Goal: Task Accomplishment & Management: Manage account settings

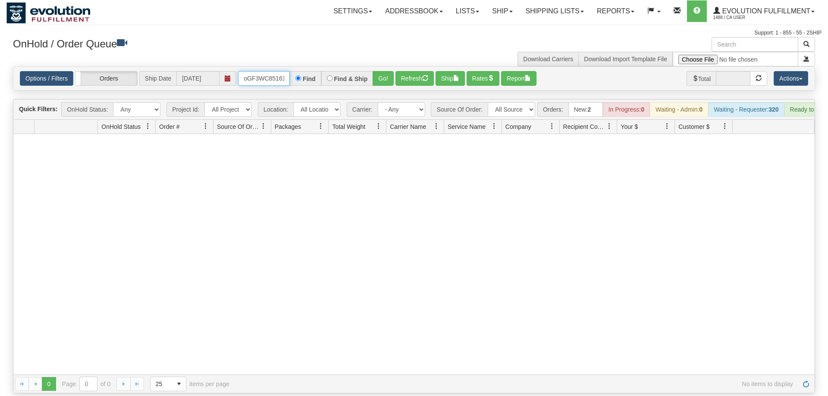
scroll to position [0, 7]
click at [269, 71] on input "oGF3WC85161-1" at bounding box center [264, 78] width 52 height 15
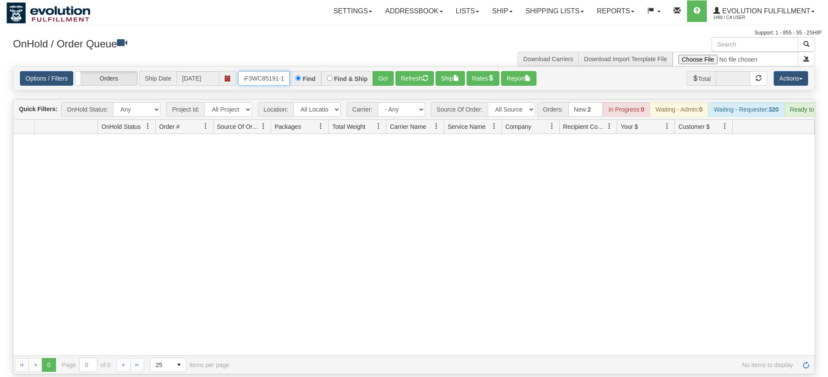
type input "OGF3WC85191-1"
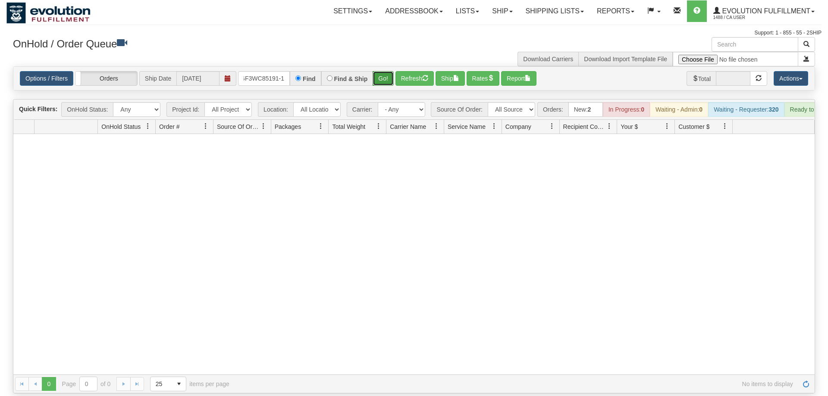
click at [385, 71] on button "Go!" at bounding box center [383, 78] width 21 height 15
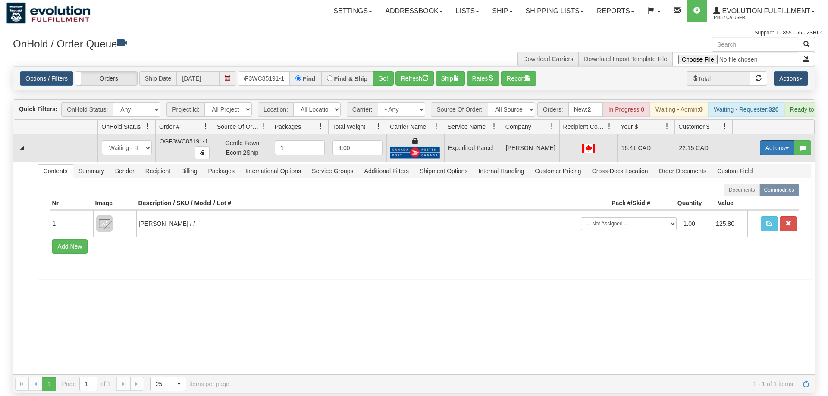
click at [782, 141] on button "Actions" at bounding box center [777, 148] width 35 height 15
click at [753, 192] on link "Ship" at bounding box center [759, 197] width 69 height 11
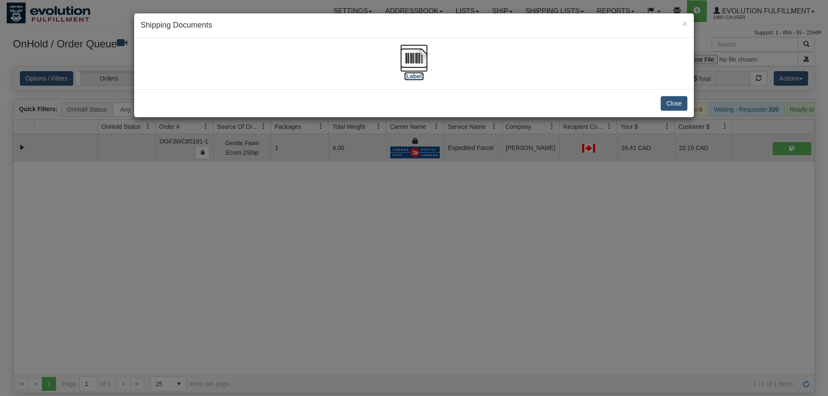
click at [406, 66] on img at bounding box center [414, 58] width 28 height 28
drag, startPoint x: 495, startPoint y: 286, endPoint x: 386, endPoint y: 105, distance: 211.3
click at [486, 277] on div "× Shipping Documents [Label] Close" at bounding box center [414, 198] width 828 height 396
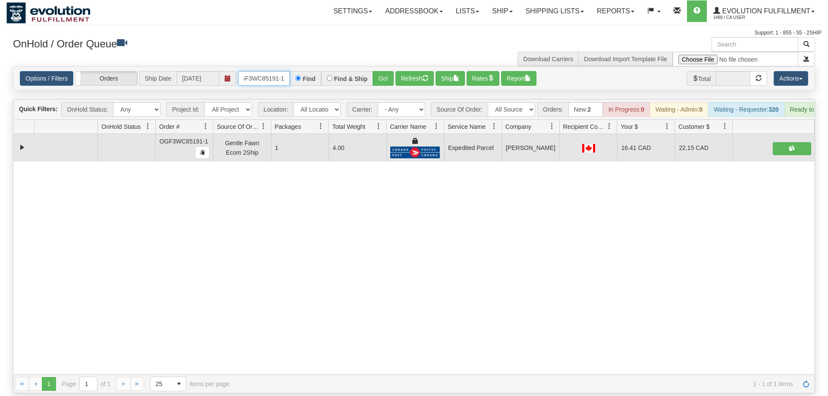
click at [264, 71] on input "OGF3WC85191-1" at bounding box center [264, 78] width 52 height 15
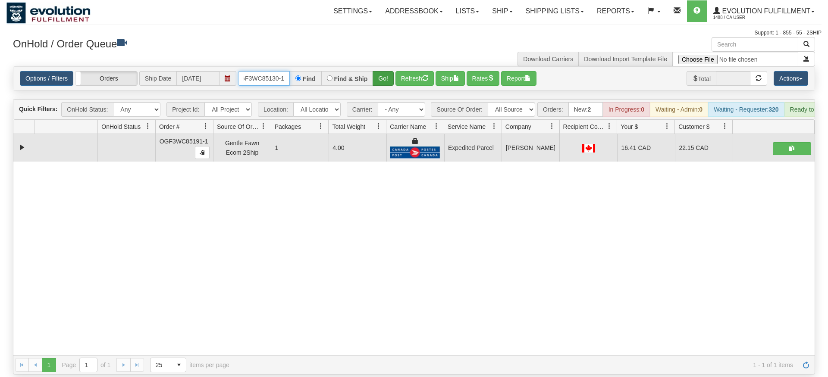
type input "OGF3WC85130-1"
drag, startPoint x: 390, startPoint y: 61, endPoint x: 387, endPoint y: 58, distance: 4.6
click at [390, 80] on div "Is equal to Is not equal to Contains Does not contains CAD USD EUR ZAR [PERSON_…" at bounding box center [413, 220] width 815 height 308
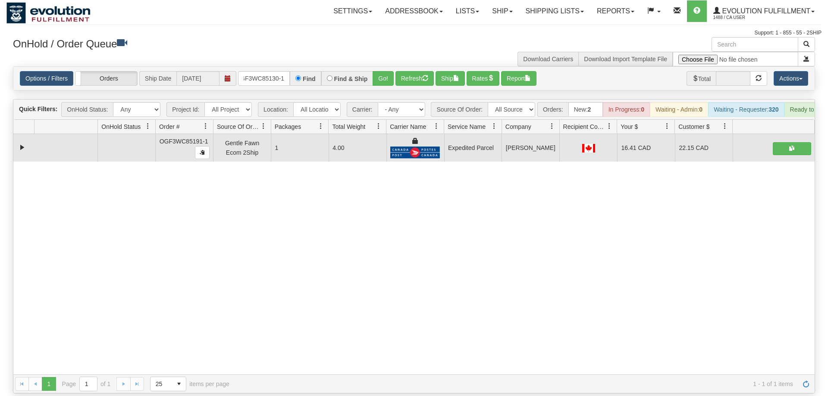
click at [386, 53] on div "OnHold / Order Queue" at bounding box center [210, 45] width 408 height 17
click at [388, 67] on div "Options / Filters Group Shipments Orders Ship Date [DATE] OGF3WC85130-1 Find Fi…" at bounding box center [413, 78] width 801 height 23
click at [388, 71] on button "Go!" at bounding box center [383, 78] width 21 height 15
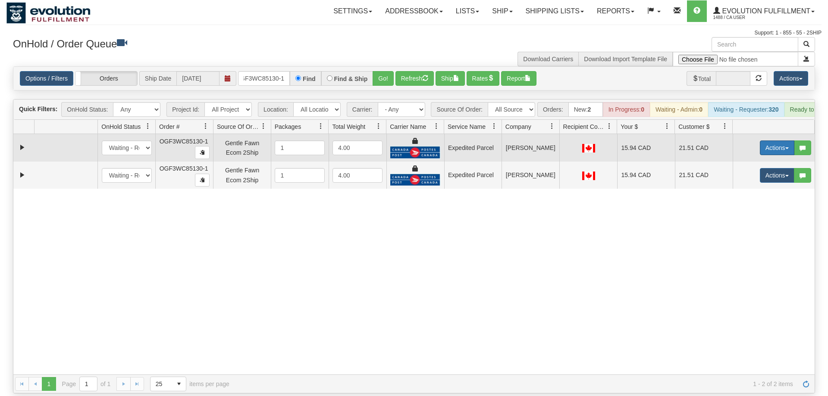
click at [778, 141] on button "Actions" at bounding box center [777, 148] width 35 height 15
click at [773, 192] on link "Ship" at bounding box center [759, 197] width 69 height 11
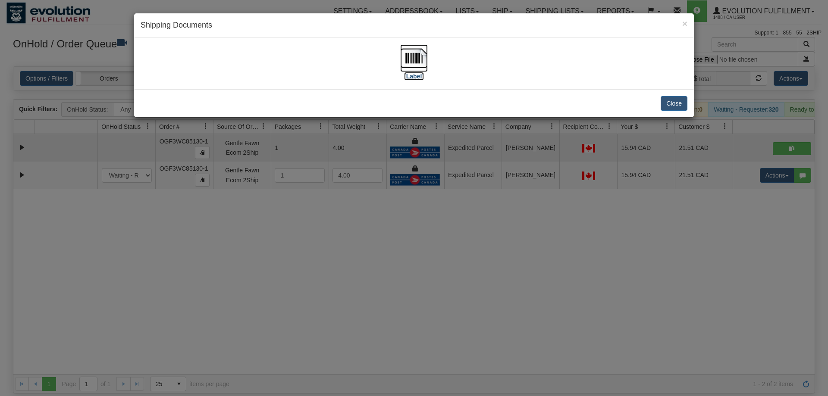
click at [421, 73] on label "[Label]" at bounding box center [414, 76] width 20 height 9
drag, startPoint x: 728, startPoint y: 213, endPoint x: 733, endPoint y: 205, distance: 8.5
click at [728, 212] on div "× Shipping Documents [Label] Close" at bounding box center [414, 198] width 828 height 396
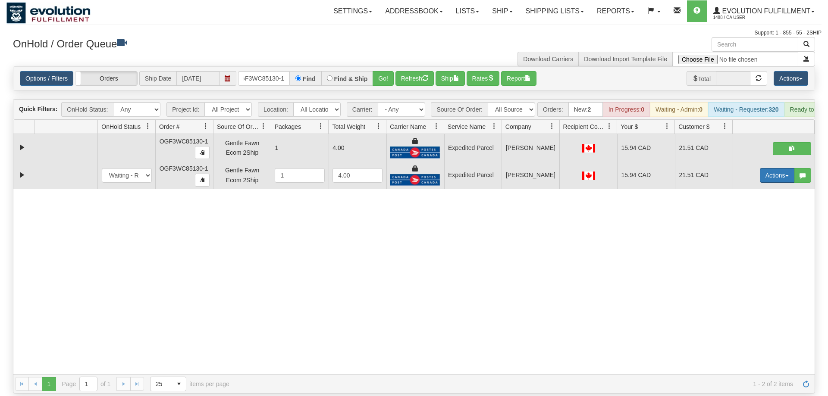
click at [775, 168] on button "Actions" at bounding box center [777, 175] width 35 height 15
click at [757, 231] on link "Delete" at bounding box center [759, 236] width 69 height 11
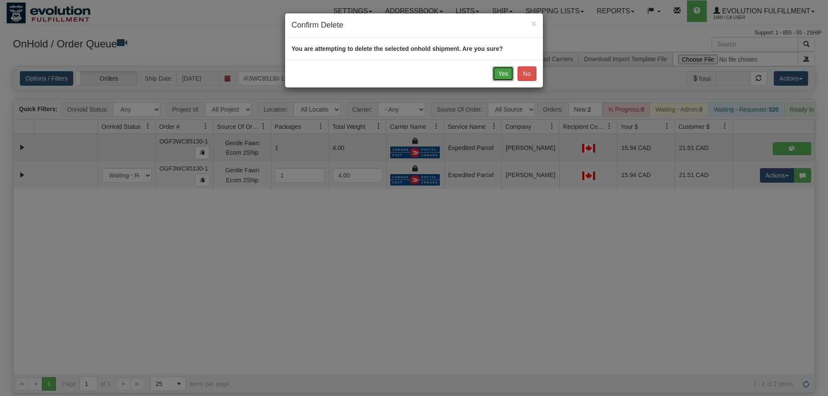
click at [505, 75] on button "Yes" at bounding box center [503, 73] width 21 height 15
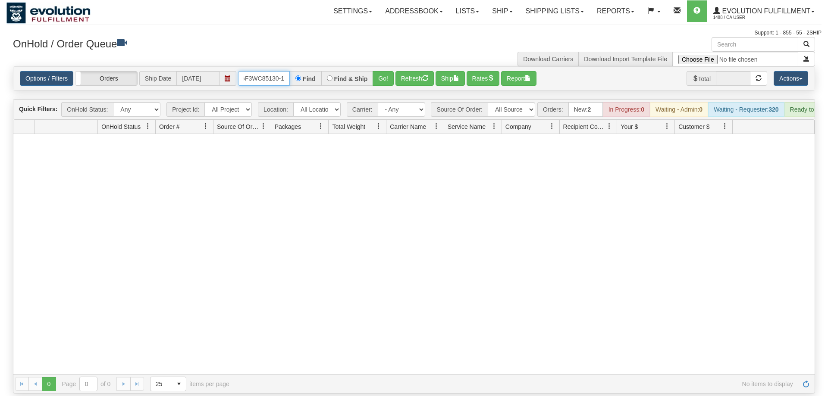
click at [266, 71] on input "OGF3WC85130-1" at bounding box center [264, 78] width 52 height 15
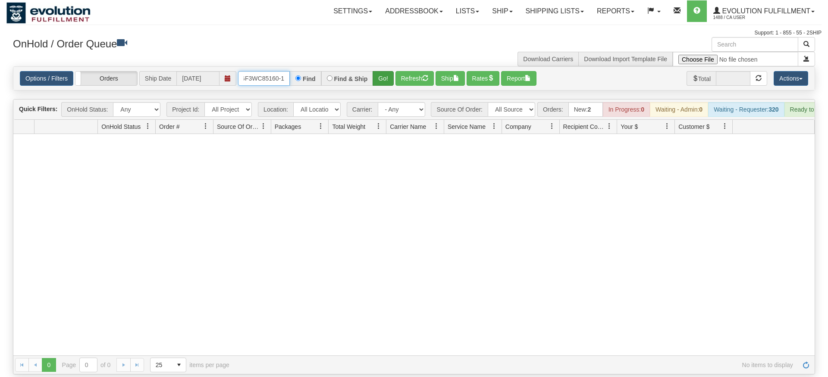
type input "OGF3WC85160-1"
click at [378, 85] on div "Is equal to Is not equal to Contains Does not contains CAD USD EUR ZAR [PERSON_…" at bounding box center [413, 220] width 815 height 308
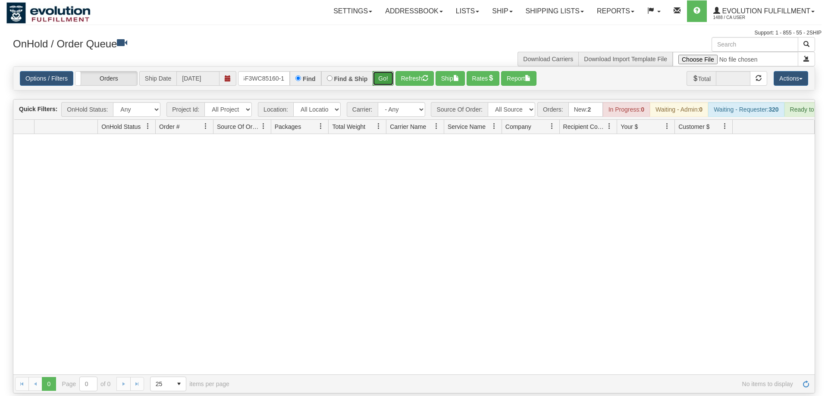
click at [382, 72] on button "Go!" at bounding box center [383, 78] width 21 height 15
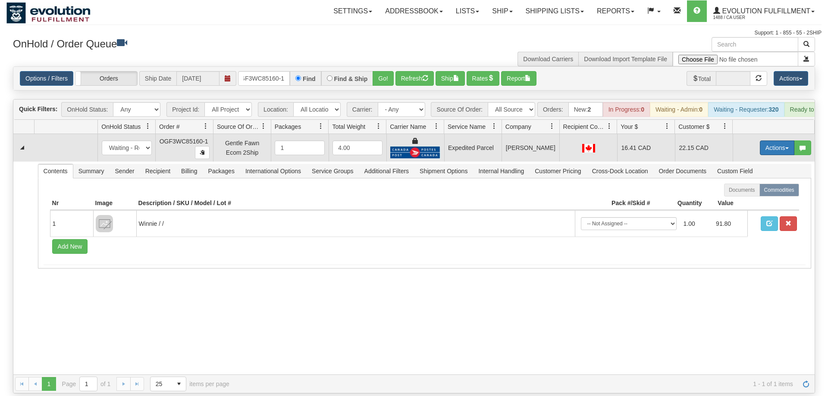
click at [766, 141] on button "Actions" at bounding box center [777, 148] width 35 height 15
click at [742, 195] on span "Ship" at bounding box center [743, 198] width 18 height 7
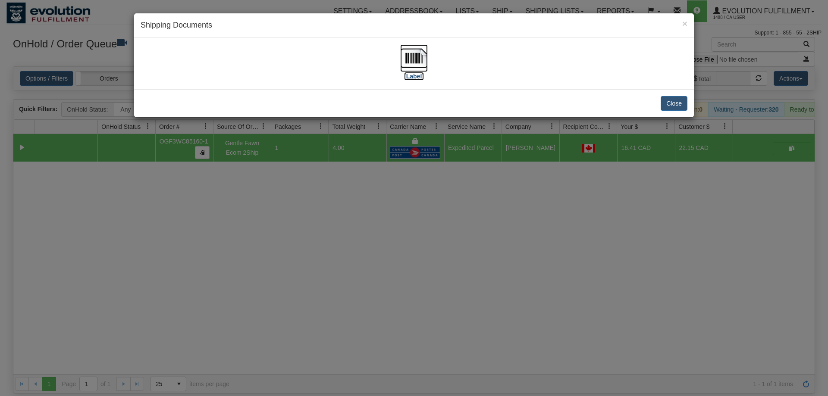
click at [417, 74] on label "[Label]" at bounding box center [414, 76] width 20 height 9
drag, startPoint x: 372, startPoint y: 289, endPoint x: 270, endPoint y: 73, distance: 238.1
click at [372, 286] on div "× Shipping Documents [Label] Close" at bounding box center [414, 198] width 828 height 396
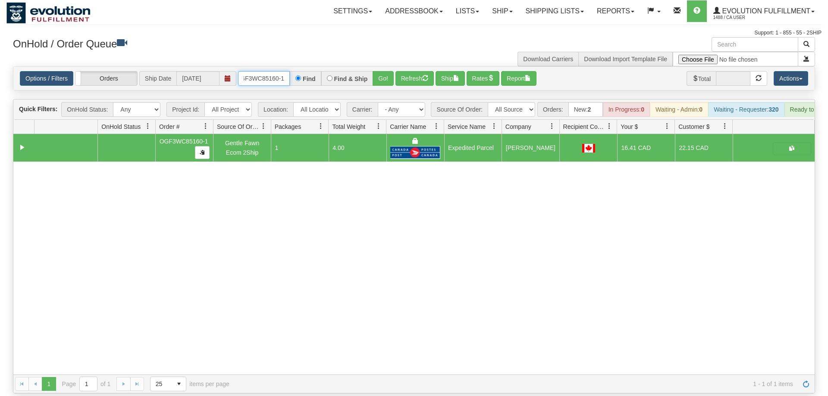
click at [280, 71] on input "OGF3WC85160-1" at bounding box center [264, 78] width 52 height 15
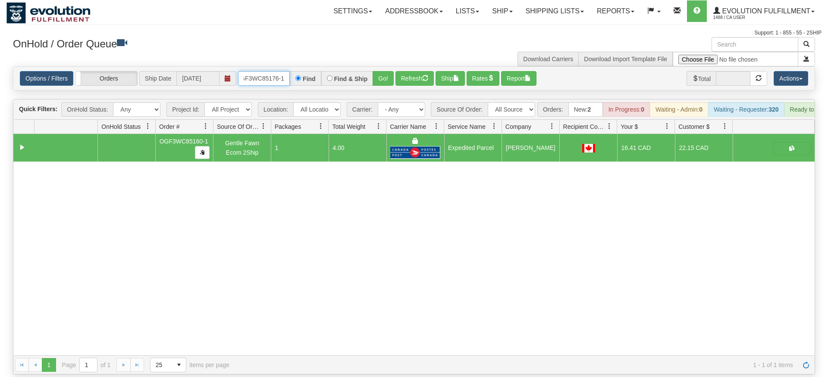
type input "OGF3WC85176-1"
click at [392, 85] on div "Is equal to Is not equal to Contains Does not contains CAD USD EUR ZAR [PERSON_…" at bounding box center [413, 220] width 815 height 308
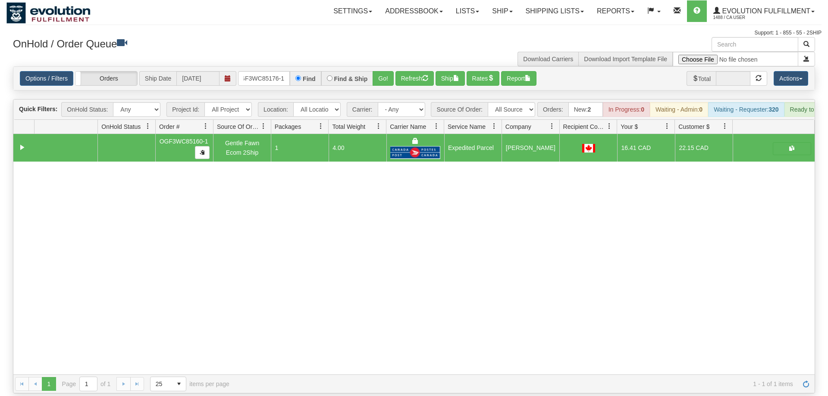
click at [377, 75] on div "Options / Filters Group Shipments Orders Ship Date [DATE] OGF3WC85176-1 Find Fi…" at bounding box center [413, 78] width 801 height 23
click at [381, 71] on button "Go!" at bounding box center [383, 78] width 21 height 15
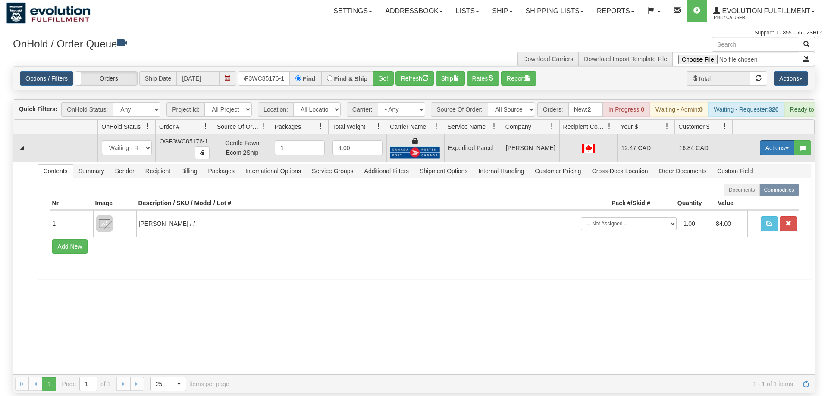
click at [777, 141] on button "Actions" at bounding box center [777, 148] width 35 height 15
click at [753, 192] on link "Ship" at bounding box center [759, 197] width 69 height 11
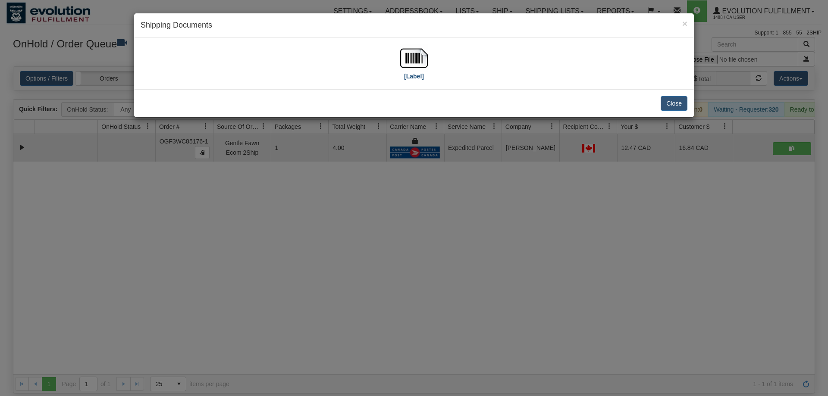
click at [413, 66] on div "[Label]" at bounding box center [414, 63] width 547 height 38
click at [421, 61] on img at bounding box center [414, 58] width 28 height 28
click at [255, 351] on div "× Shipping Documents [Label] Close" at bounding box center [414, 198] width 828 height 396
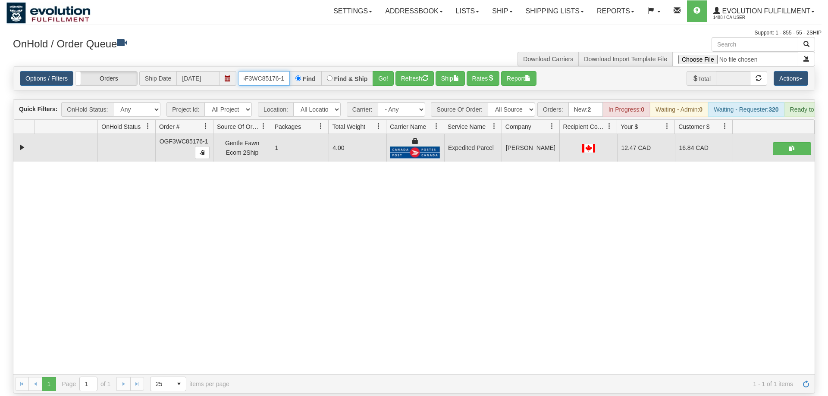
click at [284, 71] on input "OGF3WC85176-1" at bounding box center [264, 78] width 52 height 15
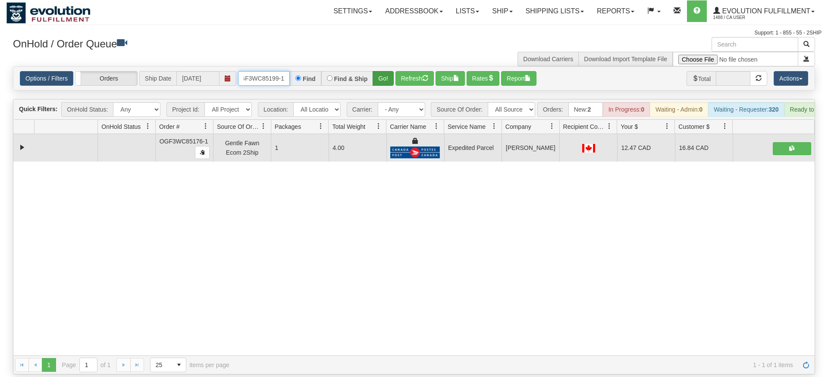
type input "OGF3WC85199-1"
click at [394, 82] on div "Is equal to Is not equal to Contains Does not contains CAD USD EUR ZAR [PERSON_…" at bounding box center [413, 220] width 815 height 308
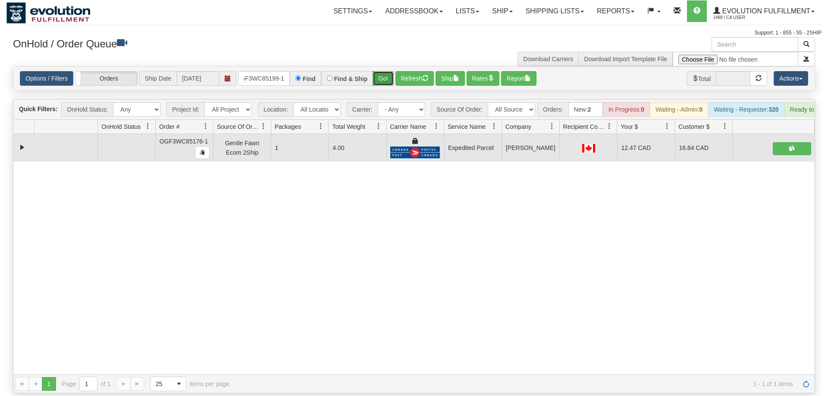
click at [384, 71] on button "Go!" at bounding box center [383, 78] width 21 height 15
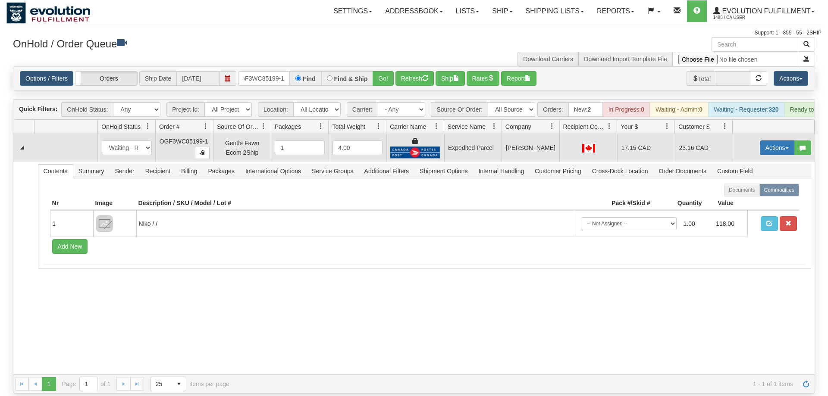
click at [769, 141] on button "Actions" at bounding box center [777, 148] width 35 height 15
click at [746, 195] on span "Ship" at bounding box center [743, 198] width 18 height 7
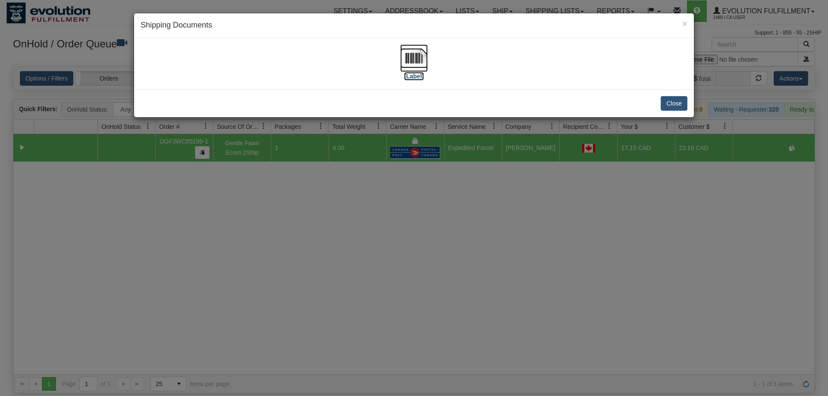
click at [418, 55] on img at bounding box center [414, 58] width 28 height 28
drag, startPoint x: 392, startPoint y: 170, endPoint x: 355, endPoint y: 131, distance: 54.3
click at [392, 170] on div "× Shipping Documents [Label] Close" at bounding box center [414, 198] width 828 height 396
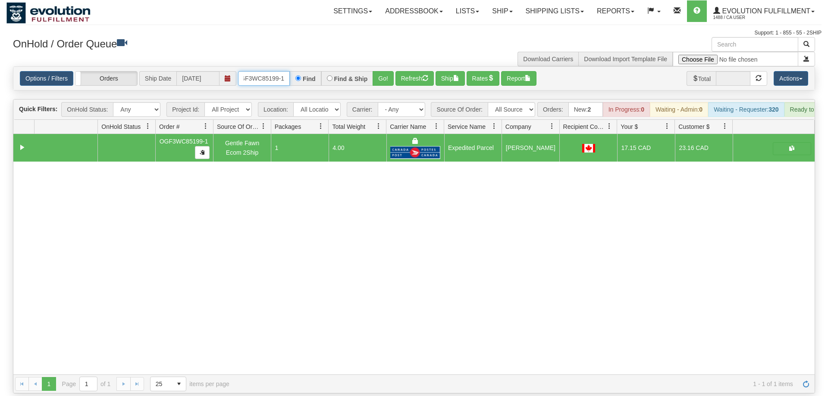
click at [264, 71] on input "OGF3WC85199-1" at bounding box center [264, 78] width 52 height 15
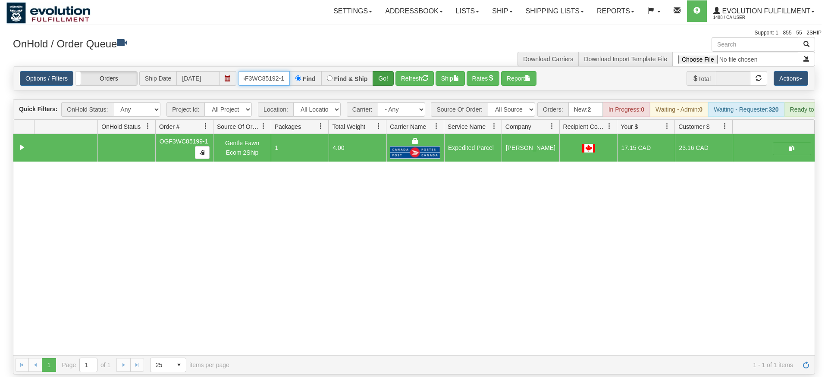
type input "OGF3WC85192-1"
drag, startPoint x: 388, startPoint y: 65, endPoint x: 383, endPoint y: 68, distance: 5.4
click at [388, 84] on div "Is equal to Is not equal to Contains Does not contains CAD USD EUR ZAR [PERSON_…" at bounding box center [413, 220] width 815 height 308
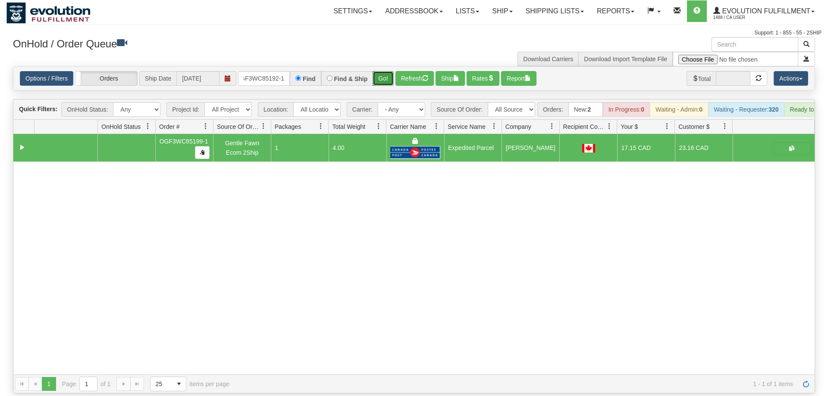
click at [383, 71] on button "Go!" at bounding box center [383, 78] width 21 height 15
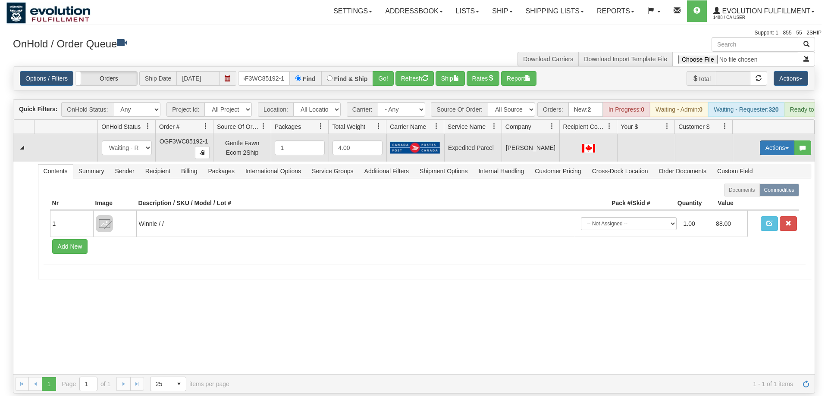
click at [783, 142] on button "Actions" at bounding box center [777, 148] width 35 height 15
click at [744, 183] on span "Rate All Services" at bounding box center [760, 186] width 52 height 7
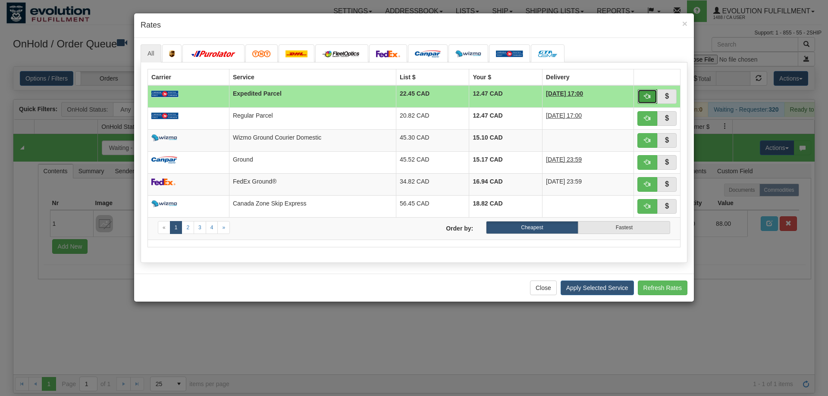
click at [652, 96] on button "button" at bounding box center [647, 96] width 20 height 15
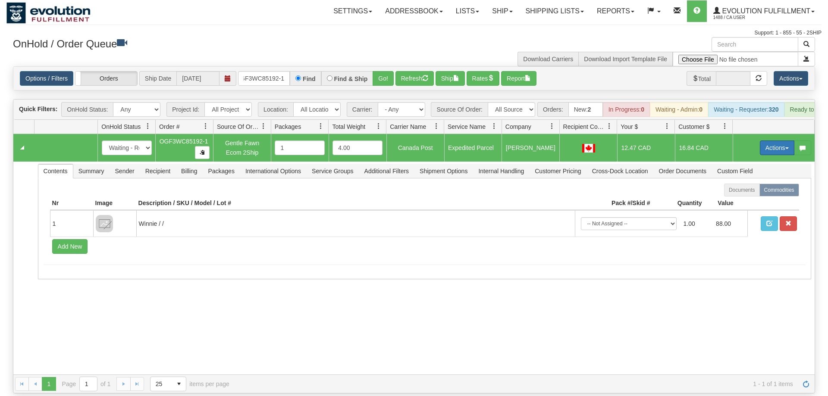
click at [777, 141] on button "Actions" at bounding box center [777, 148] width 35 height 15
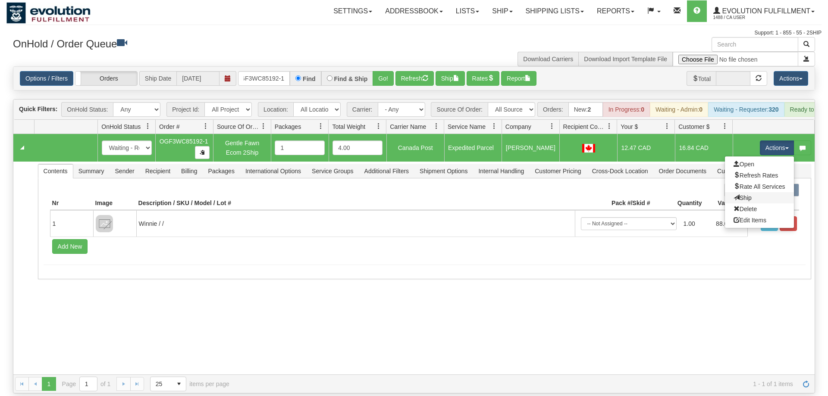
click at [753, 192] on link "Ship" at bounding box center [759, 197] width 69 height 11
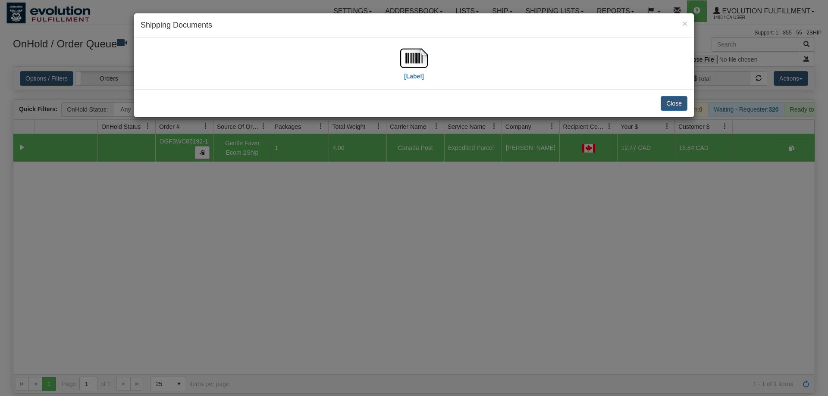
click at [399, 50] on div "[Label]" at bounding box center [414, 63] width 547 height 38
click at [414, 57] on img at bounding box center [414, 58] width 28 height 28
click at [556, 200] on div "× Shipping Documents [Label] Close" at bounding box center [414, 198] width 828 height 396
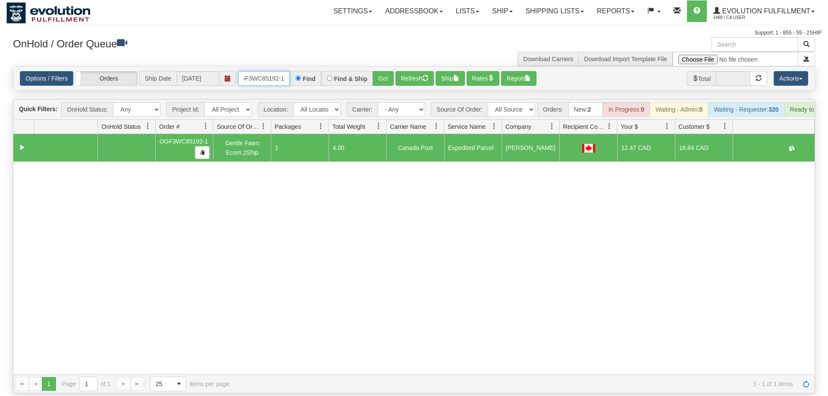
click at [263, 71] on input "OGF3WC85192-1" at bounding box center [264, 78] width 52 height 15
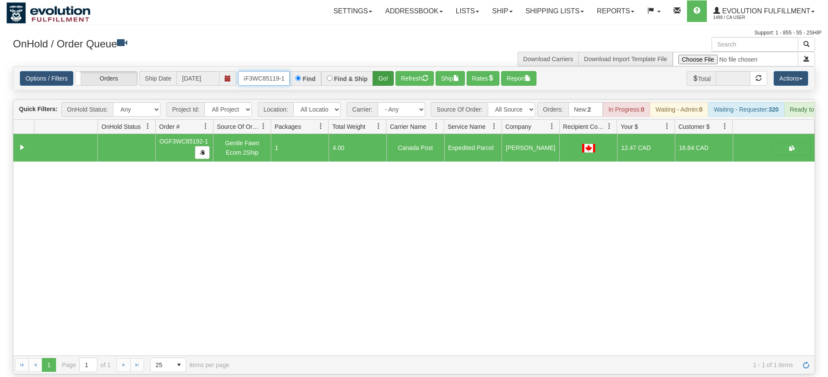
type input "OGF3WC85119-1"
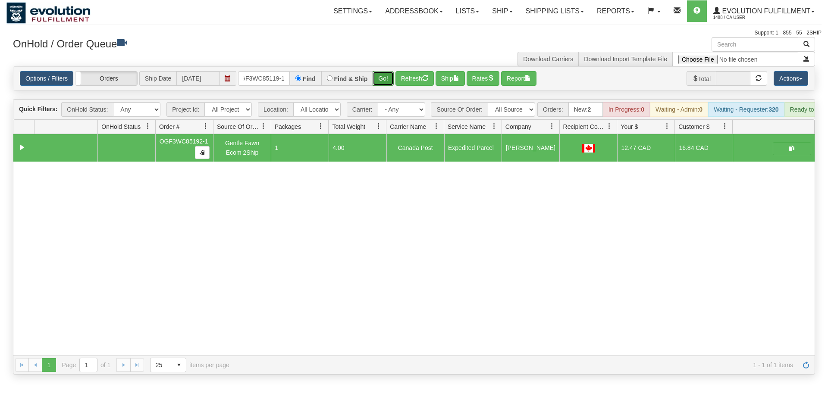
click at [376, 84] on div "Is equal to Is not equal to Contains Does not contains CAD USD EUR ZAR [PERSON_…" at bounding box center [413, 220] width 815 height 308
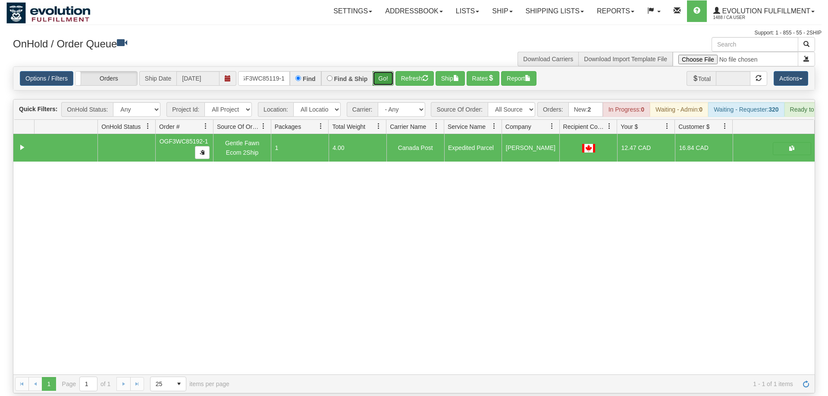
click at [380, 71] on button "Go!" at bounding box center [383, 78] width 21 height 15
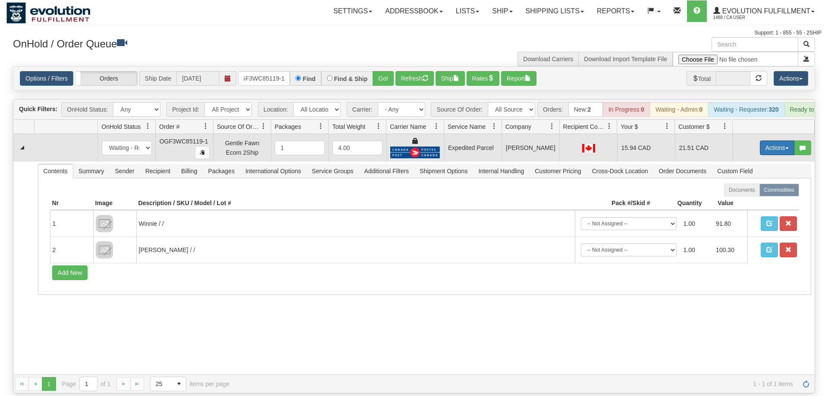
click at [773, 141] on button "Actions" at bounding box center [777, 148] width 35 height 15
click at [747, 195] on span "Ship" at bounding box center [743, 198] width 18 height 7
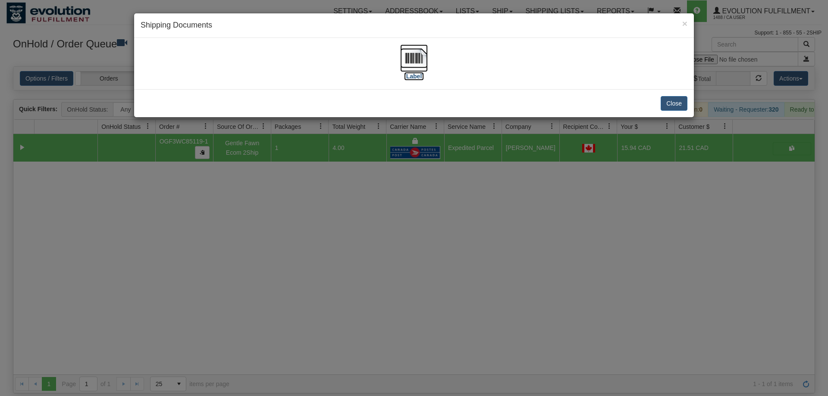
click at [420, 48] on img at bounding box center [414, 58] width 28 height 28
click at [562, 219] on div "× Shipping Documents [Label] Close" at bounding box center [414, 198] width 828 height 396
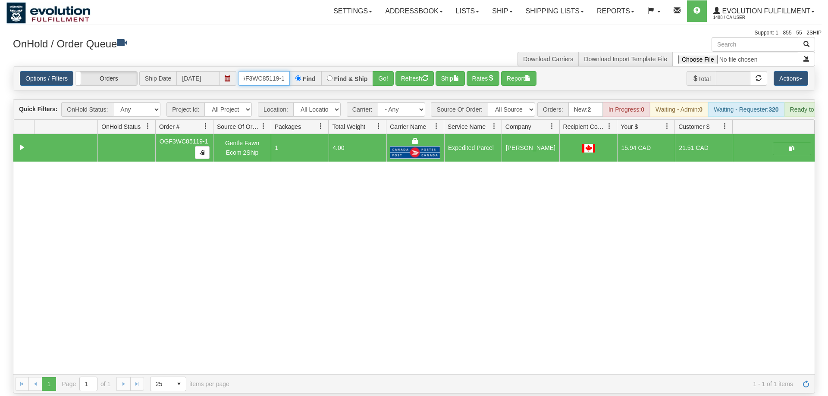
click at [279, 71] on input "OGF3WC85119-1" at bounding box center [264, 78] width 52 height 15
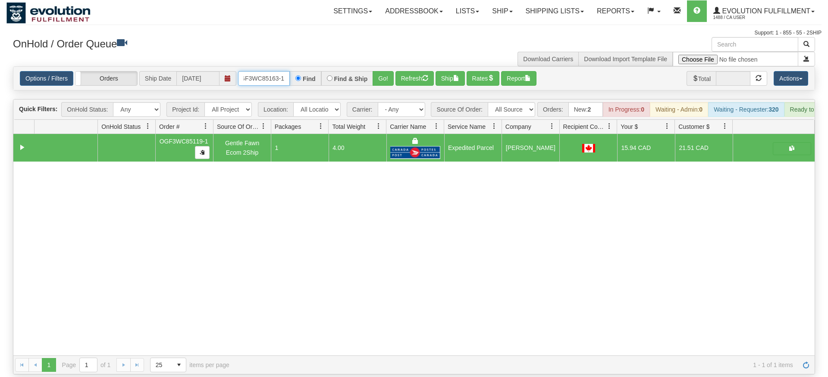
type input "OGF3WC85163-1"
click at [392, 71] on div "× Get OnHold Shipments fields - load dt: 335 Get OnHold Shipments fields - tran…" at bounding box center [413, 206] width 815 height 338
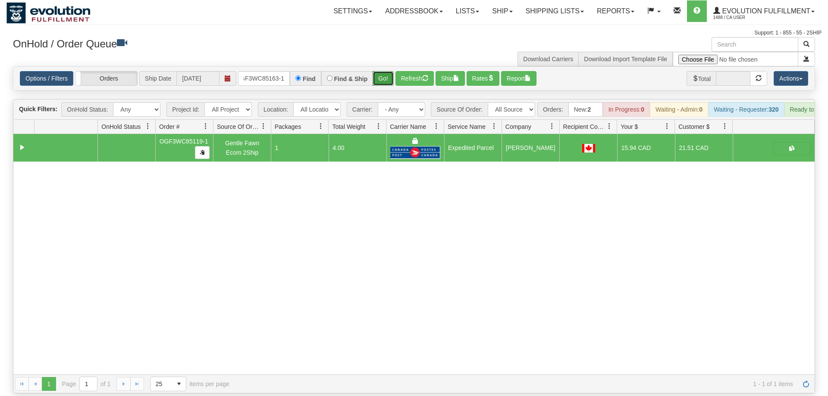
click at [386, 71] on button "Go!" at bounding box center [383, 78] width 21 height 15
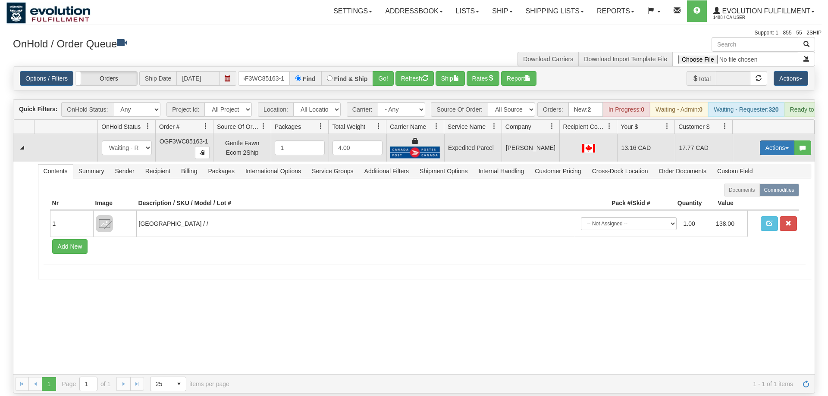
click at [779, 141] on button "Actions" at bounding box center [777, 148] width 35 height 15
click at [770, 192] on link "Ship" at bounding box center [759, 197] width 69 height 11
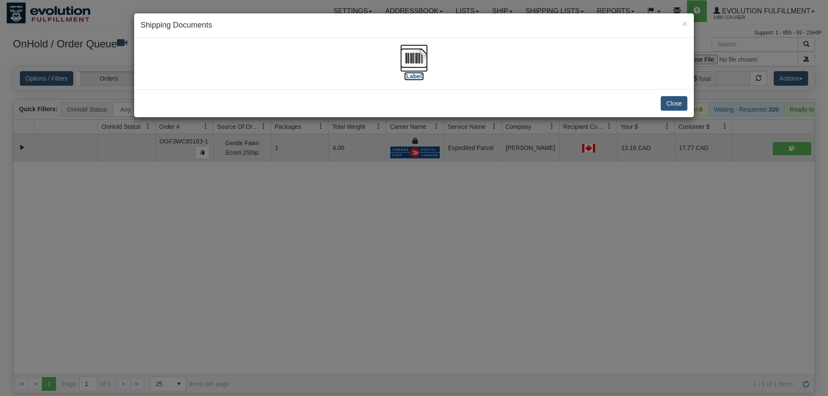
click at [407, 51] on img at bounding box center [414, 58] width 28 height 28
drag, startPoint x: 406, startPoint y: 273, endPoint x: 204, endPoint y: 2, distance: 337.8
click at [406, 272] on div "× Shipping Documents [Label] Close" at bounding box center [414, 198] width 828 height 396
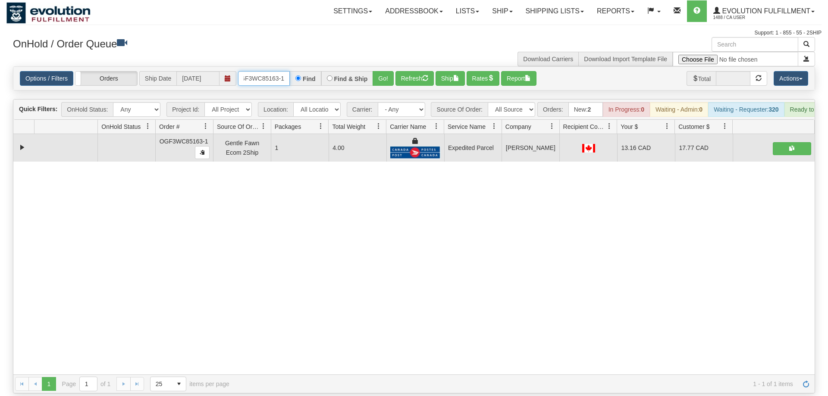
click at [268, 71] on input "OGF3WC85163-1" at bounding box center [264, 78] width 52 height 15
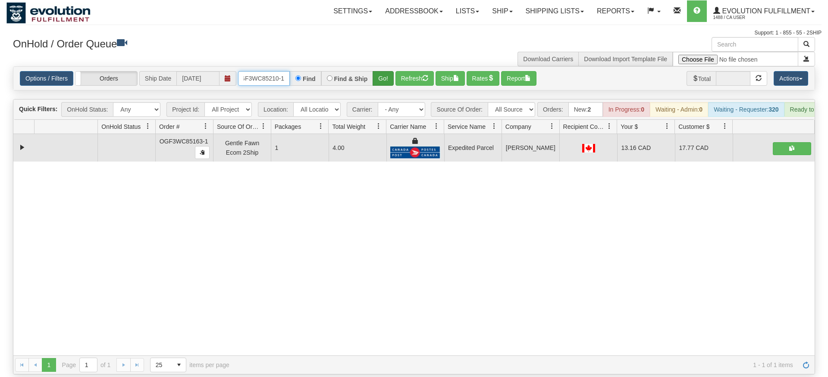
type input "OGF3WC85210-1"
drag, startPoint x: 391, startPoint y: 66, endPoint x: 384, endPoint y: 81, distance: 16.6
click at [389, 85] on div "Is equal to Is not equal to Contains Does not contains CAD USD EUR ZAR [PERSON_…" at bounding box center [413, 220] width 815 height 308
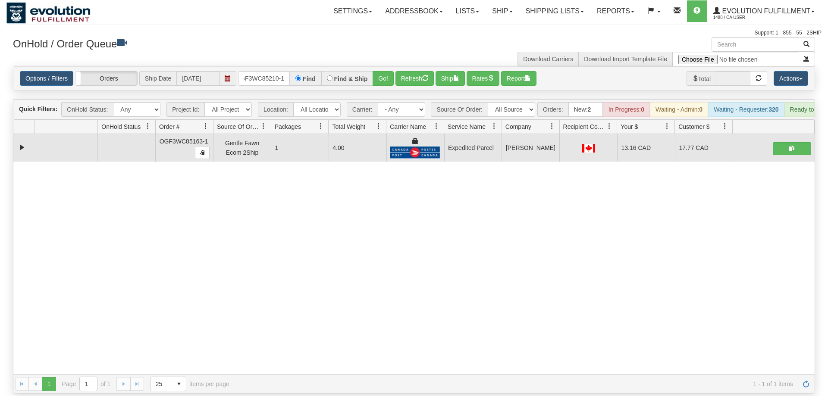
drag, startPoint x: 384, startPoint y: 58, endPoint x: 373, endPoint y: 62, distance: 11.9
click at [380, 67] on div "Options / Filters Group Shipments Orders Ship Date [DATE] OGF3WC85210-1 Find Fi…" at bounding box center [413, 78] width 801 height 23
click at [375, 71] on button "Go!" at bounding box center [383, 78] width 21 height 15
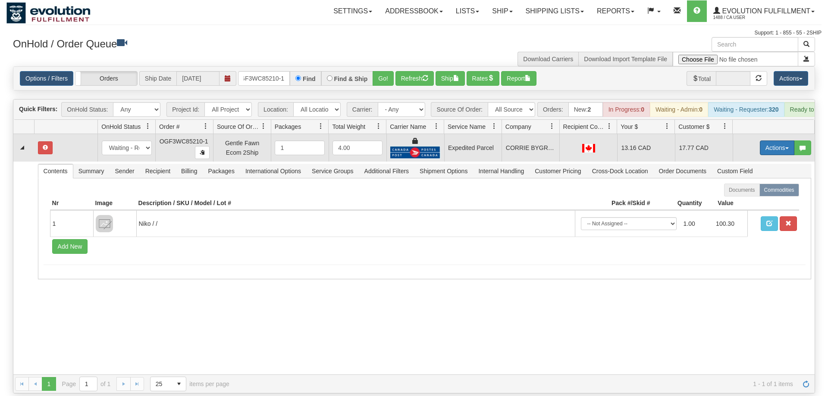
click at [778, 141] on button "Actions" at bounding box center [777, 148] width 35 height 15
click at [765, 172] on span "Refresh Rates" at bounding box center [756, 175] width 44 height 7
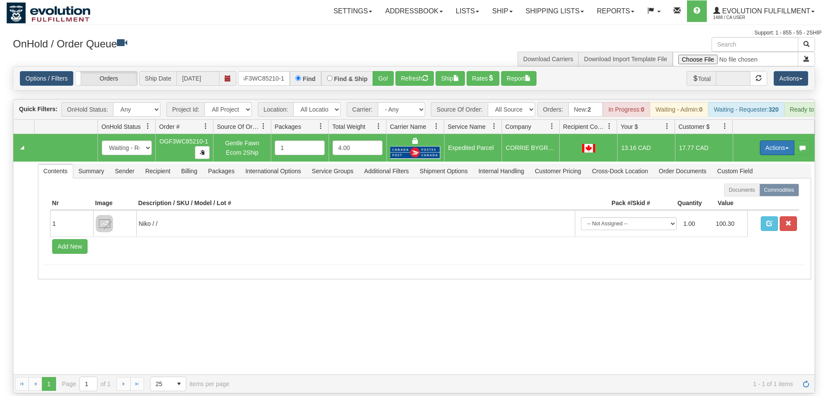
click at [768, 141] on button "Actions" at bounding box center [777, 148] width 35 height 15
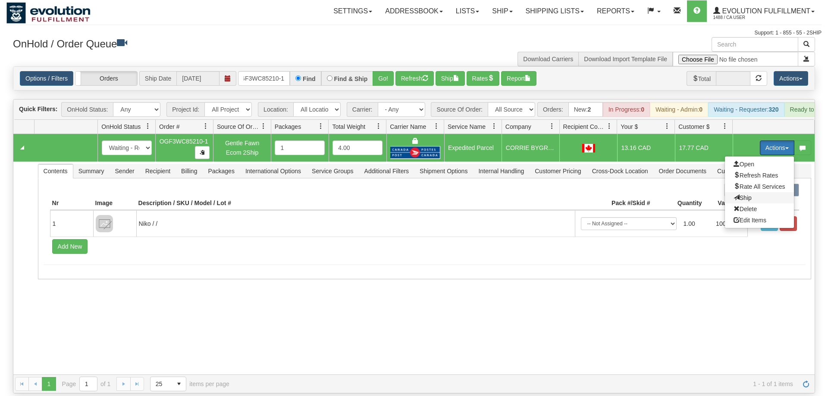
click at [745, 195] on span "Ship" at bounding box center [743, 198] width 18 height 7
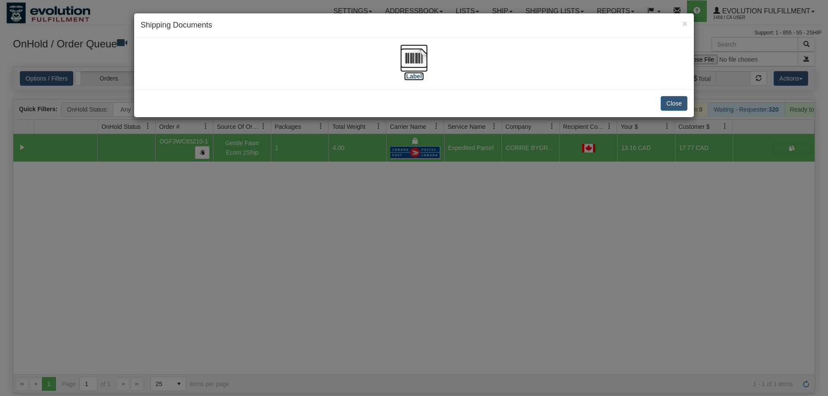
click at [411, 67] on img at bounding box center [414, 58] width 28 height 28
click at [483, 305] on div "× Shipping Documents [Label] Close" at bounding box center [414, 198] width 828 height 396
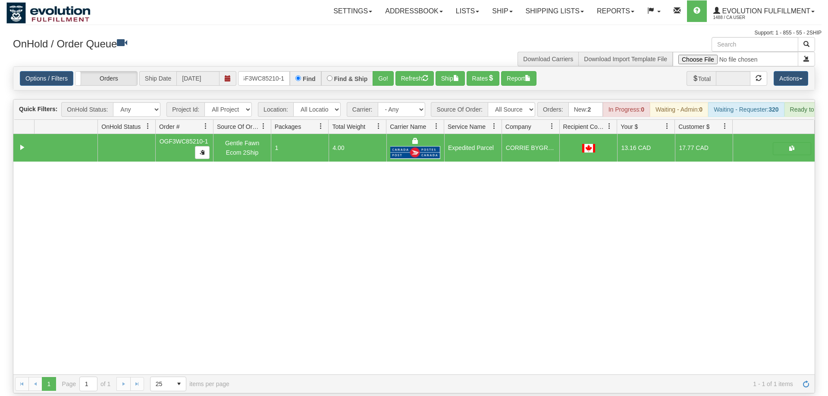
click at [47, 243] on div "31523866 EVOLUTION V3 90836096 90836103 OGF3WC85210-1 Gentle Fawn Ecom 2Ship 1 …" at bounding box center [413, 254] width 801 height 241
click at [265, 71] on div "Options / Filters Group Shipments Orders Ship Date [DATE] OGF3WC85210-1 Find Fi…" at bounding box center [413, 78] width 801 height 23
click at [270, 71] on input "OGF3WC85210-1" at bounding box center [264, 78] width 52 height 15
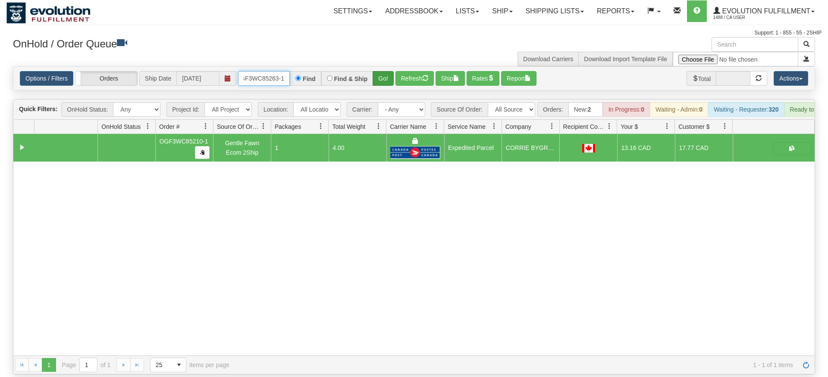
type input "OGF3WC85263-1"
click at [385, 81] on div "Is equal to Is not equal to Contains Does not contains CAD USD EUR ZAR [PERSON_…" at bounding box center [413, 220] width 815 height 308
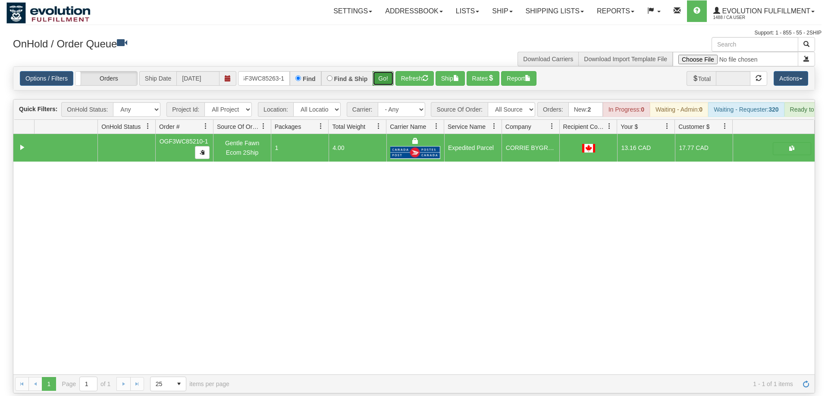
click at [388, 71] on button "Go!" at bounding box center [383, 78] width 21 height 15
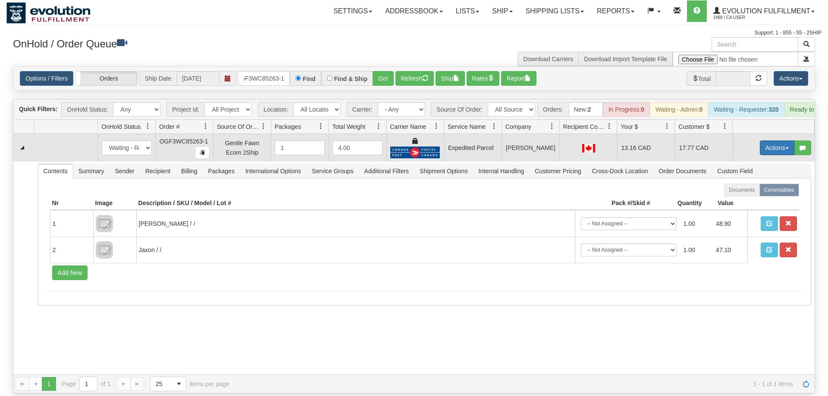
click at [778, 141] on button "Actions" at bounding box center [777, 148] width 35 height 15
click at [750, 192] on link "Ship" at bounding box center [759, 197] width 69 height 11
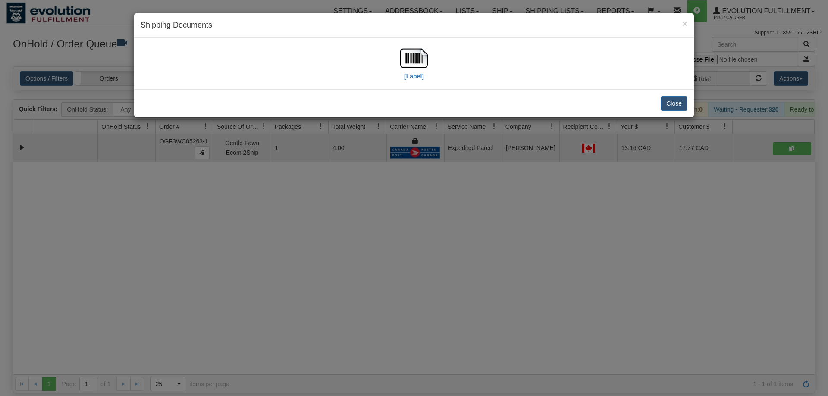
click at [427, 42] on div "[Label]" at bounding box center [414, 63] width 560 height 51
click at [407, 87] on div "× Shipping Documents [Label] Close" at bounding box center [414, 65] width 561 height 105
click at [409, 82] on div "[Label]" at bounding box center [414, 63] width 28 height 38
click at [406, 70] on img at bounding box center [414, 58] width 28 height 28
drag, startPoint x: 481, startPoint y: 267, endPoint x: 368, endPoint y: 198, distance: 132.4
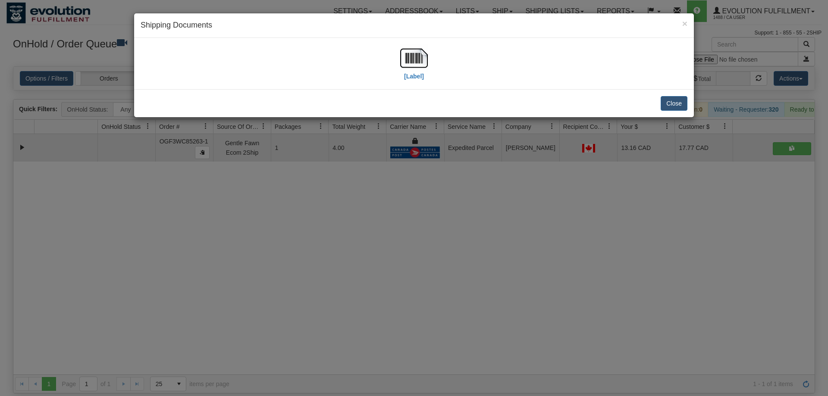
click at [481, 268] on div "× Shipping Documents [Label] Close" at bounding box center [414, 198] width 828 height 396
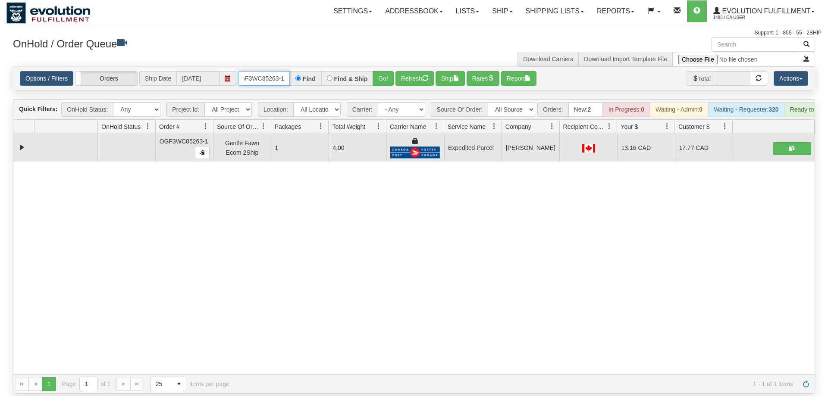
click at [257, 71] on input "OGF3WC85263-1" at bounding box center [264, 78] width 52 height 15
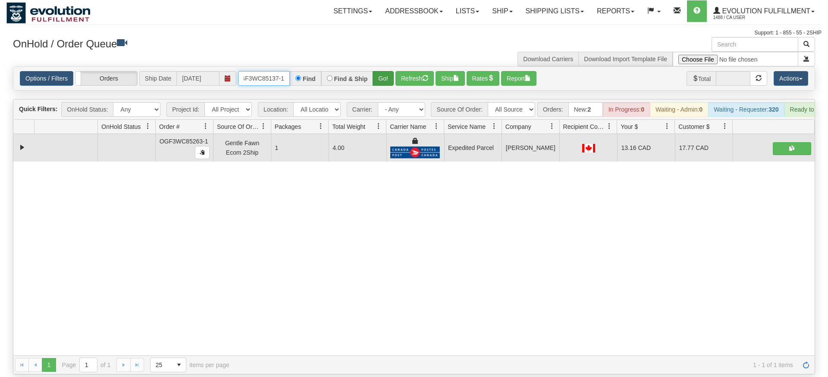
type input "OGF3WC85137-1"
click at [383, 79] on div "Is equal to Is not equal to Contains Does not contains CAD USD EUR ZAR [PERSON_…" at bounding box center [413, 220] width 815 height 308
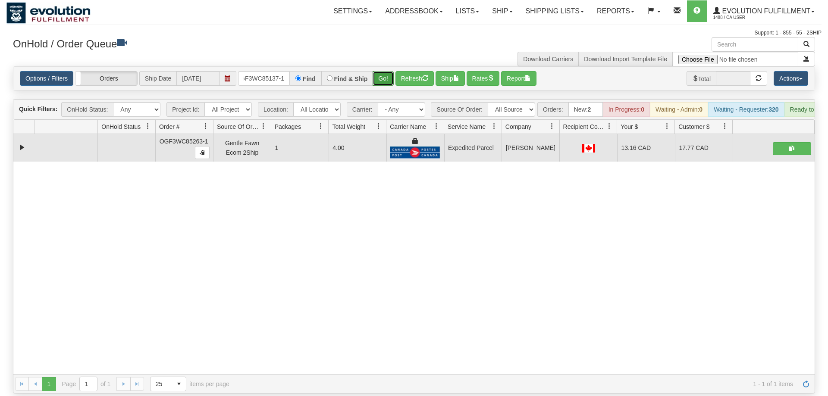
click at [383, 71] on button "Go!" at bounding box center [383, 78] width 21 height 15
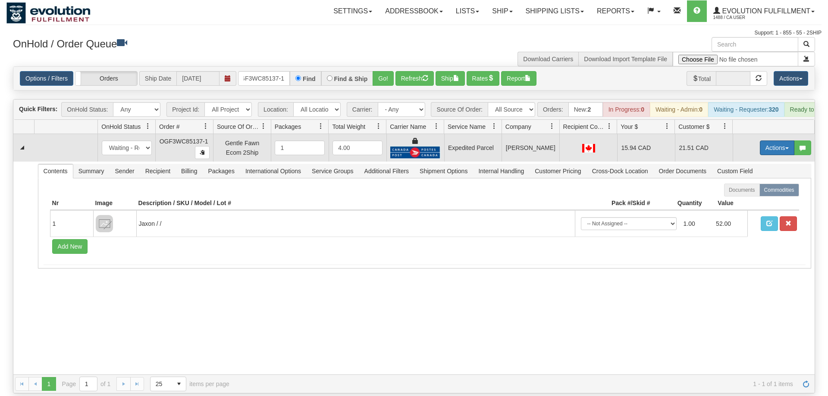
click at [767, 141] on button "Actions" at bounding box center [777, 148] width 35 height 15
click at [761, 192] on link "Ship" at bounding box center [759, 197] width 69 height 11
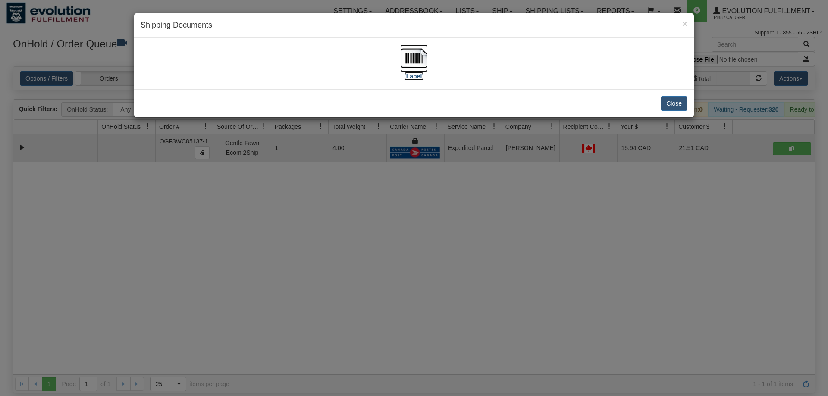
click at [414, 70] on img at bounding box center [414, 58] width 28 height 28
click at [391, 249] on div "× Shipping Documents [Label] Close" at bounding box center [414, 198] width 828 height 396
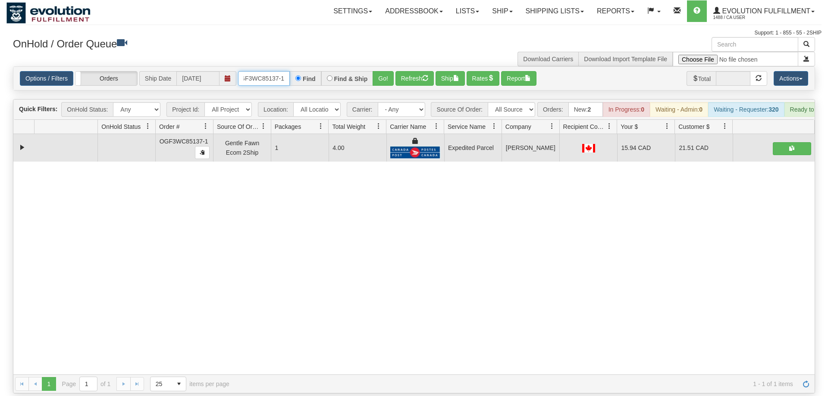
click at [257, 71] on input "OGF3WC85137-1" at bounding box center [264, 78] width 52 height 15
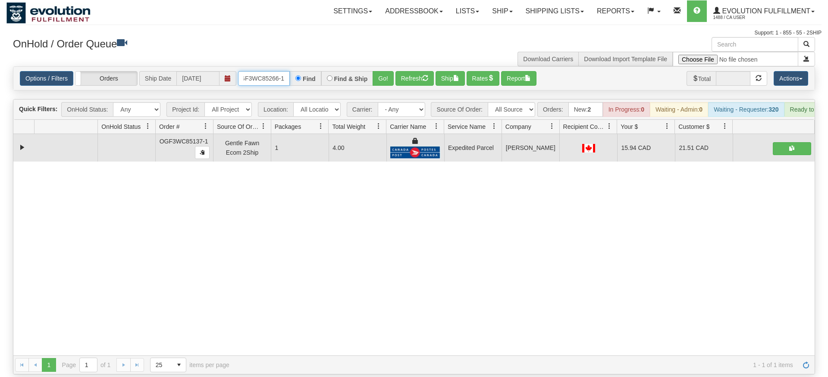
type input "OGF3WC85266-1"
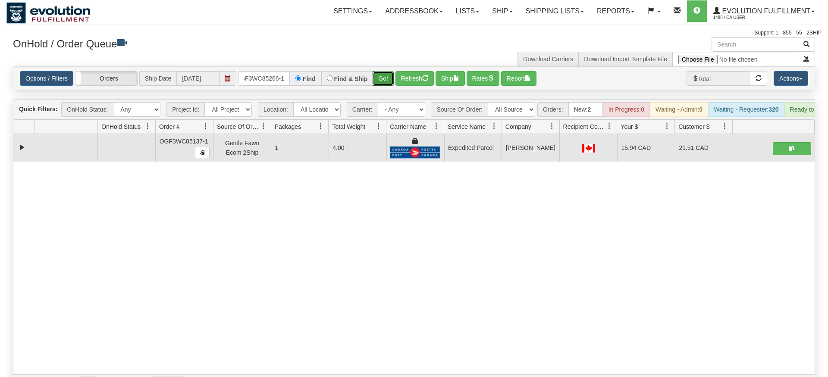
click at [380, 89] on div "Is equal to Is not equal to Contains Does not contains CAD USD EUR ZAR [PERSON_…" at bounding box center [413, 229] width 815 height 327
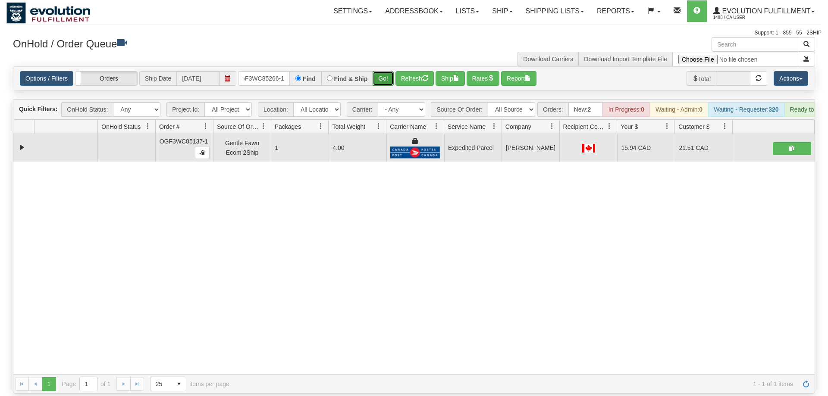
click at [389, 71] on button "Go!" at bounding box center [383, 78] width 21 height 15
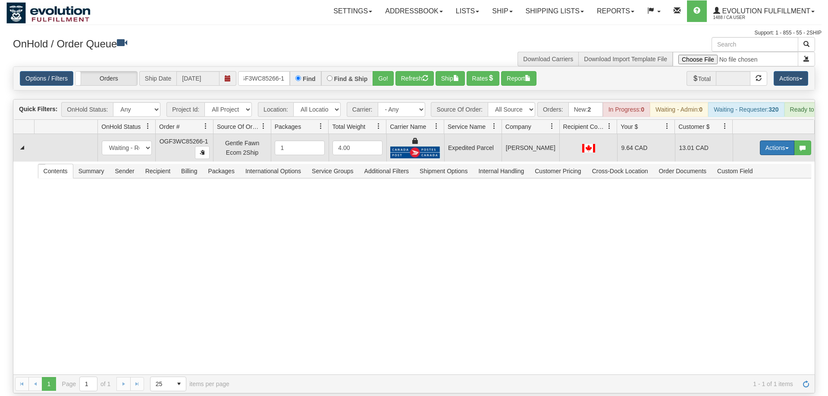
click at [783, 141] on button "Actions" at bounding box center [777, 148] width 35 height 15
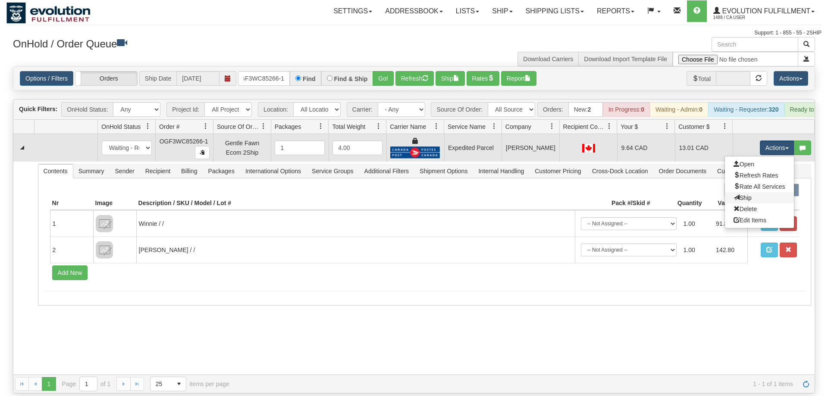
click at [750, 192] on link "Ship" at bounding box center [759, 197] width 69 height 11
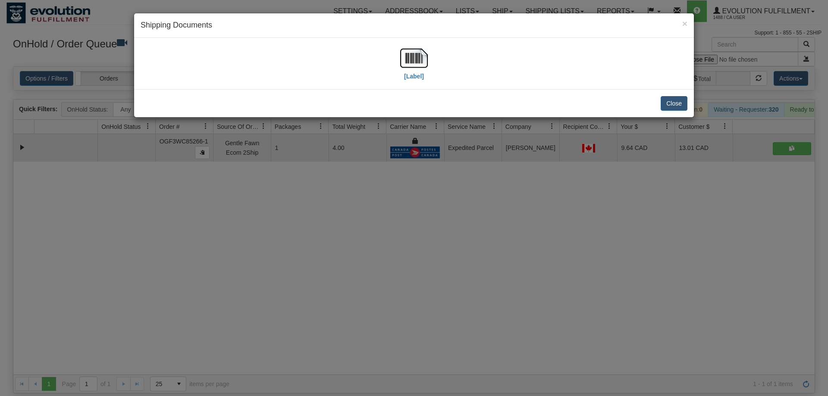
click at [415, 82] on div "[Label]" at bounding box center [414, 63] width 28 height 38
click at [416, 69] on img at bounding box center [414, 58] width 28 height 28
click at [544, 230] on div "× Shipping Documents [Label] Close" at bounding box center [414, 198] width 828 height 396
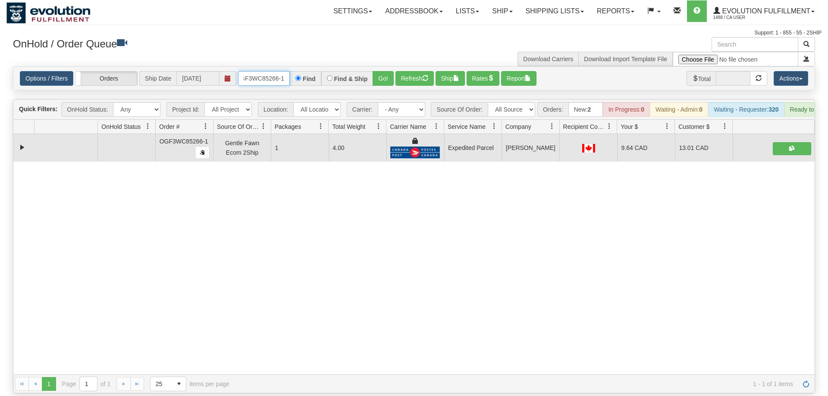
click at [270, 71] on input "OGF3WC85266-1" at bounding box center [264, 78] width 52 height 15
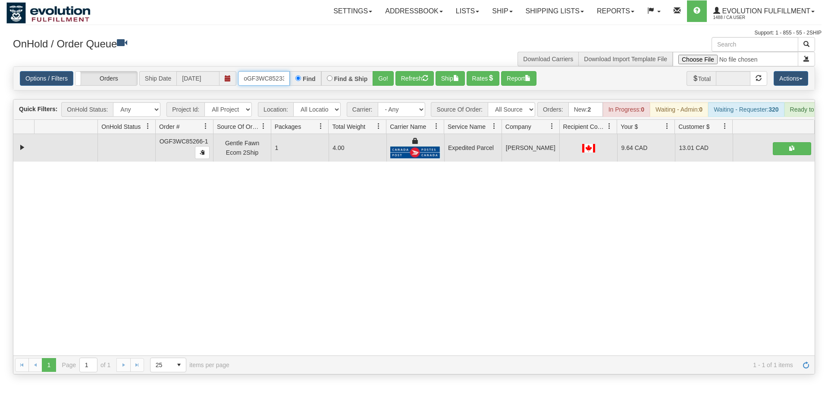
scroll to position [0, 7]
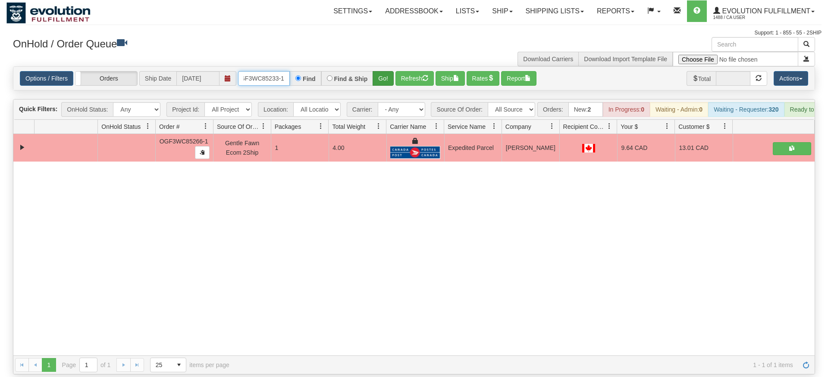
type input "oGF3WC85233-1"
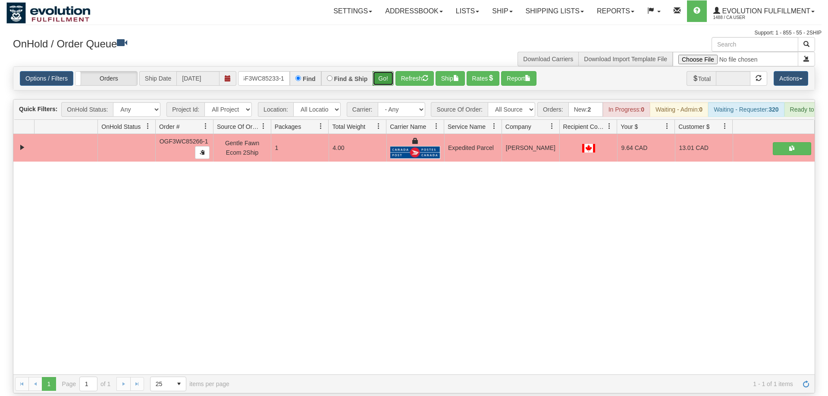
click at [387, 81] on div "Is equal to Is not equal to Contains Does not contains CAD USD EUR ZAR [PERSON_…" at bounding box center [413, 229] width 815 height 327
click at [385, 71] on button "Go!" at bounding box center [383, 78] width 21 height 15
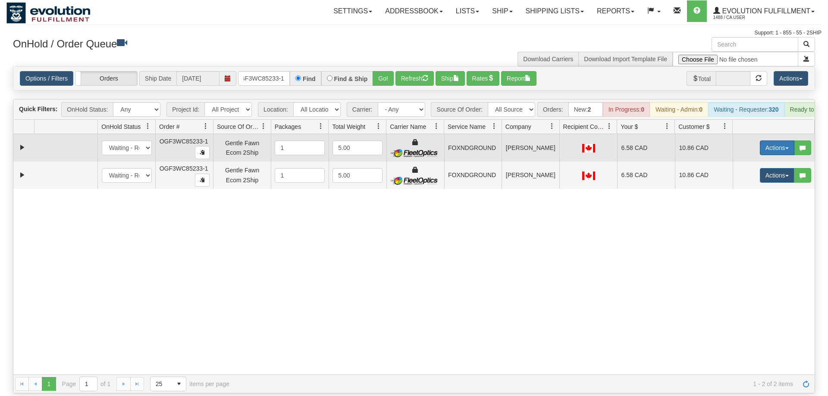
click at [779, 141] on button "Actions" at bounding box center [777, 148] width 35 height 15
click at [744, 195] on span "Ship" at bounding box center [743, 198] width 18 height 7
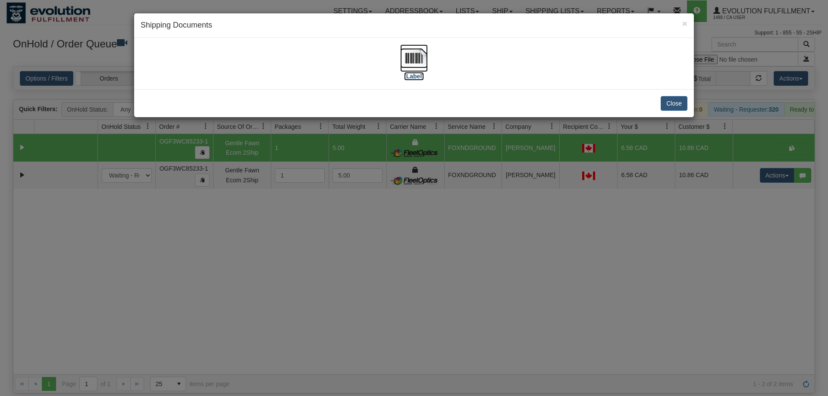
click at [427, 60] on img at bounding box center [414, 58] width 28 height 28
click at [427, 219] on div "× Shipping Documents [Label] Close" at bounding box center [414, 198] width 828 height 396
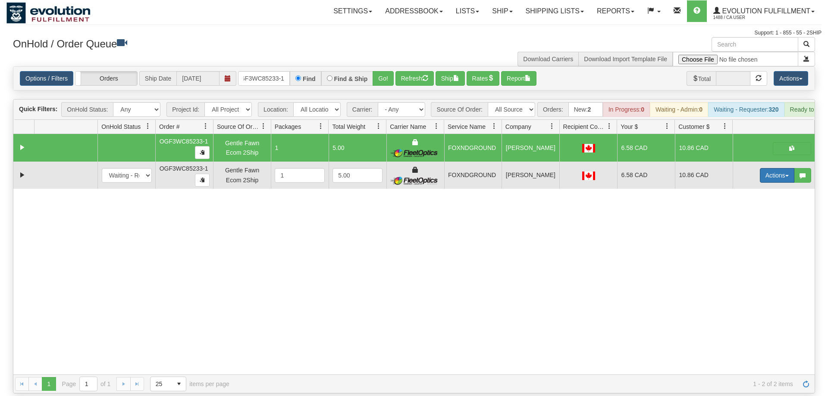
click at [768, 168] on button "Actions" at bounding box center [777, 175] width 35 height 15
click at [747, 233] on span "Delete" at bounding box center [745, 236] width 23 height 7
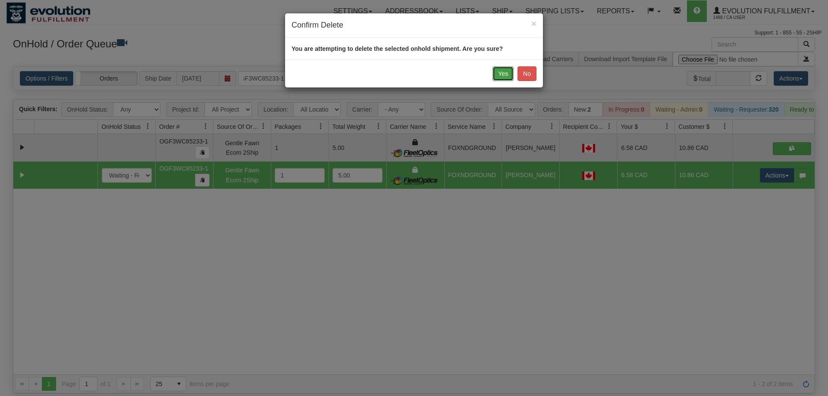
click at [507, 69] on button "Yes" at bounding box center [503, 73] width 21 height 15
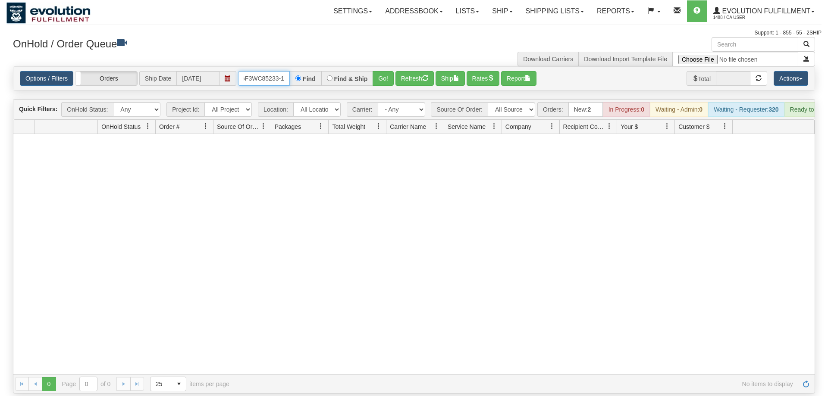
click at [278, 71] on input "oGF3WC85233-1" at bounding box center [264, 78] width 52 height 15
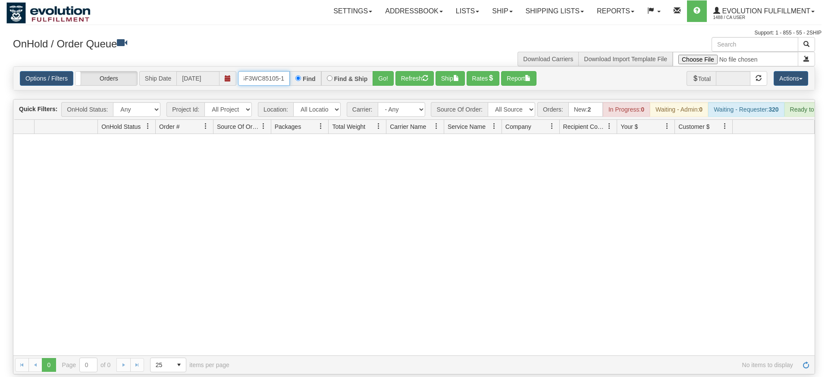
type input "OGF3WC85105-1"
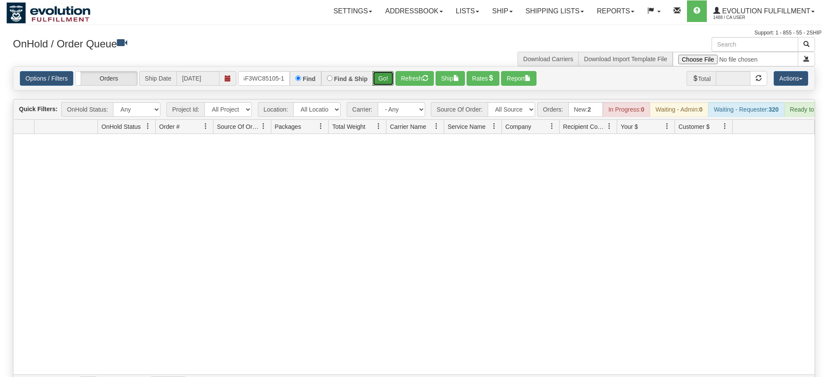
drag, startPoint x: 384, startPoint y: 83, endPoint x: 376, endPoint y: 74, distance: 11.9
click at [381, 81] on div "Is equal to Is not equal to Contains Does not contains CAD USD EUR ZAR [PERSON_…" at bounding box center [413, 229] width 815 height 327
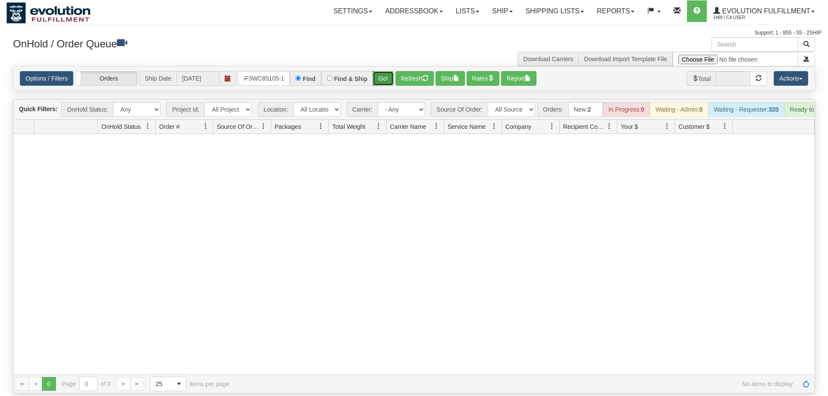
click at [377, 71] on button "Go!" at bounding box center [383, 78] width 21 height 15
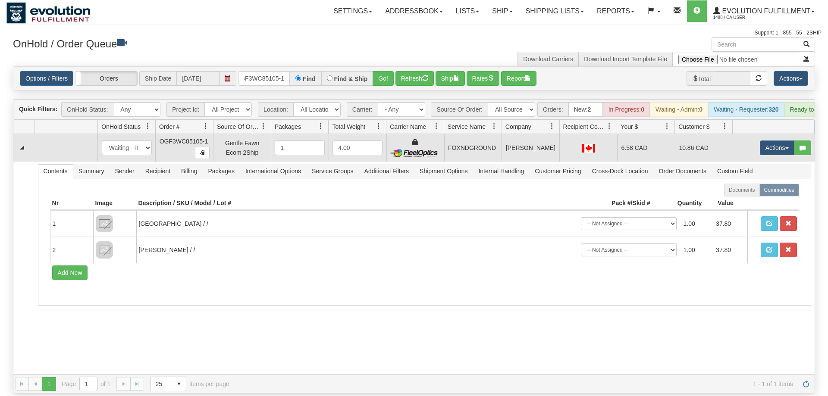
click at [747, 134] on td "Actions Open Refresh Rates Rate All Services Ship Delete Edit Items" at bounding box center [774, 148] width 82 height 28
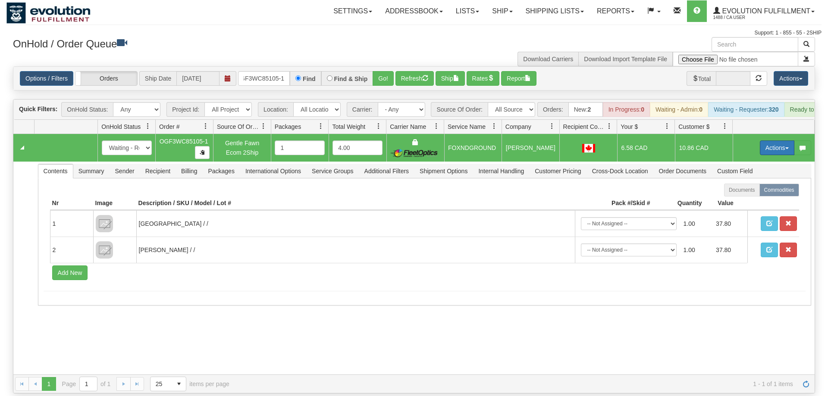
click at [767, 141] on button "Actions" at bounding box center [777, 148] width 35 height 15
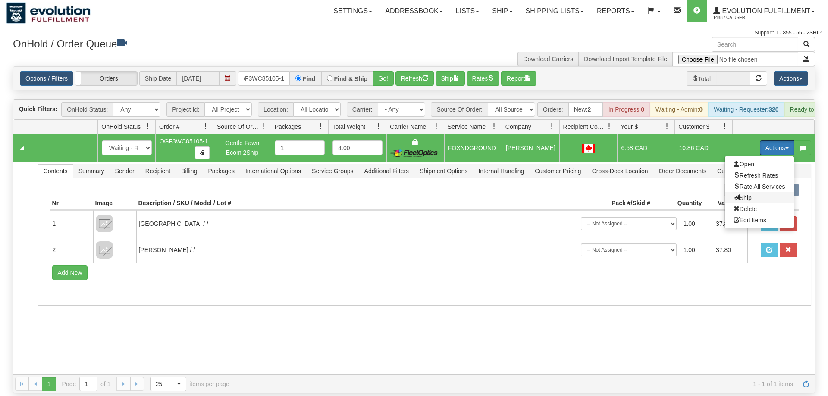
click at [750, 195] on span "Ship" at bounding box center [743, 198] width 18 height 7
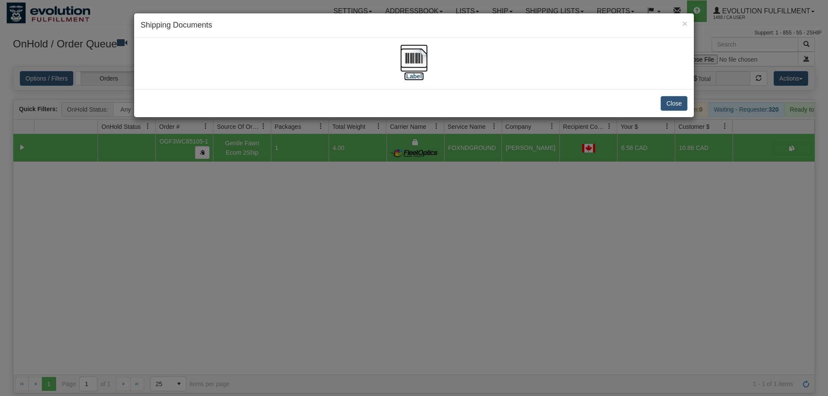
click at [418, 63] on img at bounding box center [414, 58] width 28 height 28
click at [296, 312] on div "× Shipping Documents [Label] Close" at bounding box center [414, 198] width 828 height 396
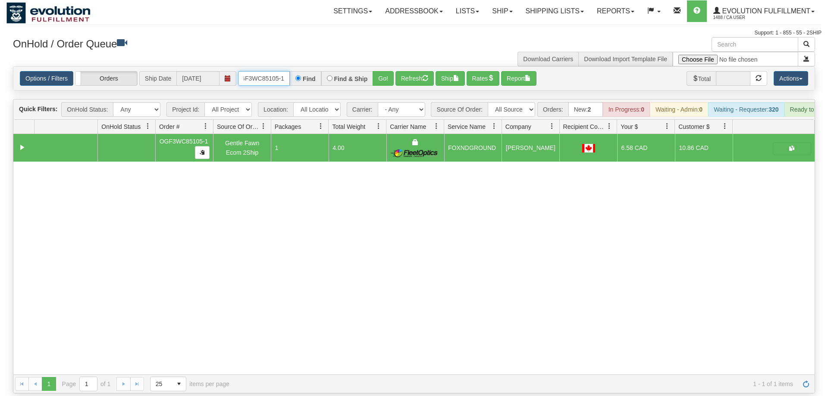
click at [279, 71] on input "OGF3WC85105-1" at bounding box center [264, 78] width 52 height 15
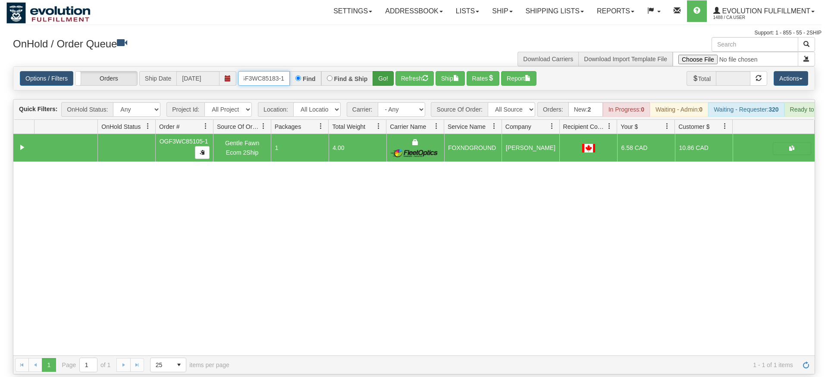
type input "OGF3WC85183-1"
click at [386, 86] on div "Is equal to Is not equal to Contains Does not contains CAD USD EUR ZAR [PERSON_…" at bounding box center [413, 220] width 815 height 308
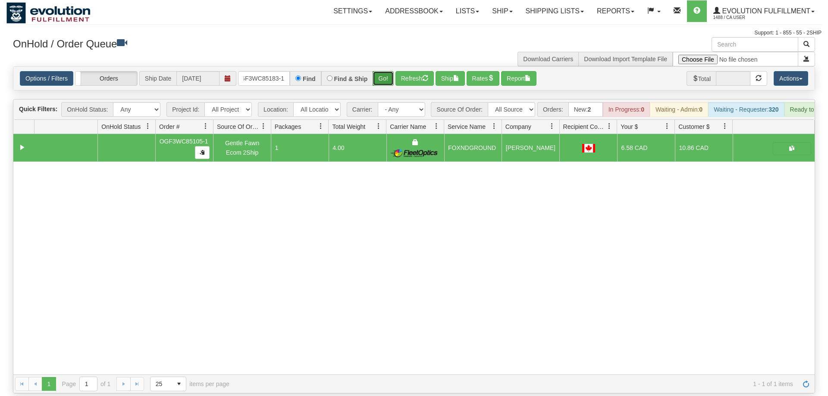
click at [388, 71] on button "Go!" at bounding box center [383, 78] width 21 height 15
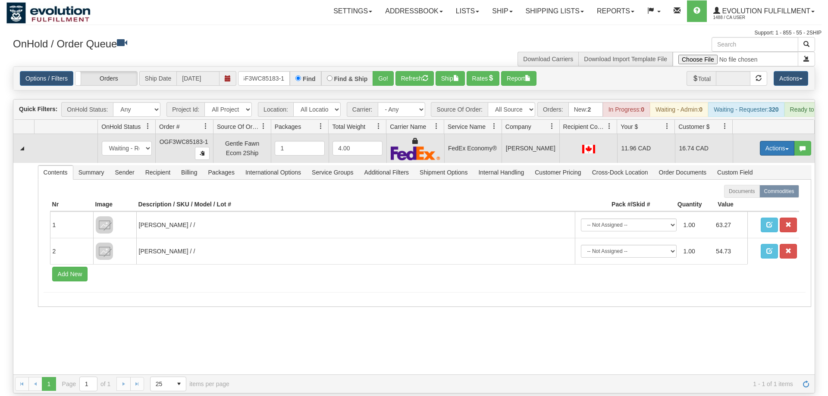
click at [771, 141] on button "Actions" at bounding box center [777, 148] width 35 height 15
click at [752, 182] on link "Rate All Services" at bounding box center [759, 187] width 69 height 11
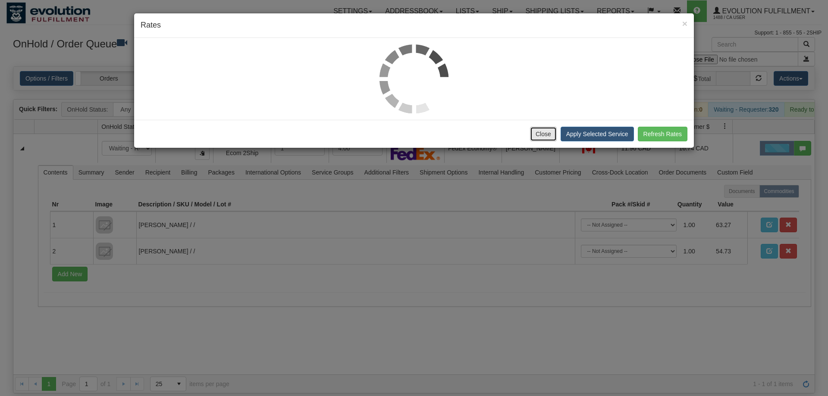
click at [536, 137] on button "Close" at bounding box center [543, 134] width 27 height 15
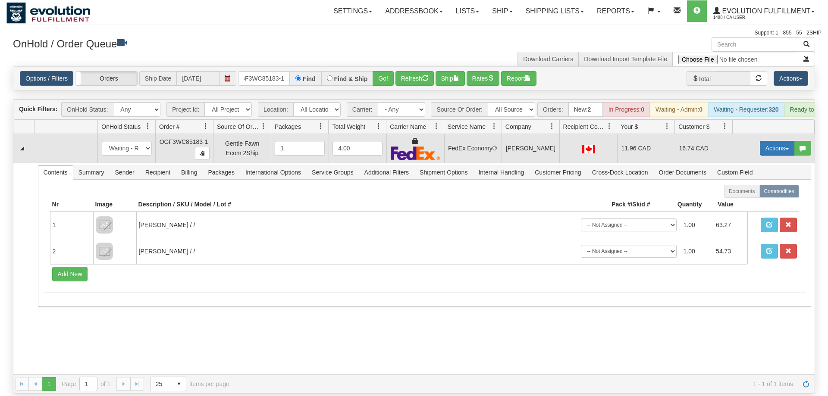
click at [772, 141] on button "Actions" at bounding box center [777, 148] width 35 height 15
click at [762, 193] on link "Ship" at bounding box center [759, 198] width 69 height 11
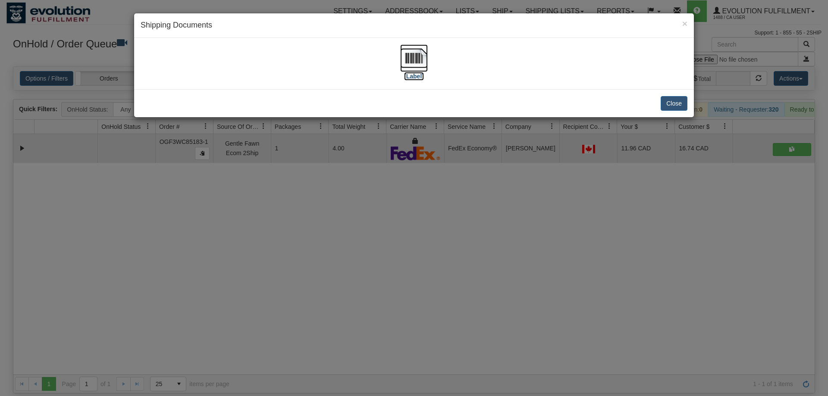
click at [416, 60] on img at bounding box center [414, 58] width 28 height 28
click at [347, 205] on div "× Shipping Documents [Label] Close" at bounding box center [414, 198] width 828 height 396
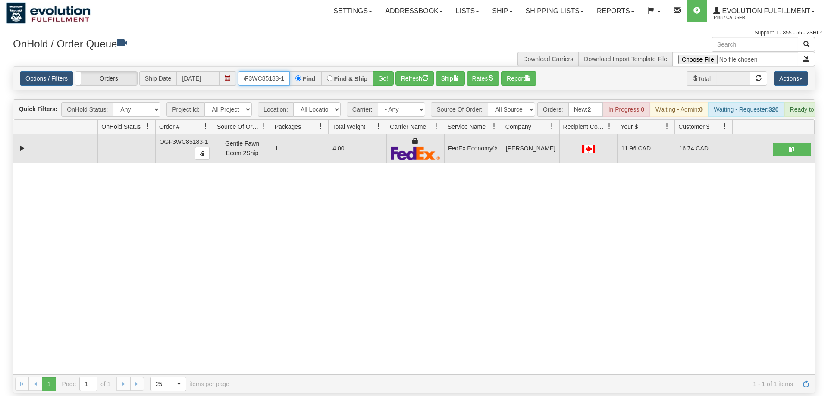
click at [275, 71] on input "OGF3WC85183-1" at bounding box center [264, 78] width 52 height 15
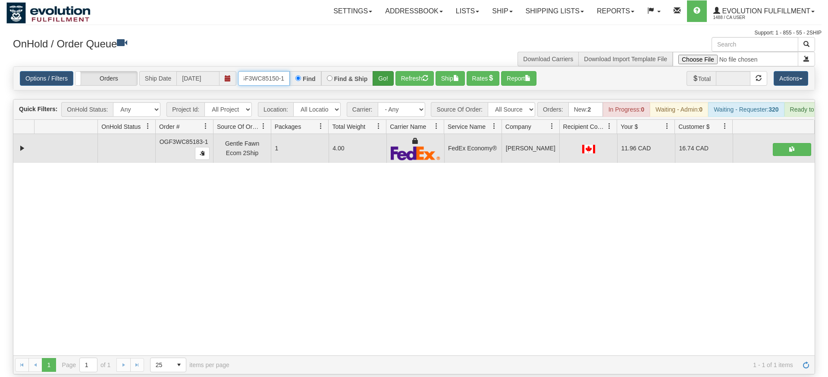
type input "OGF3WC85150-1"
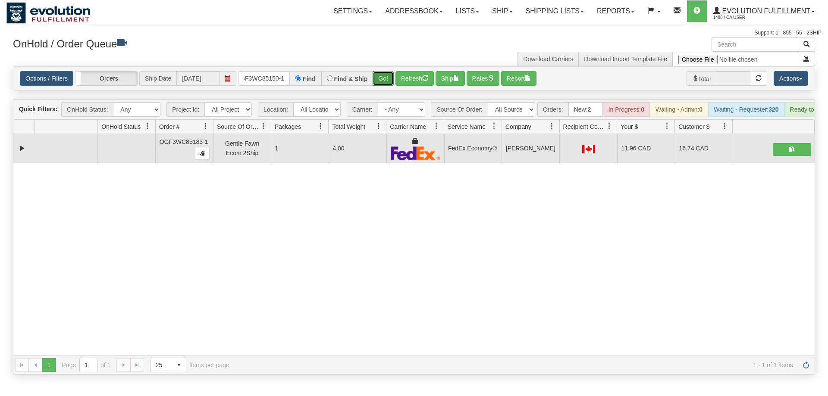
click at [386, 86] on div "Is equal to Is not equal to Contains Does not contains CAD USD EUR ZAR [PERSON_…" at bounding box center [413, 220] width 815 height 308
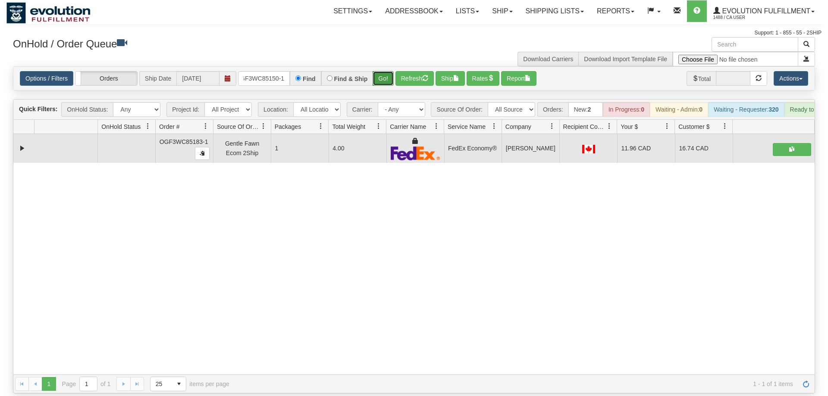
click at [383, 72] on button "Go!" at bounding box center [383, 78] width 21 height 15
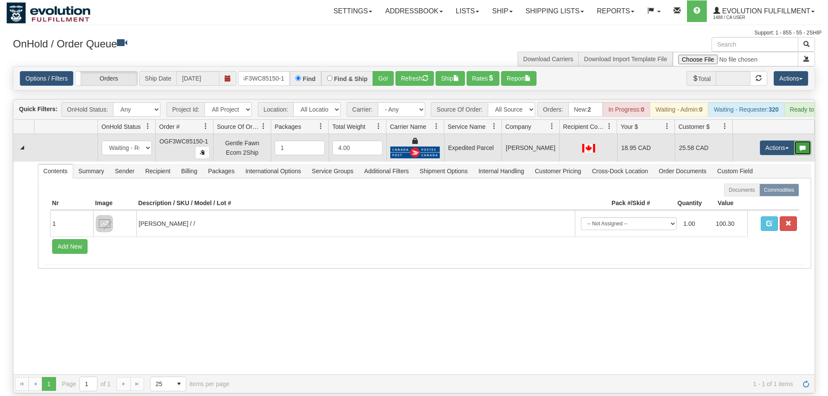
click at [795, 141] on button "button" at bounding box center [802, 148] width 17 height 15
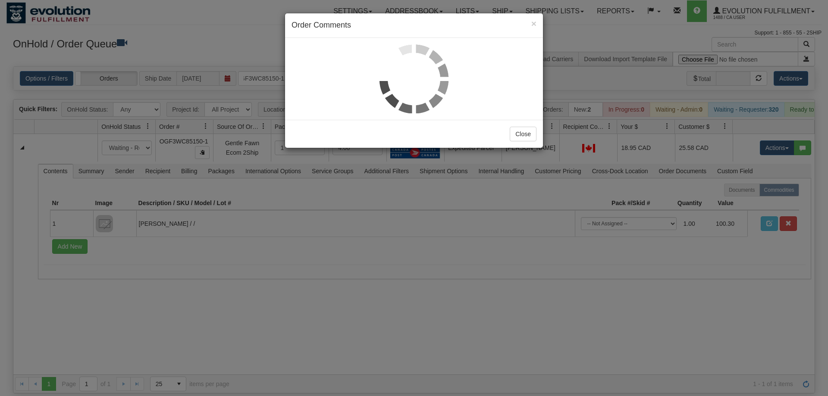
click at [758, 146] on div "× Order Comments Close" at bounding box center [414, 198] width 828 height 396
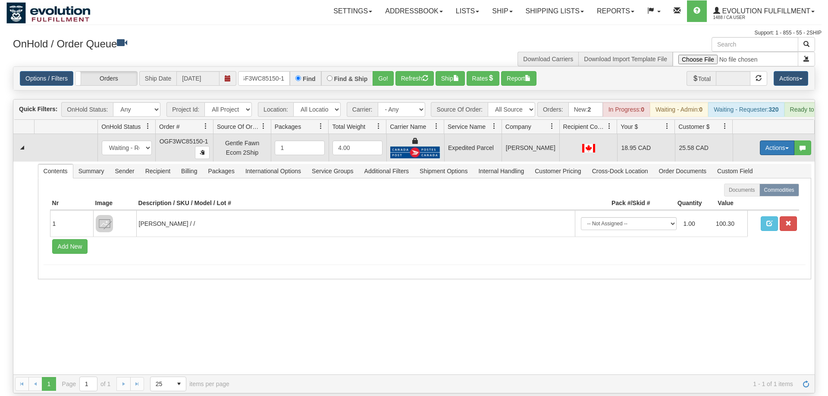
click at [772, 141] on button "Actions" at bounding box center [777, 148] width 35 height 15
click at [744, 195] on span "Ship" at bounding box center [743, 198] width 18 height 7
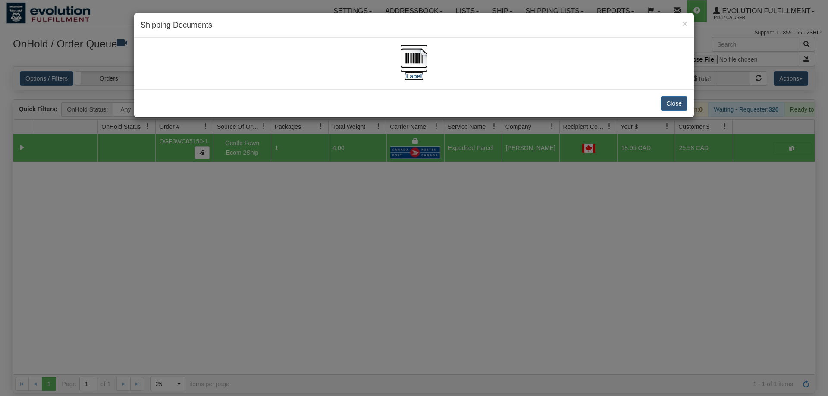
click at [417, 55] on img at bounding box center [414, 58] width 28 height 28
drag, startPoint x: 456, startPoint y: 221, endPoint x: 349, endPoint y: 123, distance: 145.0
click at [456, 217] on div "× Shipping Documents [Label] Close" at bounding box center [414, 198] width 828 height 396
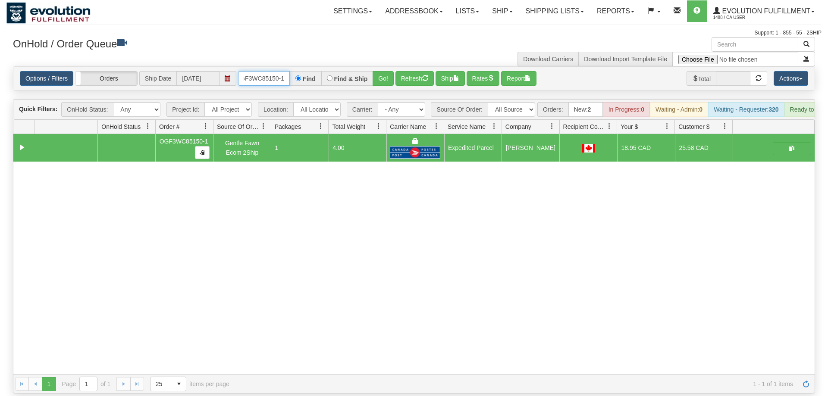
click at [257, 71] on input "OGF3WC85150-1" at bounding box center [264, 78] width 52 height 15
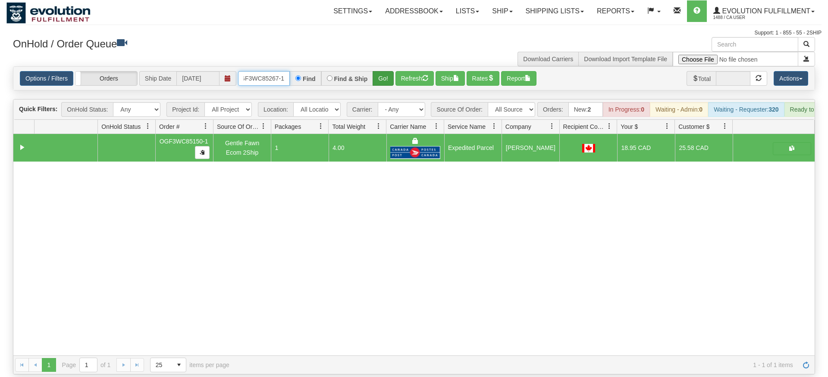
type input "OGF3WC85267-1"
drag, startPoint x: 389, startPoint y: 69, endPoint x: 390, endPoint y: 82, distance: 13.4
click at [389, 86] on div "Is equal to Is not equal to Contains Does not contains CAD USD EUR ZAR [PERSON_…" at bounding box center [413, 220] width 815 height 308
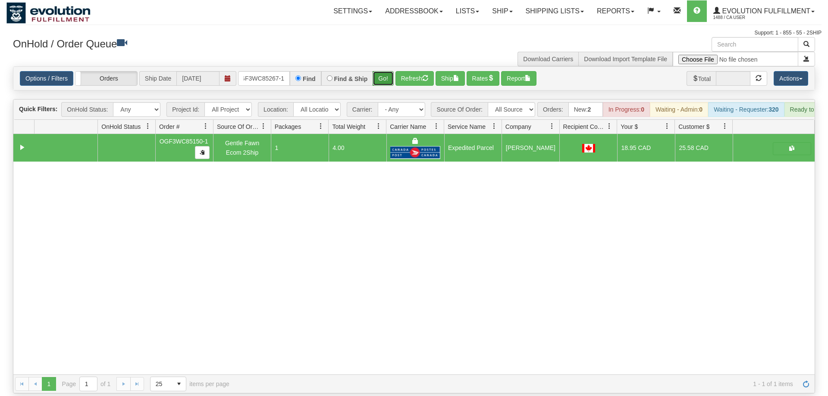
click at [387, 71] on button "Go!" at bounding box center [383, 78] width 21 height 15
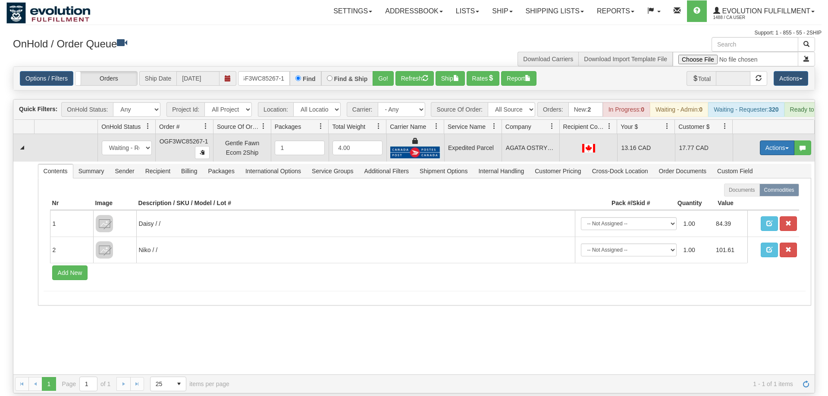
click at [768, 141] on button "Actions" at bounding box center [777, 148] width 35 height 15
click at [748, 195] on span "Ship" at bounding box center [743, 198] width 18 height 7
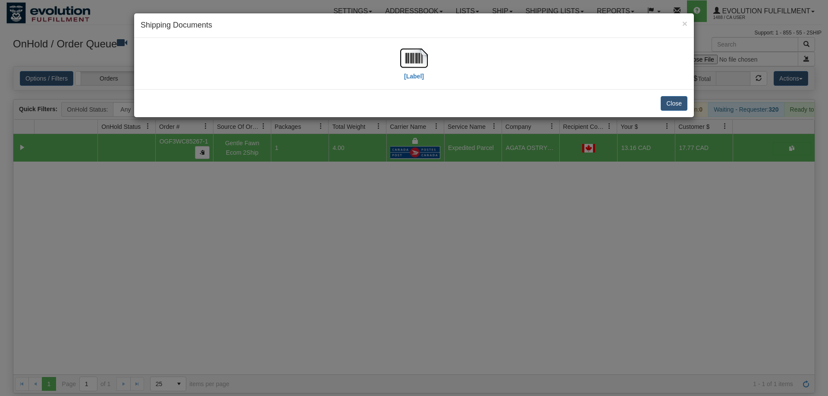
click at [425, 76] on div "[Label]" at bounding box center [414, 63] width 28 height 38
click at [413, 71] on img at bounding box center [414, 58] width 28 height 28
drag, startPoint x: 297, startPoint y: 207, endPoint x: 302, endPoint y: 123, distance: 84.7
click at [302, 198] on div "× Shipping Documents [Label] Close" at bounding box center [414, 198] width 828 height 396
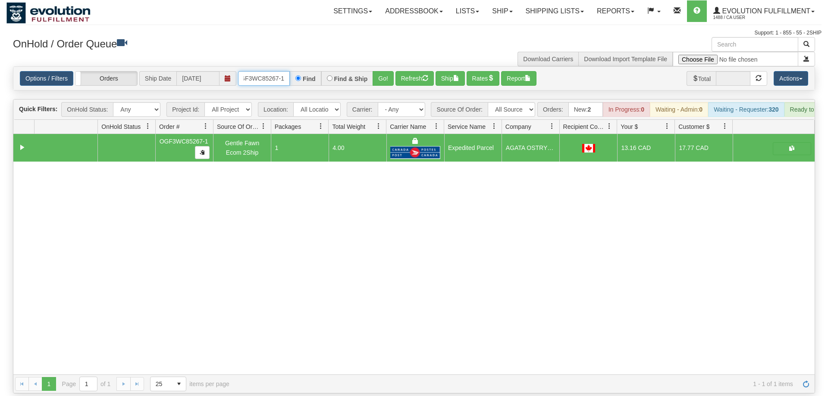
click at [257, 72] on input "OGF3WC85267-1" at bounding box center [264, 78] width 52 height 15
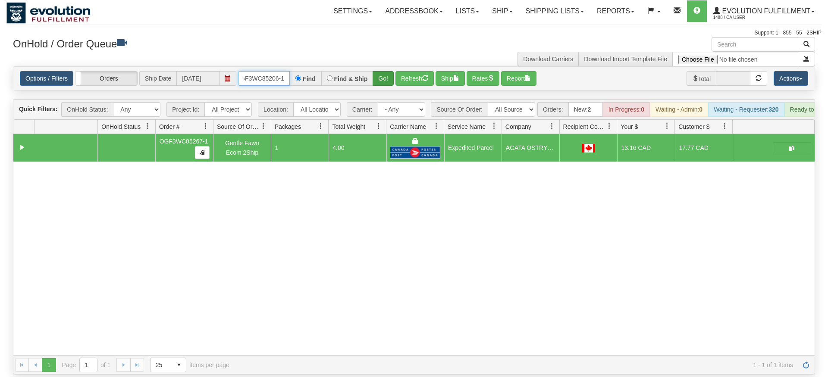
type input "OGF3WC85206-1"
click at [383, 84] on div "Is equal to Is not equal to Contains Does not contains CAD USD EUR ZAR [PERSON_…" at bounding box center [413, 220] width 815 height 308
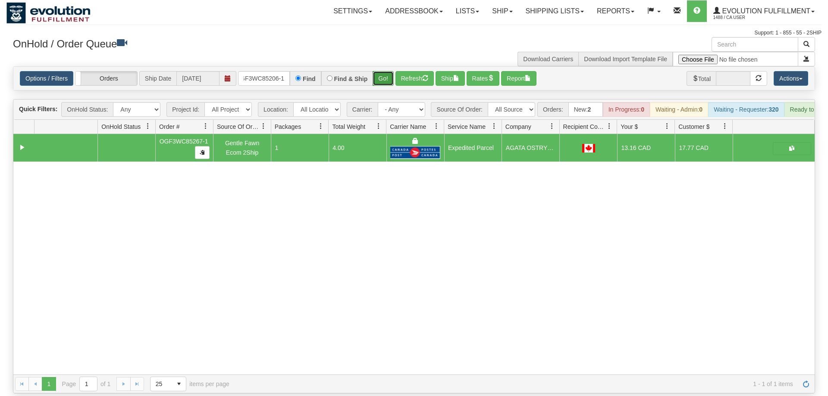
click at [383, 71] on button "Go!" at bounding box center [383, 78] width 21 height 15
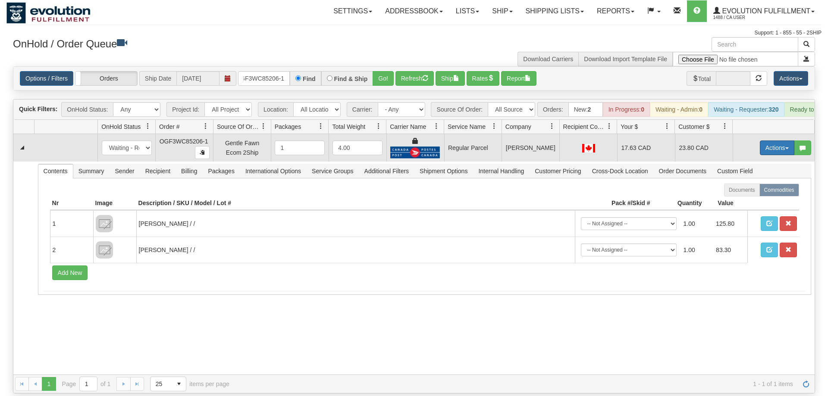
click at [776, 141] on button "Actions" at bounding box center [777, 148] width 35 height 15
click at [759, 183] on span "Rate All Services" at bounding box center [760, 186] width 52 height 7
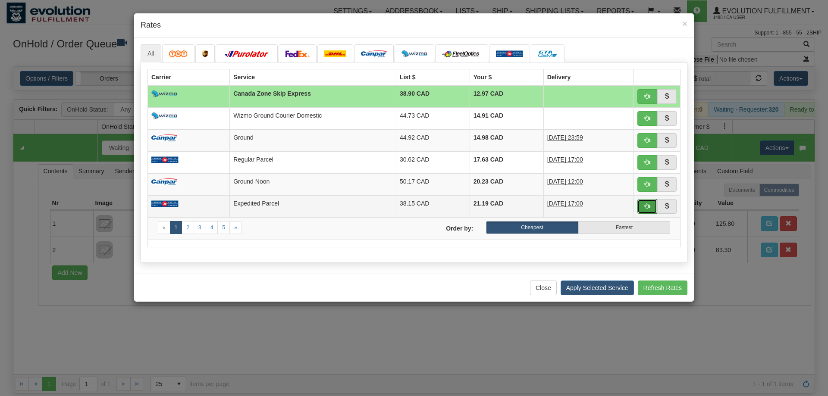
click at [642, 206] on button "button" at bounding box center [647, 206] width 20 height 15
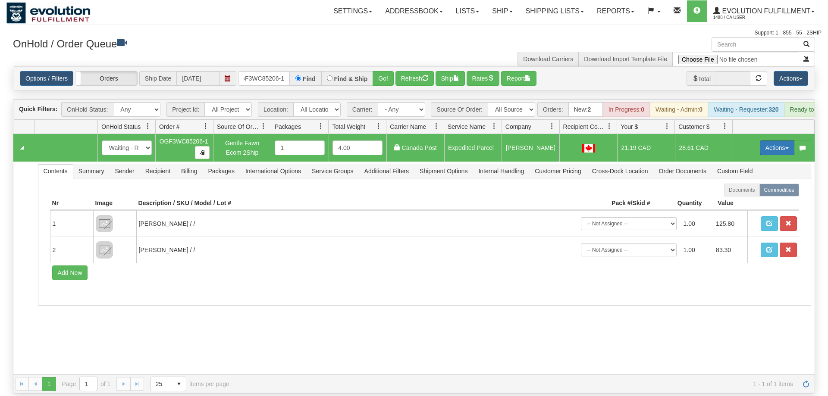
click at [761, 141] on button "Actions" at bounding box center [777, 148] width 35 height 15
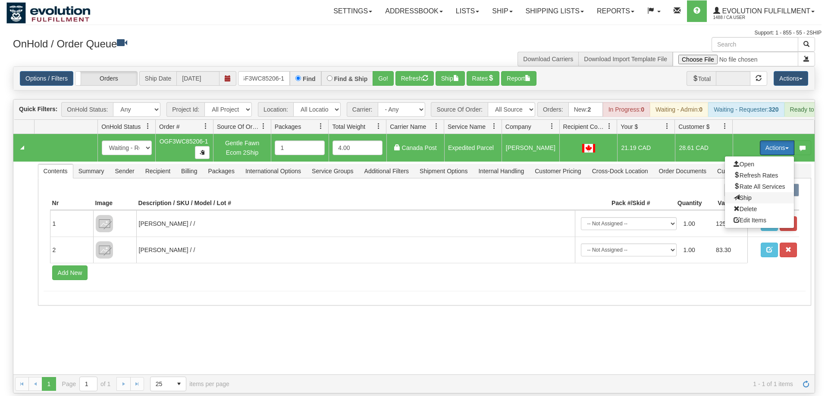
click at [738, 195] on span "Ship" at bounding box center [743, 198] width 18 height 7
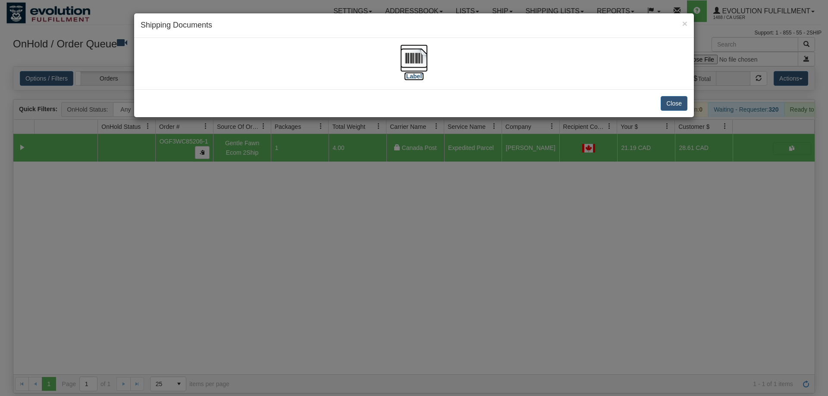
click at [420, 48] on img at bounding box center [414, 58] width 28 height 28
click at [349, 342] on div "× Shipping Documents [Label] Close" at bounding box center [414, 198] width 828 height 396
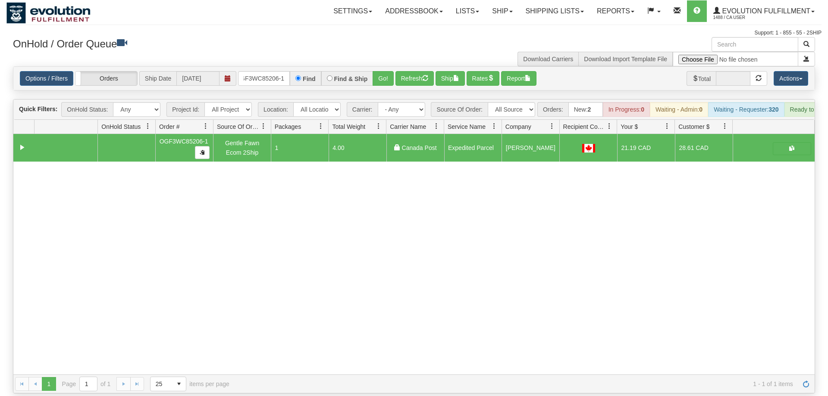
click at [60, 254] on div "31523848 EVOLUTION V3 90836025 90836034 OGF3WC85206-1 Gentle Fawn Ecom 2Ship 1 …" at bounding box center [413, 254] width 801 height 241
click at [261, 71] on input "OGF3WC85206-1" at bounding box center [264, 78] width 52 height 15
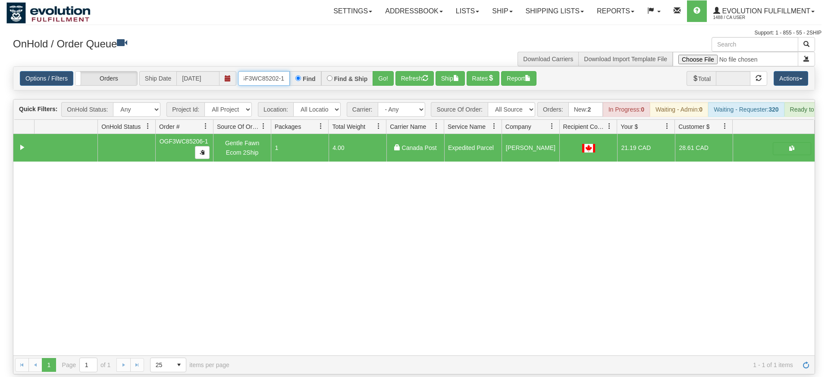
type input "OGF3WC85202-1"
click at [389, 85] on div "Is equal to Is not equal to Contains Does not contains CAD USD EUR ZAR [PERSON_…" at bounding box center [413, 220] width 815 height 308
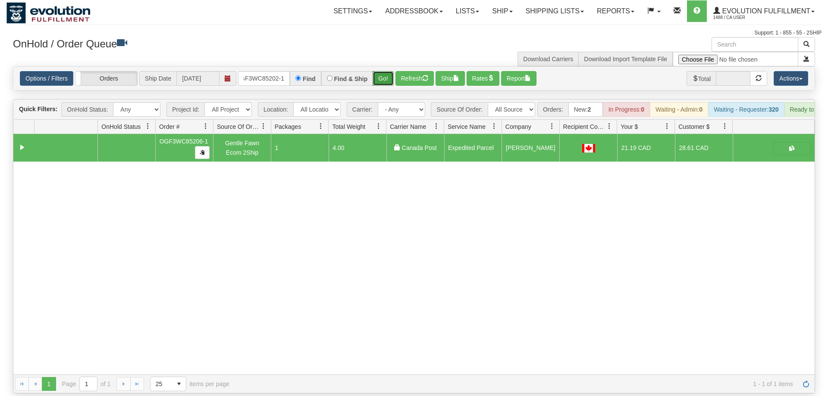
click at [387, 71] on button "Go!" at bounding box center [383, 78] width 21 height 15
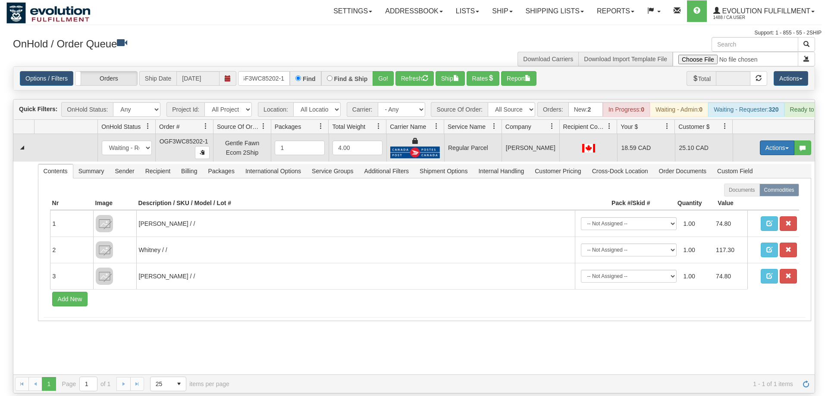
click at [775, 141] on button "Actions" at bounding box center [777, 148] width 35 height 15
click at [741, 183] on span "Rate All Services" at bounding box center [760, 186] width 52 height 7
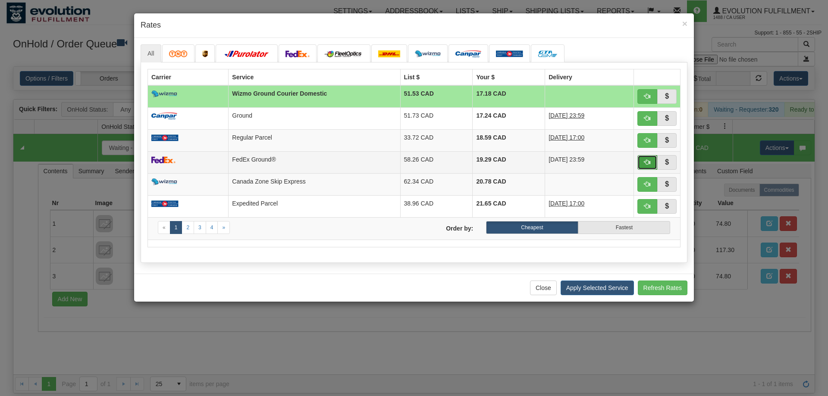
click at [651, 169] on button "button" at bounding box center [647, 162] width 20 height 15
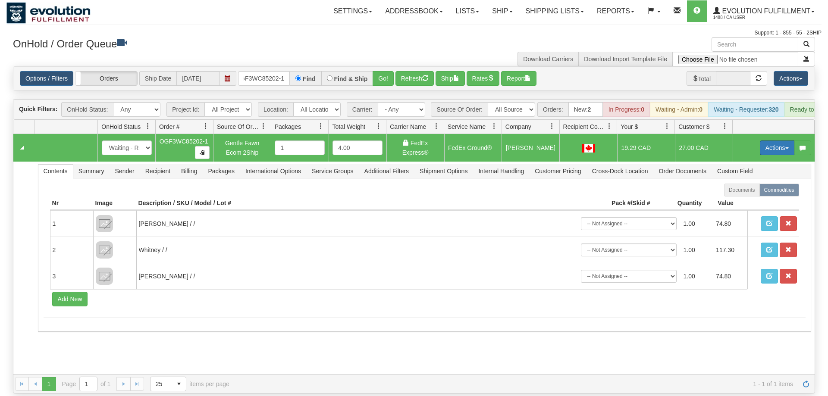
click at [764, 141] on button "Actions" at bounding box center [777, 148] width 35 height 15
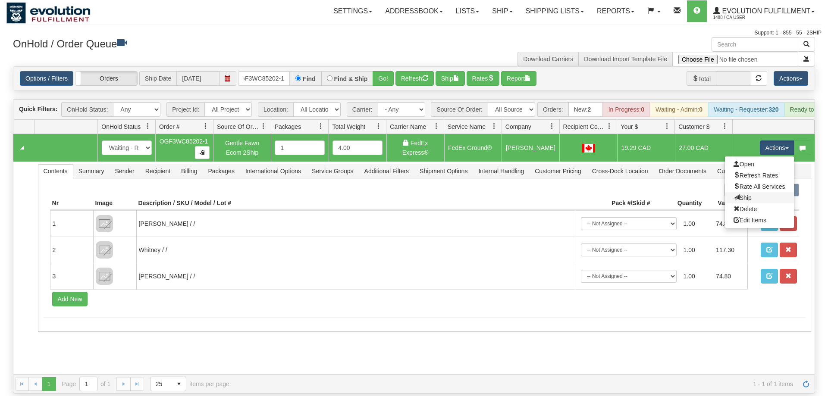
click at [750, 192] on link "Ship" at bounding box center [759, 197] width 69 height 11
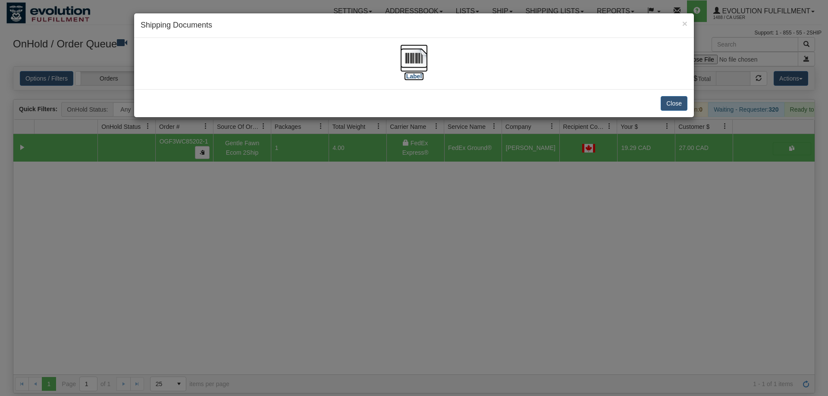
click at [403, 54] on img at bounding box center [414, 58] width 28 height 28
click at [376, 336] on div "× Shipping Documents [Label] Close" at bounding box center [414, 198] width 828 height 396
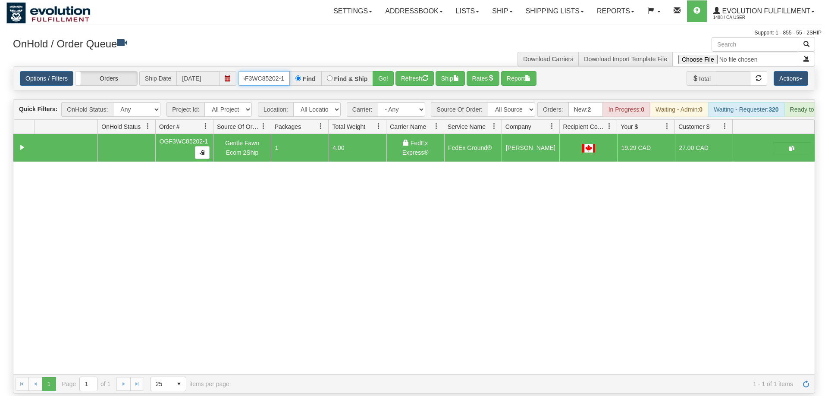
click at [274, 71] on input "OGF3WC85202-1" at bounding box center [264, 78] width 52 height 15
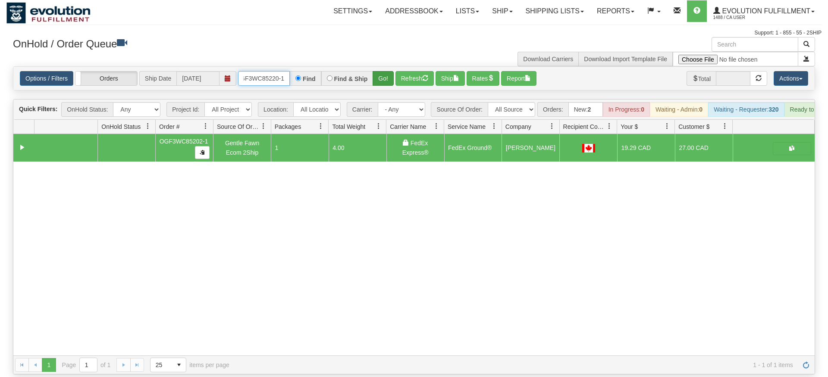
type input "OGF3WC85220-1"
click at [389, 82] on div "Is equal to Is not equal to Contains Does not contains CAD USD EUR ZAR [PERSON_…" at bounding box center [413, 220] width 815 height 308
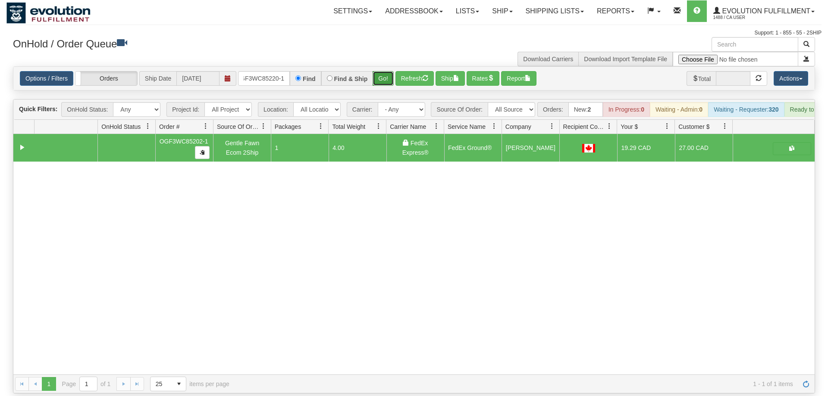
click at [388, 71] on button "Go!" at bounding box center [383, 78] width 21 height 15
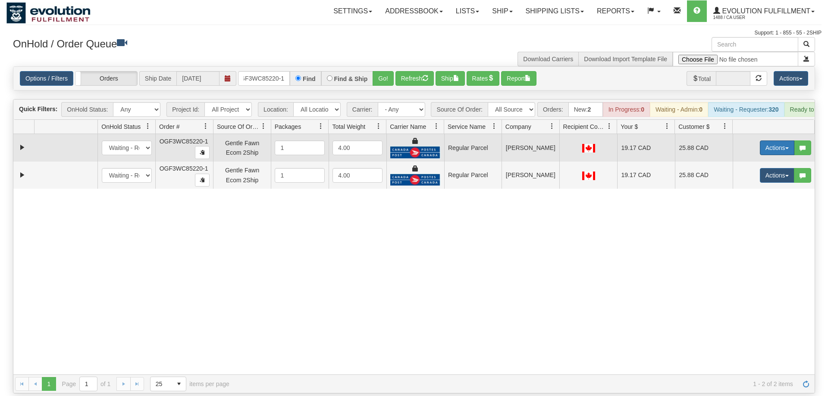
click at [786, 141] on button "Actions" at bounding box center [777, 148] width 35 height 15
click at [775, 183] on span "Rate All Services" at bounding box center [760, 186] width 52 height 7
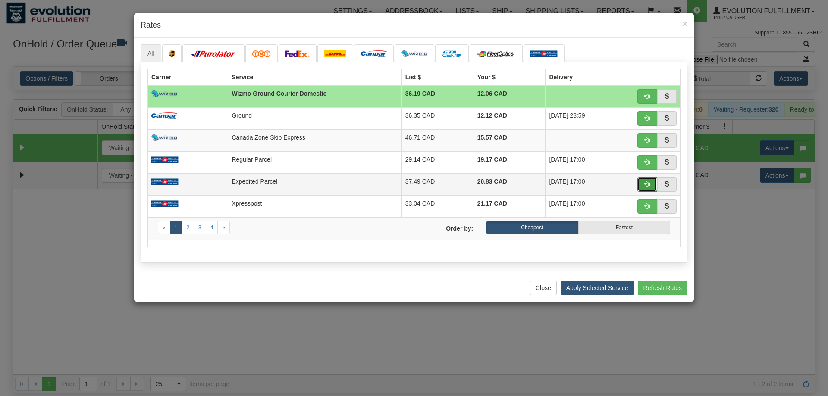
click at [643, 184] on button "button" at bounding box center [647, 184] width 20 height 15
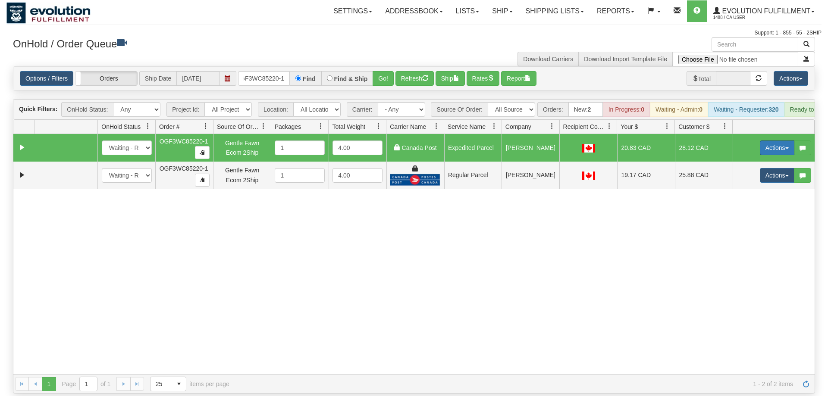
click at [768, 141] on button "Actions" at bounding box center [777, 148] width 35 height 15
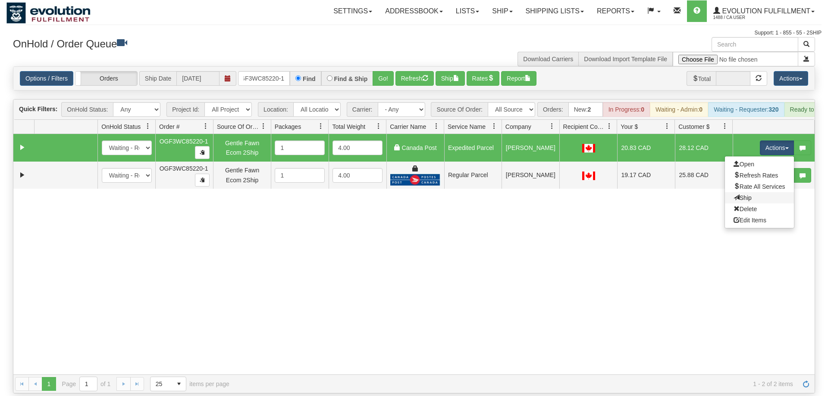
click at [753, 192] on link "Ship" at bounding box center [759, 197] width 69 height 11
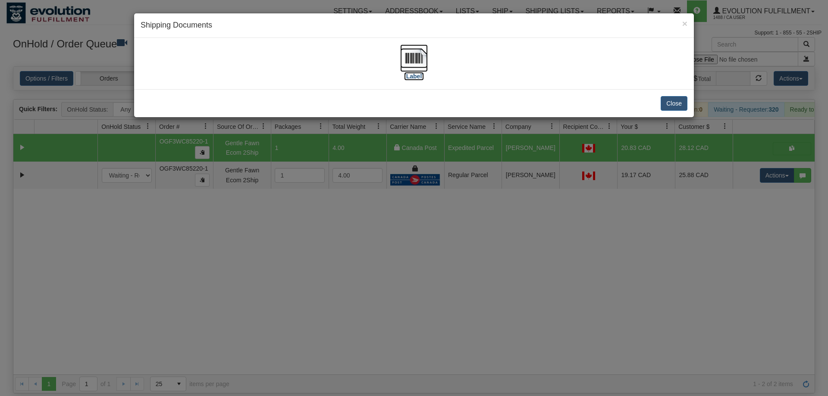
click at [414, 47] on img at bounding box center [414, 58] width 28 height 28
click at [684, 192] on div "× Shipping Documents [Label] Close" at bounding box center [414, 198] width 828 height 396
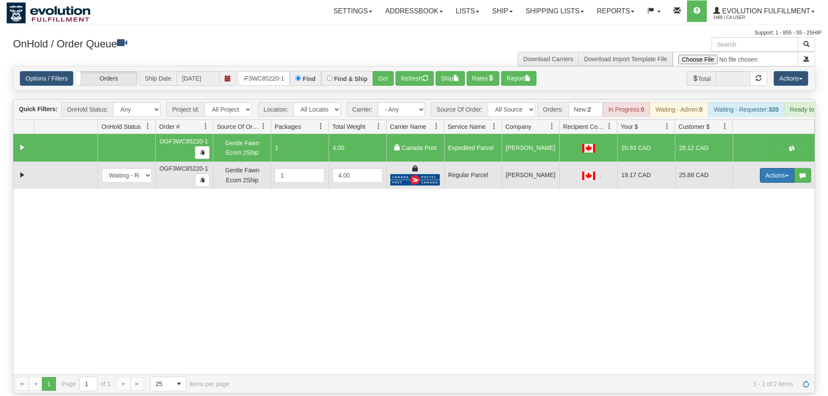
click at [760, 168] on button "Actions" at bounding box center [777, 175] width 35 height 15
click at [740, 233] on span "Delete" at bounding box center [745, 236] width 23 height 7
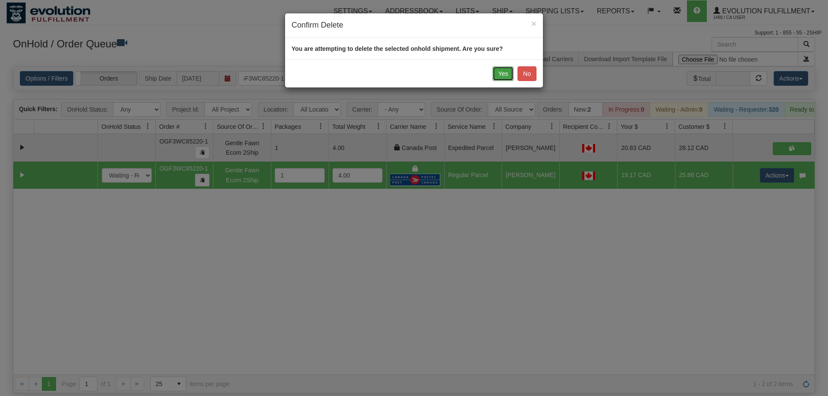
click at [507, 77] on button "Yes" at bounding box center [503, 73] width 21 height 15
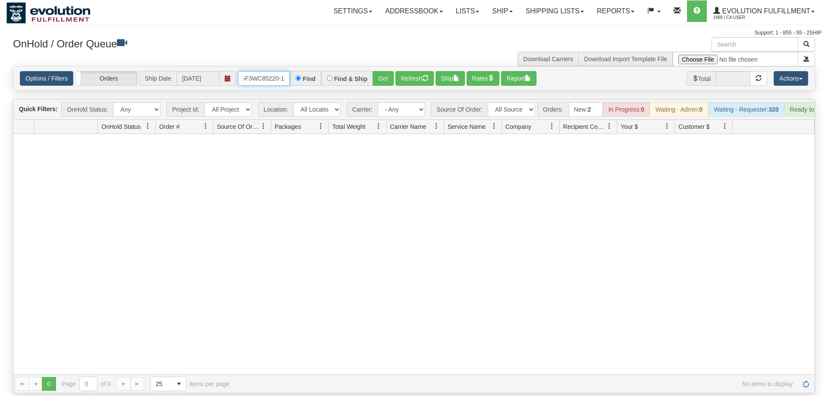
click at [269, 71] on input "OGF3WC85220-1" at bounding box center [264, 78] width 52 height 15
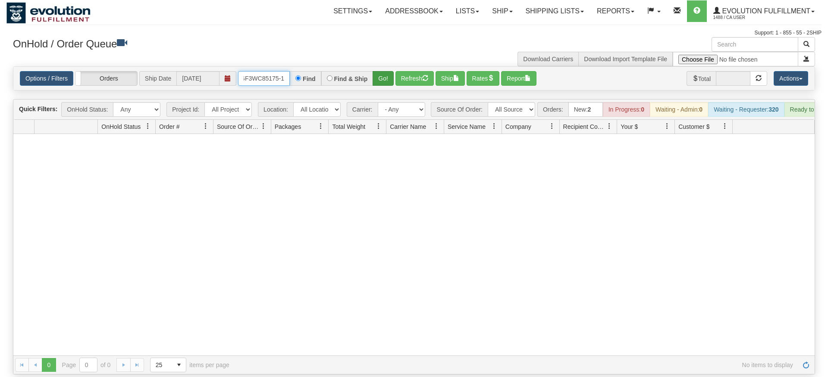
type input "OGF3WC85175-1"
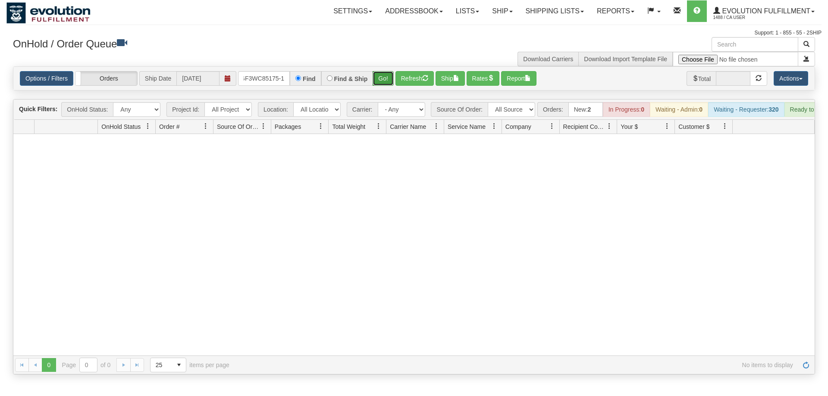
drag, startPoint x: 392, startPoint y: 69, endPoint x: 388, endPoint y: 64, distance: 6.7
click at [392, 88] on div "Is equal to Is not equal to Contains Does not contains CAD USD EUR ZAR [PERSON_…" at bounding box center [413, 220] width 815 height 308
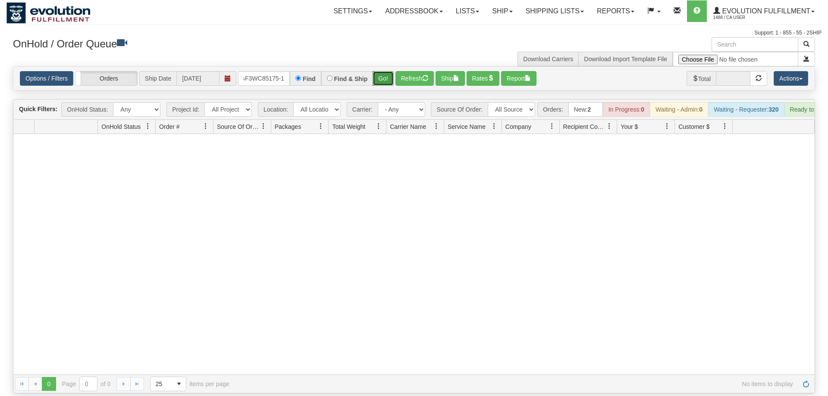
click at [388, 71] on button "Go!" at bounding box center [383, 78] width 21 height 15
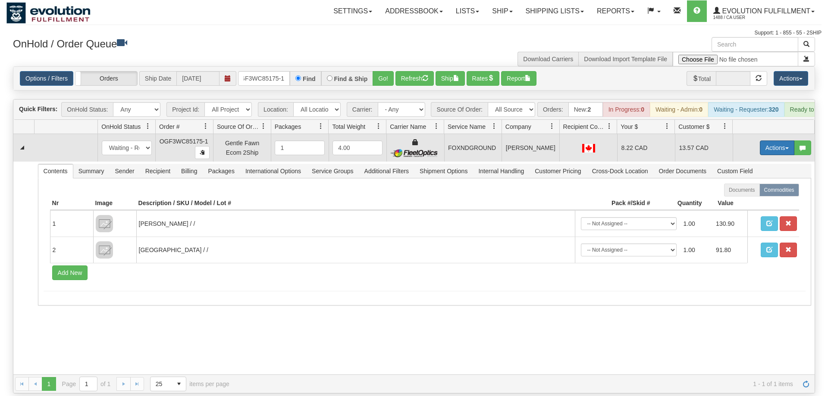
click at [784, 141] on button "Actions" at bounding box center [777, 148] width 35 height 15
click at [754, 192] on link "Ship" at bounding box center [759, 197] width 69 height 11
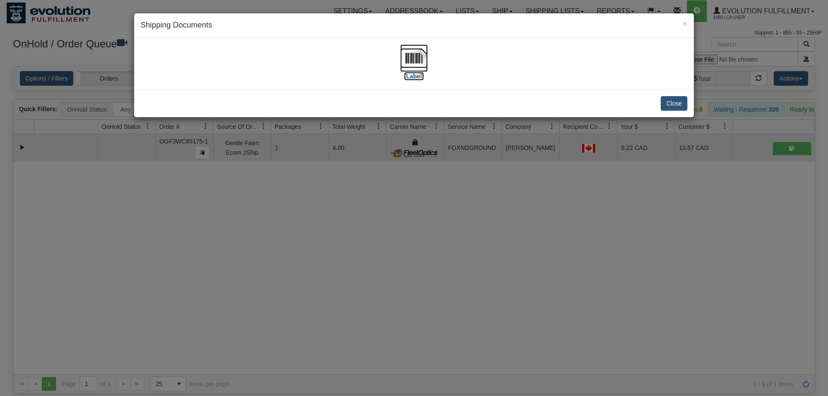
click at [413, 68] on img at bounding box center [414, 58] width 28 height 28
drag, startPoint x: 303, startPoint y: 304, endPoint x: 304, endPoint y: 286, distance: 18.6
click at [305, 303] on div "× Shipping Documents [Label] Close" at bounding box center [414, 198] width 828 height 396
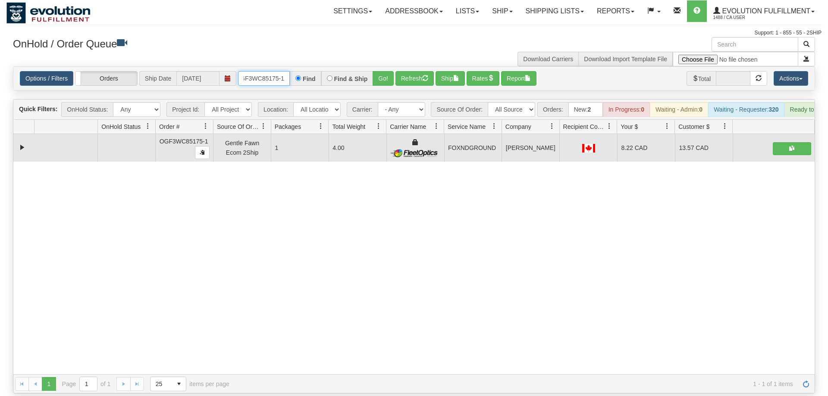
click at [271, 71] on input "OGF3WC85175-1" at bounding box center [264, 78] width 52 height 15
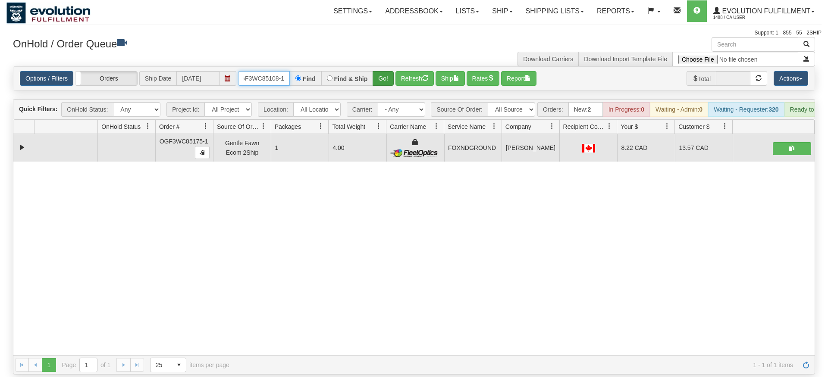
type input "OGF3WC85108-1"
click at [381, 85] on div "Is equal to Is not equal to Contains Does not contains CAD USD EUR ZAR [PERSON_…" at bounding box center [413, 220] width 815 height 308
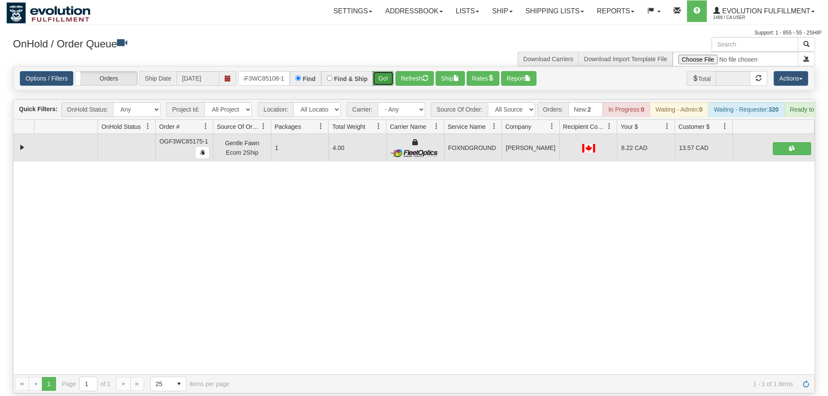
click at [380, 71] on button "Go!" at bounding box center [383, 78] width 21 height 15
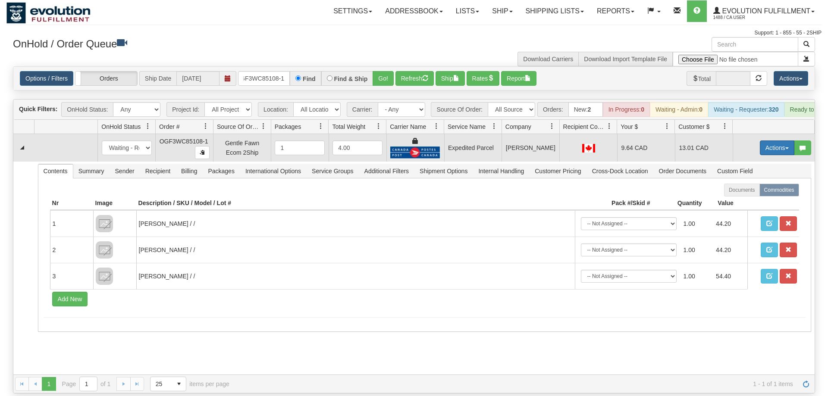
click at [774, 141] on button "Actions" at bounding box center [777, 148] width 35 height 15
click at [743, 195] on span "Ship" at bounding box center [743, 198] width 18 height 7
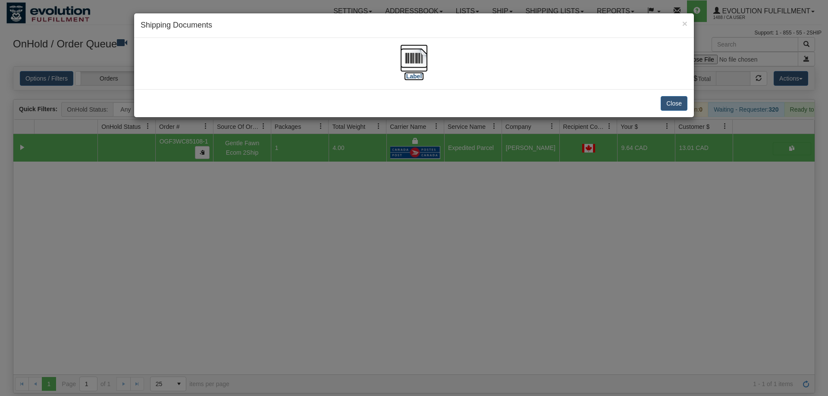
click at [418, 68] on img at bounding box center [414, 58] width 28 height 28
drag, startPoint x: 376, startPoint y: 331, endPoint x: 337, endPoint y: 271, distance: 70.8
click at [368, 322] on div "× Shipping Documents [Label] Close" at bounding box center [414, 198] width 828 height 396
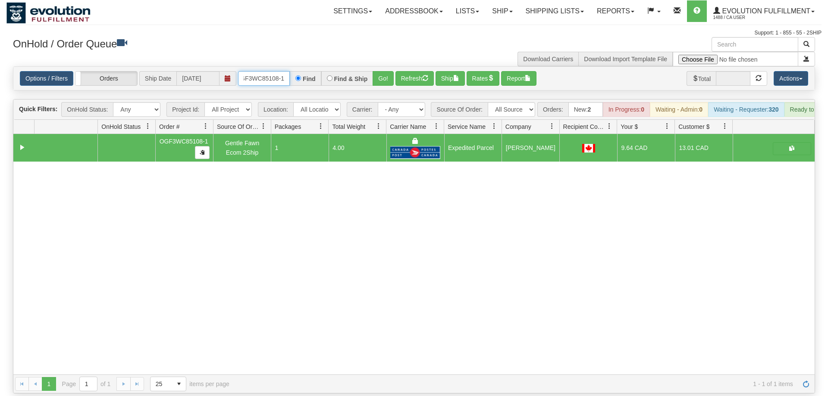
click at [252, 71] on input "OGF3WC85108-1" at bounding box center [264, 78] width 52 height 15
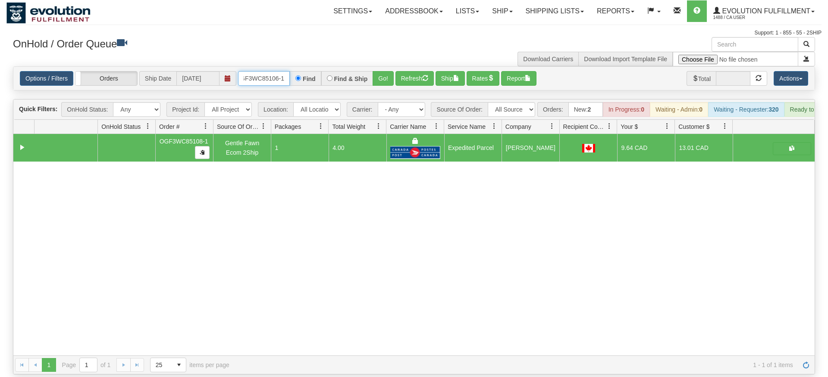
type input "OGF3WC85106-1"
click at [384, 79] on div "Is equal to Is not equal to Contains Does not contains CAD USD EUR ZAR [PERSON_…" at bounding box center [413, 220] width 815 height 308
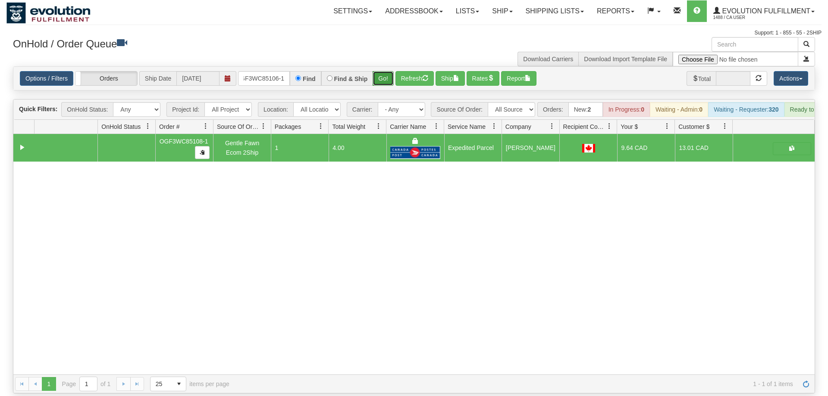
click at [386, 71] on button "Go!" at bounding box center [383, 78] width 21 height 15
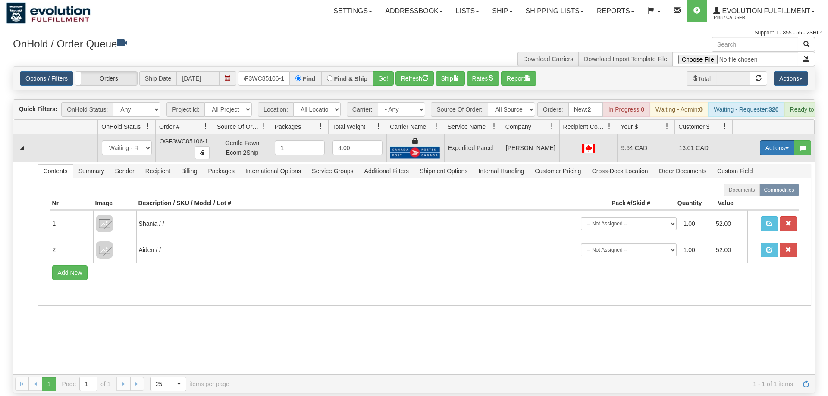
click at [773, 141] on button "Actions" at bounding box center [777, 148] width 35 height 15
click at [756, 192] on link "Ship" at bounding box center [759, 197] width 69 height 11
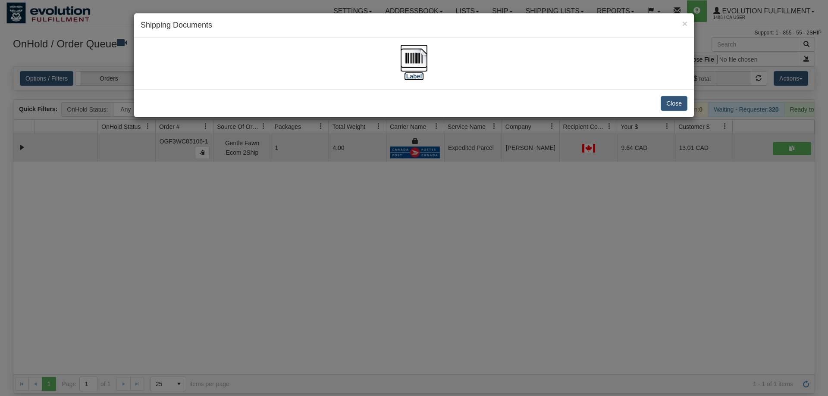
click at [421, 59] on img at bounding box center [414, 58] width 28 height 28
drag, startPoint x: 317, startPoint y: 223, endPoint x: 317, endPoint y: 213, distance: 10.8
click at [318, 223] on div "× Shipping Documents [Label] Close" at bounding box center [414, 198] width 828 height 396
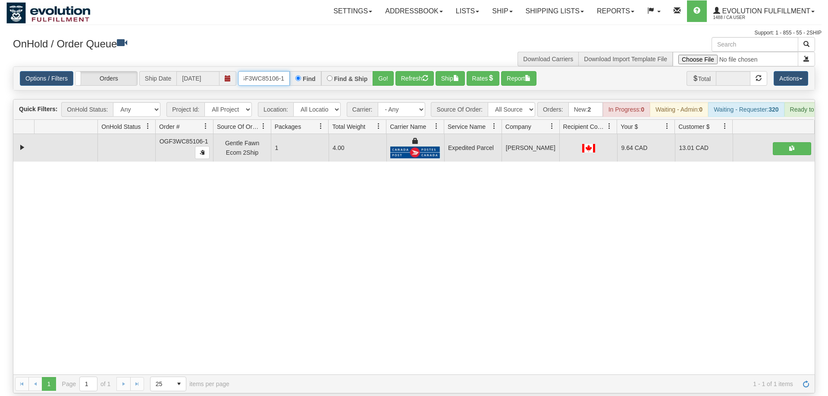
click at [250, 71] on input "OGF3WC85106-1" at bounding box center [264, 78] width 52 height 15
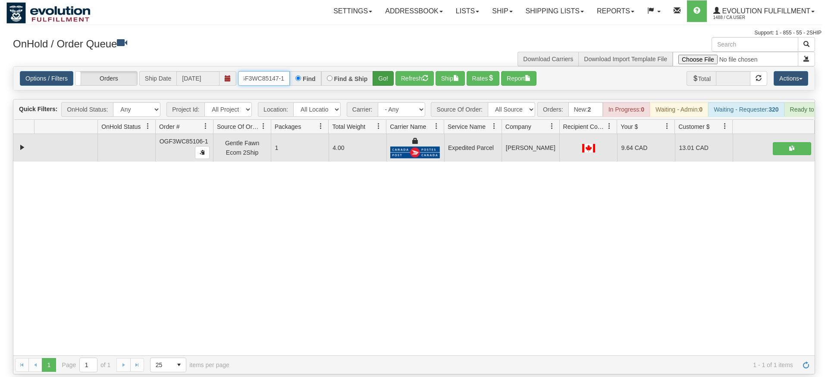
type input "OGF3WC85147-1"
drag, startPoint x: 385, startPoint y: 67, endPoint x: 385, endPoint y: 82, distance: 14.2
click at [385, 86] on div "Is equal to Is not equal to Contains Does not contains CAD USD EUR ZAR [PERSON_…" at bounding box center [413, 220] width 815 height 308
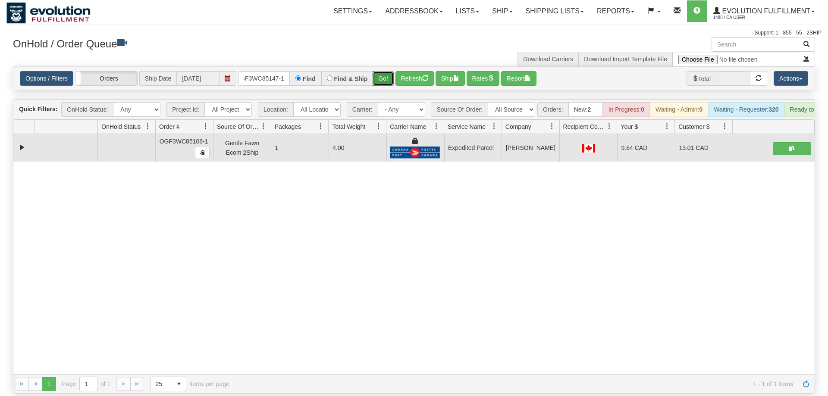
click at [386, 71] on button "Go!" at bounding box center [383, 78] width 21 height 15
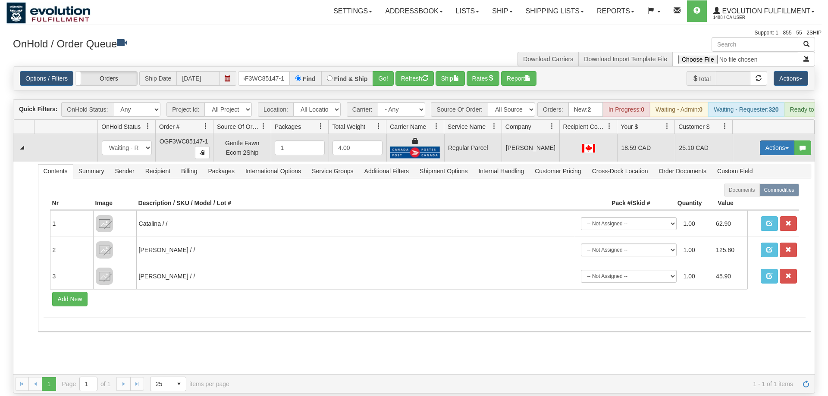
click at [785, 141] on button "Actions" at bounding box center [777, 148] width 35 height 15
click at [751, 183] on span "Rate All Services" at bounding box center [760, 186] width 52 height 7
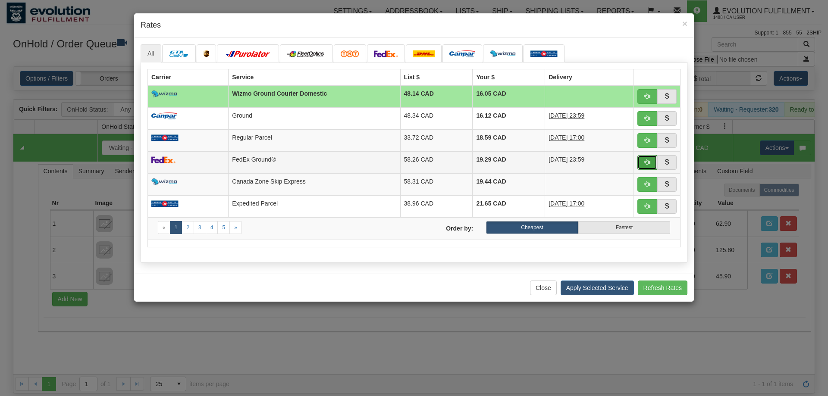
click at [646, 165] on span "button" at bounding box center [647, 162] width 6 height 6
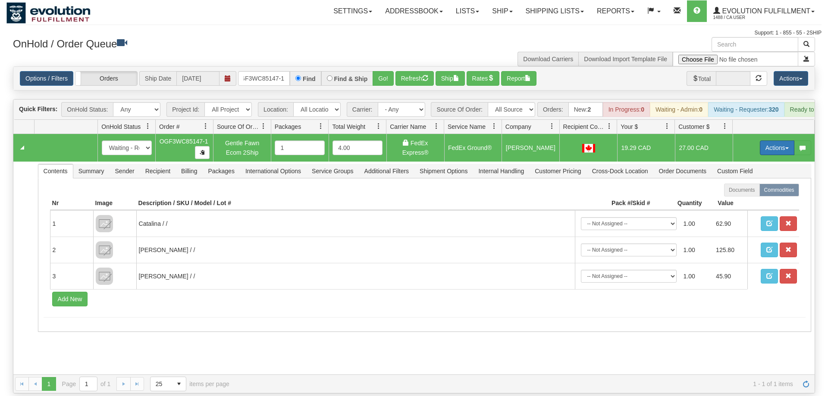
click at [768, 141] on button "Actions" at bounding box center [777, 148] width 35 height 15
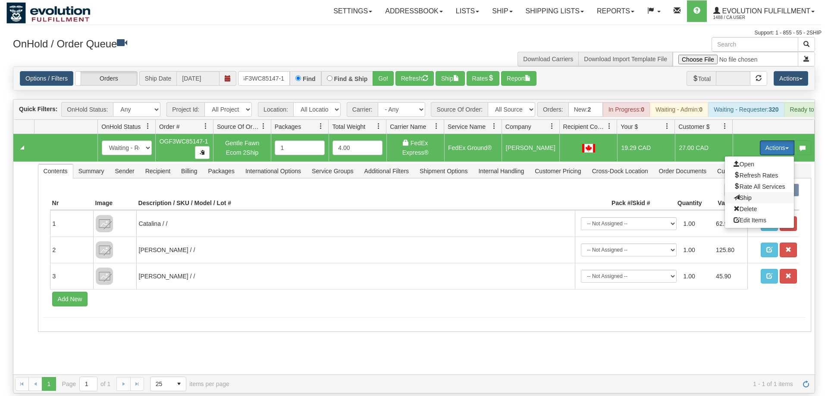
click at [742, 195] on span "Ship" at bounding box center [743, 198] width 18 height 7
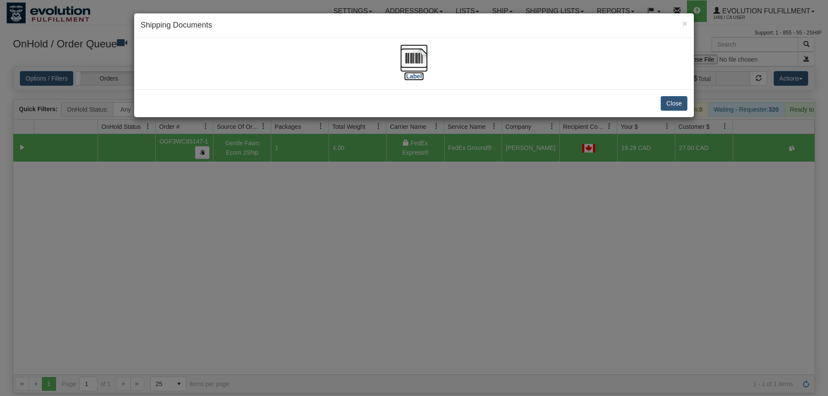
click at [408, 61] on img at bounding box center [414, 58] width 28 height 28
drag, startPoint x: 452, startPoint y: 257, endPoint x: 285, endPoint y: 3, distance: 303.6
click at [449, 251] on div "× Shipping Documents [Label] Close" at bounding box center [414, 198] width 828 height 396
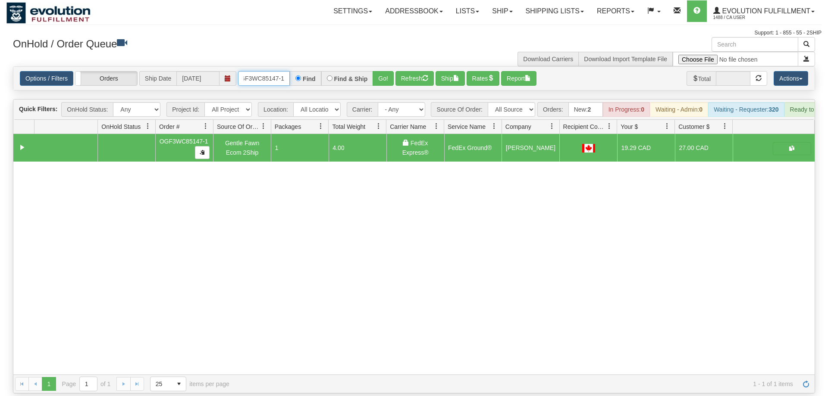
click at [263, 71] on input "OGF3WC85147-1" at bounding box center [264, 78] width 52 height 15
click at [264, 71] on input "OGF3WC85147-1" at bounding box center [264, 78] width 52 height 15
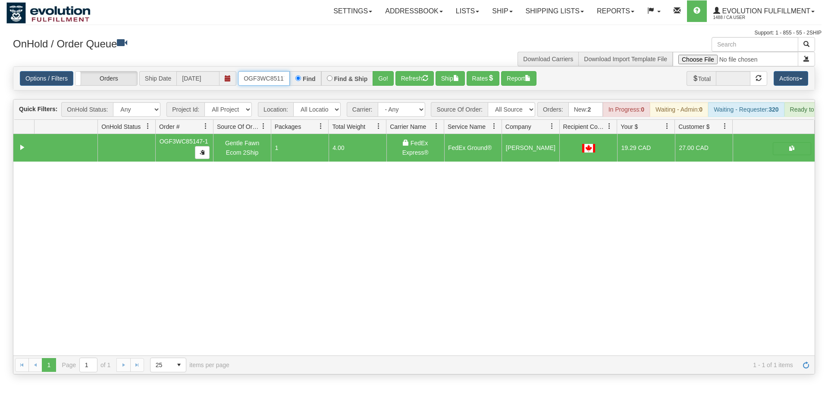
scroll to position [0, 8]
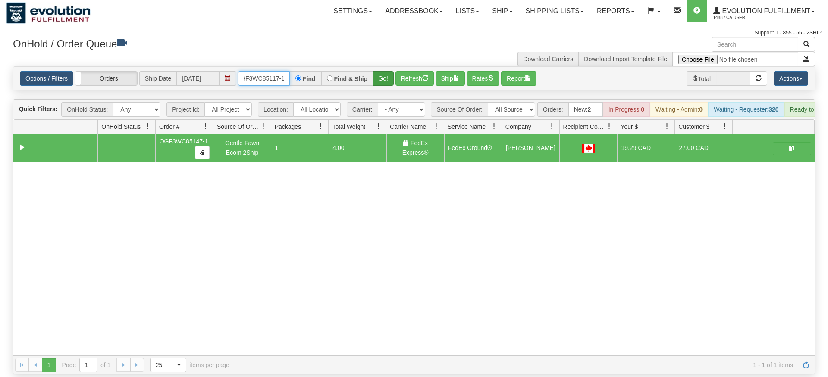
type input "OGF3WC85117-1"
click at [390, 88] on div "Is equal to Is not equal to Contains Does not contains CAD USD EUR ZAR [PERSON_…" at bounding box center [413, 220] width 815 height 308
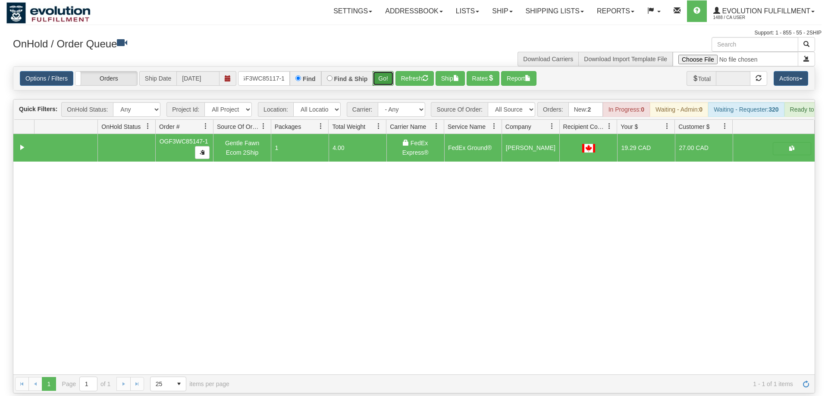
click at [386, 72] on button "Go!" at bounding box center [383, 78] width 21 height 15
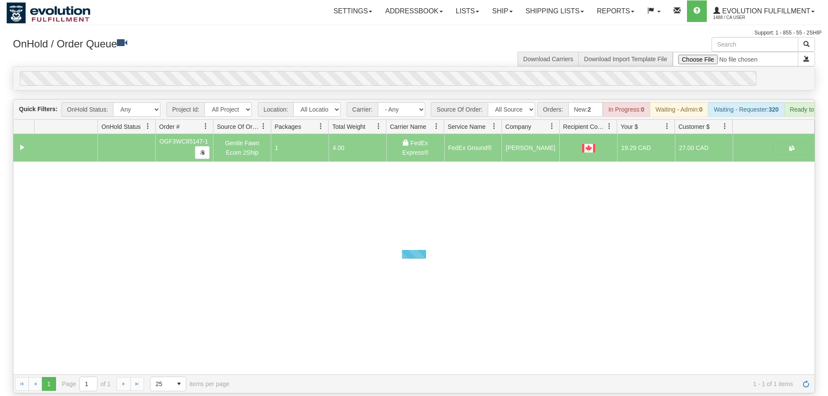
click at [386, 71] on div "0" at bounding box center [388, 78] width 737 height 15
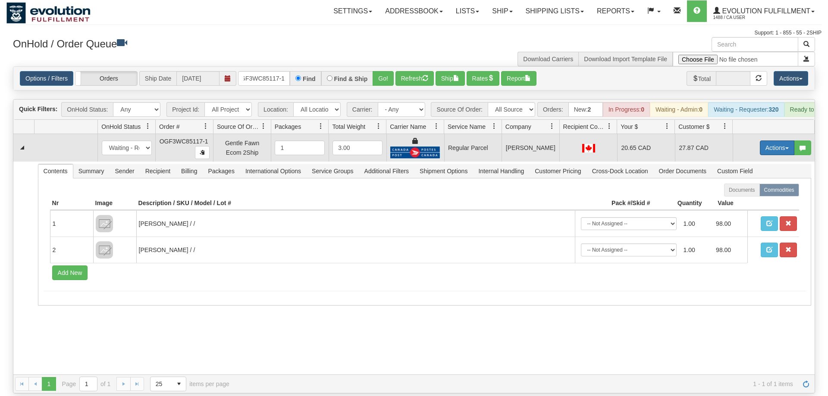
click at [779, 141] on button "Actions" at bounding box center [777, 148] width 35 height 15
click at [759, 183] on span "Rate All Services" at bounding box center [760, 186] width 52 height 7
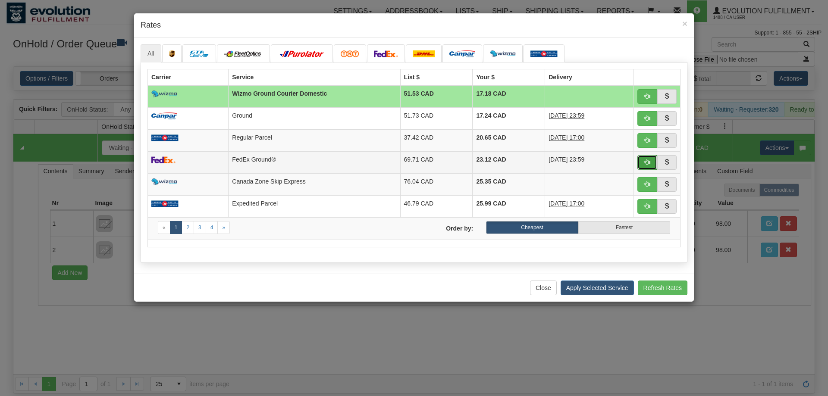
click at [647, 168] on button "button" at bounding box center [647, 162] width 20 height 15
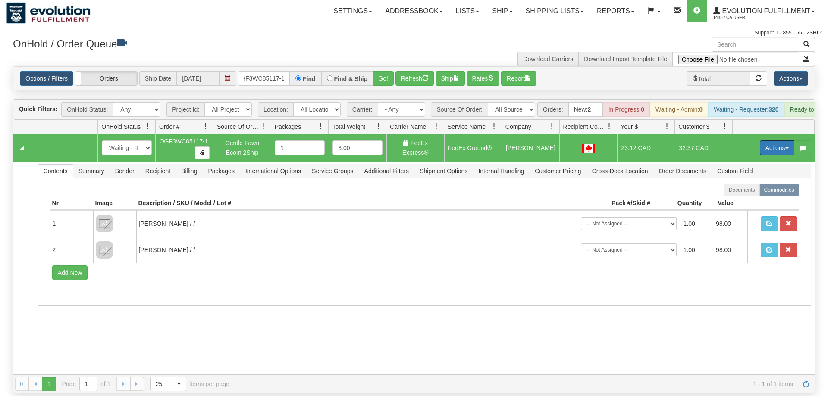
click at [768, 141] on button "Actions" at bounding box center [777, 148] width 35 height 15
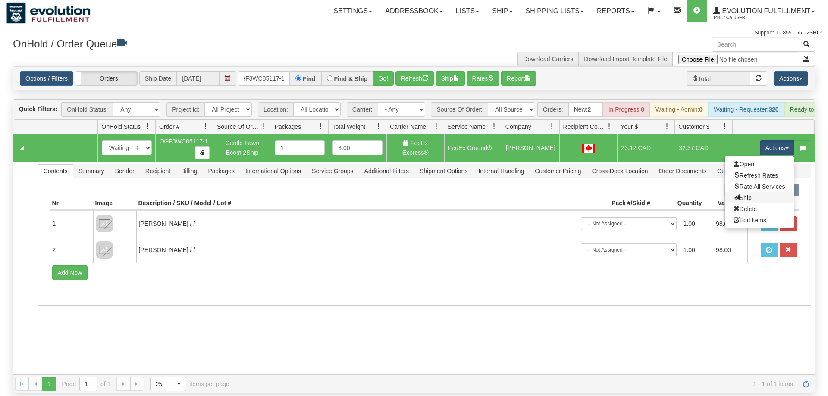
click at [765, 192] on link "Ship" at bounding box center [759, 197] width 69 height 11
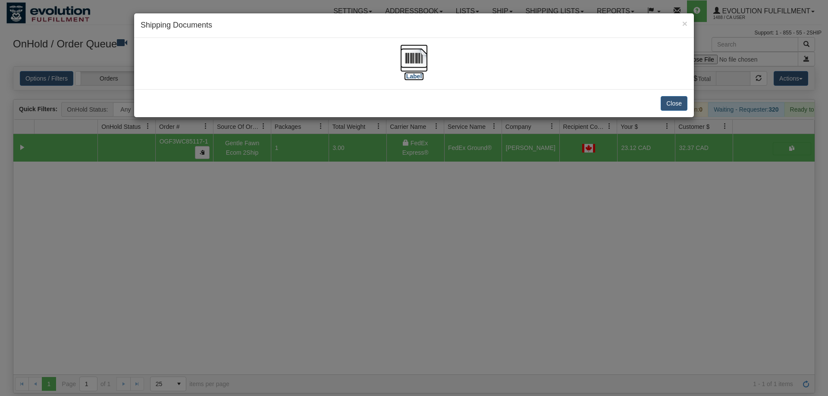
click at [408, 58] on img at bounding box center [414, 58] width 28 height 28
drag, startPoint x: 518, startPoint y: 262, endPoint x: 141, endPoint y: 59, distance: 428.8
click at [520, 261] on div "× Shipping Documents [Label] Close" at bounding box center [414, 198] width 828 height 396
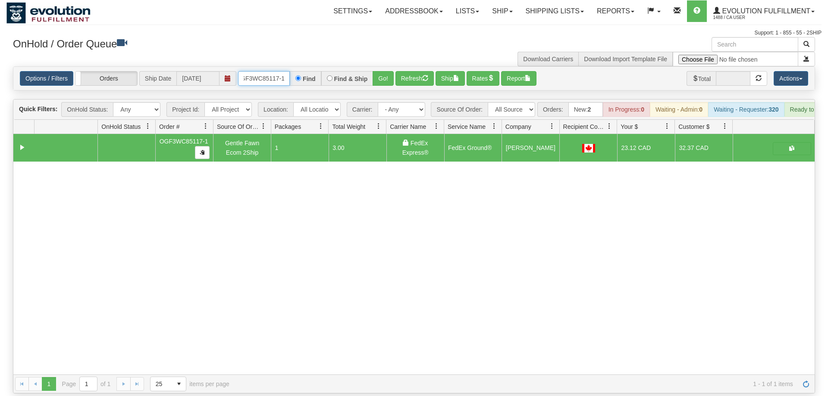
click at [278, 71] on input "OGF3WC85117-1" at bounding box center [264, 78] width 52 height 15
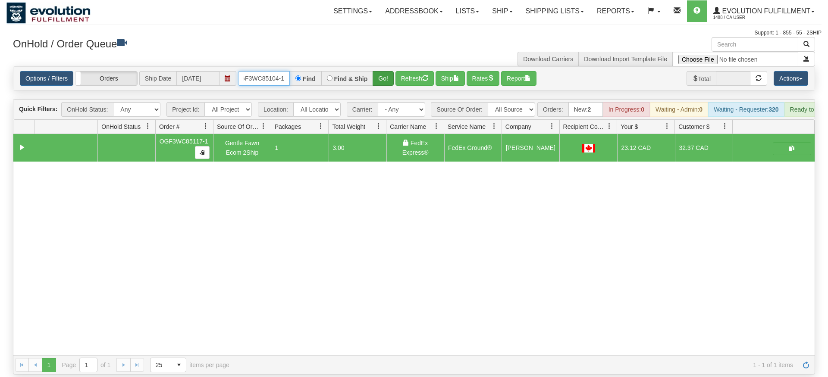
type input "OGF3WC85104-1"
drag, startPoint x: 382, startPoint y: 63, endPoint x: 382, endPoint y: 75, distance: 12.1
click at [382, 82] on div "Is equal to Is not equal to Contains Does not contains CAD USD EUR ZAR [PERSON_…" at bounding box center [413, 220] width 815 height 308
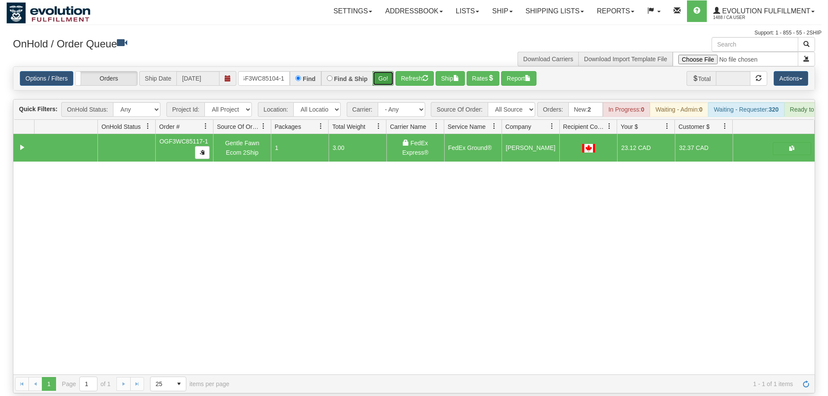
click at [382, 71] on button "Go!" at bounding box center [383, 78] width 21 height 15
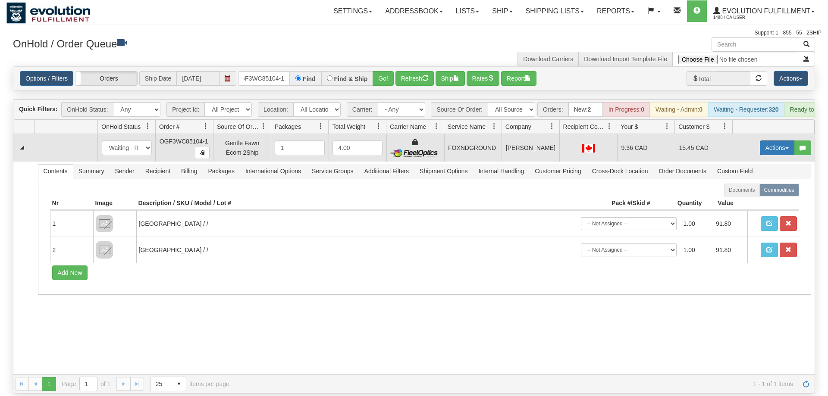
click at [777, 141] on button "Actions" at bounding box center [777, 148] width 35 height 15
click at [760, 192] on link "Ship" at bounding box center [759, 197] width 69 height 11
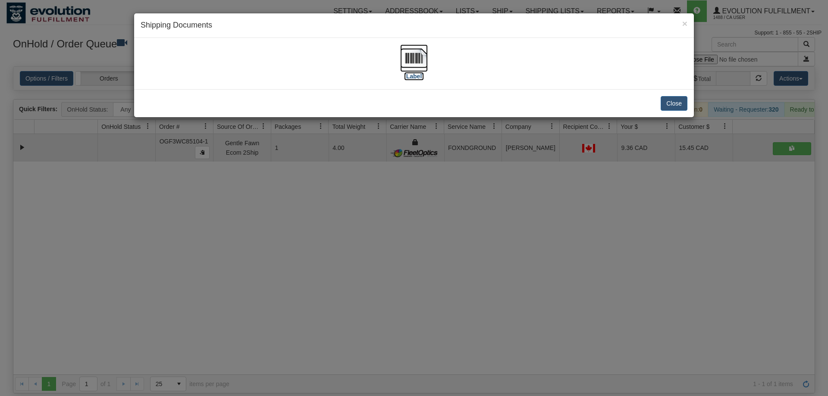
click at [418, 59] on img at bounding box center [414, 58] width 28 height 28
click at [340, 273] on div "× Shipping Documents [Label] Close" at bounding box center [414, 198] width 828 height 396
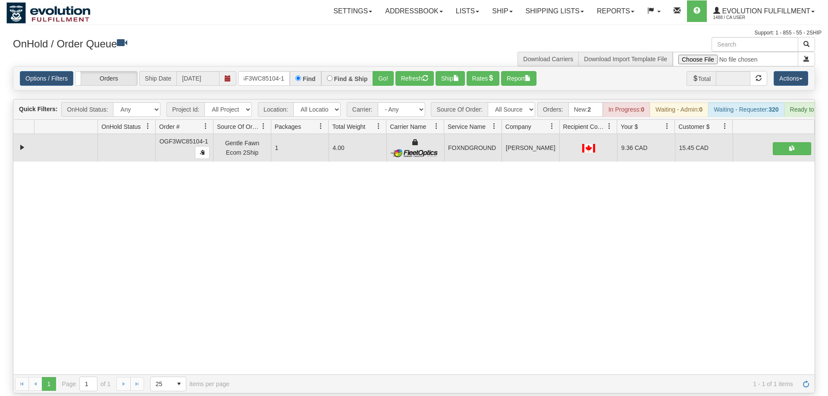
click at [261, 67] on div "Options / Filters Group Shipments Orders Ship Date [DATE] OGF3WC85104-1 Find Fi…" at bounding box center [413, 78] width 801 height 23
click at [266, 71] on input "OGF3WC85104-1" at bounding box center [264, 78] width 52 height 15
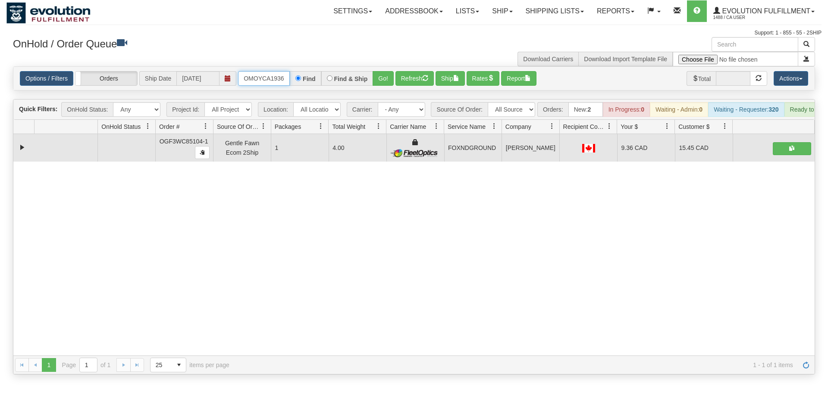
scroll to position [0, 9]
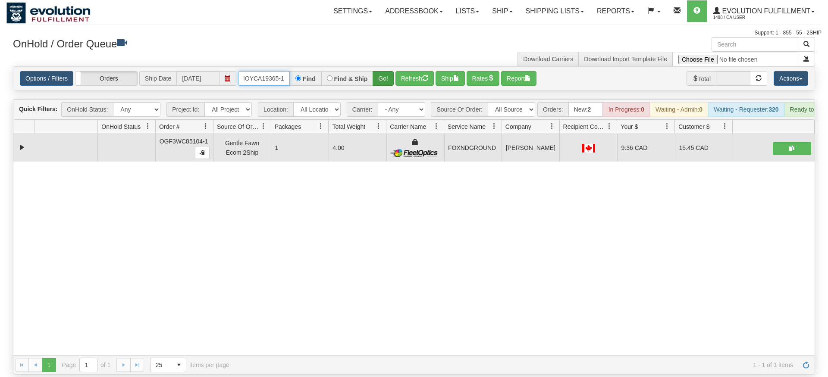
type input "OMOYCA19365-1"
drag, startPoint x: 387, startPoint y: 65, endPoint x: 380, endPoint y: 75, distance: 12.1
click at [386, 82] on div "Is equal to Is not equal to Contains Does not contains CAD USD EUR ZAR [PERSON_…" at bounding box center [413, 220] width 815 height 308
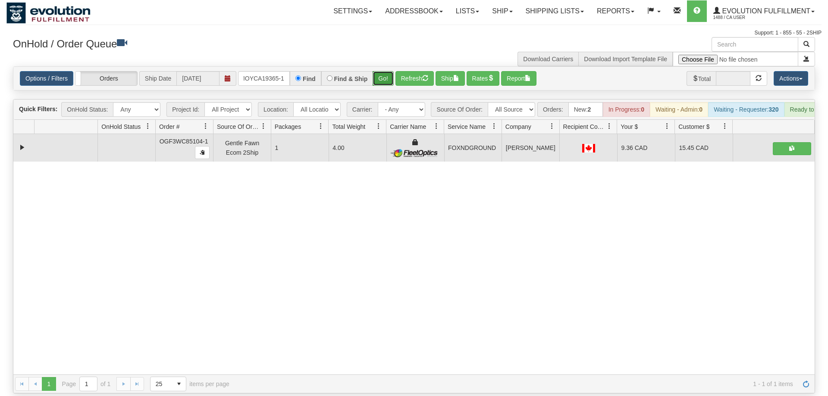
click at [380, 71] on button "Go!" at bounding box center [383, 78] width 21 height 15
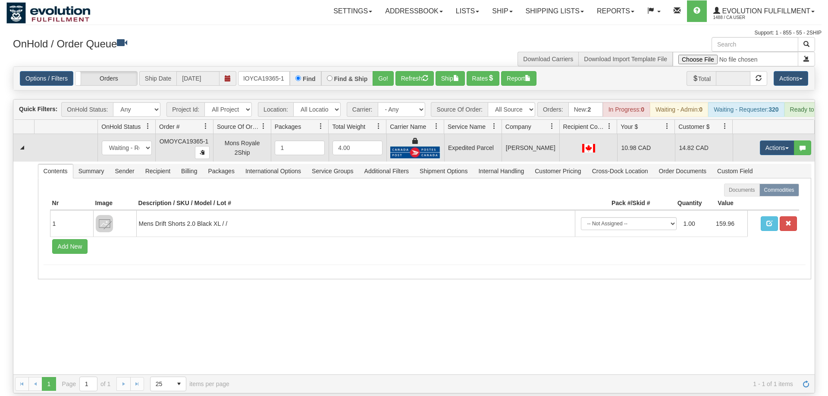
click at [782, 145] on td "Actions Open Refresh Rates Rate All Services Ship Delete Edit Items" at bounding box center [774, 148] width 82 height 28
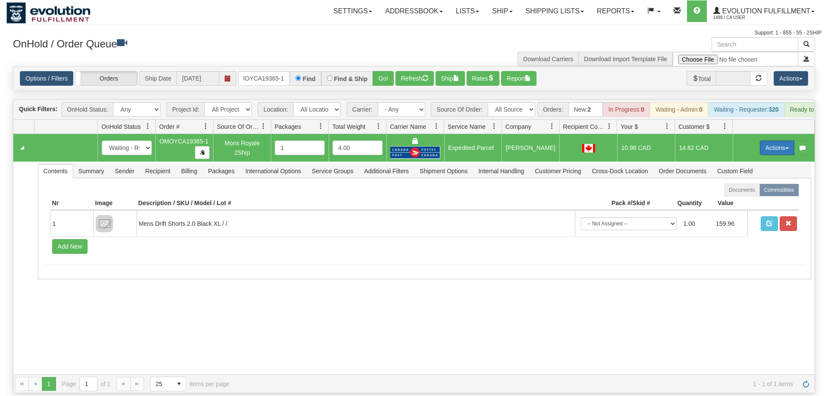
click at [780, 141] on button "Actions" at bounding box center [777, 148] width 35 height 15
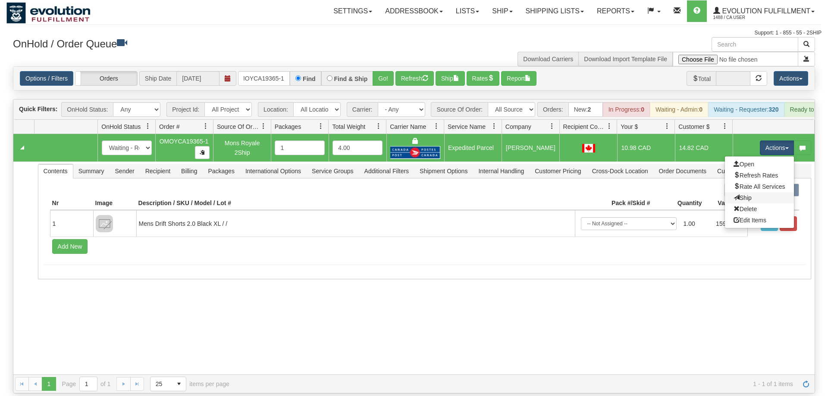
click at [752, 192] on link "Ship" at bounding box center [759, 197] width 69 height 11
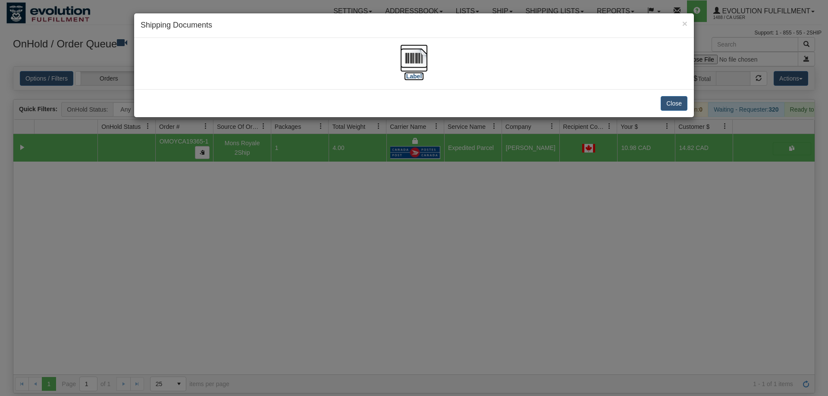
click at [405, 69] on img at bounding box center [414, 58] width 28 height 28
click at [552, 209] on div "× Shipping Documents [Label] Close" at bounding box center [414, 198] width 828 height 396
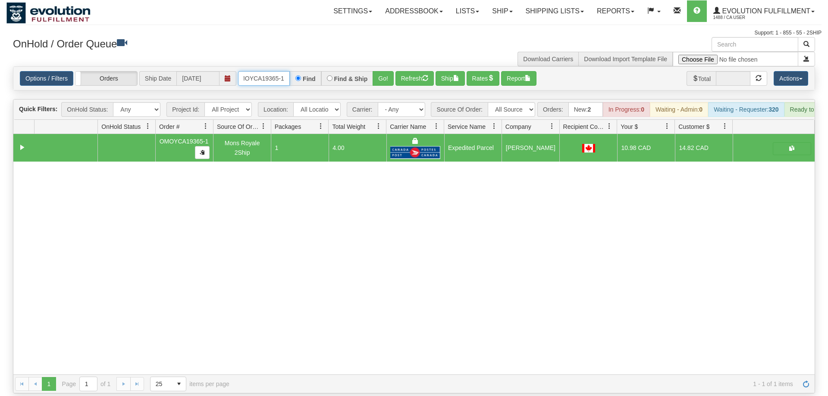
drag, startPoint x: 275, startPoint y: 64, endPoint x: 425, endPoint y: 108, distance: 156.4
click at [276, 71] on input "OMOYCA19365-1" at bounding box center [264, 78] width 52 height 15
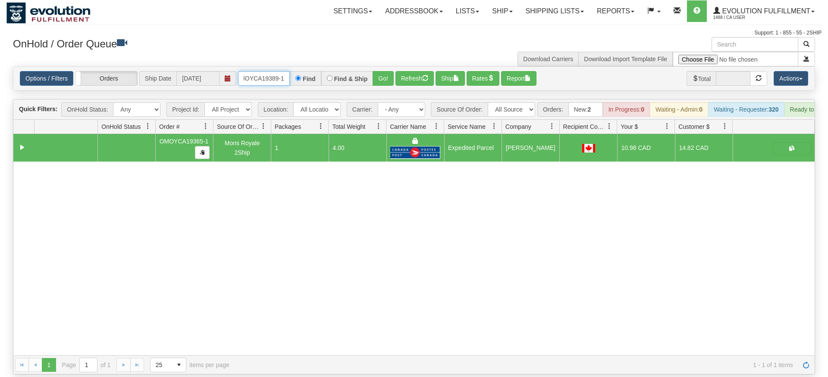
type input "OMOYCA19389-1"
drag, startPoint x: 390, startPoint y: 45, endPoint x: 387, endPoint y: 80, distance: 35.5
click at [390, 65] on div "× Get OnHold Shipments fields - load dt: 336 Get OnHold Shipments fields - tran…" at bounding box center [413, 206] width 815 height 338
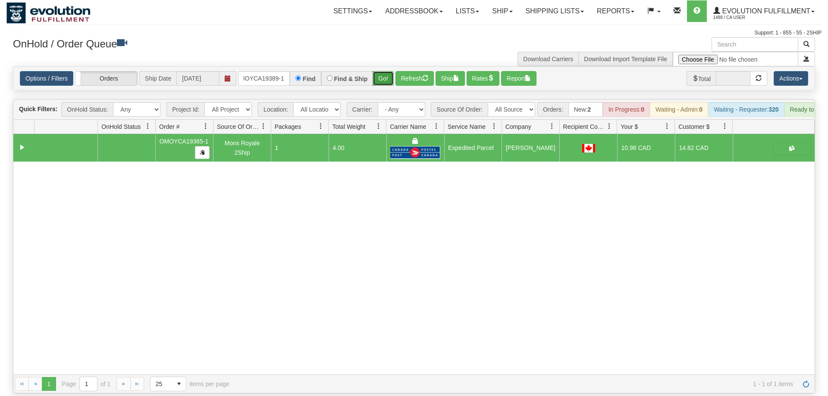
click at [386, 71] on button "Go!" at bounding box center [383, 78] width 21 height 15
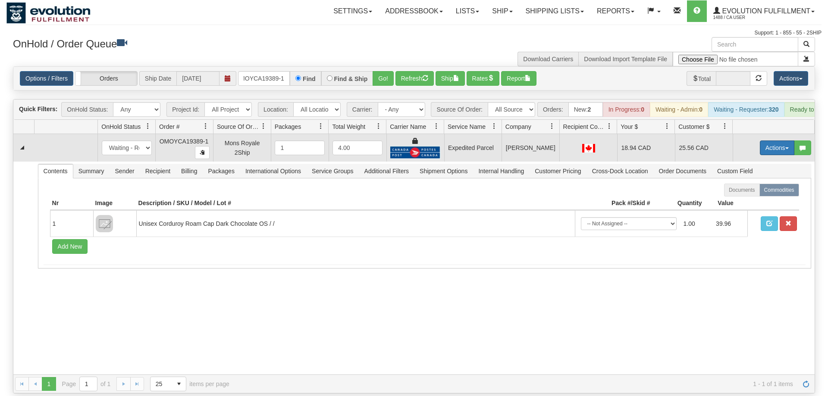
click at [768, 141] on button "Actions" at bounding box center [777, 148] width 35 height 15
click at [745, 195] on span "Ship" at bounding box center [743, 198] width 18 height 7
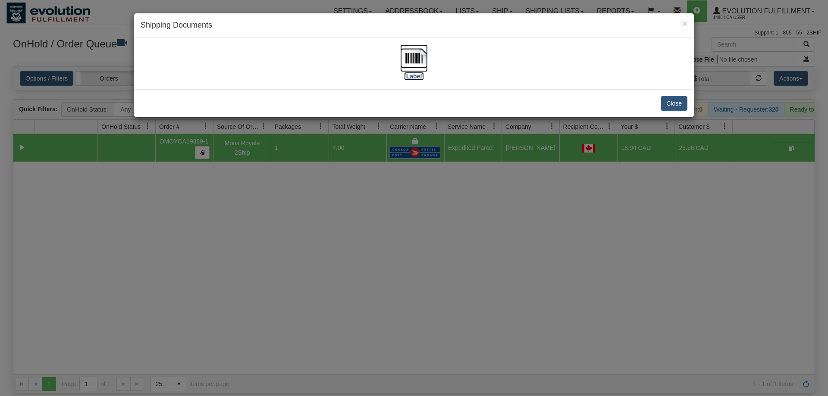
click at [419, 67] on img at bounding box center [414, 58] width 28 height 28
drag, startPoint x: 428, startPoint y: 274, endPoint x: 307, endPoint y: 82, distance: 227.0
click at [425, 264] on div "× Shipping Documents [Label] Close" at bounding box center [414, 198] width 828 height 396
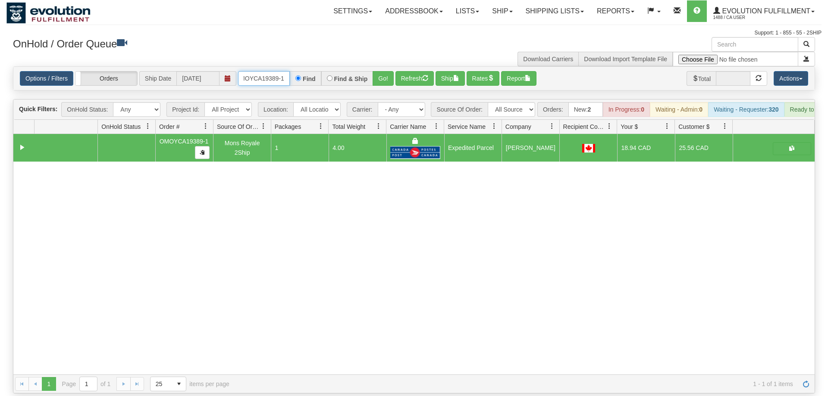
click at [273, 71] on input "OMOYCA19389-1" at bounding box center [264, 78] width 52 height 15
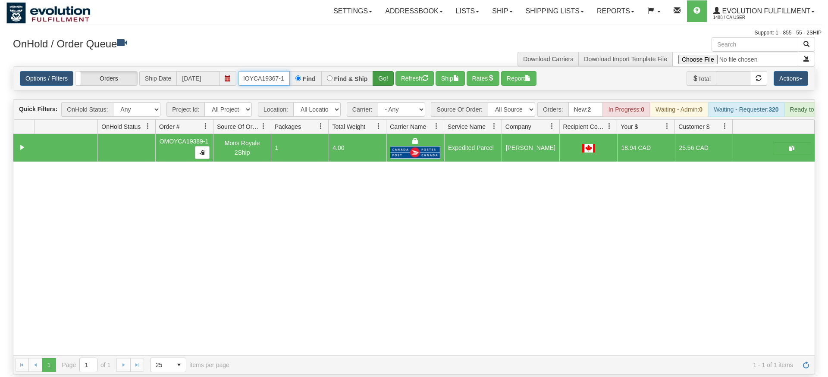
type input "OMOYCA19367-1"
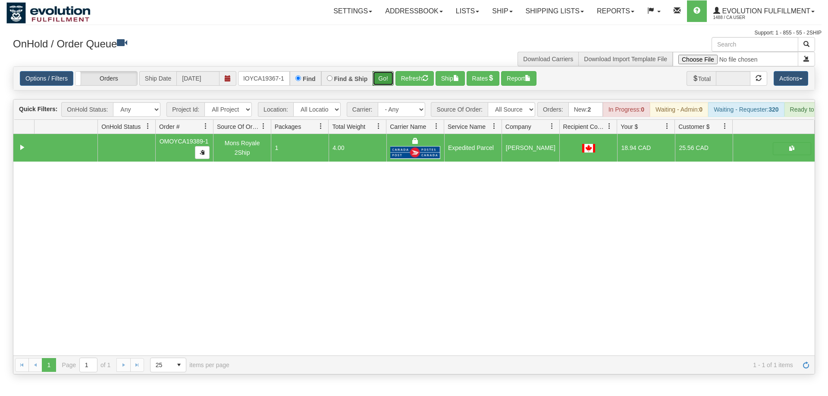
drag, startPoint x: 380, startPoint y: 69, endPoint x: 380, endPoint y: 83, distance: 14.7
click at [380, 85] on div "Is equal to Is not equal to Contains Does not contains CAD USD EUR ZAR [PERSON_…" at bounding box center [413, 220] width 815 height 308
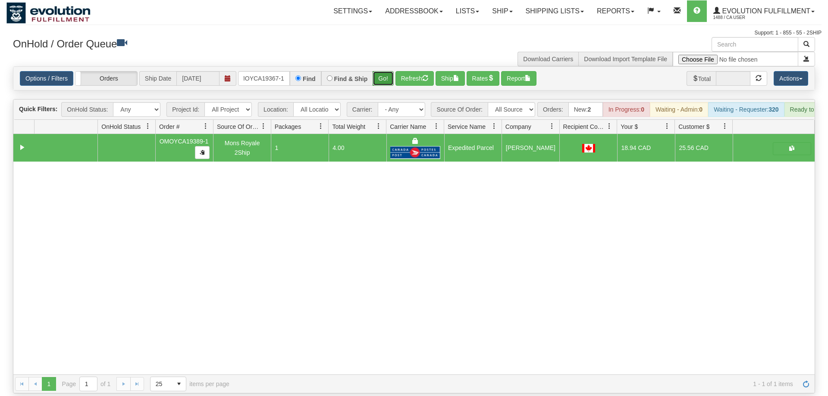
click at [383, 71] on button "Go!" at bounding box center [383, 78] width 21 height 15
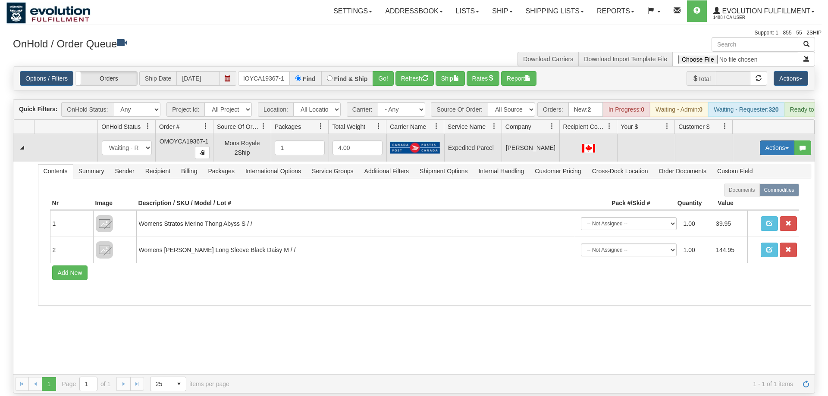
click at [780, 141] on button "Actions" at bounding box center [777, 148] width 35 height 15
click at [757, 183] on span "Rate All Services" at bounding box center [760, 186] width 52 height 7
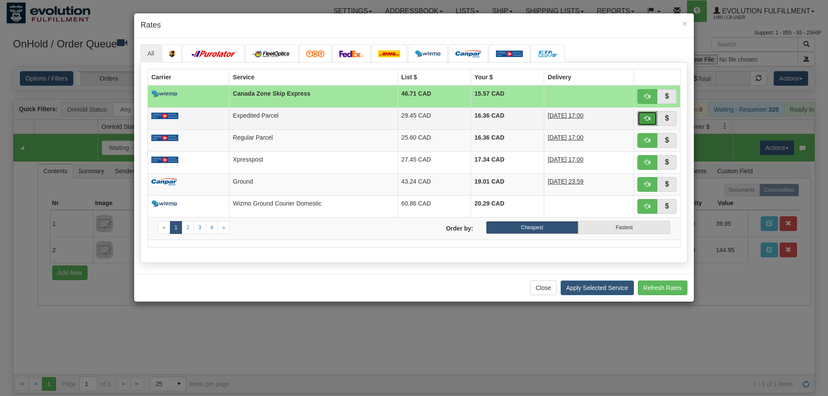
click at [652, 118] on button "button" at bounding box center [647, 118] width 20 height 15
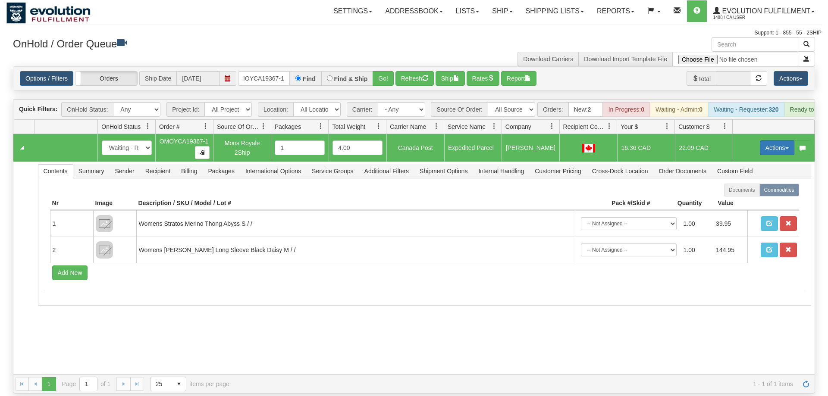
click at [772, 141] on button "Actions" at bounding box center [777, 148] width 35 height 15
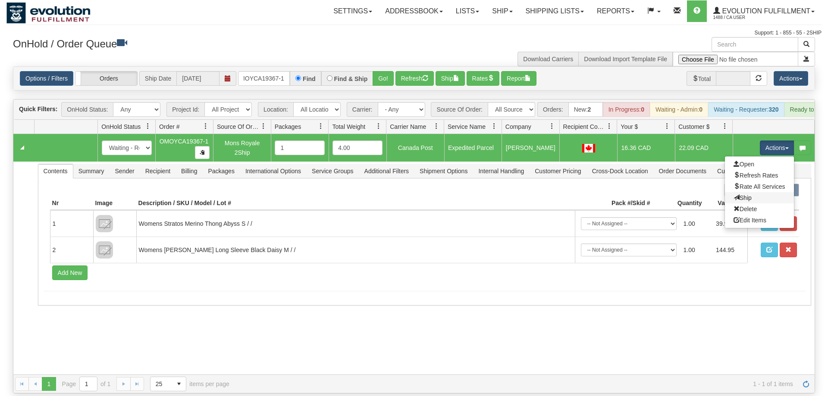
click at [757, 192] on link "Ship" at bounding box center [759, 197] width 69 height 11
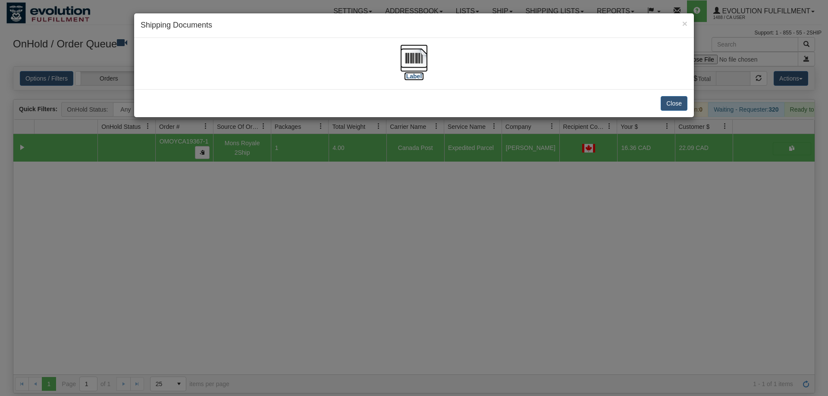
click at [419, 57] on img at bounding box center [414, 58] width 28 height 28
click at [405, 258] on div "× Shipping Documents [Label] Close" at bounding box center [414, 198] width 828 height 396
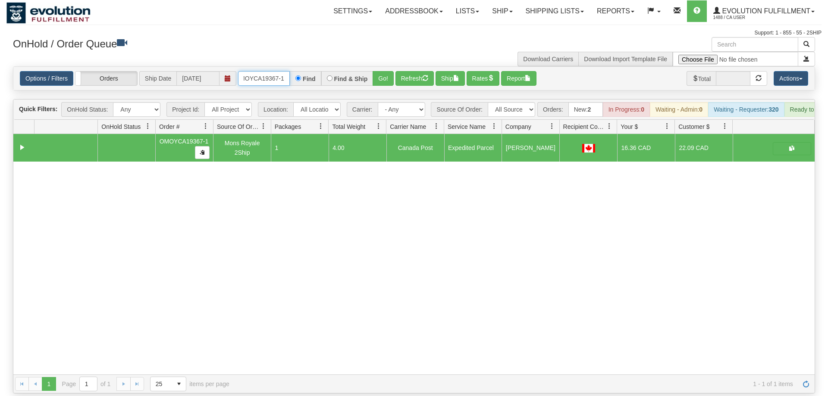
drag, startPoint x: 266, startPoint y: 62, endPoint x: 295, endPoint y: 74, distance: 31.2
click at [266, 71] on input "OMOYCA19367-1" at bounding box center [264, 78] width 52 height 15
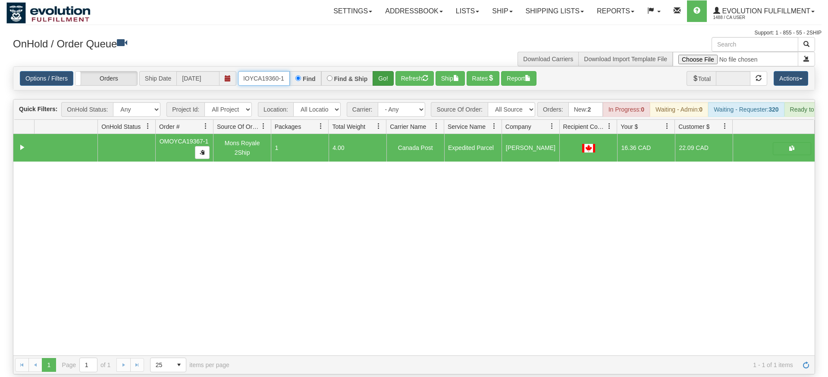
type input "OMOYCA19360-1"
click at [385, 86] on div "Is equal to Is not equal to Contains Does not contains CAD USD EUR ZAR [PERSON_…" at bounding box center [413, 220] width 815 height 308
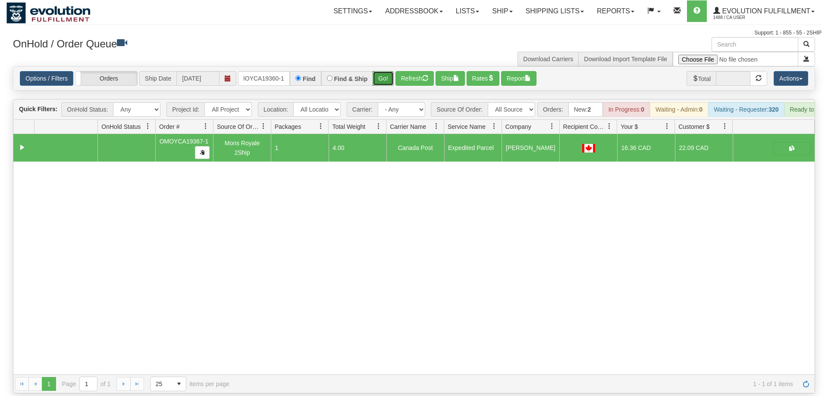
click at [378, 71] on button "Go!" at bounding box center [383, 78] width 21 height 15
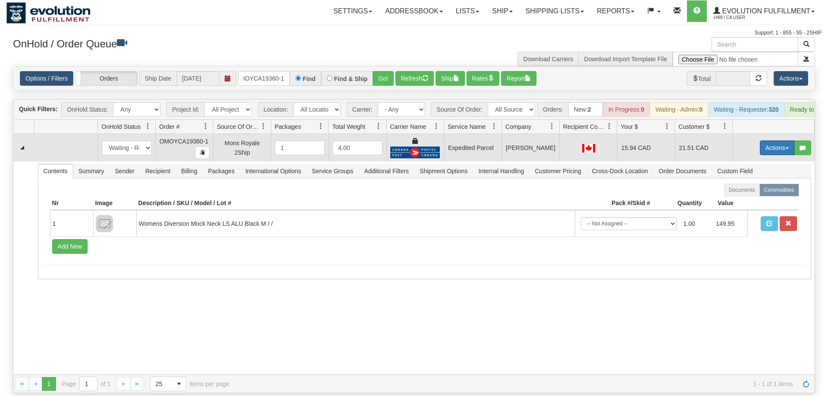
click at [778, 141] on button "Actions" at bounding box center [777, 148] width 35 height 15
click at [761, 192] on link "Ship" at bounding box center [759, 197] width 69 height 11
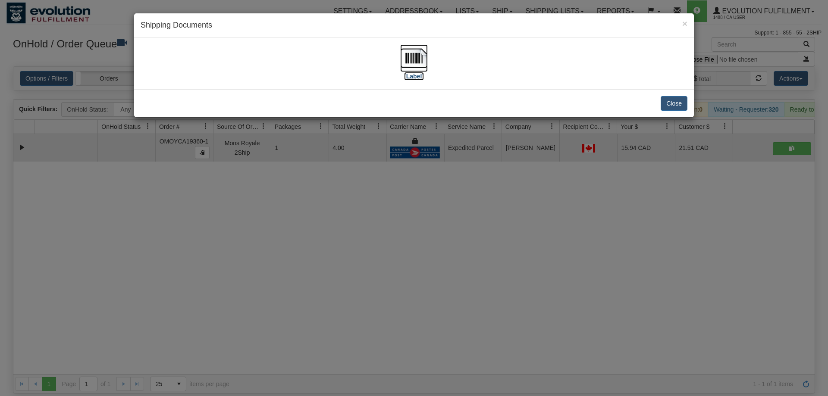
click at [411, 70] on img at bounding box center [414, 58] width 28 height 28
click at [426, 284] on div "× Shipping Documents [Label] Close" at bounding box center [414, 198] width 828 height 396
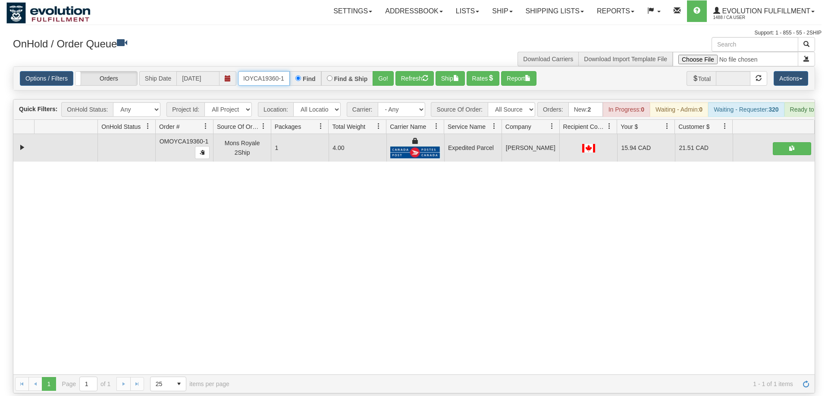
click at [264, 71] on input "OMOYCA19360-1" at bounding box center [264, 78] width 52 height 15
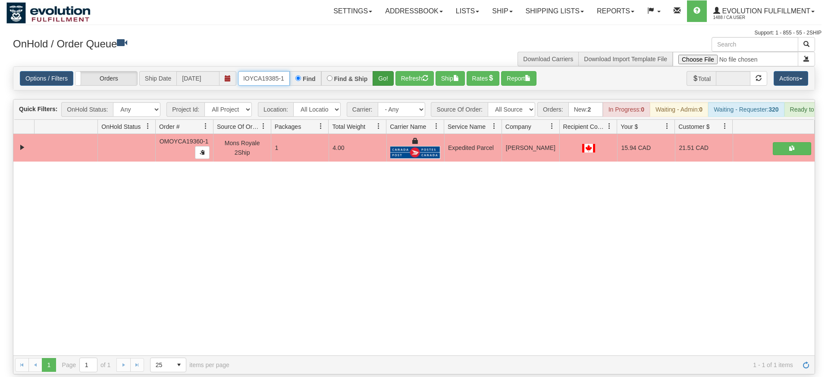
type input "OMOYCA19385-1"
click at [385, 85] on div "Is equal to Is not equal to Contains Does not contains CAD USD EUR ZAR [PERSON_…" at bounding box center [413, 220] width 815 height 308
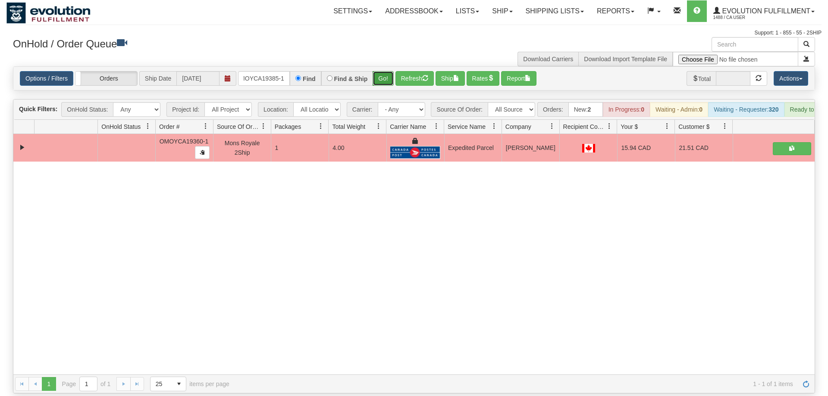
click at [386, 71] on button "Go!" at bounding box center [383, 78] width 21 height 15
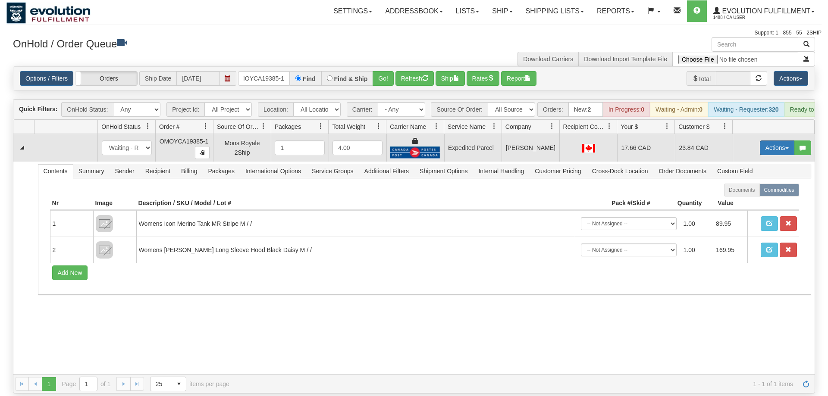
click at [770, 141] on button "Actions" at bounding box center [777, 148] width 35 height 15
click at [766, 192] on link "Ship" at bounding box center [759, 197] width 69 height 11
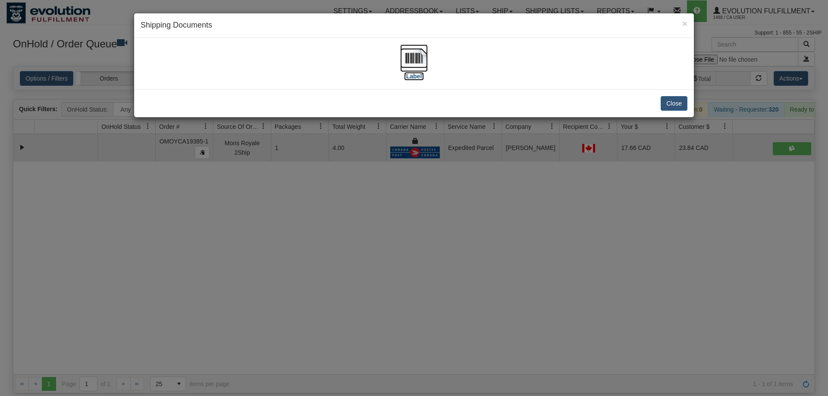
click at [413, 62] on img at bounding box center [414, 58] width 28 height 28
drag, startPoint x: 392, startPoint y: 306, endPoint x: 263, endPoint y: 72, distance: 267.6
click at [395, 304] on div "× Shipping Documents [Label] Close" at bounding box center [414, 198] width 828 height 396
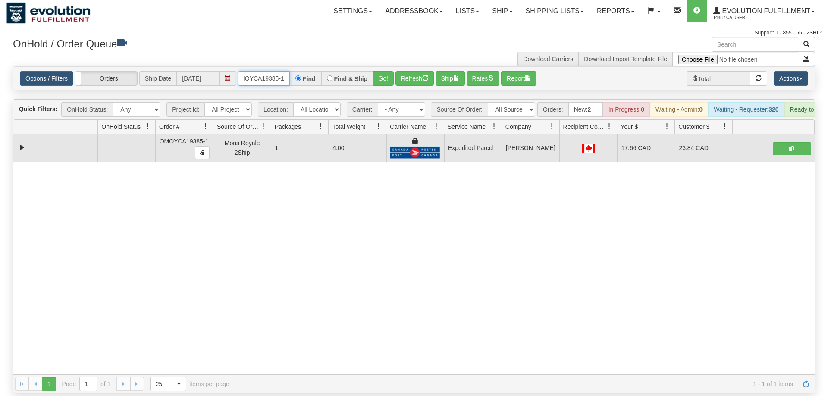
click at [271, 71] on input "OMOYCA19385-1" at bounding box center [264, 78] width 52 height 15
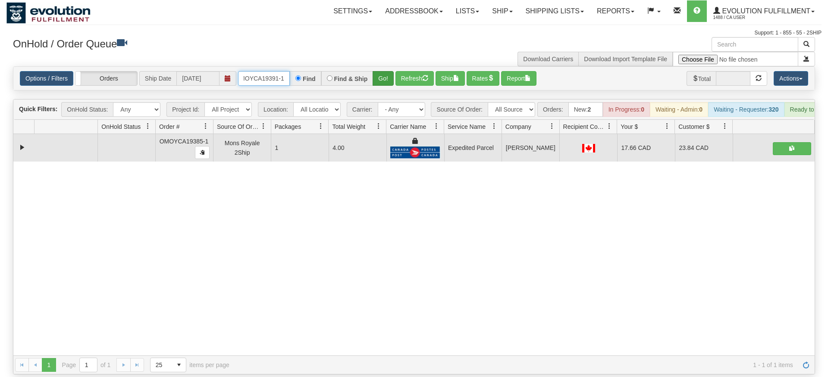
type input "OMOYCA19391-1"
click at [383, 88] on div "Is equal to Is not equal to Contains Does not contains CAD USD EUR ZAR [PERSON_…" at bounding box center [413, 220] width 815 height 308
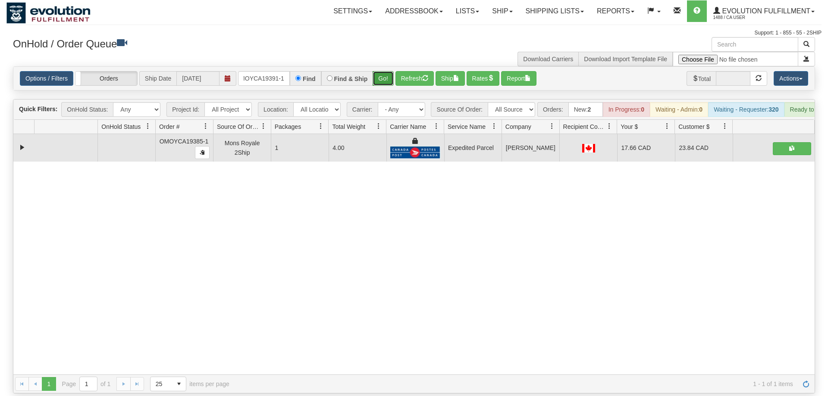
click at [390, 71] on button "Go!" at bounding box center [383, 78] width 21 height 15
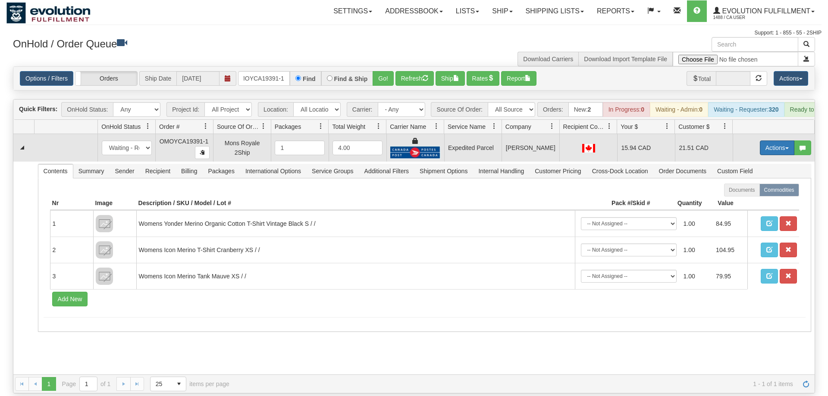
click at [783, 141] on button "Actions" at bounding box center [777, 148] width 35 height 15
click at [755, 192] on link "Ship" at bounding box center [759, 197] width 69 height 11
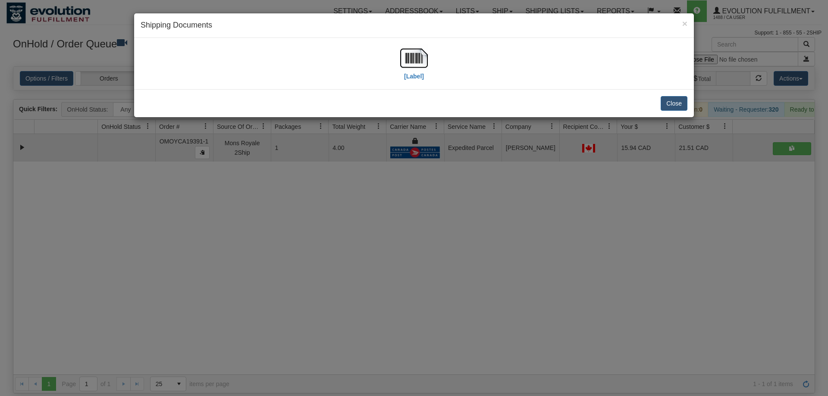
click at [624, 393] on div "× Shipping Documents [Label] Close" at bounding box center [414, 198] width 828 height 396
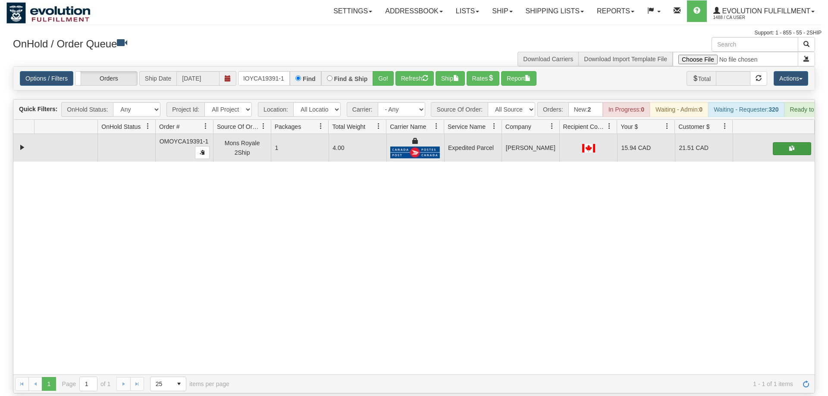
click at [791, 146] on span "button" at bounding box center [791, 148] width 5 height 5
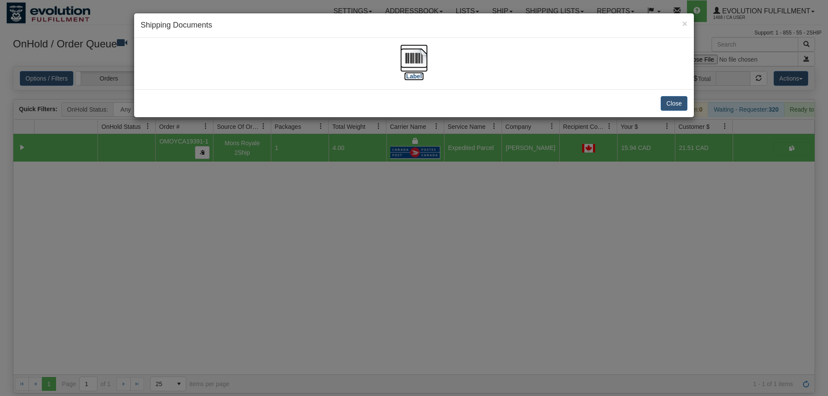
click at [417, 66] on img at bounding box center [414, 58] width 28 height 28
drag, startPoint x: 426, startPoint y: 287, endPoint x: 231, endPoint y: 75, distance: 288.5
click at [424, 284] on div "× Shipping Documents [Label] Close" at bounding box center [414, 198] width 828 height 396
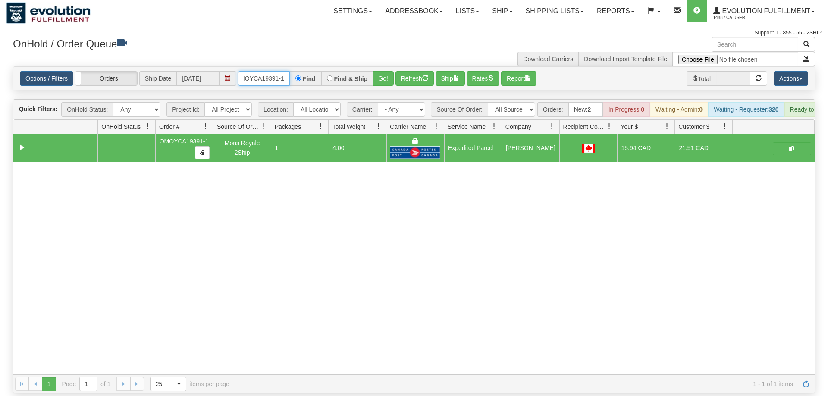
click at [262, 71] on input "OMOYCA19391-1" at bounding box center [264, 78] width 52 height 15
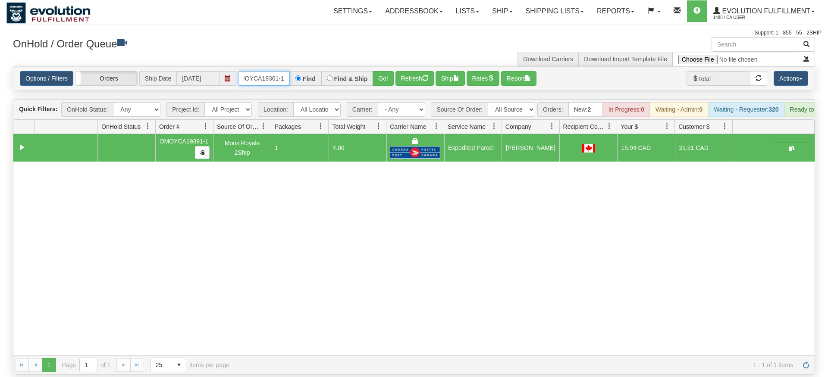
type input "OMOYCA19361-1"
click at [384, 81] on div "Is equal to Is not equal to Contains Does not contains CAD USD EUR ZAR [PERSON_…" at bounding box center [413, 220] width 815 height 308
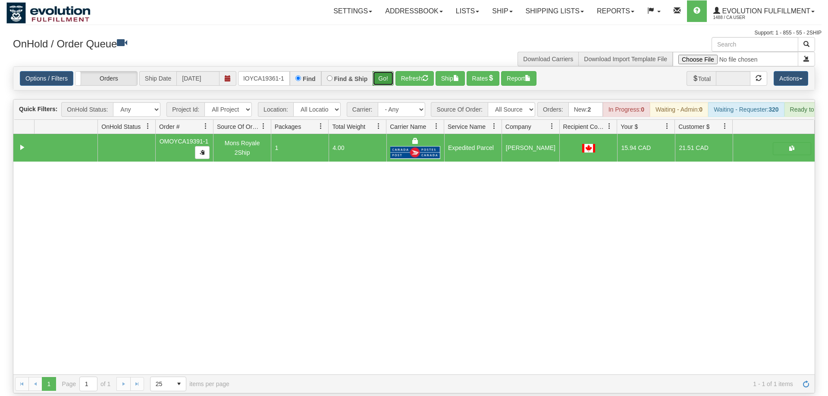
click at [384, 71] on button "Go!" at bounding box center [383, 78] width 21 height 15
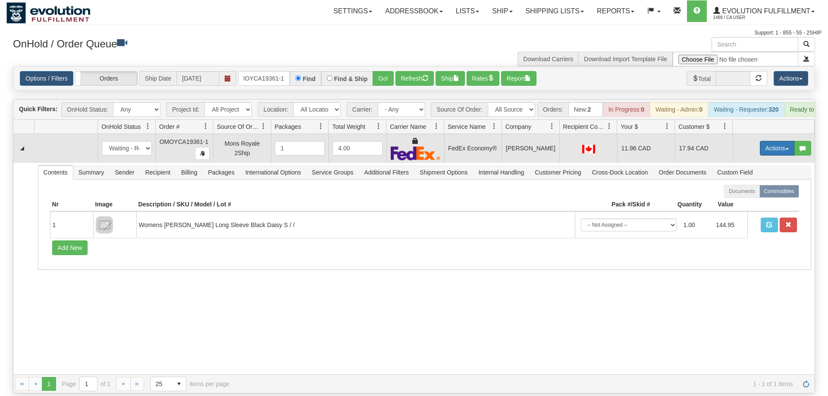
click at [777, 141] on button "Actions" at bounding box center [777, 148] width 35 height 15
click at [741, 195] on span "Ship" at bounding box center [743, 198] width 18 height 7
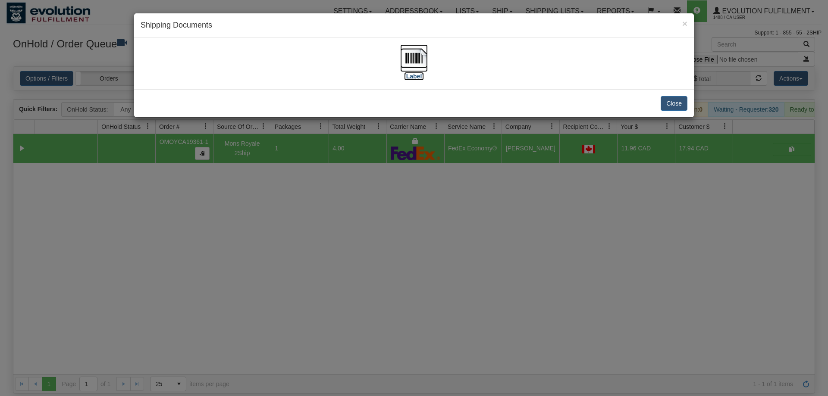
click at [423, 57] on img at bounding box center [414, 58] width 28 height 28
click at [441, 264] on div "× Shipping Documents [Label] Close" at bounding box center [414, 198] width 828 height 396
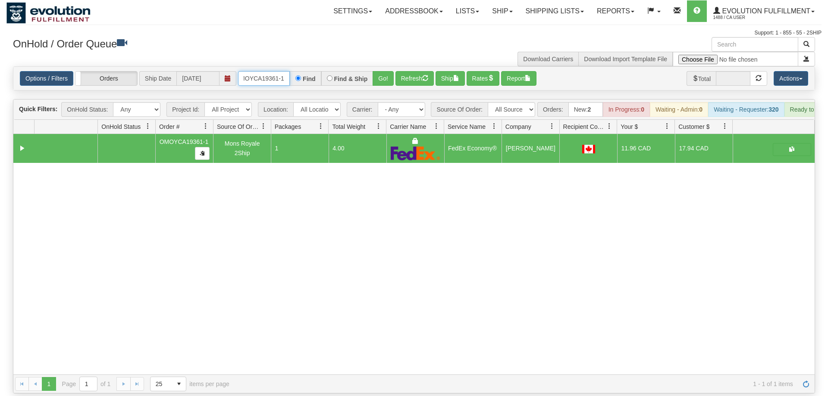
click at [267, 71] on input "OMOYCA19361-1" at bounding box center [264, 78] width 52 height 15
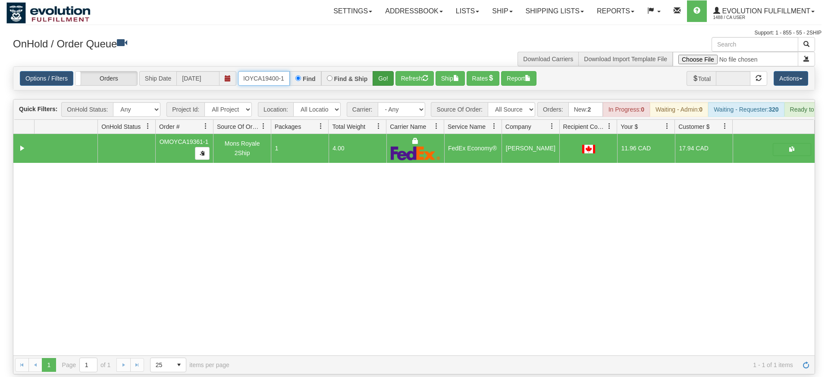
type input "OMOYCA19400-1"
click at [379, 84] on div "Is equal to Is not equal to Contains Does not contains CAD USD EUR ZAR [PERSON_…" at bounding box center [413, 220] width 815 height 308
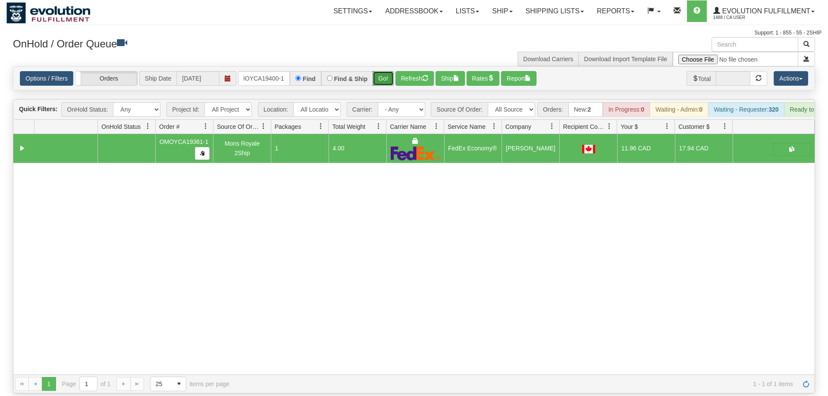
click at [380, 72] on button "Go!" at bounding box center [383, 78] width 21 height 15
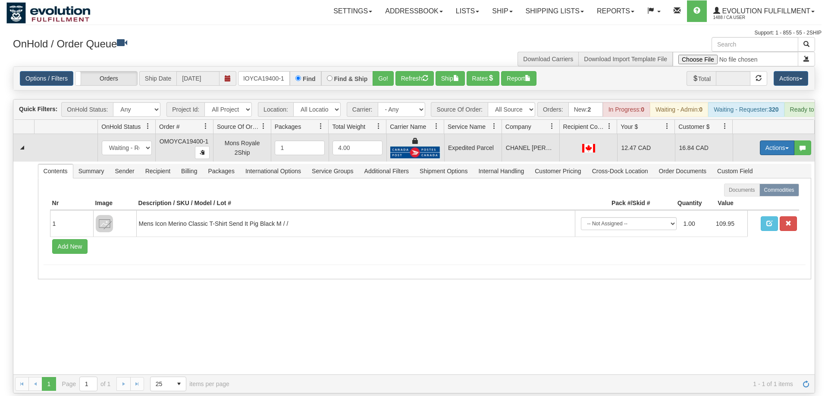
click at [783, 141] on button "Actions" at bounding box center [777, 148] width 35 height 15
click at [742, 195] on span "Ship" at bounding box center [743, 198] width 18 height 7
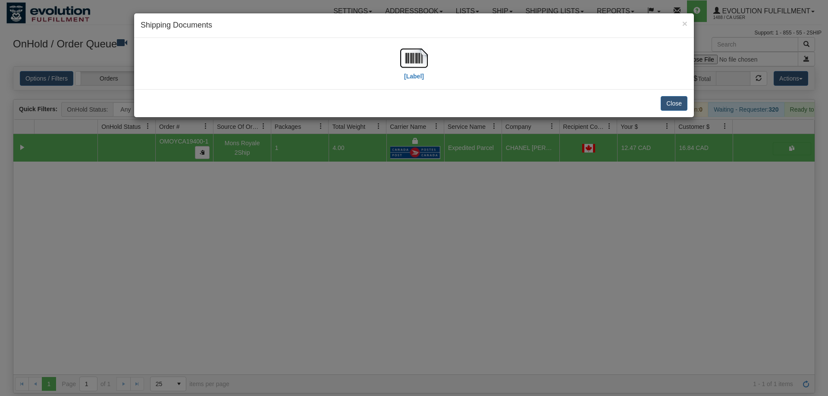
click at [399, 49] on div "[Label]" at bounding box center [414, 63] width 547 height 38
click at [406, 58] on img at bounding box center [414, 58] width 28 height 28
drag, startPoint x: 354, startPoint y: 222, endPoint x: 289, endPoint y: 126, distance: 115.6
click at [342, 213] on div "× Shipping Documents [Label] Close" at bounding box center [414, 198] width 828 height 396
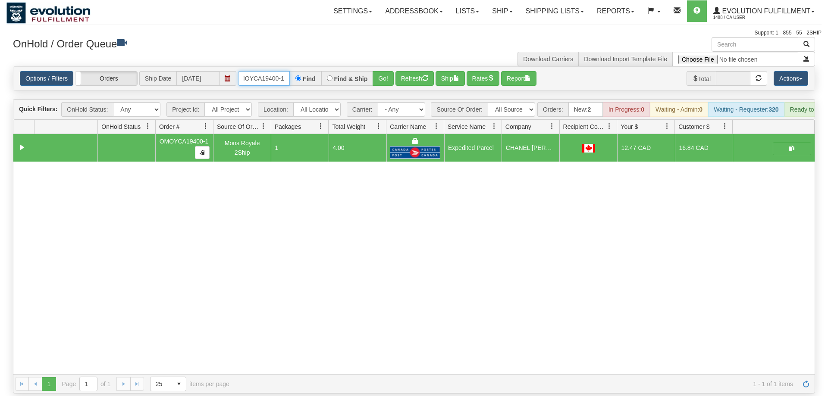
click at [273, 71] on input "OMOYCA19400-1" at bounding box center [264, 78] width 52 height 15
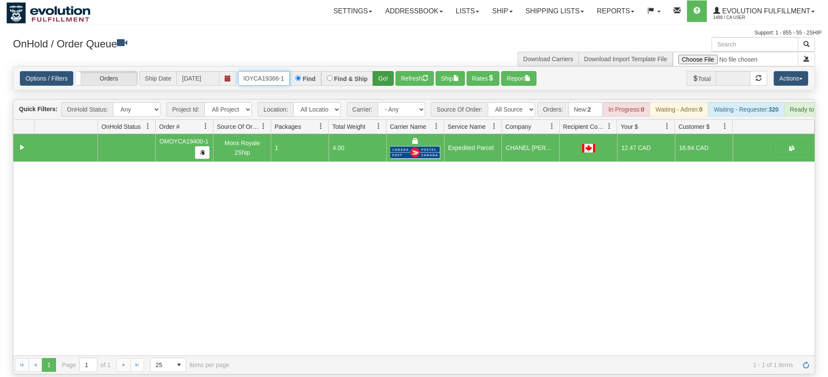
type input "OMOYCA19366-1"
click at [392, 85] on div "Is equal to Is not equal to Contains Does not contains CAD USD EUR ZAR [PERSON_…" at bounding box center [413, 220] width 815 height 308
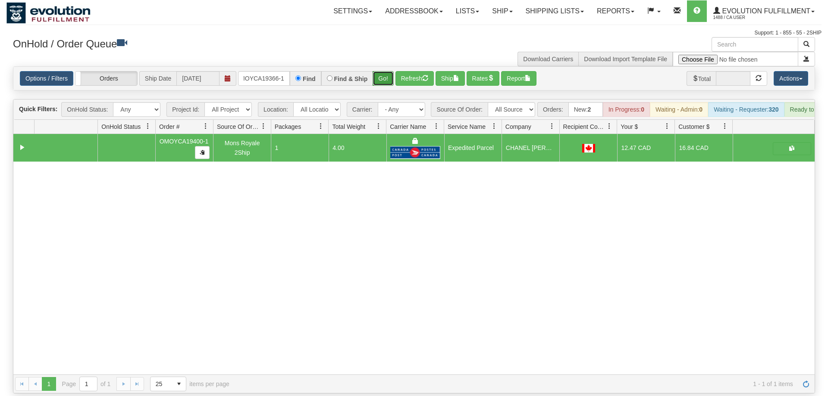
click at [389, 71] on button "Go!" at bounding box center [383, 78] width 21 height 15
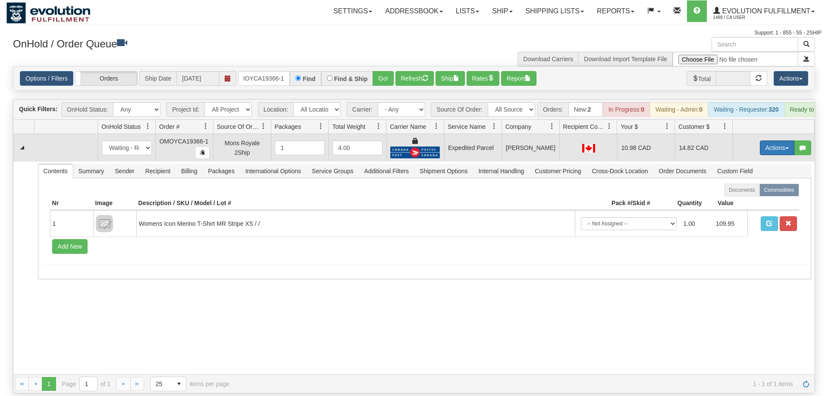
click at [760, 141] on button "Actions" at bounding box center [777, 148] width 35 height 15
click at [753, 192] on link "Ship" at bounding box center [759, 197] width 69 height 11
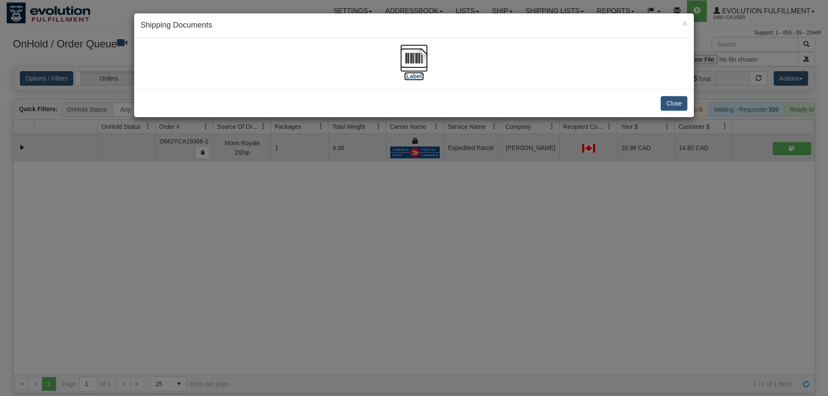
click at [406, 50] on img at bounding box center [414, 58] width 28 height 28
click at [388, 173] on div "× Shipping Documents [Label] Close" at bounding box center [414, 198] width 828 height 396
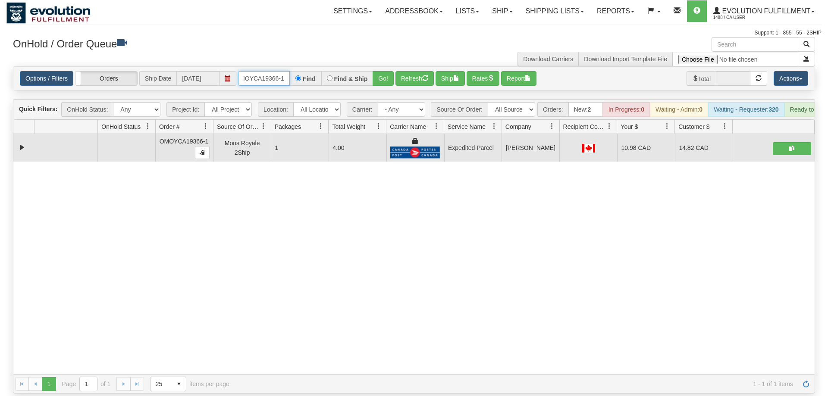
drag, startPoint x: 252, startPoint y: 59, endPoint x: 270, endPoint y: 73, distance: 22.4
click at [253, 71] on input "OMOYCA19366-1" at bounding box center [264, 78] width 52 height 15
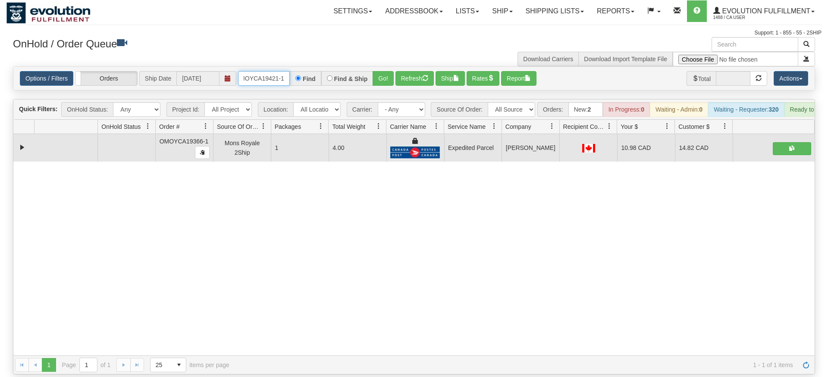
type input "OMOYCA19421-1"
click at [382, 95] on div "Is equal to Is not equal to Contains Does not contains CAD USD EUR ZAR [PERSON_…" at bounding box center [413, 220] width 815 height 308
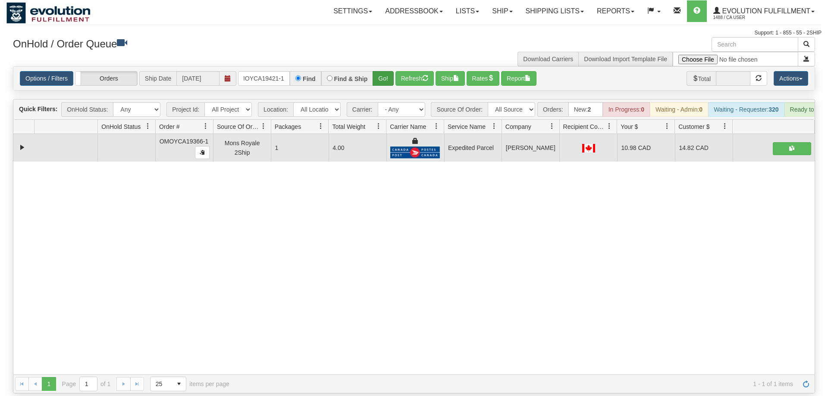
drag, startPoint x: 388, startPoint y: 79, endPoint x: 389, endPoint y: 69, distance: 10.5
click at [389, 75] on div "Is equal to Is not equal to Contains Does not contains CAD USD EUR ZAR [PERSON_…" at bounding box center [413, 229] width 815 height 327
click at [389, 71] on button "Go!" at bounding box center [383, 78] width 21 height 15
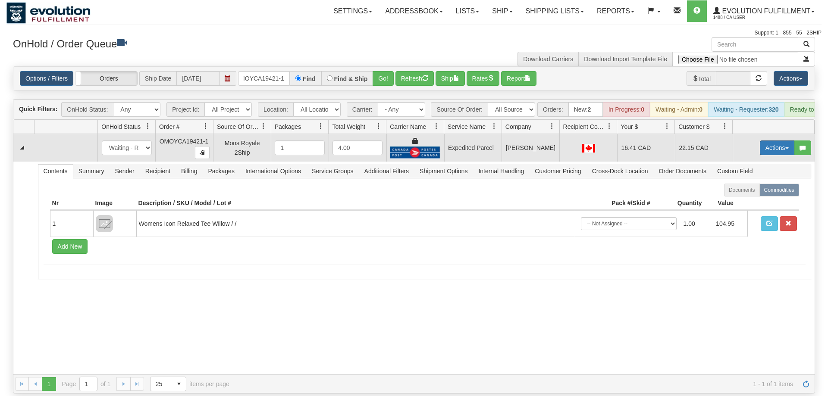
click at [773, 141] on button "Actions" at bounding box center [777, 148] width 35 height 15
click at [745, 195] on span "Ship" at bounding box center [743, 198] width 18 height 7
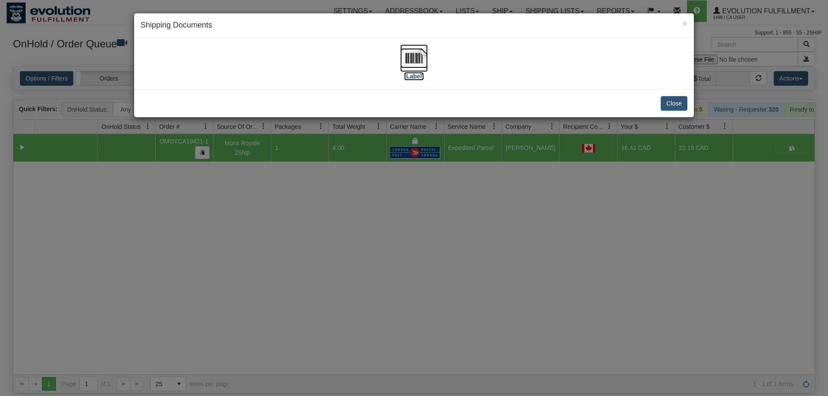
click at [402, 59] on img at bounding box center [414, 58] width 28 height 28
click at [317, 185] on div "× Shipping Documents [Label] Close" at bounding box center [414, 198] width 828 height 396
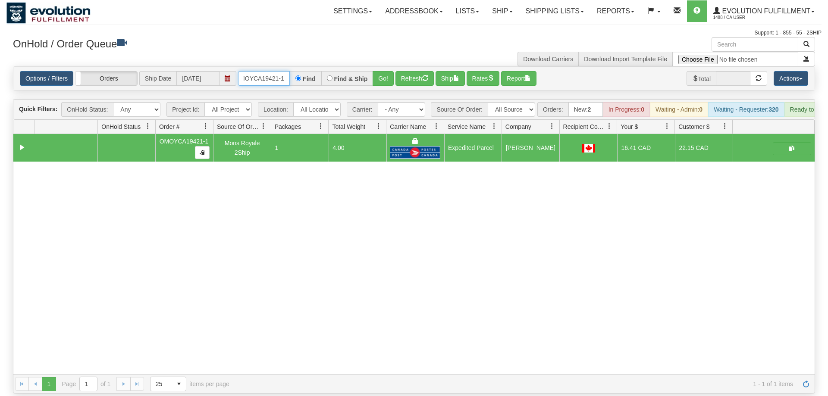
drag, startPoint x: 261, startPoint y: 61, endPoint x: 286, endPoint y: 78, distance: 30.1
click at [264, 71] on input "OMOYCA19421-1" at bounding box center [264, 78] width 52 height 15
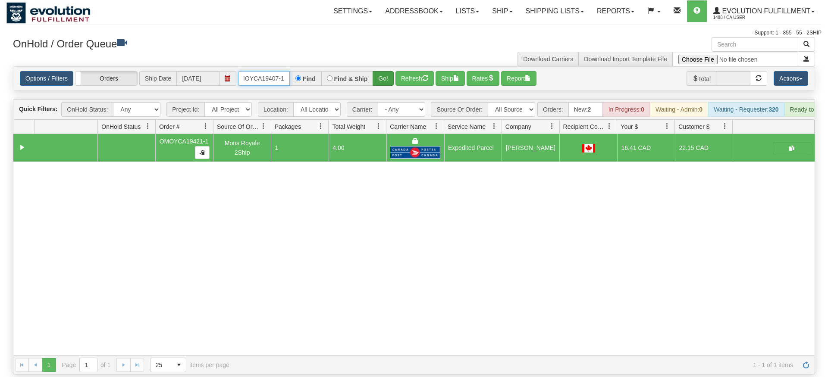
type input "OMOYCA19407-1"
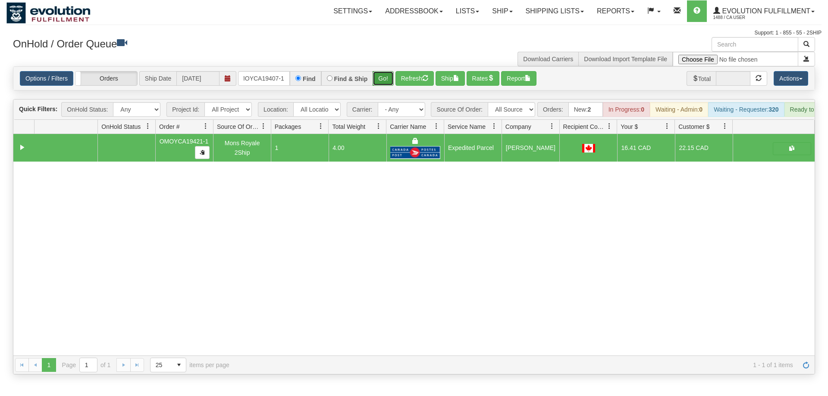
click at [381, 84] on div "Is equal to Is not equal to Contains Does not contains CAD USD EUR ZAR [PERSON_…" at bounding box center [413, 220] width 815 height 308
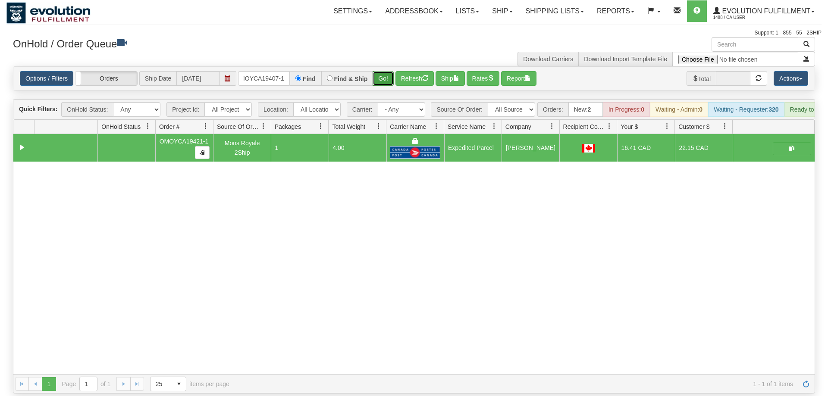
click at [383, 71] on button "Go!" at bounding box center [383, 78] width 21 height 15
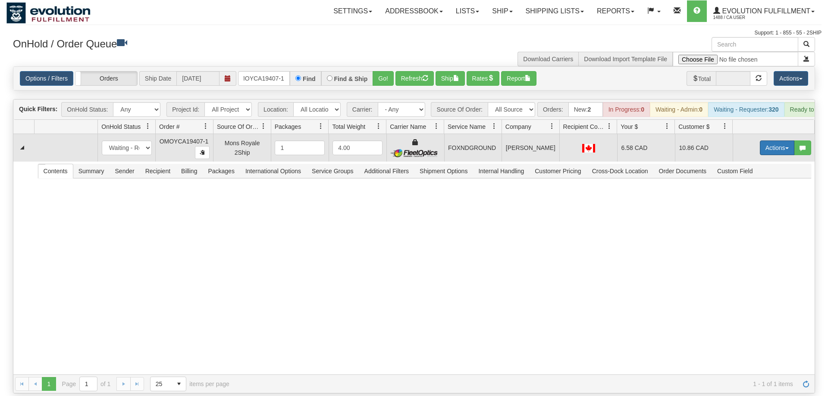
click at [779, 141] on button "Actions" at bounding box center [777, 148] width 35 height 15
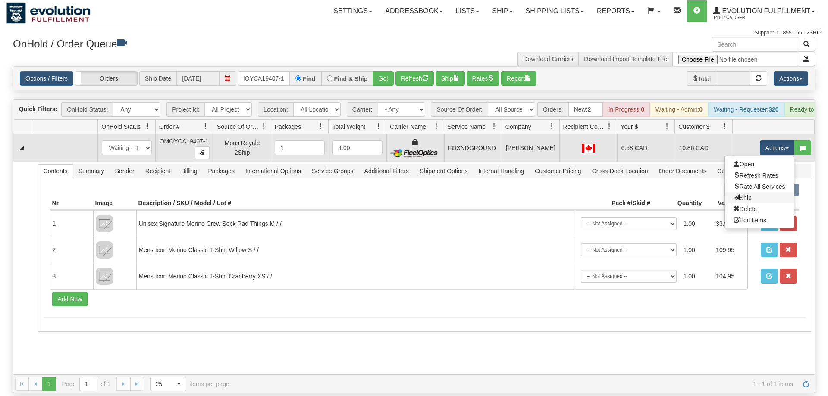
click at [753, 192] on link "Ship" at bounding box center [759, 197] width 69 height 11
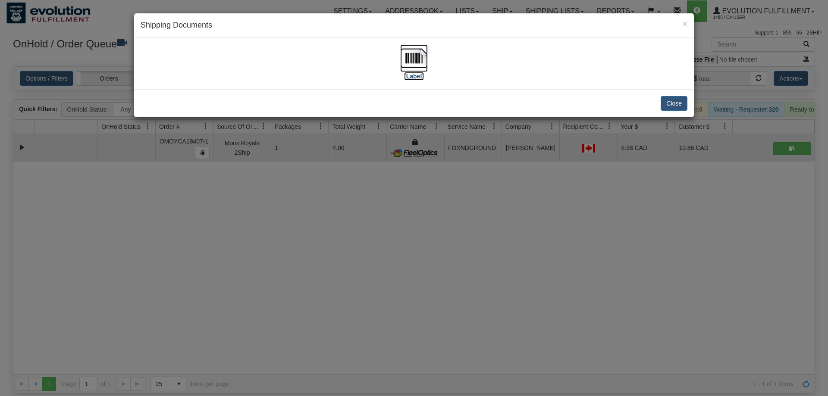
click at [427, 69] on img at bounding box center [414, 58] width 28 height 28
drag, startPoint x: 515, startPoint y: 246, endPoint x: 297, endPoint y: 171, distance: 230.0
click at [514, 246] on div "× Shipping Documents [Label] Close" at bounding box center [414, 198] width 828 height 396
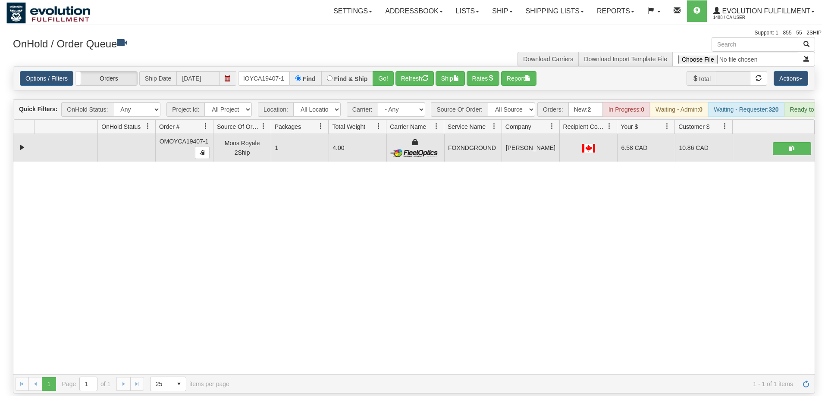
drag, startPoint x: 272, startPoint y: 52, endPoint x: 259, endPoint y: 66, distance: 19.5
click at [271, 54] on div "× Get OnHold Shipments fields - load dt: 437 Get OnHold Shipments fields - tran…" at bounding box center [413, 215] width 815 height 357
click at [260, 71] on input "OMOYCA19407-1" at bounding box center [264, 78] width 52 height 15
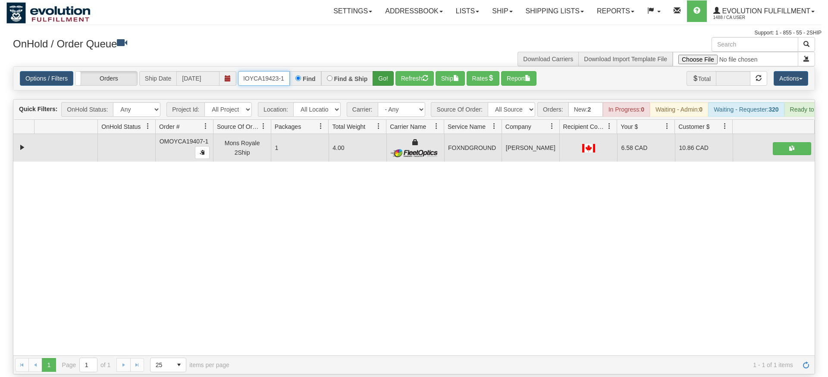
type input "OMOYCA19423-1"
click at [381, 79] on div "Is equal to Is not equal to Contains Does not contains CAD USD EUR ZAR [PERSON_…" at bounding box center [413, 220] width 815 height 308
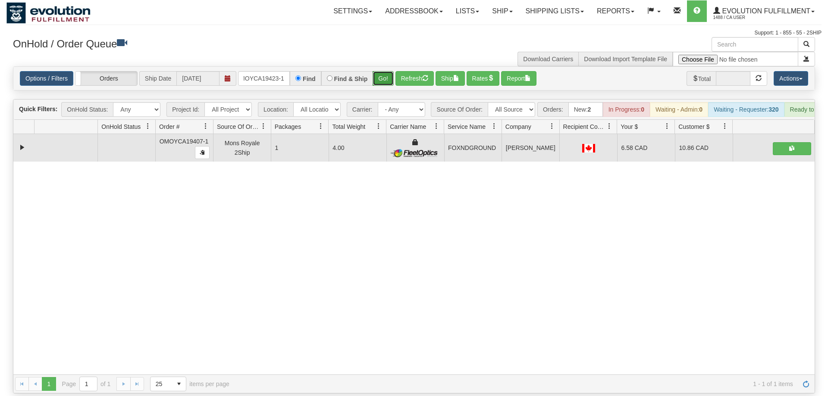
click at [382, 71] on button "Go!" at bounding box center [383, 78] width 21 height 15
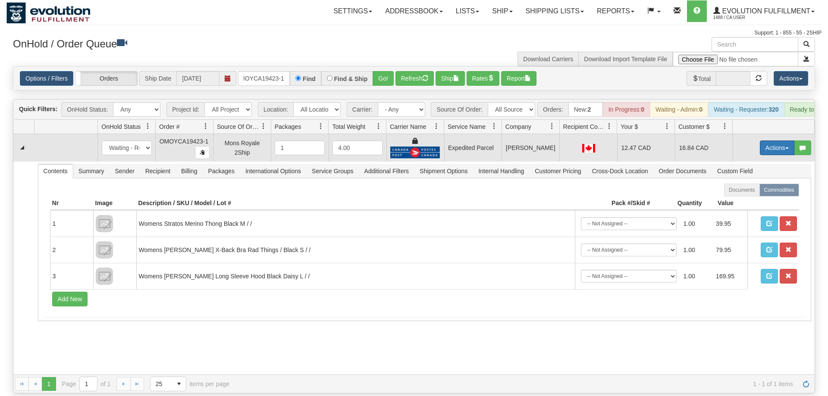
click at [780, 141] on button "Actions" at bounding box center [777, 148] width 35 height 15
click at [759, 192] on link "Ship" at bounding box center [759, 197] width 69 height 11
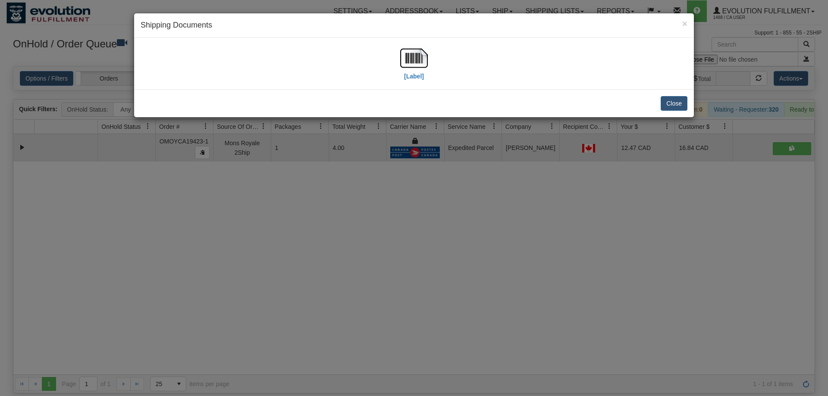
click at [393, 41] on div "[Label]" at bounding box center [414, 63] width 560 height 51
click at [414, 69] on img at bounding box center [414, 58] width 28 height 28
drag, startPoint x: 248, startPoint y: 299, endPoint x: 239, endPoint y: 123, distance: 176.2
click at [249, 295] on div "× Shipping Documents [Label] Close" at bounding box center [414, 198] width 828 height 396
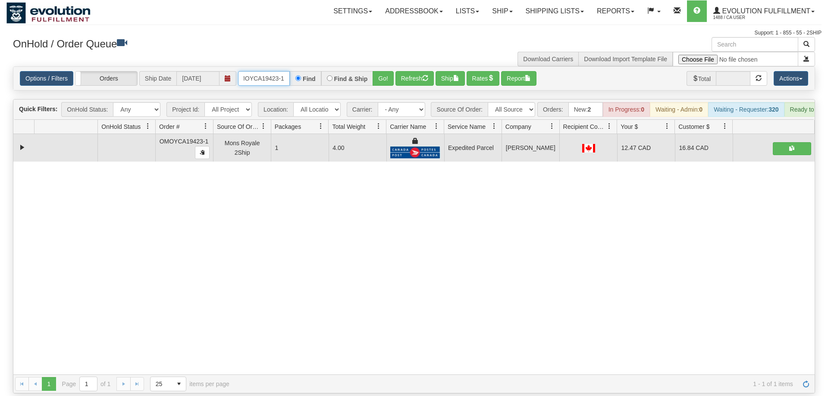
click at [270, 71] on input "OMOYCA19423-1" at bounding box center [264, 78] width 52 height 15
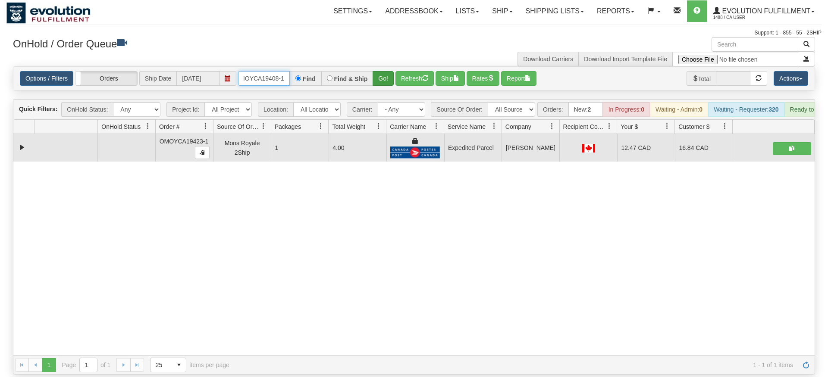
type input "OMOYCA19408-1"
click at [377, 85] on div "Is equal to Is not equal to Contains Does not contains CAD USD EUR ZAR [PERSON_…" at bounding box center [413, 220] width 815 height 308
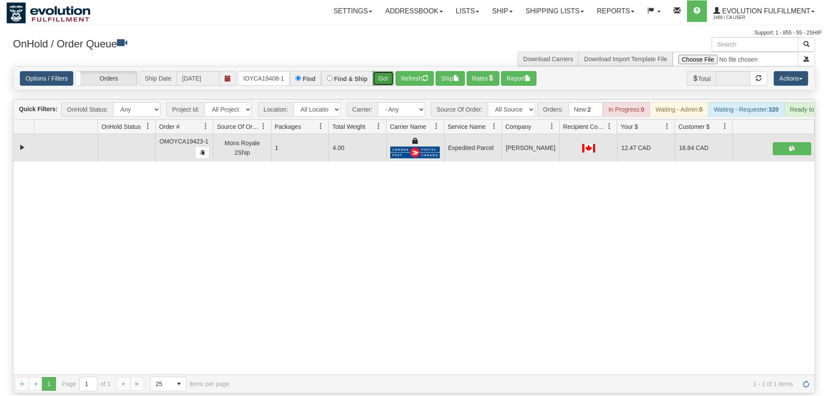
click at [378, 71] on button "Go!" at bounding box center [383, 78] width 21 height 15
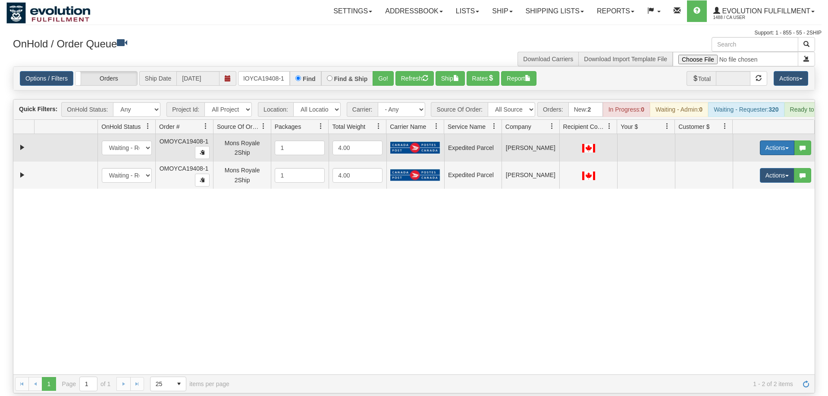
click at [766, 141] on button "Actions" at bounding box center [777, 148] width 35 height 15
click at [759, 183] on span "Rate All Services" at bounding box center [760, 186] width 52 height 7
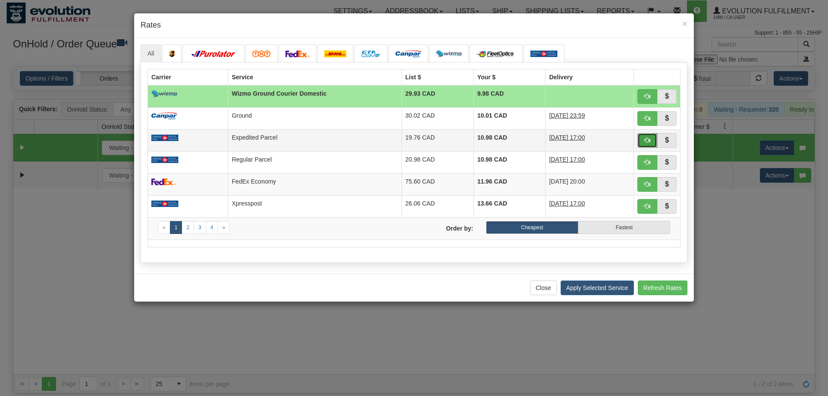
click at [649, 146] on button "button" at bounding box center [647, 140] width 20 height 15
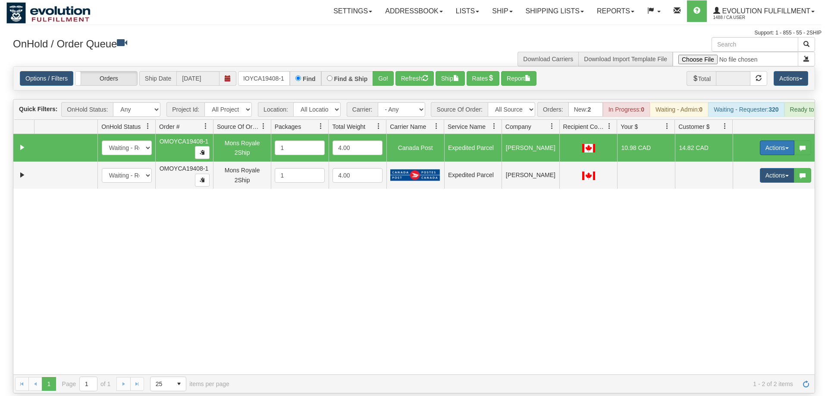
click at [775, 141] on button "Actions" at bounding box center [777, 148] width 35 height 15
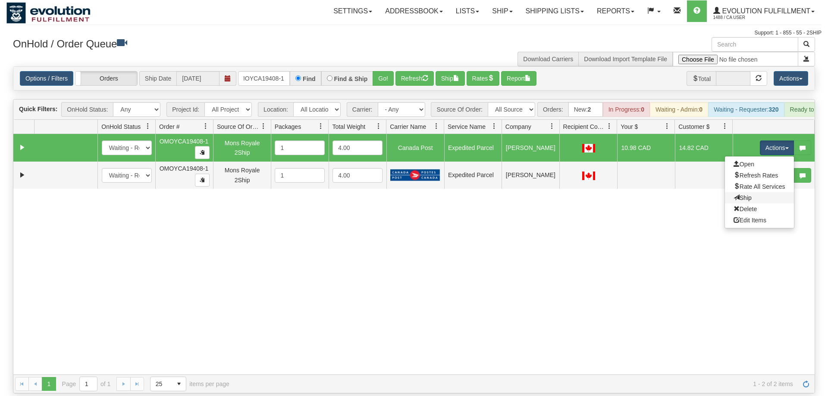
click at [753, 192] on link "Ship" at bounding box center [759, 197] width 69 height 11
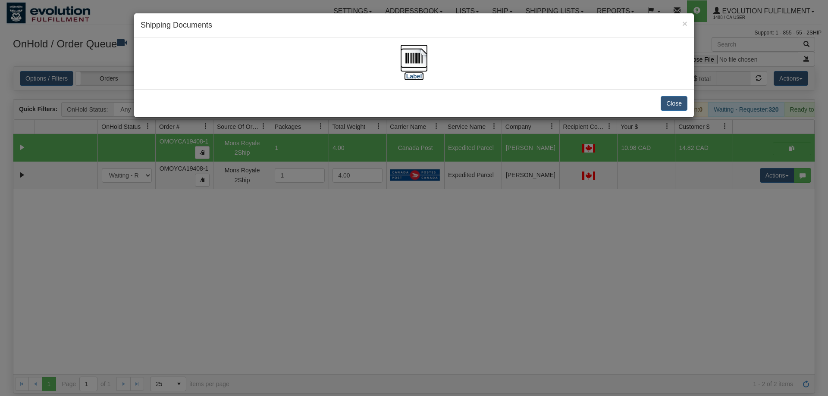
click at [412, 54] on img at bounding box center [414, 58] width 28 height 28
click at [734, 166] on div "× Shipping Documents [Label] Close" at bounding box center [414, 198] width 828 height 396
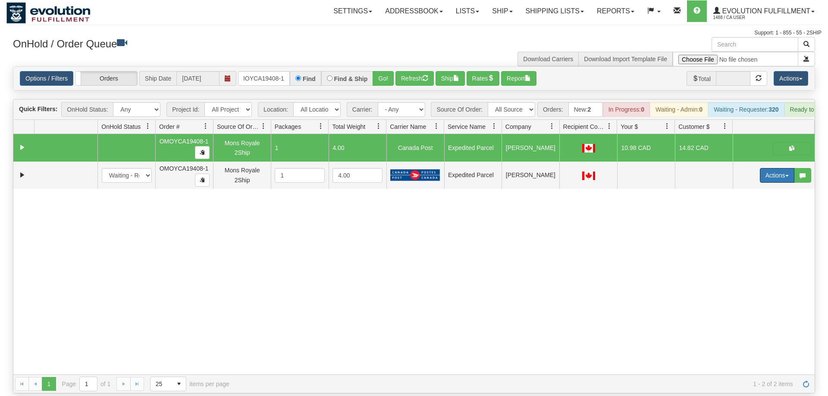
click at [765, 168] on button "Actions" at bounding box center [777, 175] width 35 height 15
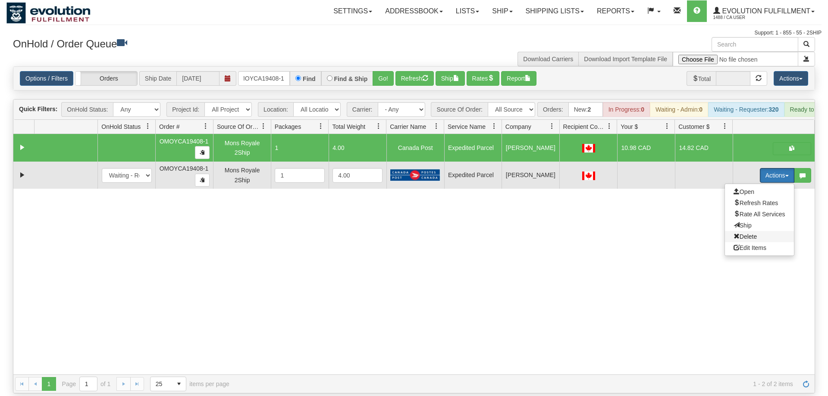
click at [753, 233] on span "Delete" at bounding box center [745, 236] width 23 height 7
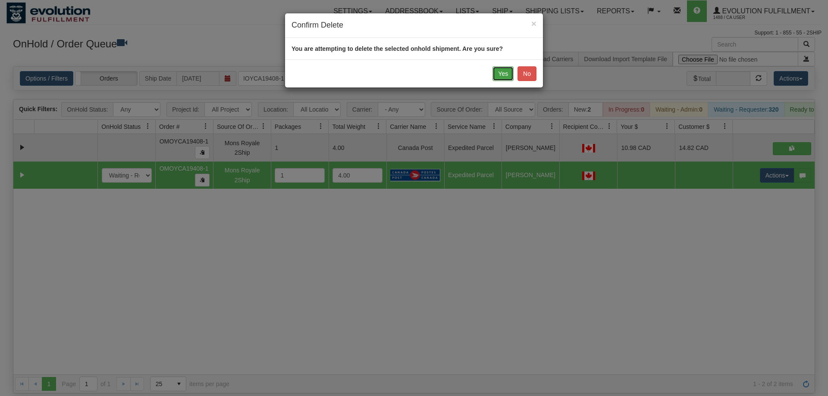
click at [505, 73] on button "Yes" at bounding box center [503, 73] width 21 height 15
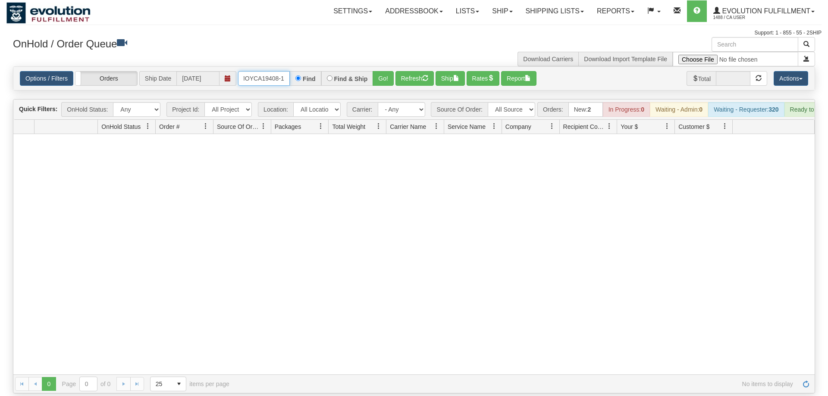
click at [270, 71] on input "OMOYCA19408-1" at bounding box center [264, 78] width 52 height 15
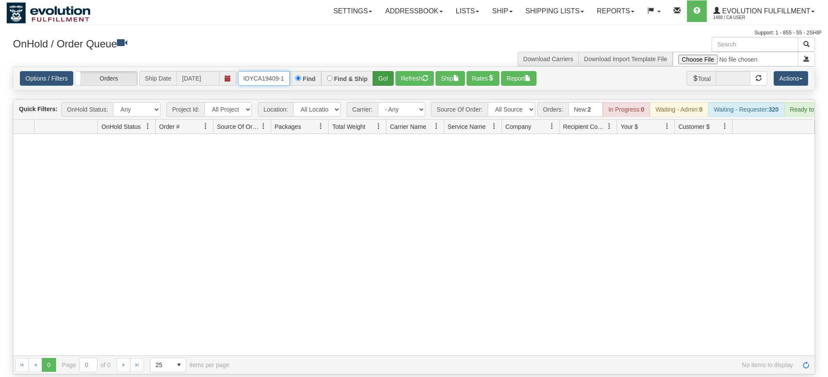
type input "OMOYCA19409-1"
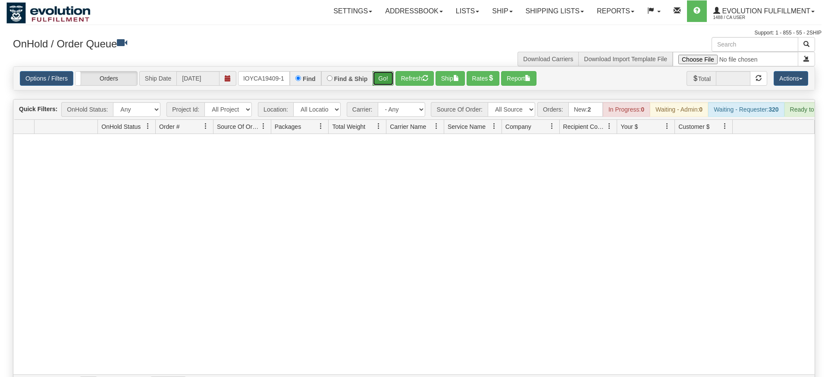
click at [380, 84] on div "Is equal to Is not equal to Contains Does not contains CAD USD EUR ZAR [PERSON_…" at bounding box center [413, 229] width 815 height 327
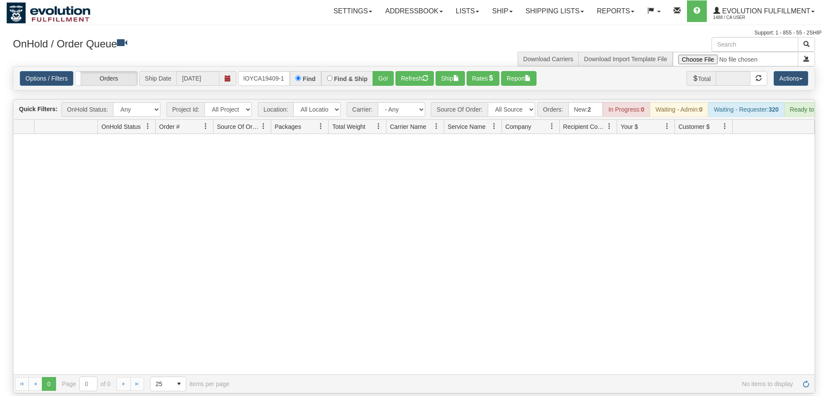
click at [379, 67] on div "Options / Filters Group Shipments Orders Ship Date [DATE] OMOYCA19409-1 Find Fi…" at bounding box center [413, 78] width 801 height 23
click at [384, 71] on button "Go!" at bounding box center [383, 78] width 21 height 15
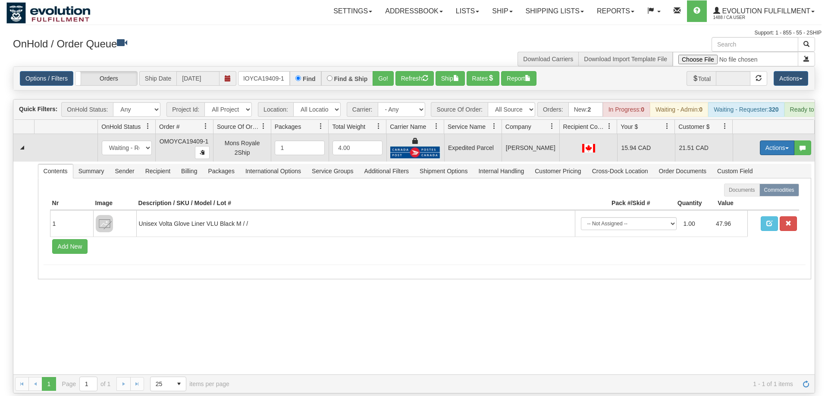
click at [770, 141] on button "Actions" at bounding box center [777, 148] width 35 height 15
click at [749, 195] on span "Ship" at bounding box center [743, 198] width 18 height 7
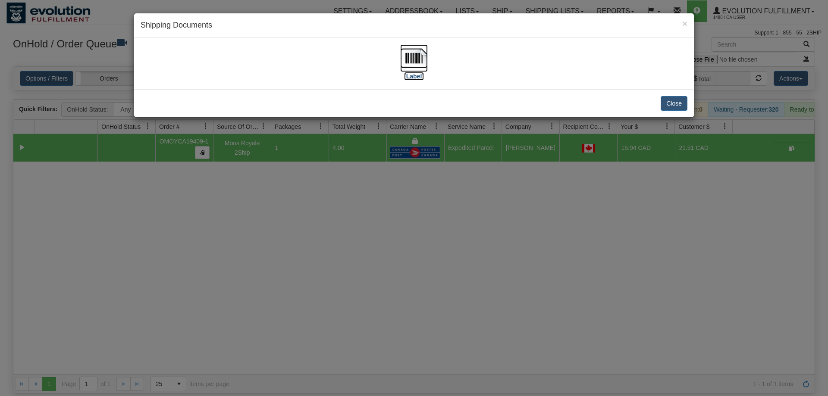
click at [408, 65] on img at bounding box center [414, 58] width 28 height 28
drag, startPoint x: 453, startPoint y: 276, endPoint x: 301, endPoint y: 66, distance: 259.8
click at [453, 274] on div "× Shipping Documents [Label] Close" at bounding box center [414, 198] width 828 height 396
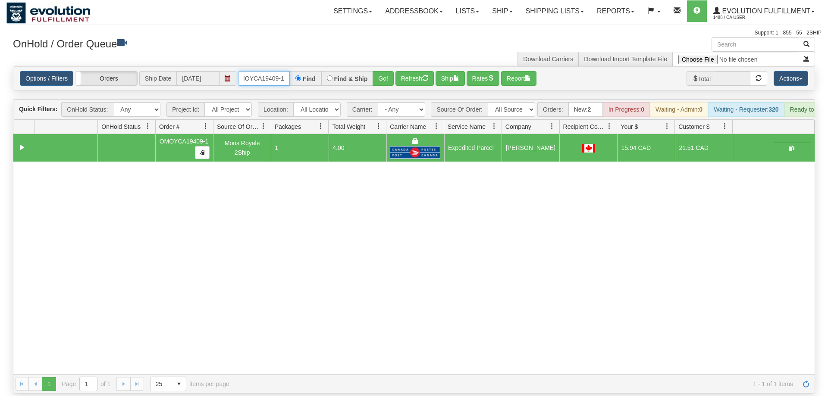
click at [267, 71] on input "OMOYCA19409-1" at bounding box center [264, 78] width 52 height 15
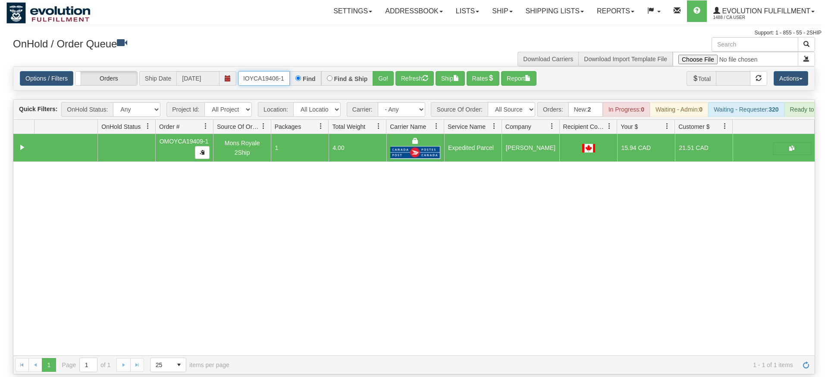
type input "OMOYCA19406-1"
click at [387, 80] on div "Is equal to Is not equal to Contains Does not contains CAD USD EUR ZAR [PERSON_…" at bounding box center [413, 220] width 815 height 308
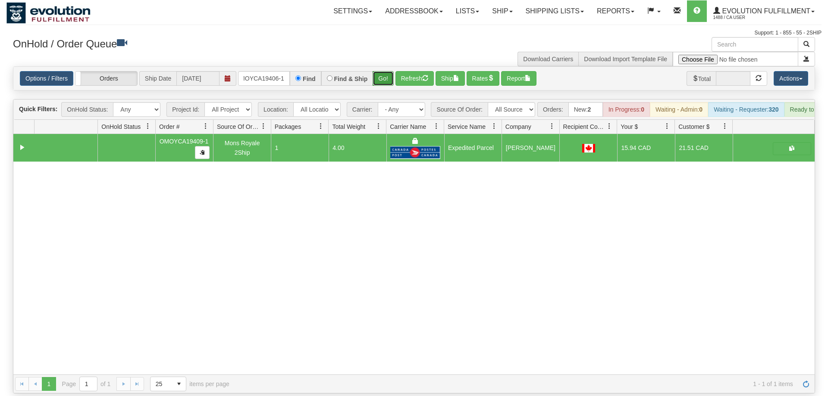
click at [385, 71] on button "Go!" at bounding box center [383, 78] width 21 height 15
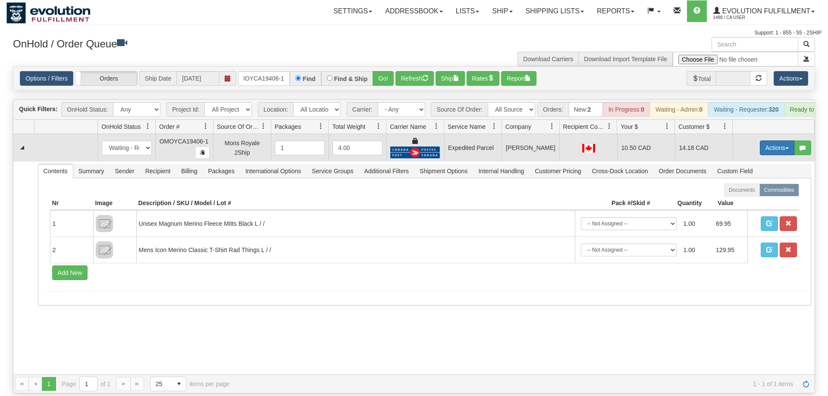
click at [775, 141] on button "Actions" at bounding box center [777, 148] width 35 height 15
click at [746, 195] on span "Ship" at bounding box center [743, 198] width 18 height 7
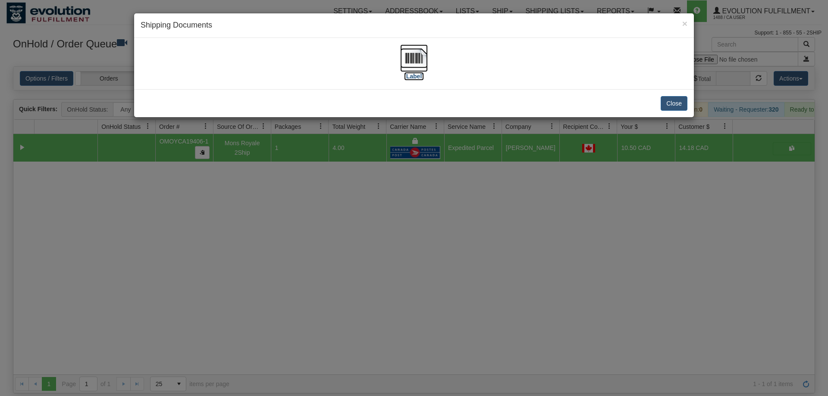
click at [410, 58] on img at bounding box center [414, 58] width 28 height 28
drag, startPoint x: 455, startPoint y: 219, endPoint x: 392, endPoint y: 161, distance: 85.5
click at [440, 207] on div "× Shipping Documents [Label] Close" at bounding box center [414, 198] width 828 height 396
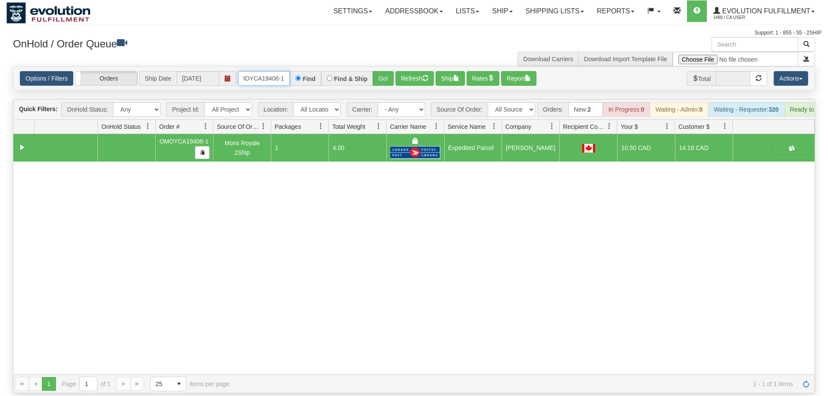
click at [275, 71] on input "OMOYCA19406-1" at bounding box center [264, 78] width 52 height 15
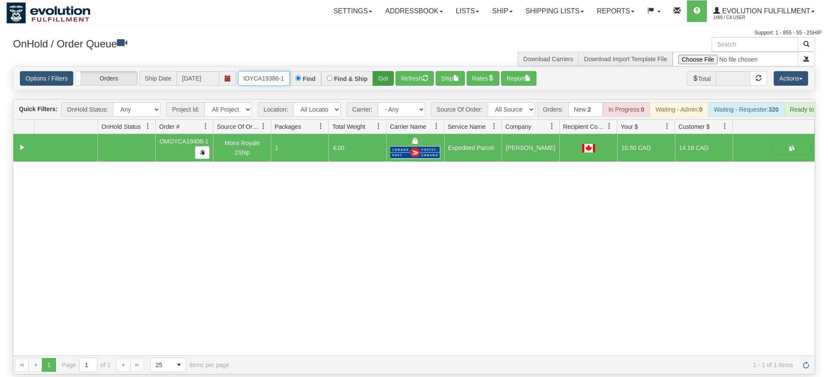
type input "OMOYCA19386-1"
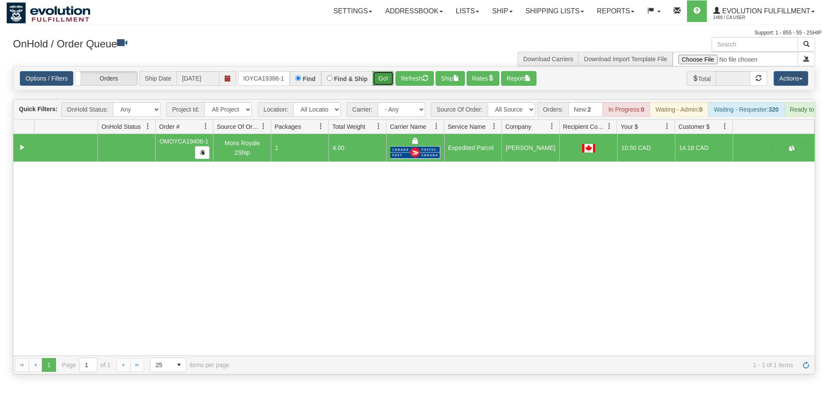
click at [379, 89] on div "Is equal to Is not equal to Contains Does not contains CAD USD EUR ZAR [PERSON_…" at bounding box center [413, 220] width 815 height 308
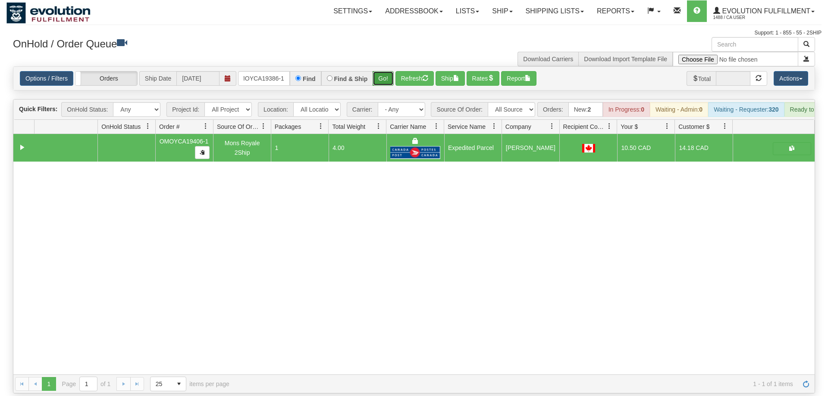
click at [388, 71] on button "Go!" at bounding box center [383, 78] width 21 height 15
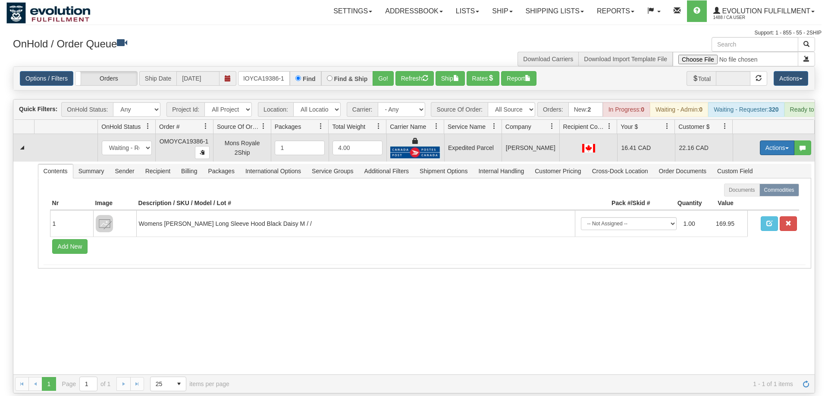
click at [782, 141] on button "Actions" at bounding box center [777, 148] width 35 height 15
click at [736, 195] on span "Ship" at bounding box center [743, 198] width 18 height 7
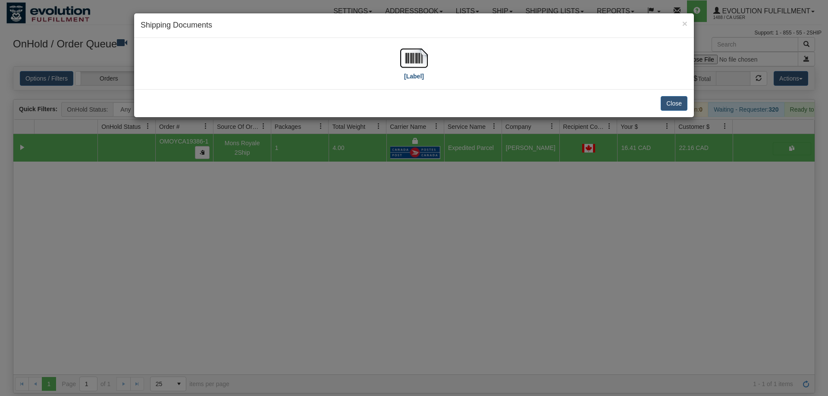
drag, startPoint x: 434, startPoint y: 66, endPoint x: 421, endPoint y: 63, distance: 13.3
click at [431, 66] on div "[Label]" at bounding box center [414, 63] width 547 height 38
click at [413, 61] on img at bounding box center [414, 58] width 28 height 28
drag, startPoint x: 336, startPoint y: 192, endPoint x: 317, endPoint y: 124, distance: 69.9
click at [338, 192] on div "× Shipping Documents [Label] Close" at bounding box center [414, 198] width 828 height 396
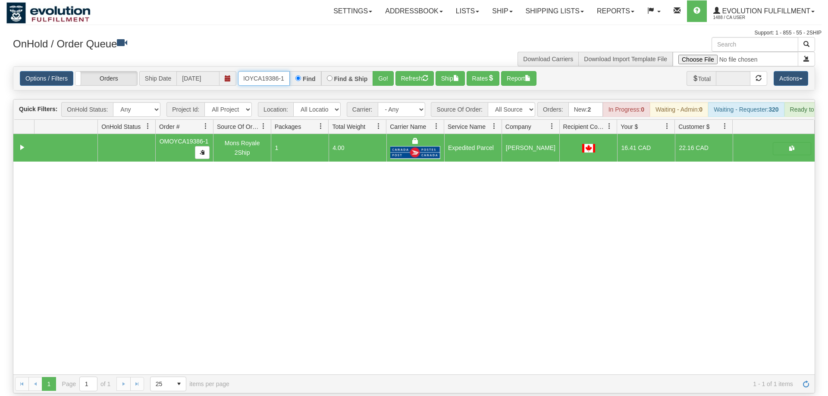
click at [269, 71] on input "OMOYCA19386-1" at bounding box center [264, 78] width 52 height 15
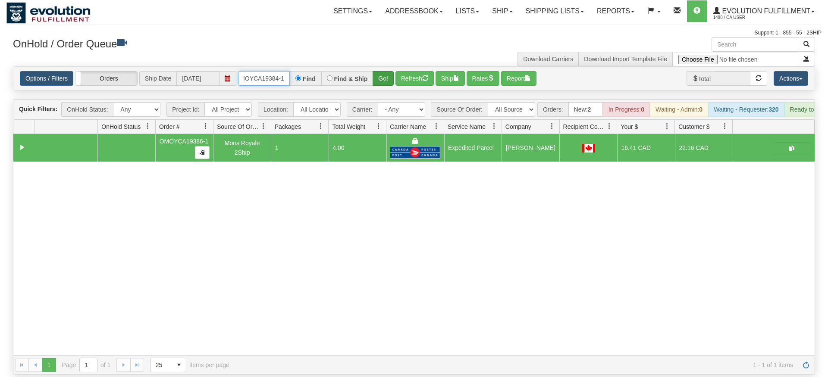
type input "OMOYCA19384-1"
click at [393, 78] on div "Options / Filters Group Shipments Orders Ship Date [DATE] OMOYCA19384-1 Find Fi…" at bounding box center [414, 78] width 802 height 24
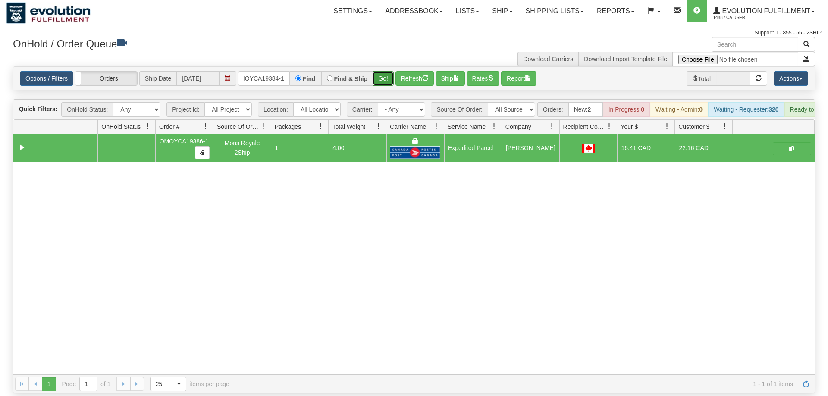
click at [379, 71] on button "Go!" at bounding box center [383, 78] width 21 height 15
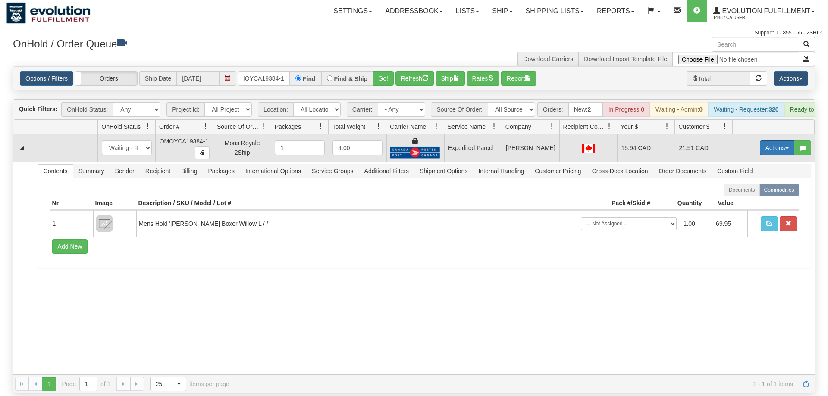
click at [766, 141] on button "Actions" at bounding box center [777, 148] width 35 height 15
click at [754, 192] on link "Ship" at bounding box center [759, 197] width 69 height 11
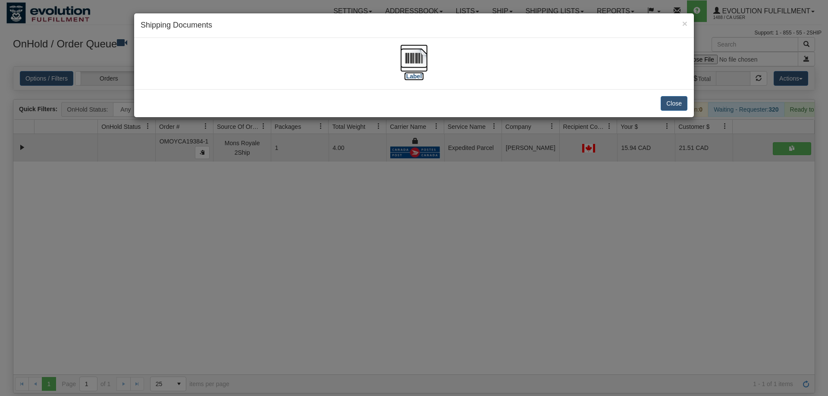
click at [427, 68] on img at bounding box center [414, 58] width 28 height 28
drag, startPoint x: 399, startPoint y: 296, endPoint x: 314, endPoint y: 123, distance: 193.3
click at [400, 293] on div "× Shipping Documents [Label] Close" at bounding box center [414, 198] width 828 height 396
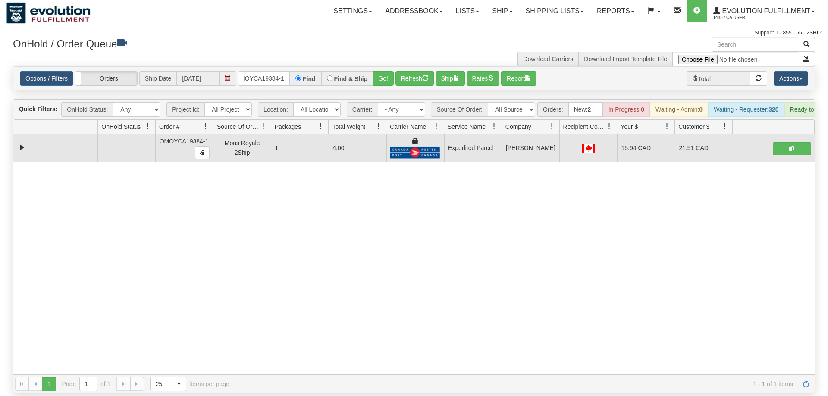
drag, startPoint x: 286, startPoint y: 58, endPoint x: 266, endPoint y: 59, distance: 20.3
click at [277, 67] on div "Options / Filters Group Shipments Orders Ship Date [DATE] OMOYCA19384-1 Find Fi…" at bounding box center [413, 78] width 801 height 23
click at [269, 71] on input "OMOYCA19384-1" at bounding box center [264, 78] width 52 height 15
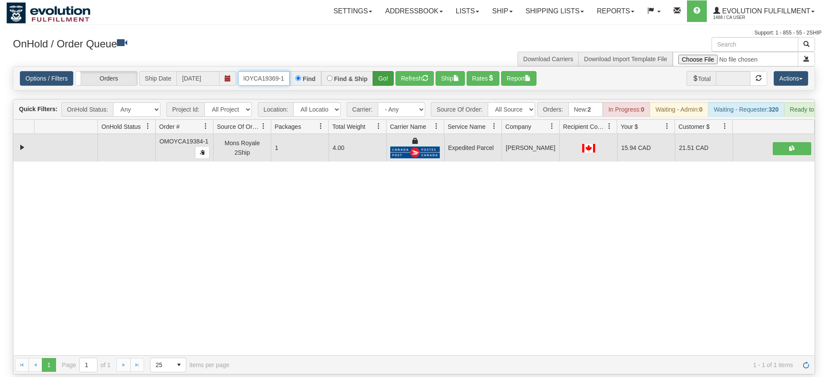
type input "OMOYCA19369-1"
click at [383, 83] on div "Is equal to Is not equal to Contains Does not contains CAD USD EUR ZAR [PERSON_…" at bounding box center [413, 220] width 815 height 308
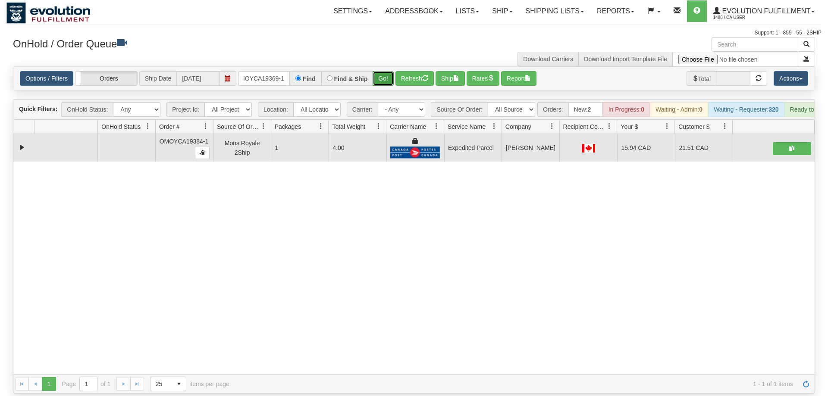
click at [385, 71] on button "Go!" at bounding box center [383, 78] width 21 height 15
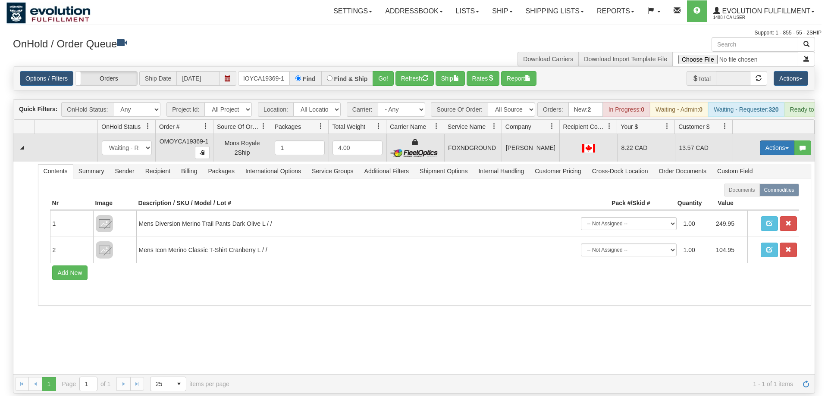
click at [766, 141] on button "Actions" at bounding box center [777, 148] width 35 height 15
click at [738, 192] on link "Ship" at bounding box center [759, 197] width 69 height 11
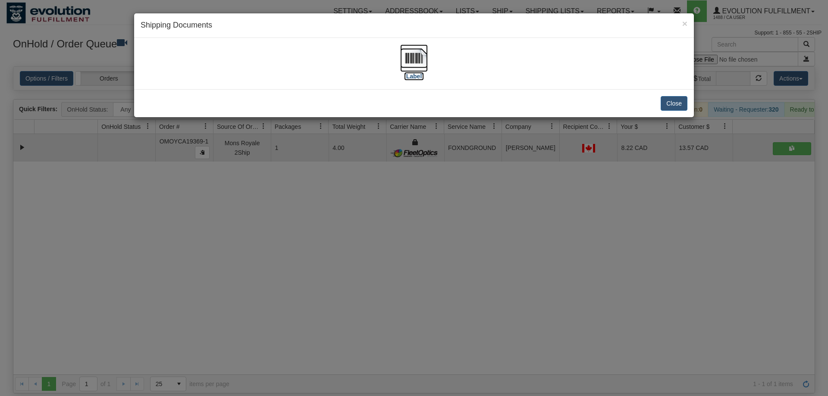
click at [415, 53] on img at bounding box center [414, 58] width 28 height 28
click at [386, 382] on div "× Shipping Documents [Label] Close" at bounding box center [414, 198] width 828 height 396
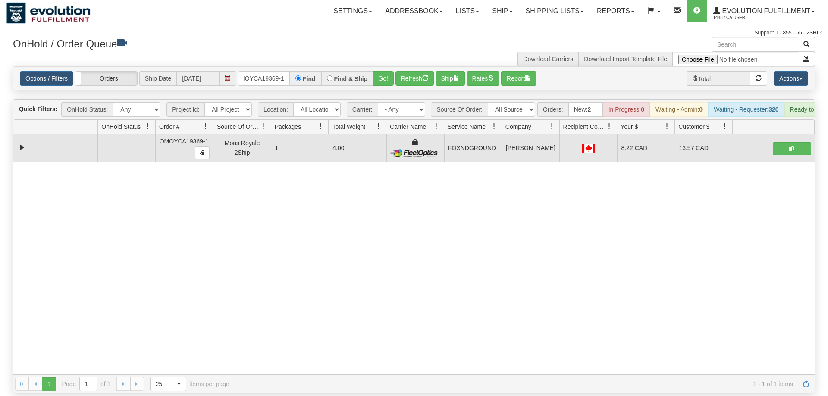
click at [232, 267] on div "31524436 EVOLUTION V3 90838019 90838020 OMOYCA19369-1 Mons Royale 2Ship 1 4.00 …" at bounding box center [413, 254] width 801 height 241
click at [269, 71] on input "OMOYCA19369-1" at bounding box center [264, 78] width 52 height 15
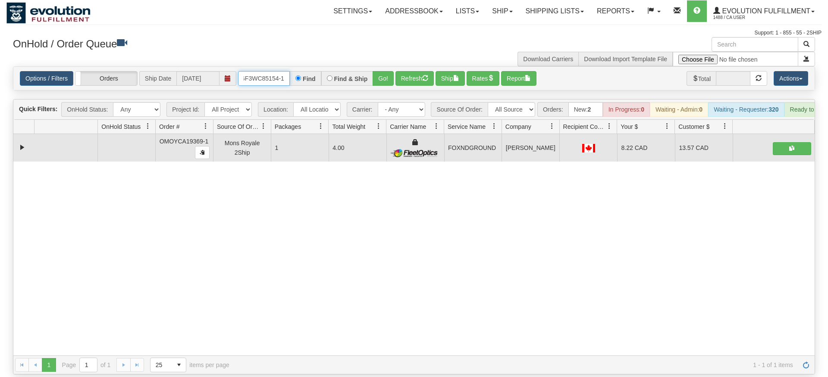
type input "oGF3WC85154-1"
click at [379, 94] on div "Is equal to Is not equal to Contains Does not contains CAD USD EUR ZAR [PERSON_…" at bounding box center [413, 220] width 815 height 308
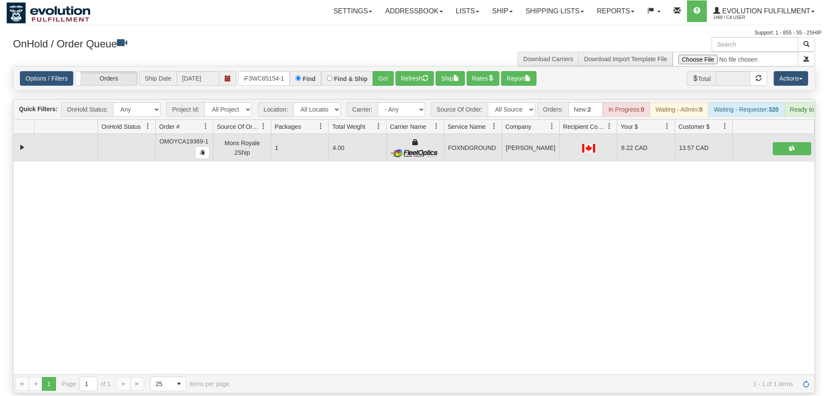
click at [382, 80] on div "Is equal to Is not equal to Contains Does not contains CAD USD EUR ZAR [PERSON_…" at bounding box center [413, 229] width 815 height 327
click at [386, 71] on button "Go!" at bounding box center [383, 78] width 21 height 15
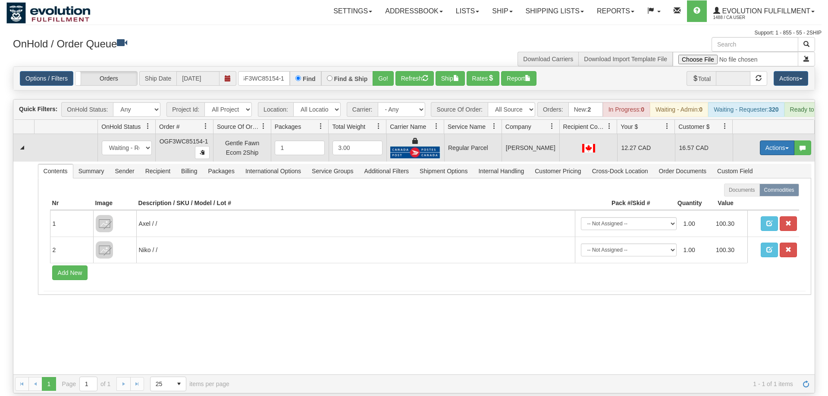
click at [775, 141] on button "Actions" at bounding box center [777, 148] width 35 height 15
click at [751, 183] on span "Rate All Services" at bounding box center [760, 186] width 52 height 7
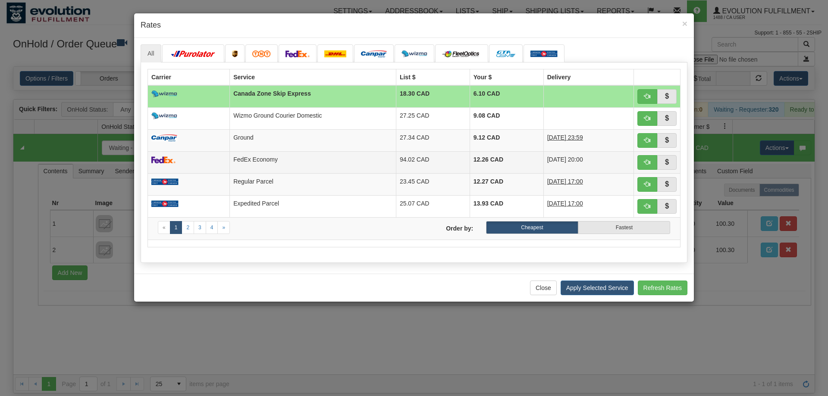
click at [230, 159] on td at bounding box center [189, 162] width 82 height 22
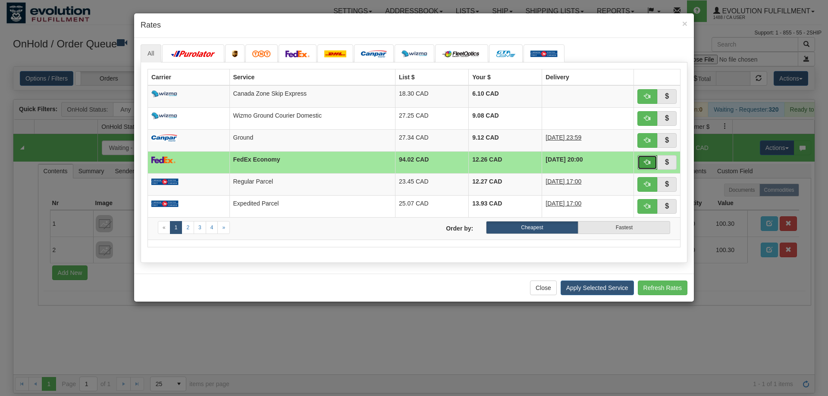
click at [644, 163] on span "button" at bounding box center [647, 162] width 6 height 6
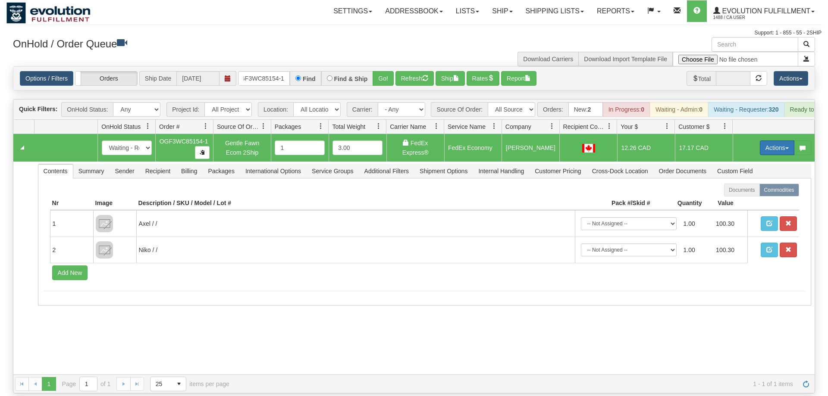
click at [768, 141] on button "Actions" at bounding box center [777, 148] width 35 height 15
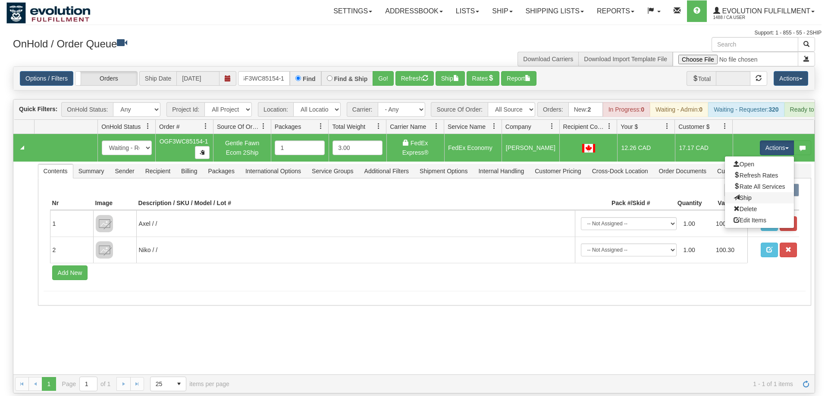
click at [751, 192] on link "Ship" at bounding box center [759, 197] width 69 height 11
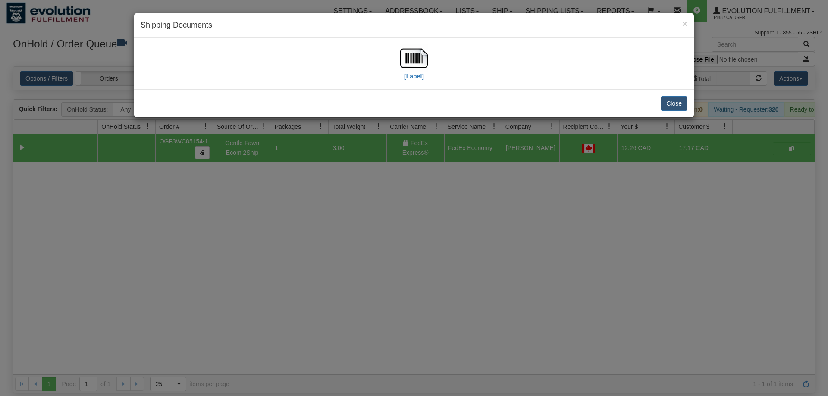
click at [220, 58] on div "[Label]" at bounding box center [414, 63] width 547 height 38
click at [402, 58] on img at bounding box center [414, 58] width 28 height 28
click at [367, 213] on div "× Shipping Documents [Label] Close" at bounding box center [414, 198] width 828 height 396
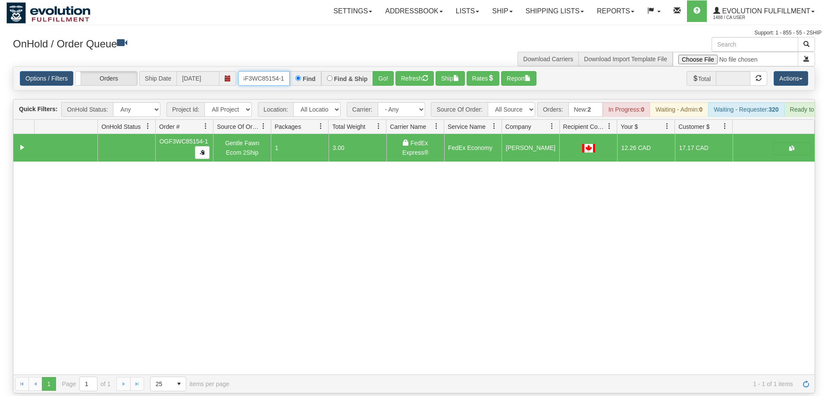
click at [254, 71] on input "oGF3WC85154-1" at bounding box center [264, 78] width 52 height 15
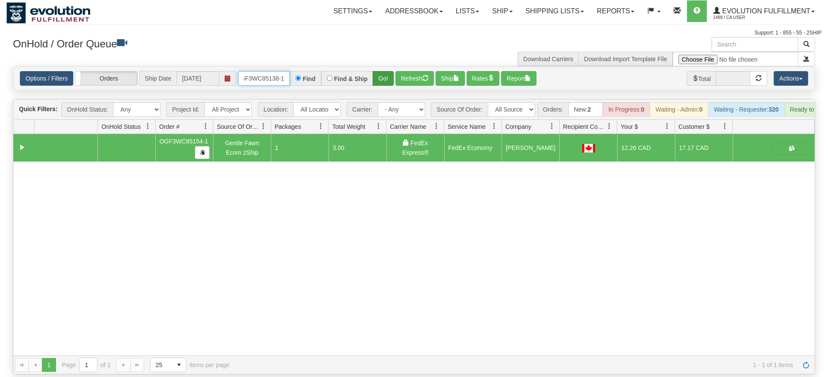
type input "OGF3WC85138-1"
click at [390, 86] on div "Is equal to Is not equal to Contains Does not contains CAD USD EUR ZAR [PERSON_…" at bounding box center [413, 220] width 815 height 308
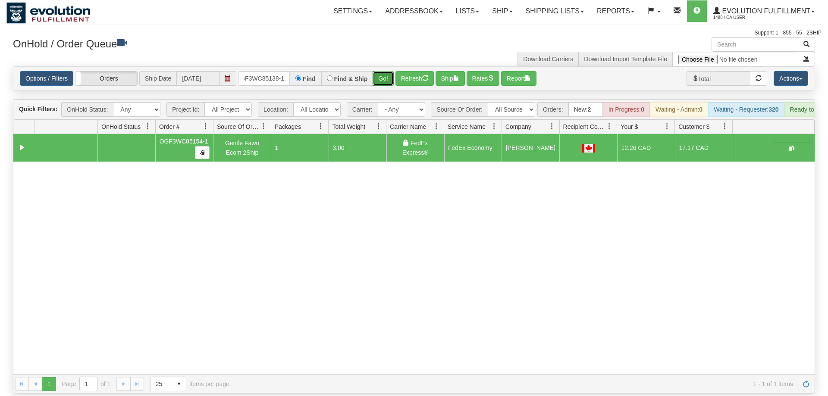
click at [383, 72] on button "Go!" at bounding box center [383, 78] width 21 height 15
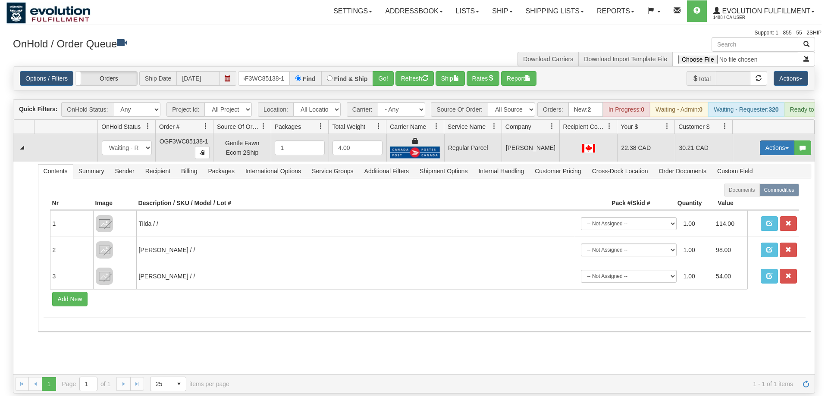
click at [784, 141] on button "Actions" at bounding box center [777, 148] width 35 height 15
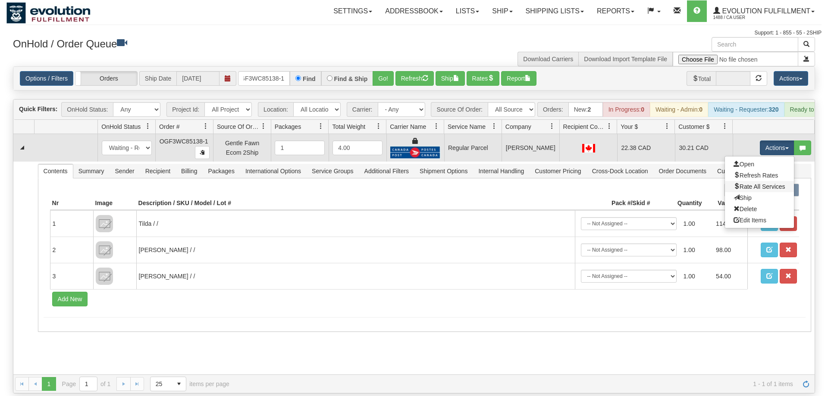
click at [749, 181] on link "Rate All Services" at bounding box center [759, 186] width 69 height 11
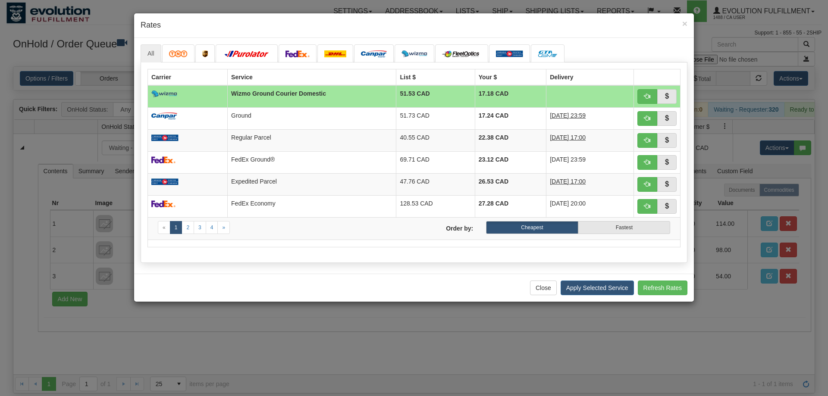
click at [247, 269] on div "All «" at bounding box center [414, 156] width 560 height 236
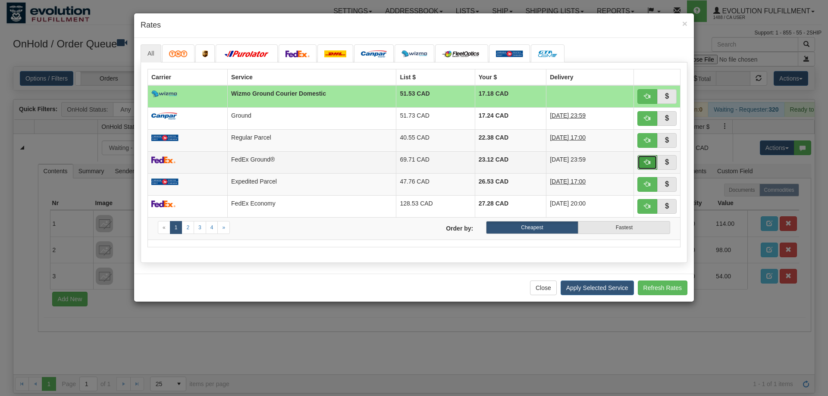
click at [648, 161] on button "button" at bounding box center [647, 162] width 20 height 15
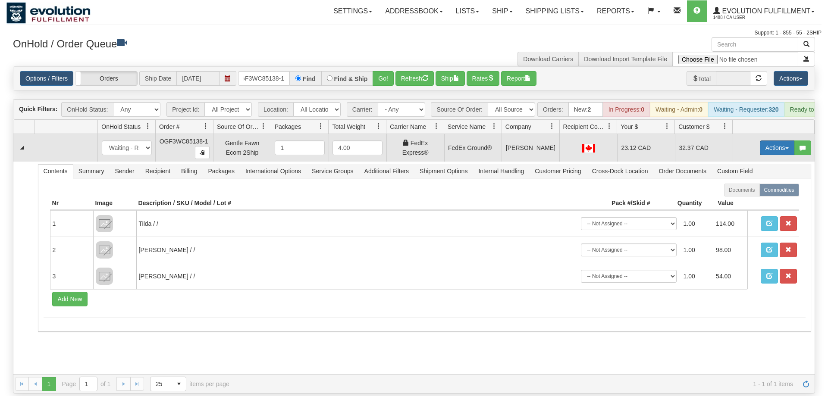
click at [767, 141] on button "Actions" at bounding box center [777, 148] width 35 height 15
click at [762, 192] on link "Ship" at bounding box center [759, 197] width 69 height 11
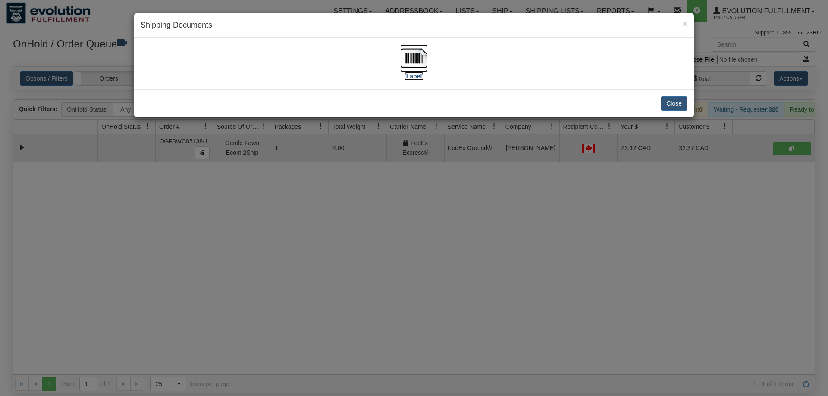
click at [409, 64] on img at bounding box center [414, 58] width 28 height 28
drag, startPoint x: 323, startPoint y: 327, endPoint x: 323, endPoint y: 222, distance: 104.4
click at [324, 327] on div "× Shipping Documents [Label] Close" at bounding box center [414, 198] width 828 height 396
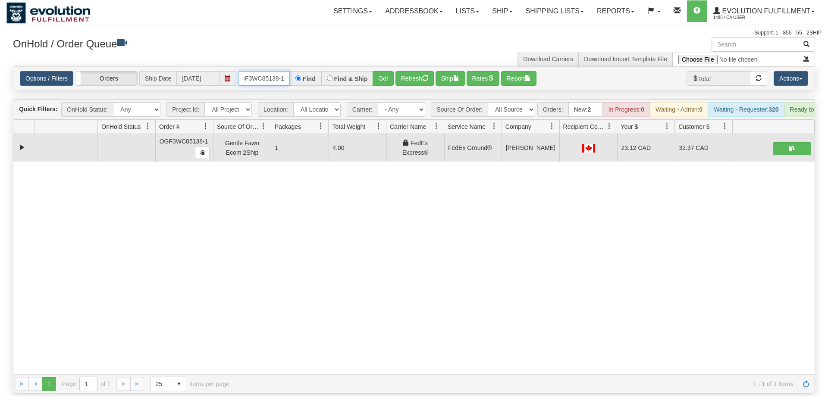
click at [269, 71] on input "OGF3WC85138-1" at bounding box center [264, 78] width 52 height 15
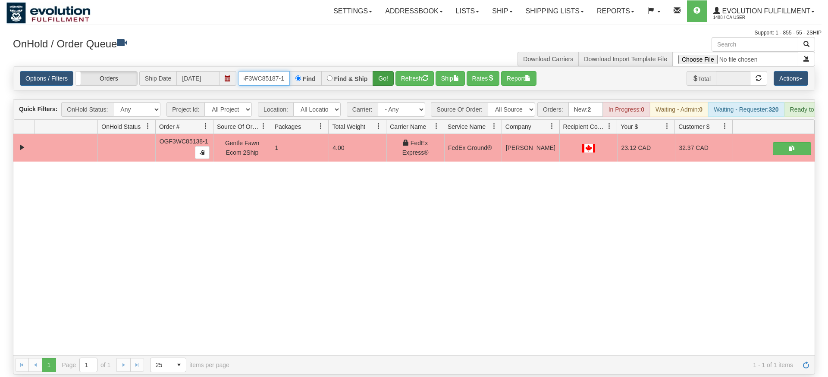
type input "OGF3WC85187-1"
click at [383, 80] on div "Is equal to Is not equal to Contains Does not contains CAD USD EUR ZAR [PERSON_…" at bounding box center [413, 220] width 815 height 308
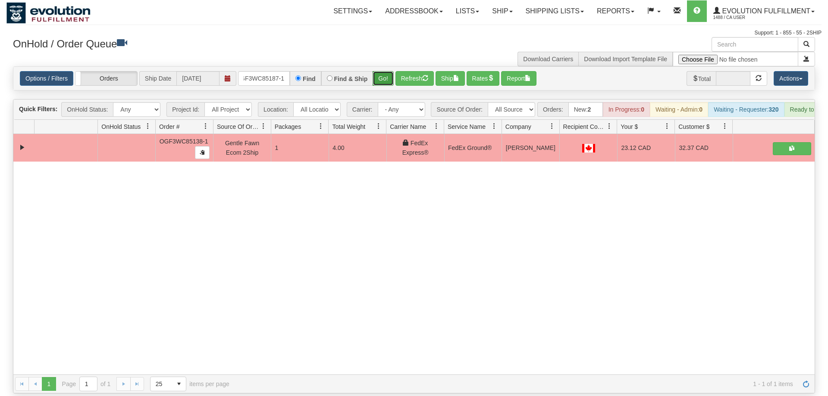
click at [383, 71] on button "Go!" at bounding box center [383, 78] width 21 height 15
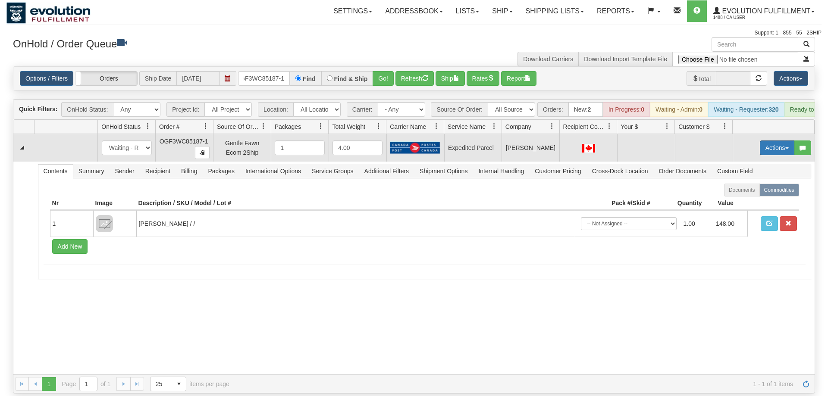
click at [778, 141] on button "Actions" at bounding box center [777, 148] width 35 height 15
click at [770, 183] on span "Rate All Services" at bounding box center [760, 186] width 52 height 7
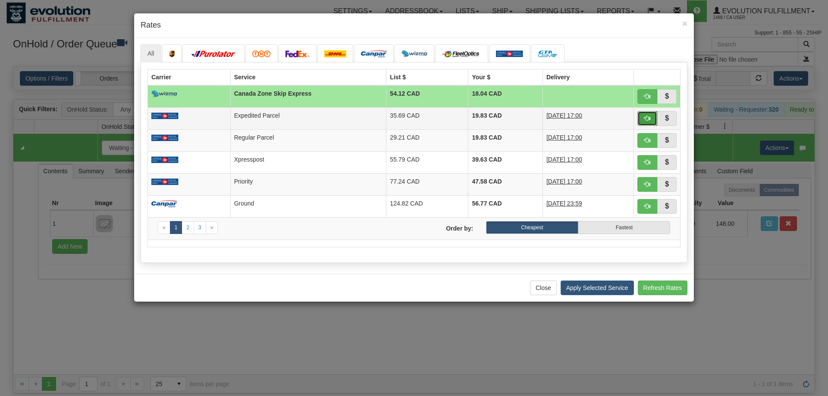
click at [642, 119] on button "button" at bounding box center [647, 118] width 20 height 15
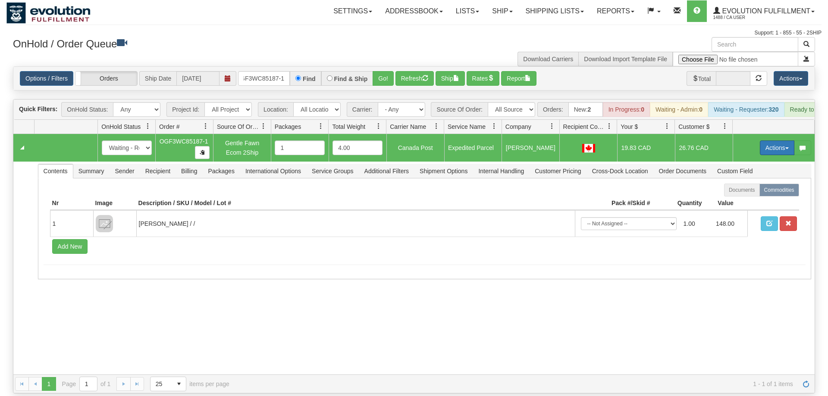
click at [787, 141] on button "Actions" at bounding box center [777, 148] width 35 height 15
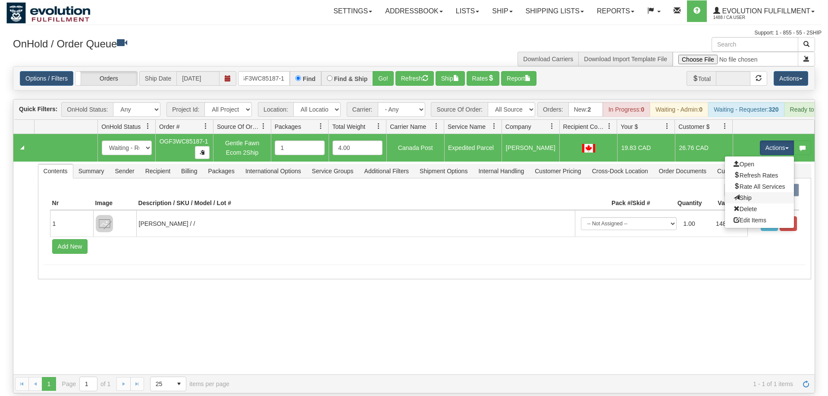
click at [764, 192] on link "Ship" at bounding box center [759, 197] width 69 height 11
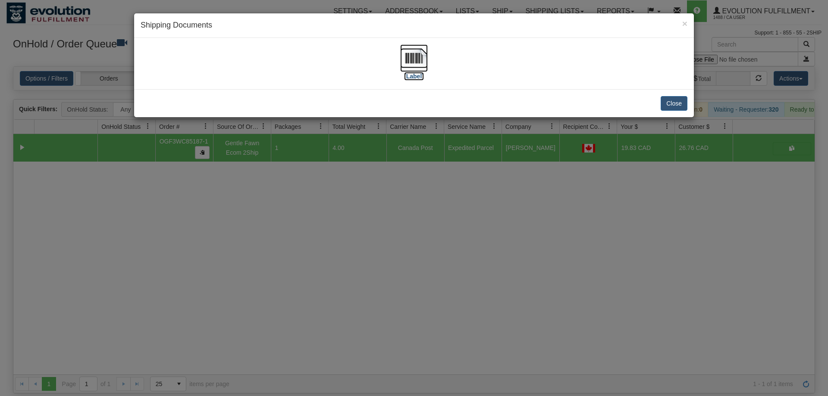
click at [409, 66] on img at bounding box center [414, 58] width 28 height 28
drag, startPoint x: 395, startPoint y: 253, endPoint x: 340, endPoint y: 144, distance: 121.9
click at [415, 233] on div "× Shipping Documents [Label] Close" at bounding box center [414, 198] width 828 height 396
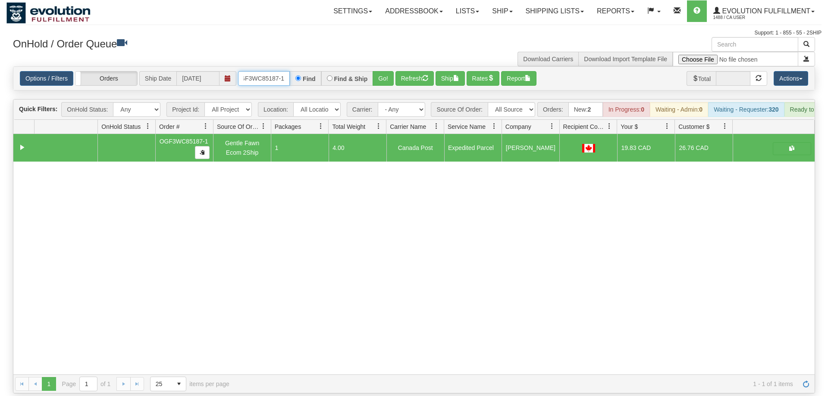
click at [263, 71] on input "OGF3WC85187-1" at bounding box center [264, 78] width 52 height 15
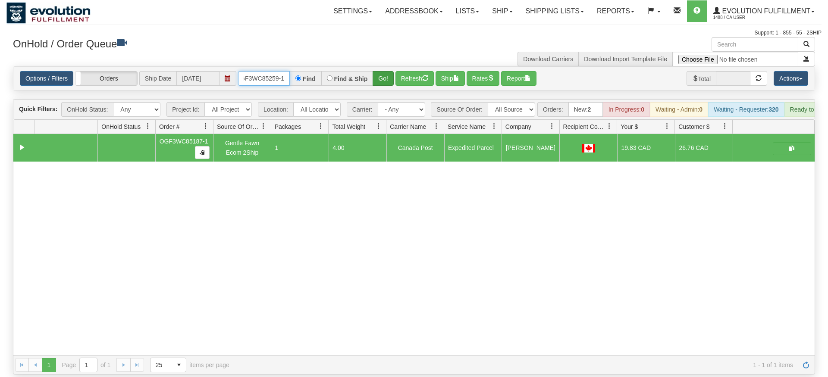
type input "OGF3WC85259-1"
click at [384, 84] on div "Is equal to Is not equal to Contains Does not contains CAD USD EUR ZAR [PERSON_…" at bounding box center [413, 220] width 815 height 308
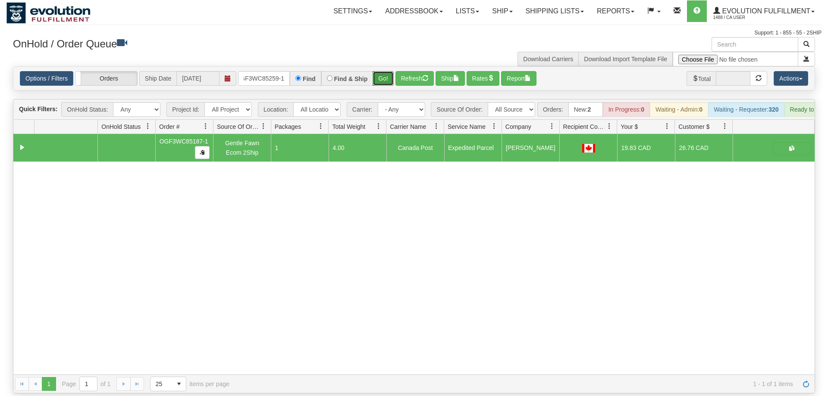
click at [384, 71] on button "Go!" at bounding box center [383, 78] width 21 height 15
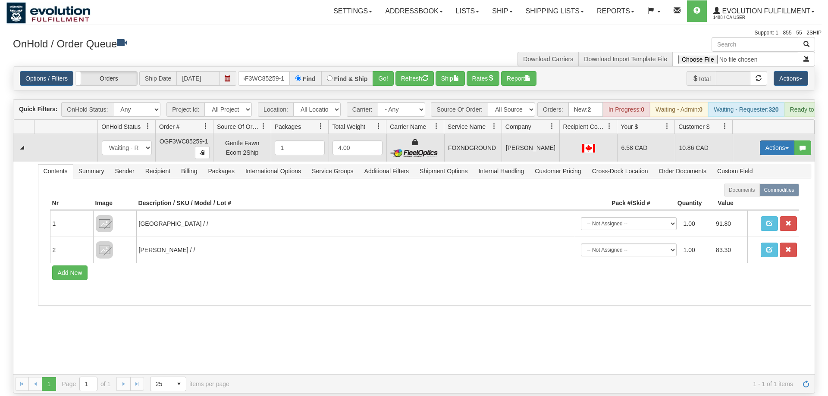
click at [782, 141] on button "Actions" at bounding box center [777, 148] width 35 height 15
click at [747, 195] on span "Ship" at bounding box center [743, 198] width 18 height 7
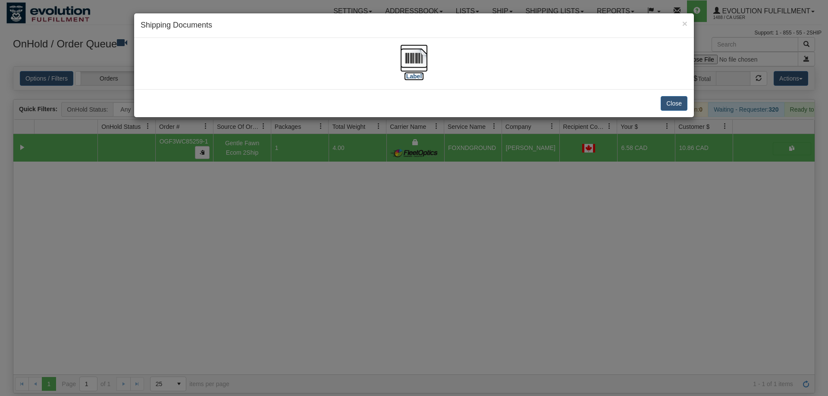
click at [418, 57] on img at bounding box center [414, 58] width 28 height 28
drag, startPoint x: 340, startPoint y: 212, endPoint x: 265, endPoint y: 120, distance: 118.6
click at [345, 210] on div "× Shipping Documents [Label] Close" at bounding box center [414, 198] width 828 height 396
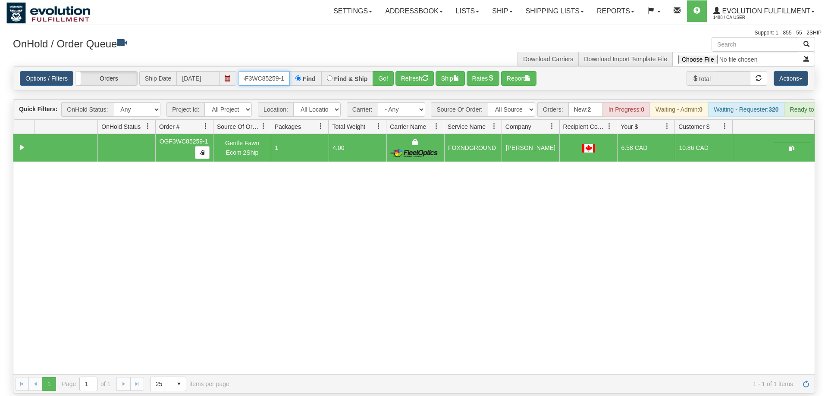
click at [261, 71] on input "OGF3WC85259-1" at bounding box center [264, 78] width 52 height 15
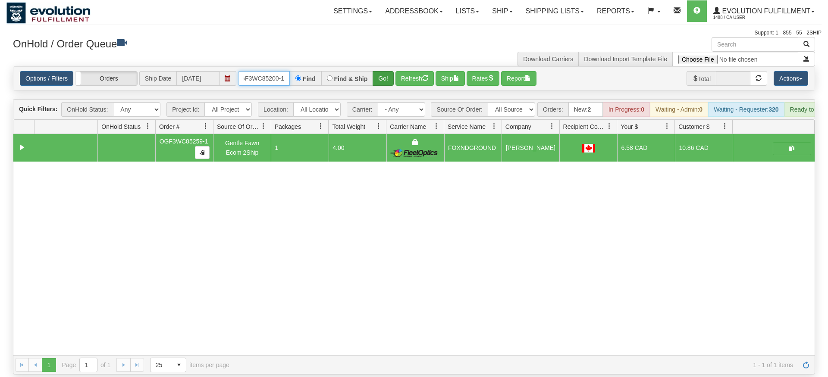
type input "OGF3WC85200-1"
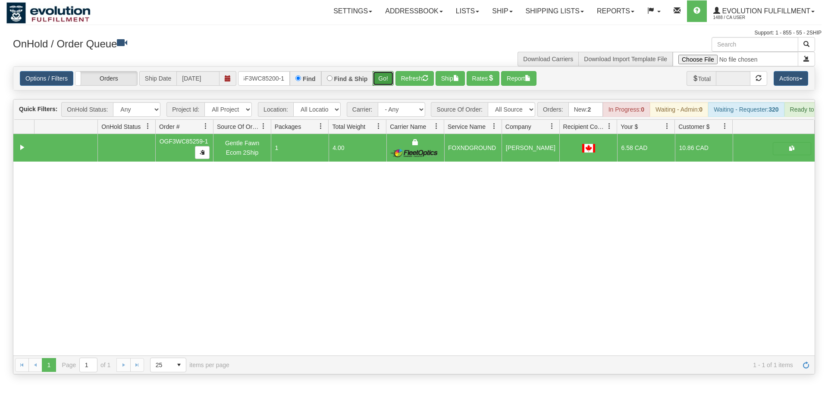
click at [383, 81] on div "Is equal to Is not equal to Contains Does not contains CAD USD EUR ZAR [PERSON_…" at bounding box center [413, 220] width 815 height 308
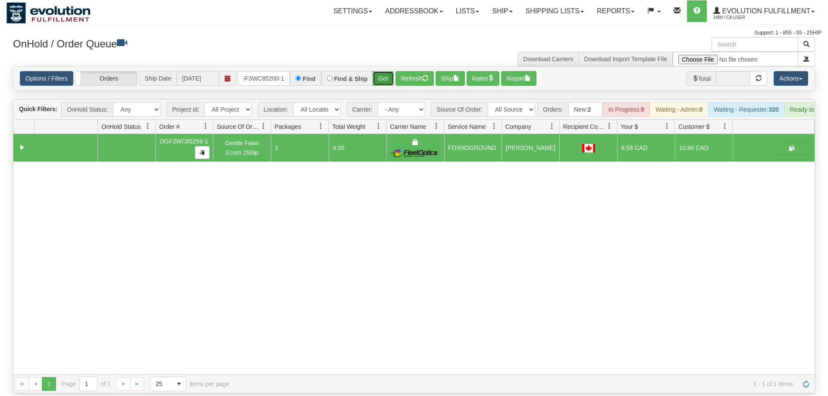
click at [383, 71] on button "Go!" at bounding box center [383, 78] width 21 height 15
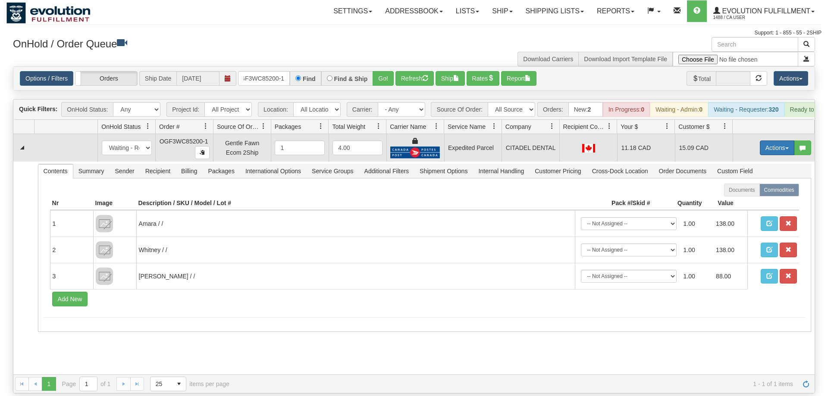
click at [777, 141] on button "Actions" at bounding box center [777, 148] width 35 height 15
click at [750, 192] on link "Ship" at bounding box center [759, 197] width 69 height 11
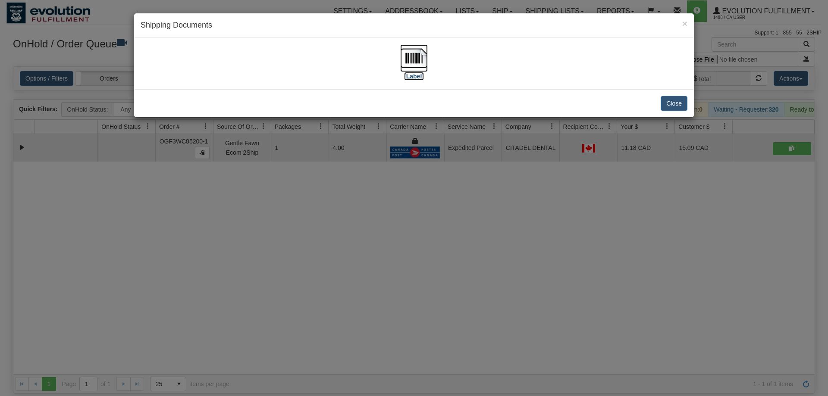
click at [414, 56] on img at bounding box center [414, 58] width 28 height 28
drag, startPoint x: 387, startPoint y: 243, endPoint x: 186, endPoint y: 31, distance: 292.6
click at [385, 242] on div "× Shipping Documents [Label] Close" at bounding box center [414, 198] width 828 height 396
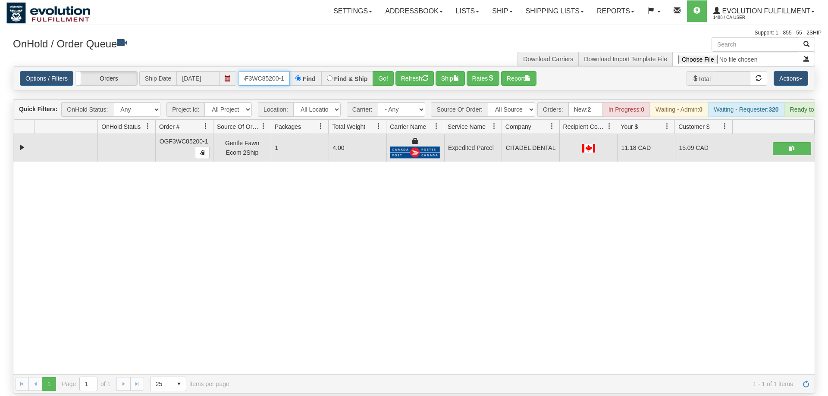
click at [275, 71] on input "OGF3WC85200-1" at bounding box center [264, 78] width 52 height 15
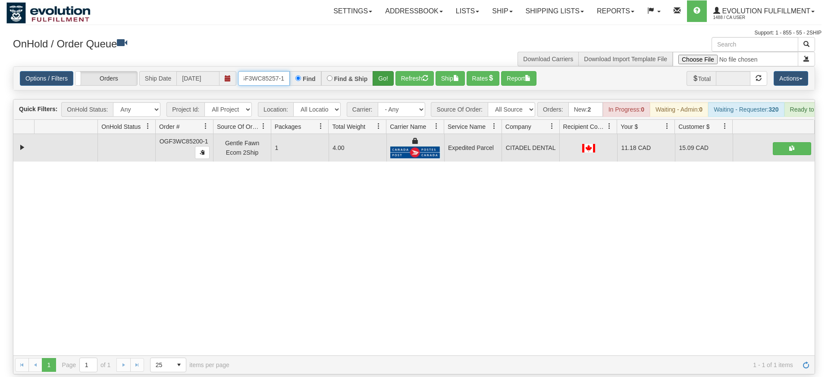
type input "OGF3WC85257-1"
click at [393, 82] on div "Is equal to Is not equal to Contains Does not contains CAD USD EUR ZAR [PERSON_…" at bounding box center [413, 220] width 815 height 308
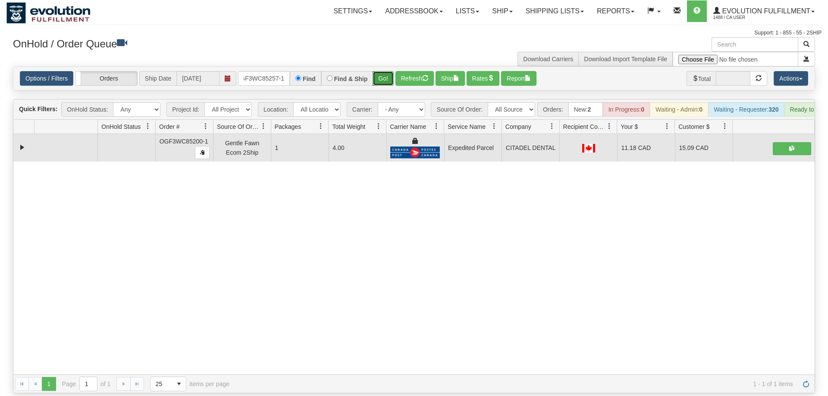
click at [382, 71] on button "Go!" at bounding box center [383, 78] width 21 height 15
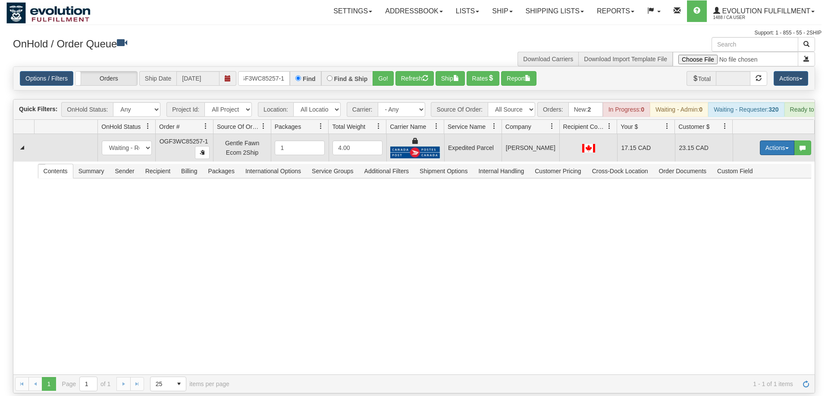
click at [769, 141] on button "Actions" at bounding box center [777, 148] width 35 height 15
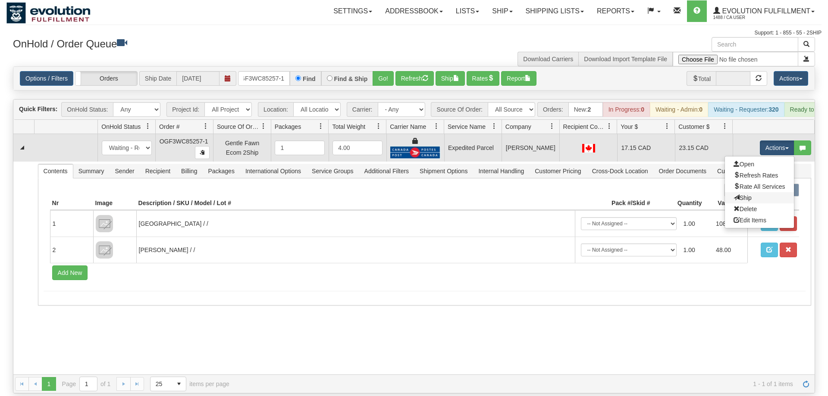
click at [768, 192] on link "Ship" at bounding box center [759, 197] width 69 height 11
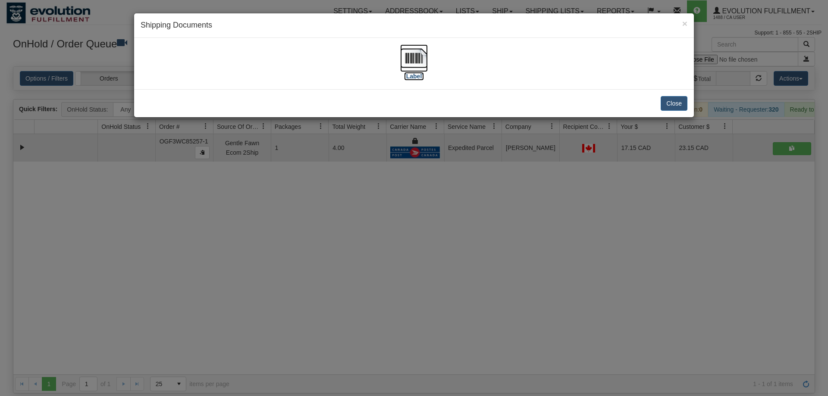
click at [413, 63] on img at bounding box center [414, 58] width 28 height 28
click at [325, 286] on div "× Shipping Documents [Label] Close" at bounding box center [414, 198] width 828 height 396
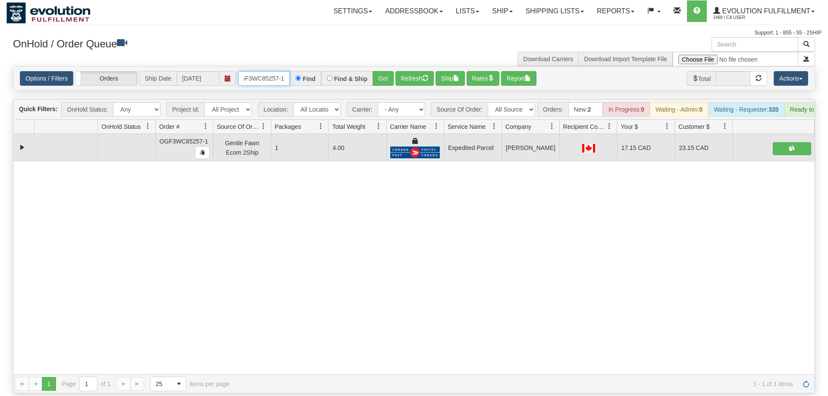
click at [266, 71] on input "OGF3WC85257-1" at bounding box center [264, 78] width 52 height 15
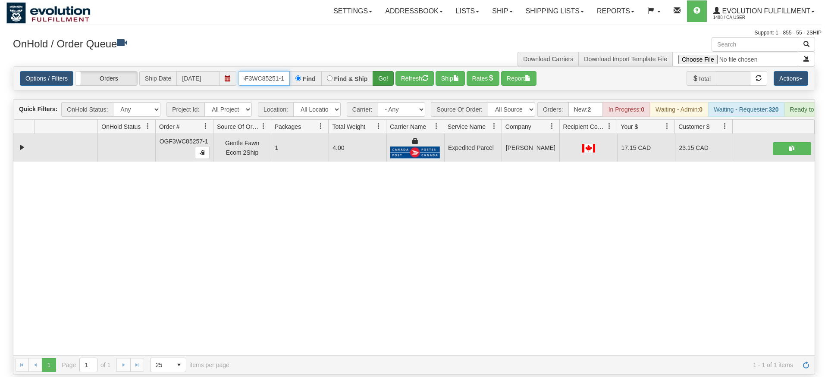
type input "OGF3WC85251-1"
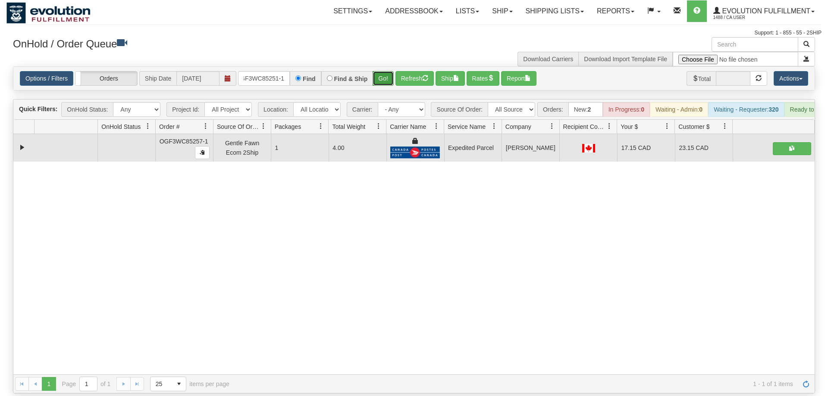
click at [390, 80] on div "Is equal to Is not equal to Contains Does not contains CAD USD EUR ZAR [PERSON_…" at bounding box center [413, 229] width 815 height 327
click at [384, 71] on button "Go!" at bounding box center [383, 78] width 21 height 15
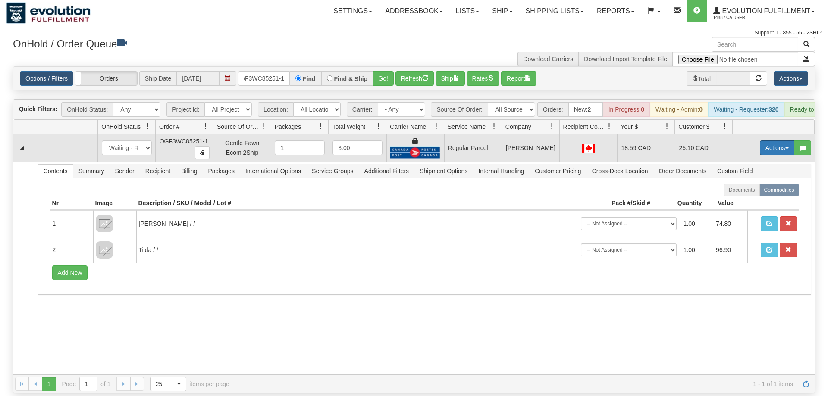
click at [777, 141] on button "Actions" at bounding box center [777, 148] width 35 height 15
click at [770, 183] on span "Rate All Services" at bounding box center [760, 186] width 52 height 7
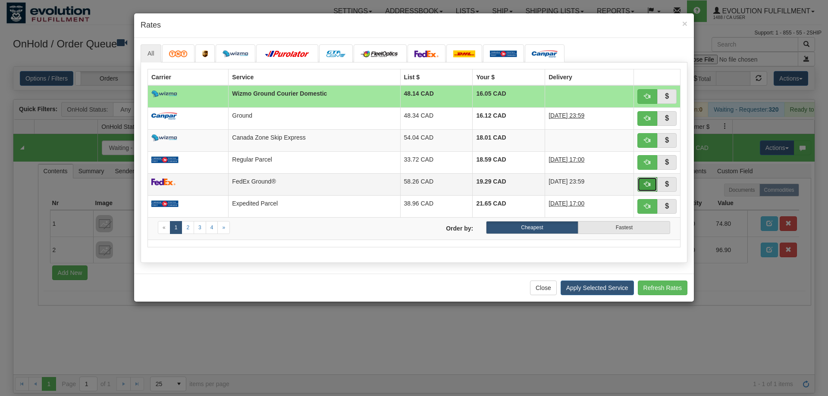
click at [647, 192] on button "button" at bounding box center [647, 184] width 20 height 15
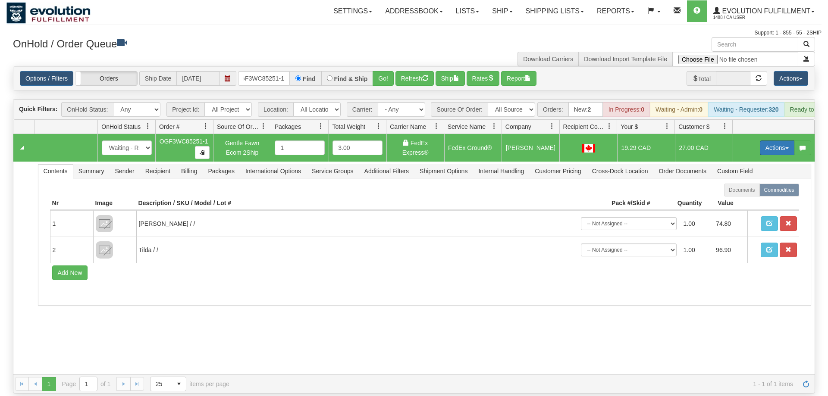
click at [786, 141] on button "Actions" at bounding box center [777, 148] width 35 height 15
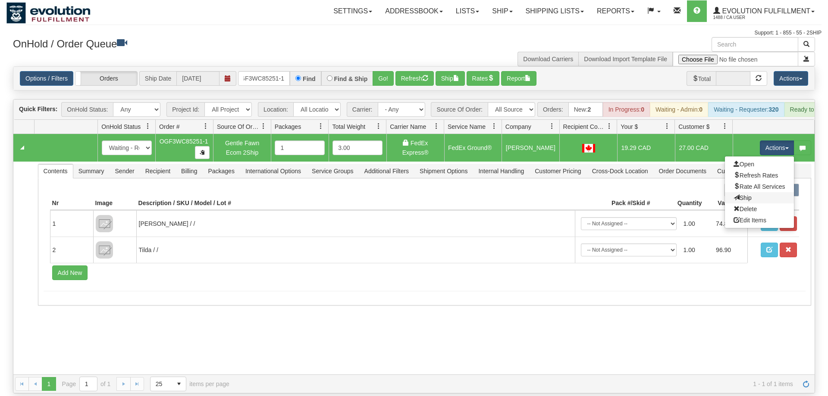
click at [766, 192] on link "Ship" at bounding box center [759, 197] width 69 height 11
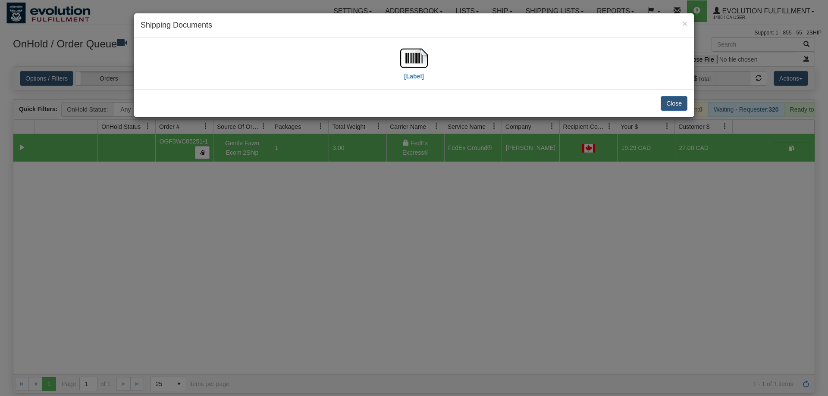
click at [411, 41] on div "[Label]" at bounding box center [414, 63] width 560 height 51
click at [419, 56] on img at bounding box center [414, 58] width 28 height 28
drag, startPoint x: 451, startPoint y: 226, endPoint x: 457, endPoint y: 206, distance: 20.5
click at [453, 227] on div "× Shipping Documents [Label] Close" at bounding box center [414, 198] width 828 height 396
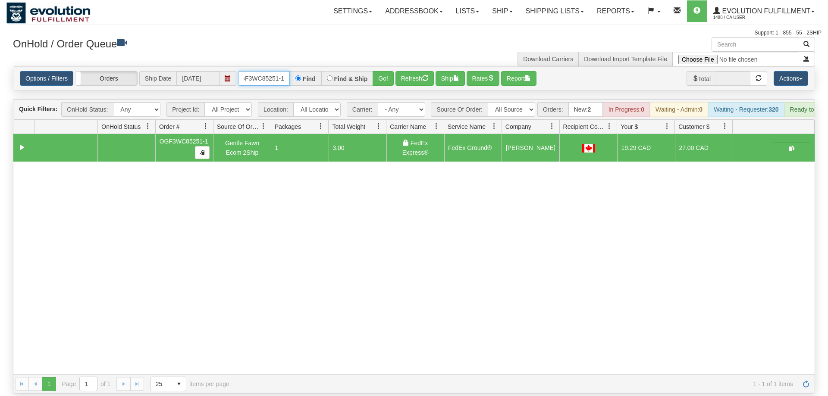
click at [272, 71] on input "OGF3WC85251-1" at bounding box center [264, 78] width 52 height 15
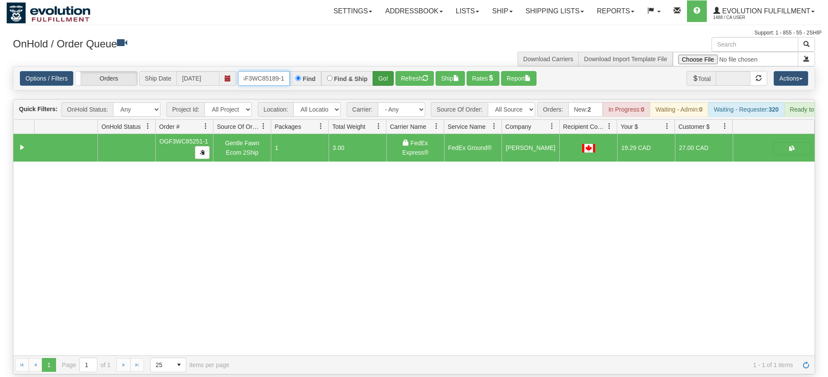
type input "OGF3WC85189-1"
click at [382, 82] on div "Is equal to Is not equal to Contains Does not contains CAD USD EUR ZAR [PERSON_…" at bounding box center [413, 220] width 815 height 308
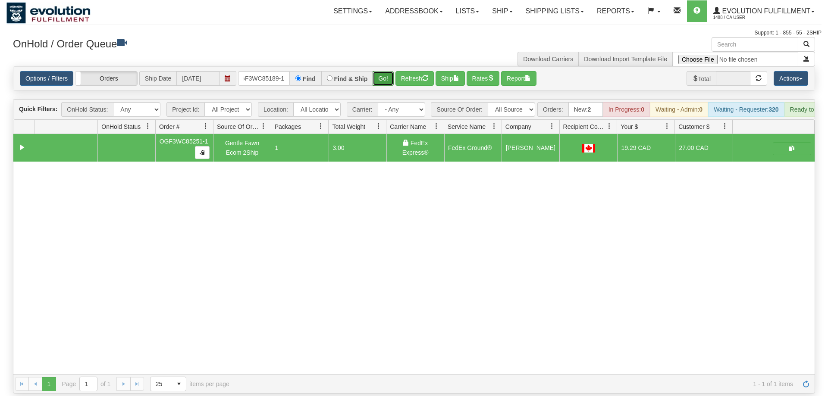
click at [383, 71] on button "Go!" at bounding box center [383, 78] width 21 height 15
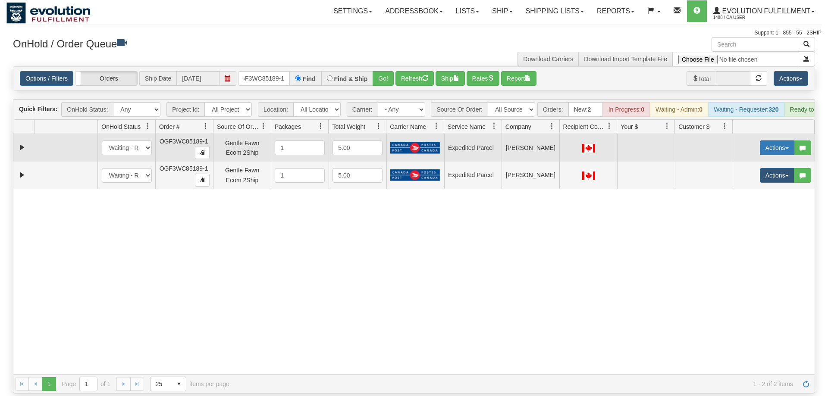
click at [774, 141] on button "Actions" at bounding box center [777, 148] width 35 height 15
click at [763, 183] on span "Rate All Services" at bounding box center [760, 186] width 52 height 7
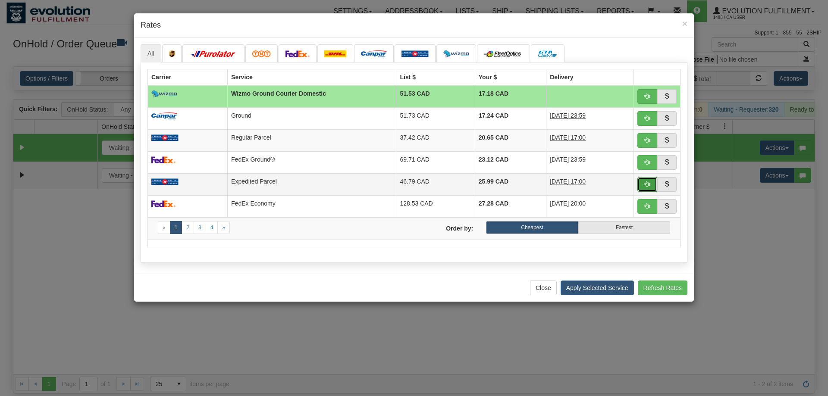
click at [640, 192] on button "button" at bounding box center [647, 184] width 20 height 15
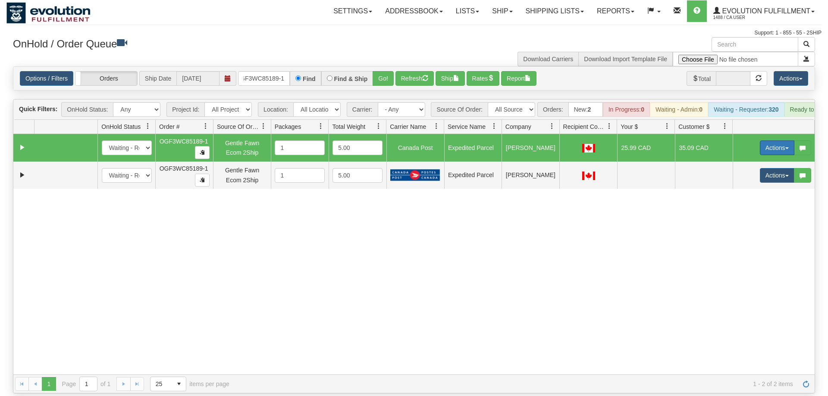
click at [782, 141] on button "Actions" at bounding box center [777, 148] width 35 height 15
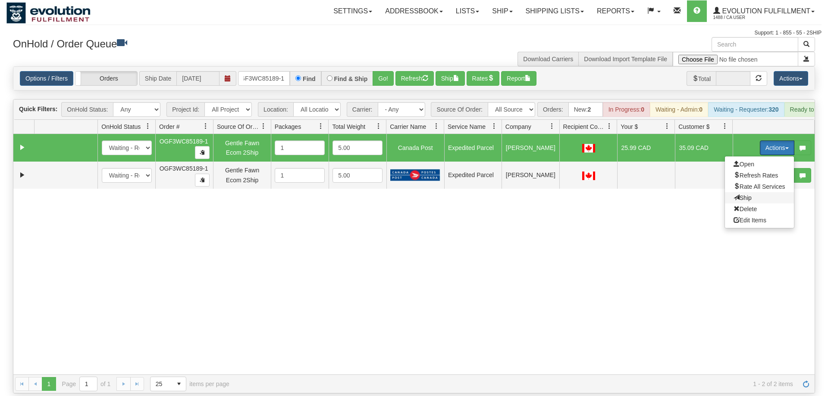
click at [746, 195] on span "Ship" at bounding box center [743, 198] width 18 height 7
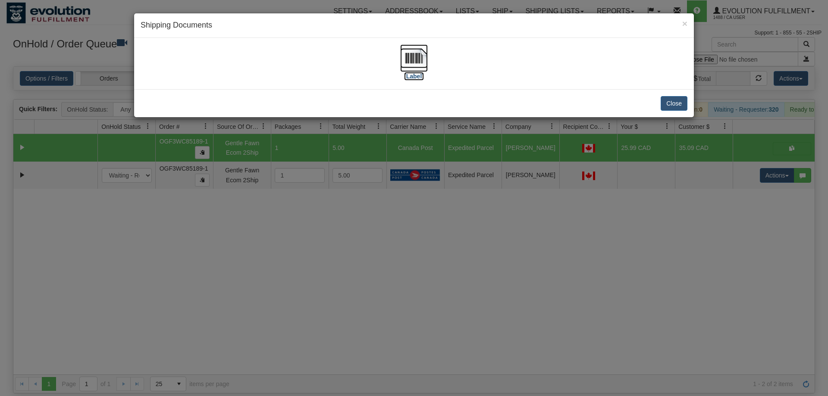
click at [420, 64] on img at bounding box center [414, 58] width 28 height 28
click at [662, 235] on div "× Shipping Documents [Label] Close" at bounding box center [414, 198] width 828 height 396
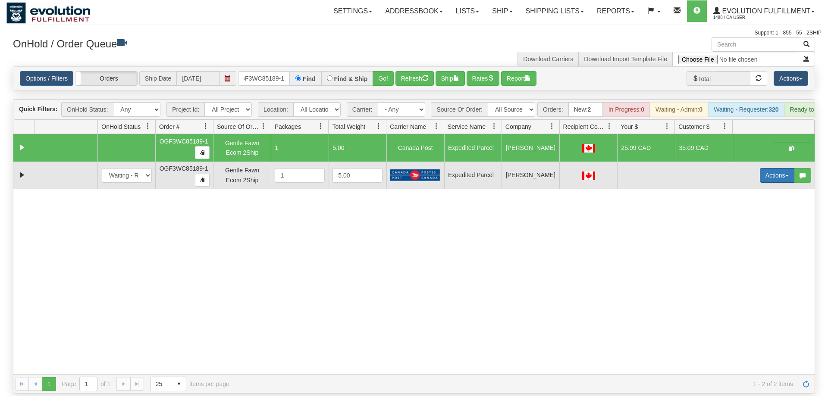
click at [773, 168] on button "Actions" at bounding box center [777, 175] width 35 height 15
click at [760, 231] on link "Delete" at bounding box center [759, 236] width 69 height 11
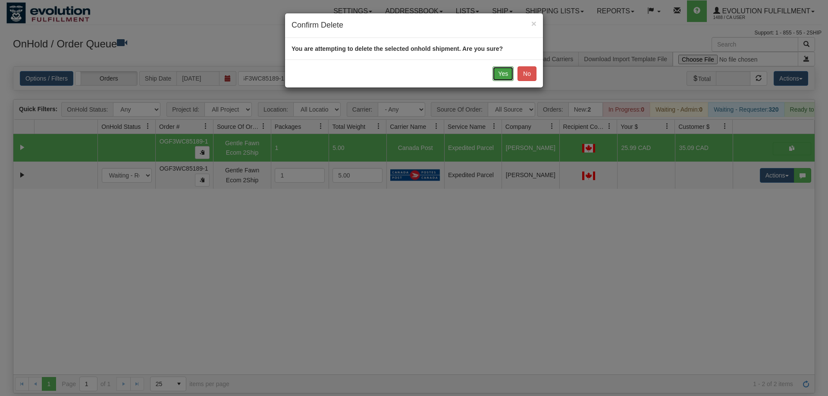
click at [496, 70] on button "Yes" at bounding box center [503, 73] width 21 height 15
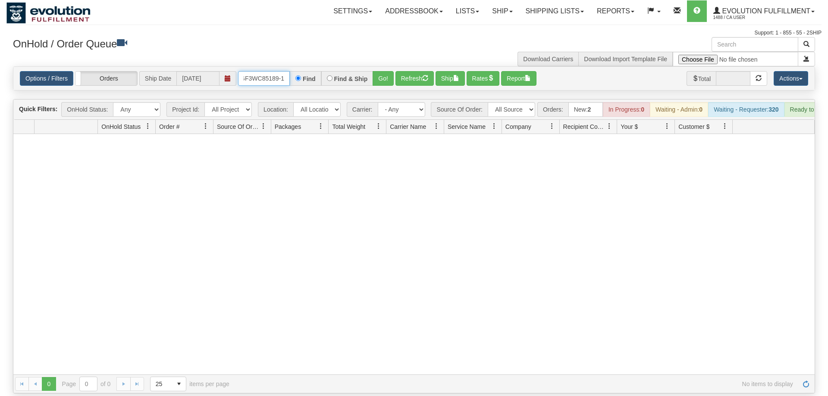
click at [251, 71] on input "OGF3WC85189-1" at bounding box center [264, 78] width 52 height 15
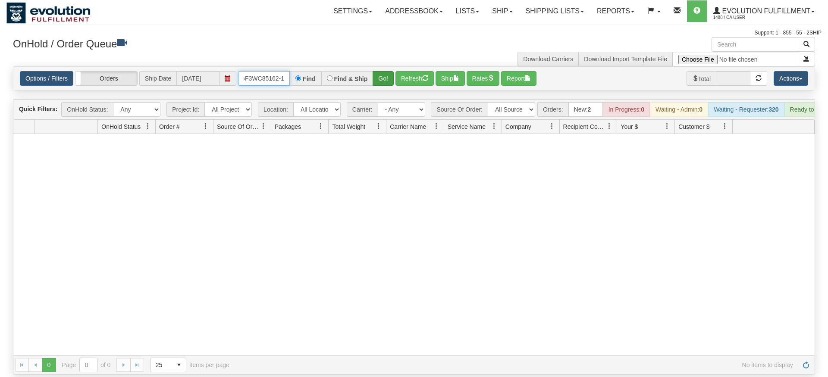
type input "OGF3WC85162-1"
click at [382, 81] on div "Is equal to Is not equal to Contains Does not contains CAD USD EUR ZAR [PERSON_…" at bounding box center [413, 220] width 815 height 308
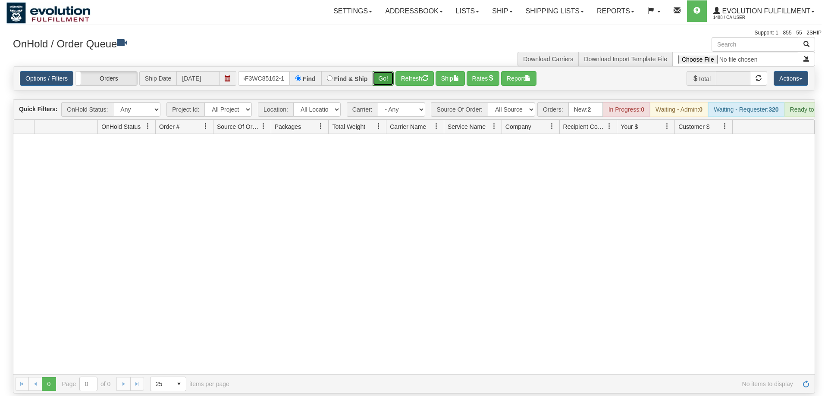
click at [380, 71] on button "Go!" at bounding box center [383, 78] width 21 height 15
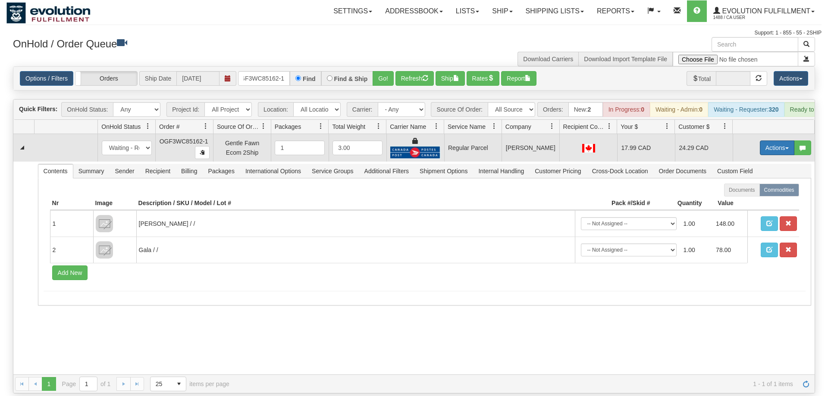
click at [765, 141] on button "Actions" at bounding box center [777, 148] width 35 height 15
click at [767, 183] on span "Rate All Services" at bounding box center [760, 186] width 52 height 7
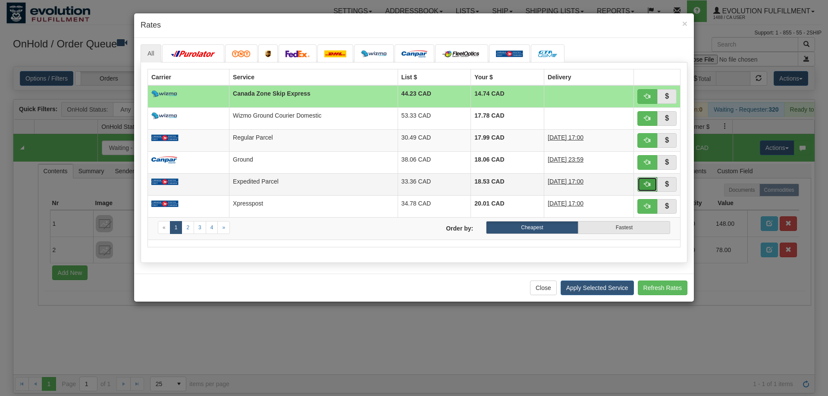
click at [647, 189] on button "button" at bounding box center [647, 184] width 20 height 15
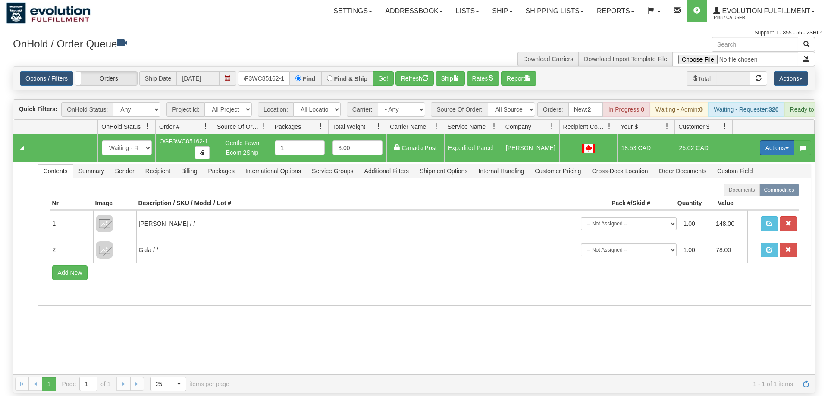
click at [776, 141] on button "Actions" at bounding box center [777, 148] width 35 height 15
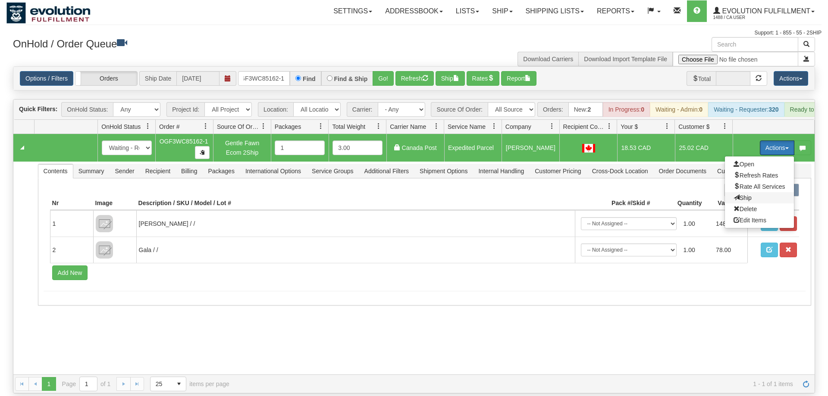
click at [743, 195] on span "Ship" at bounding box center [743, 198] width 18 height 7
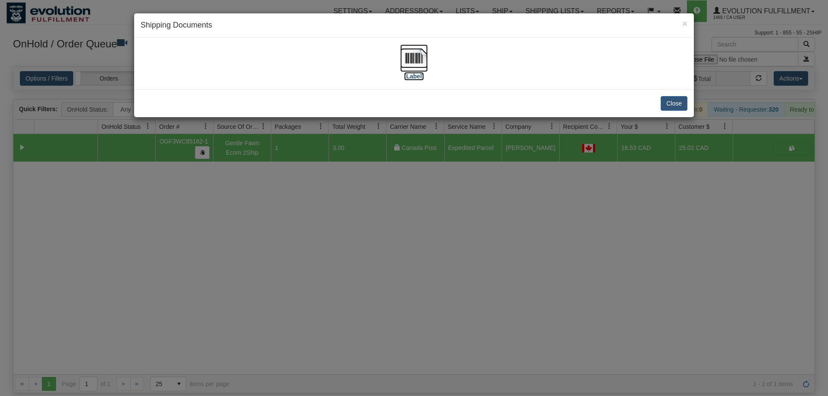
click at [411, 56] on img at bounding box center [414, 58] width 28 height 28
click at [336, 371] on div "× Shipping Documents [Label] Close" at bounding box center [414, 198] width 828 height 396
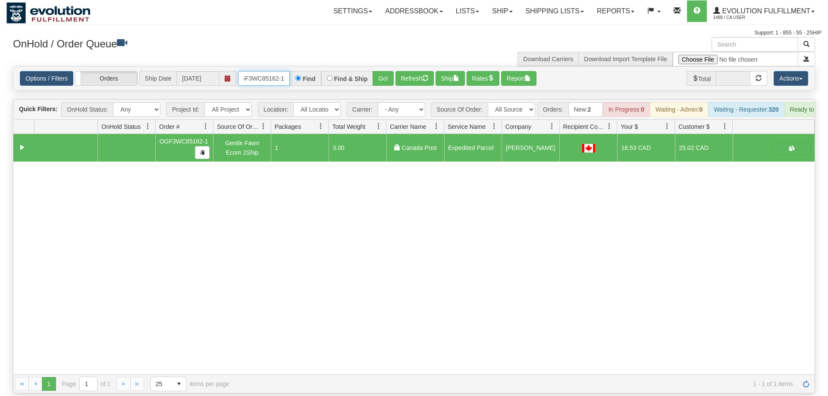
click at [263, 71] on input "OGF3WC85162-1" at bounding box center [264, 78] width 52 height 15
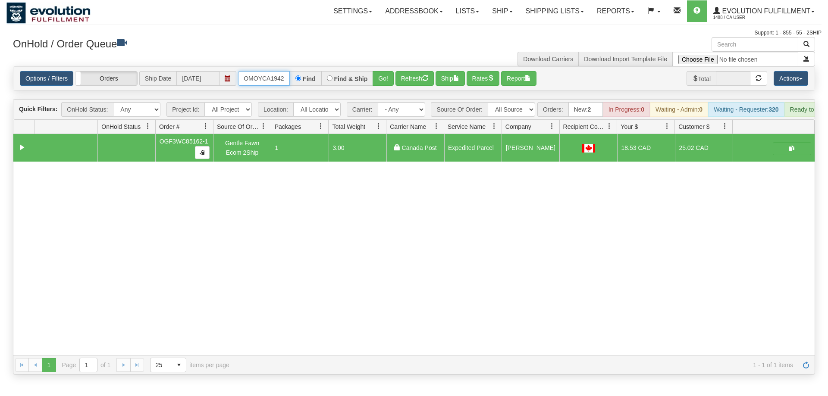
scroll to position [0, 9]
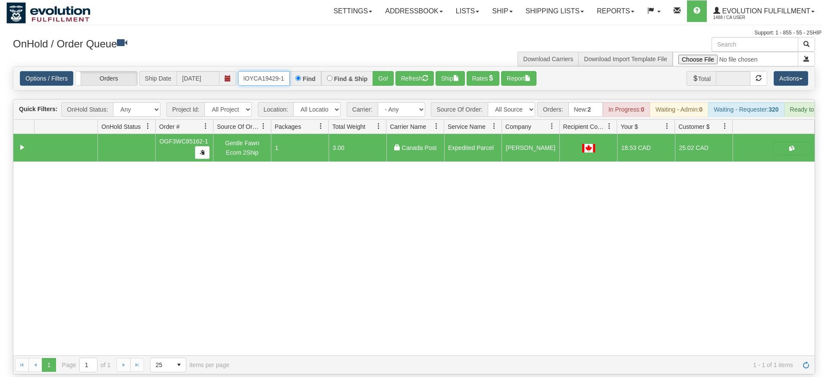
type input "OMOYCA19429-1"
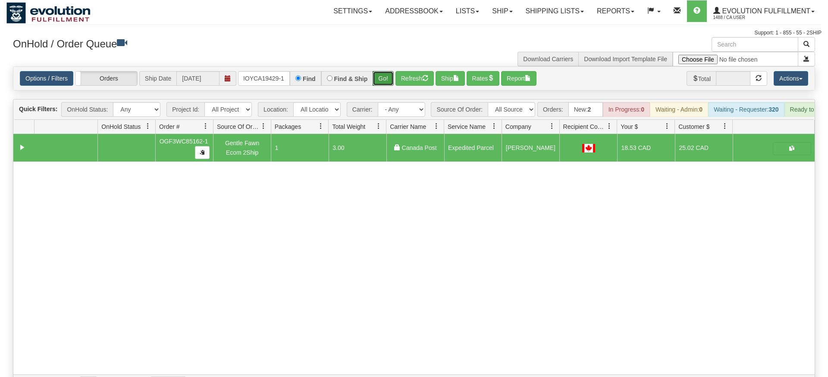
drag, startPoint x: 392, startPoint y: 87, endPoint x: 388, endPoint y: 84, distance: 4.9
click at [391, 86] on div "Is equal to Is not equal to Contains Does not contains CAD USD EUR ZAR [PERSON_…" at bounding box center [413, 229] width 815 height 327
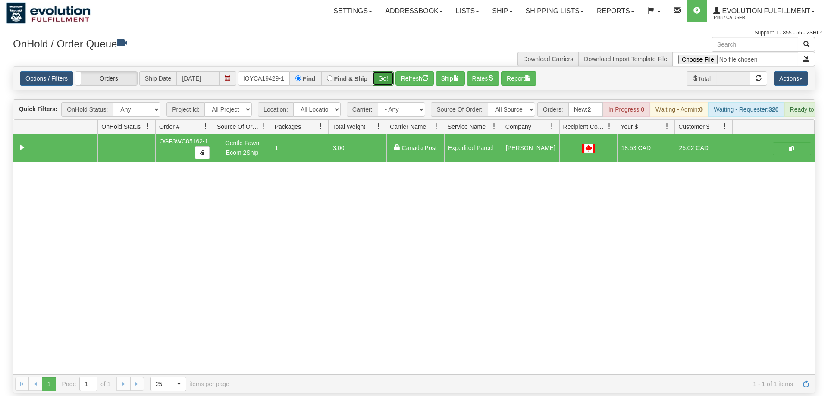
click at [382, 71] on button "Go!" at bounding box center [383, 78] width 21 height 15
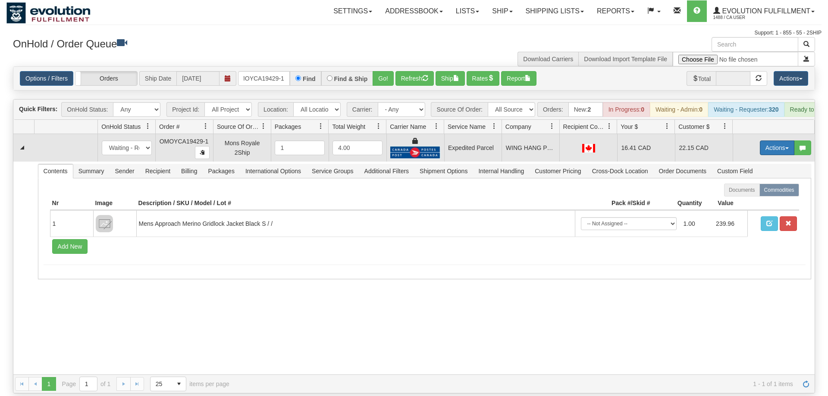
click at [772, 141] on button "Actions" at bounding box center [777, 148] width 35 height 15
click at [752, 192] on link "Ship" at bounding box center [759, 197] width 69 height 11
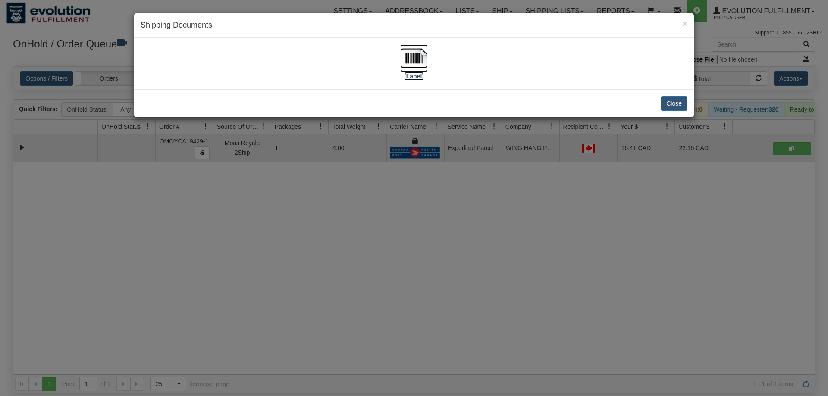
click at [417, 59] on img at bounding box center [414, 58] width 28 height 28
click at [531, 244] on div "× Shipping Documents [Label] Close" at bounding box center [414, 198] width 828 height 396
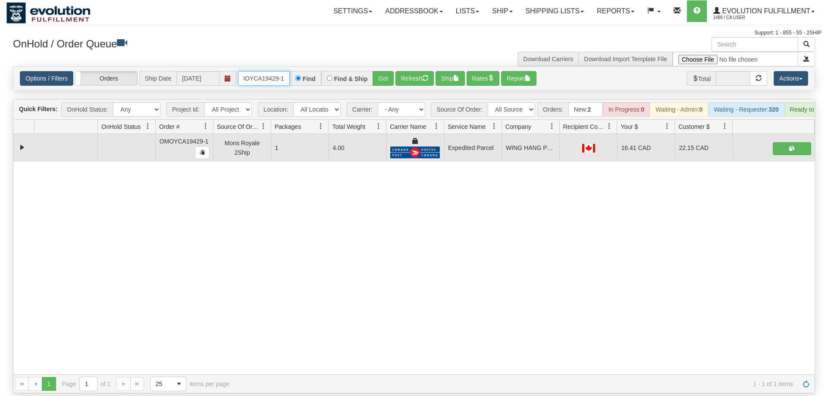
click at [276, 72] on input "OMOYCA19429-1" at bounding box center [264, 78] width 52 height 15
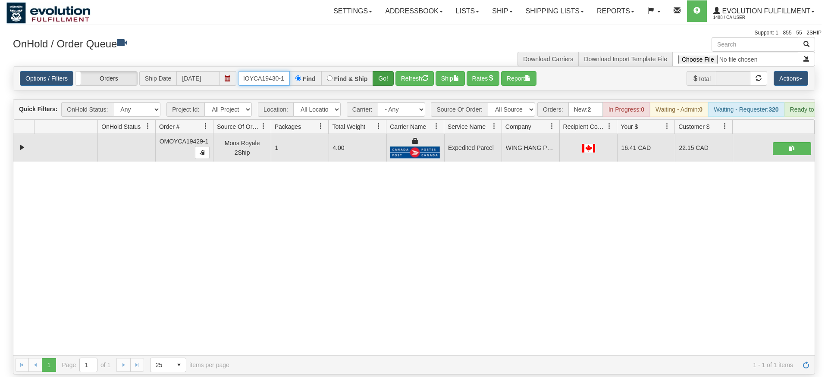
type input "OMOYCA19430-1"
click at [384, 78] on div "Options / Filters Group Shipments Orders Ship Date [DATE] OMOYCA19430-1 Find Fi…" at bounding box center [414, 78] width 802 height 24
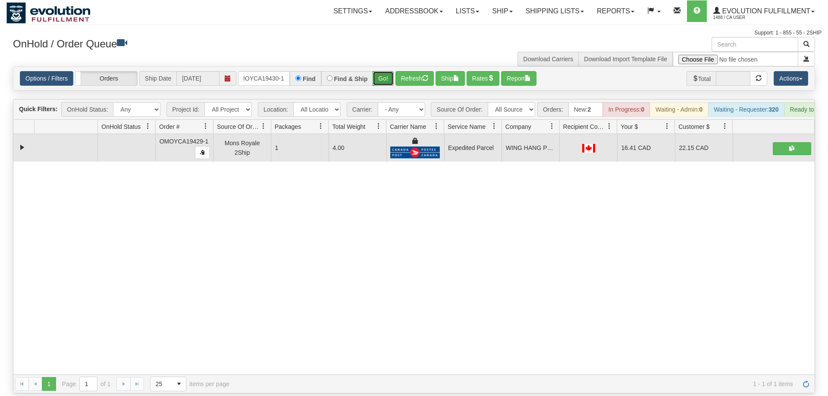
click at [386, 71] on button "Go!" at bounding box center [383, 78] width 21 height 15
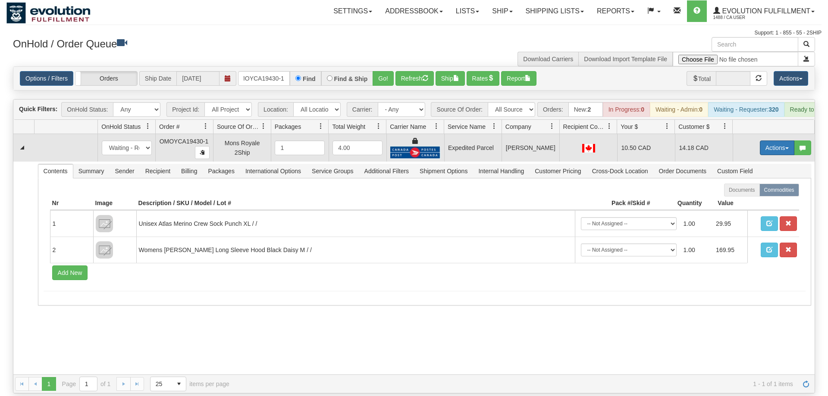
click at [778, 141] on button "Actions" at bounding box center [777, 148] width 35 height 15
click at [750, 192] on link "Ship" at bounding box center [759, 197] width 69 height 11
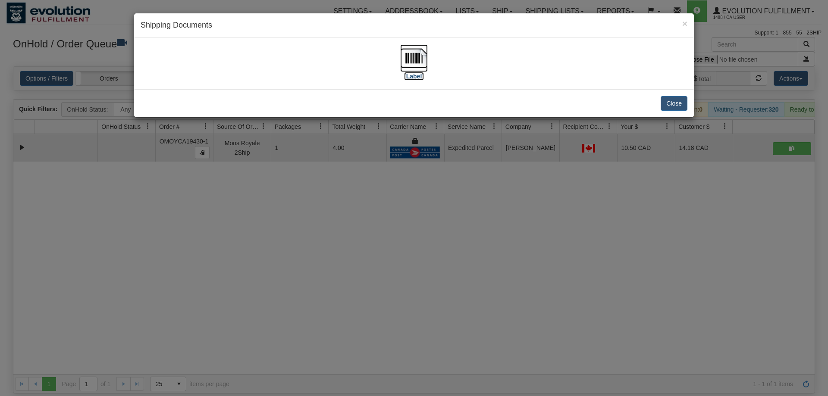
click at [404, 66] on img at bounding box center [414, 58] width 28 height 28
drag, startPoint x: 444, startPoint y: 255, endPoint x: 259, endPoint y: 84, distance: 252.1
click at [449, 235] on div "× Shipping Documents [Label] Close" at bounding box center [414, 198] width 828 height 396
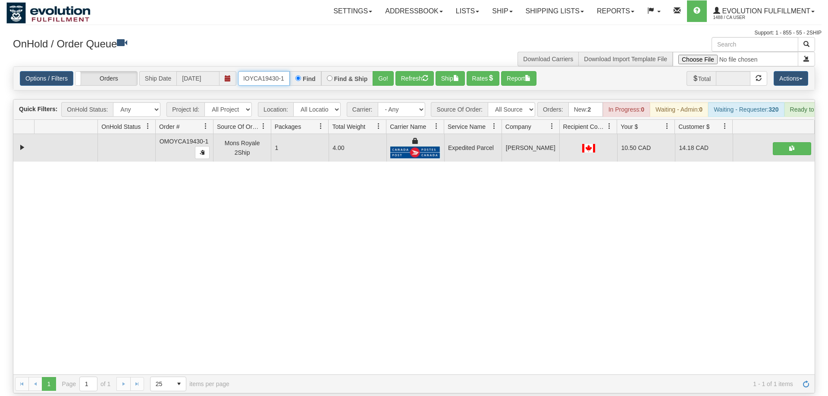
click at [271, 71] on input "OMOYCA19430-1" at bounding box center [264, 78] width 52 height 15
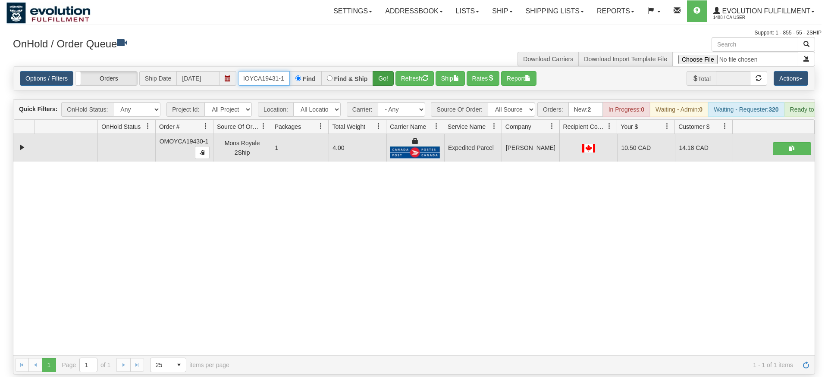
type input "OMOYCA19431-1"
click at [380, 85] on div "Is equal to Is not equal to Contains Does not contains CAD USD EUR ZAR [PERSON_…" at bounding box center [413, 220] width 815 height 308
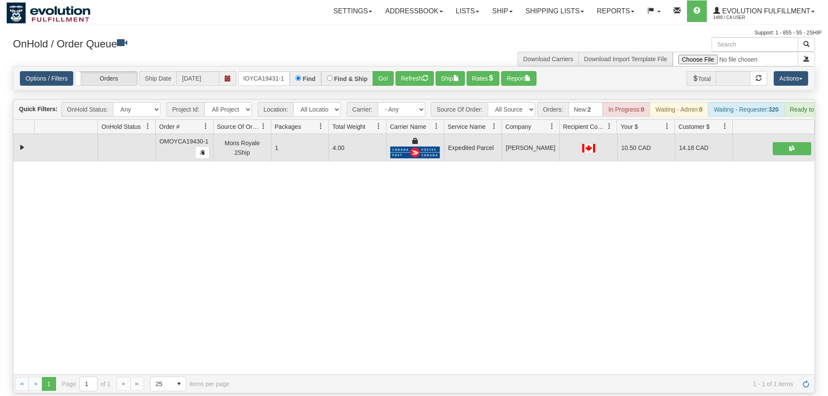
click at [384, 53] on div "OnHold / Order Queue" at bounding box center [210, 45] width 408 height 17
click at [386, 71] on button "Go!" at bounding box center [383, 78] width 21 height 15
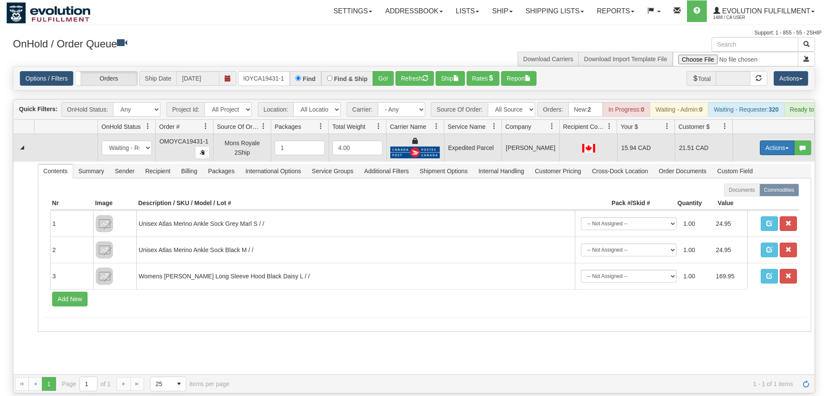
click at [776, 141] on button "Actions" at bounding box center [777, 148] width 35 height 15
click at [754, 192] on link "Ship" at bounding box center [759, 197] width 69 height 11
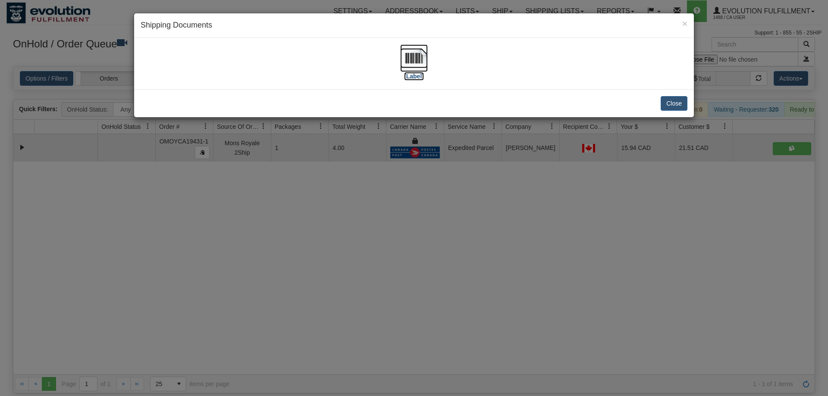
click at [424, 70] on img at bounding box center [414, 58] width 28 height 28
click at [172, 255] on div "× Shipping Documents [Label] Close" at bounding box center [414, 198] width 828 height 396
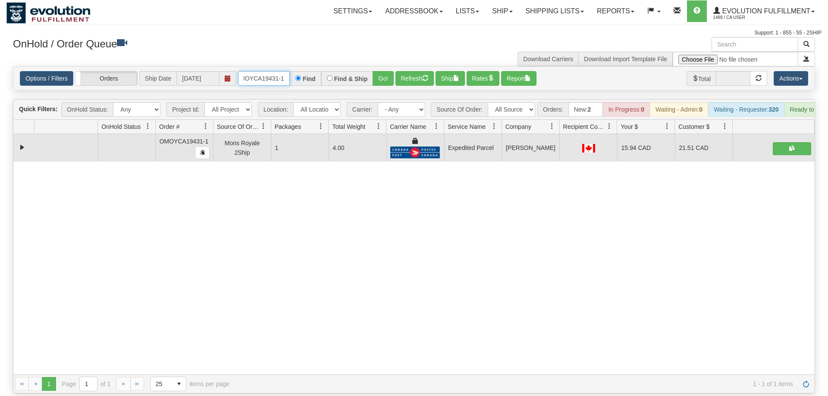
click at [275, 71] on input "OMOYCA19431-1" at bounding box center [264, 78] width 52 height 15
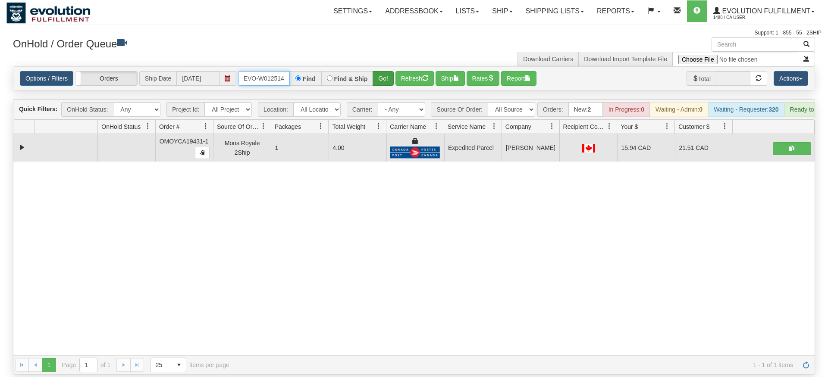
type input "ORSCEVO-W012514"
drag, startPoint x: 386, startPoint y: 64, endPoint x: 387, endPoint y: 73, distance: 9.6
click at [386, 83] on div "Is equal to Is not equal to Contains Does not contains CAD USD EUR ZAR [PERSON_…" at bounding box center [413, 220] width 815 height 308
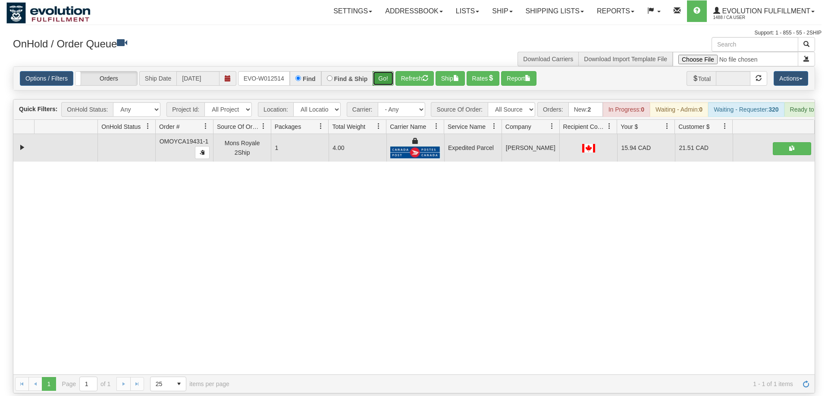
click at [387, 71] on button "Go!" at bounding box center [383, 78] width 21 height 15
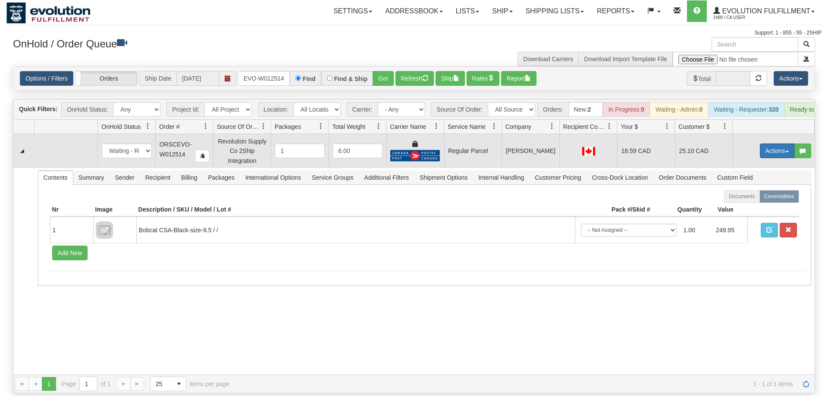
click at [763, 144] on button "Actions" at bounding box center [777, 151] width 35 height 15
click at [762, 186] on span "Rate All Services" at bounding box center [760, 189] width 52 height 7
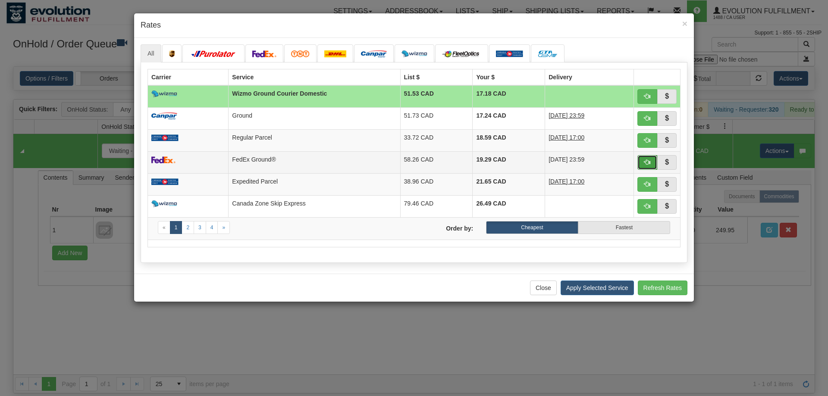
click at [647, 170] on button "button" at bounding box center [647, 162] width 20 height 15
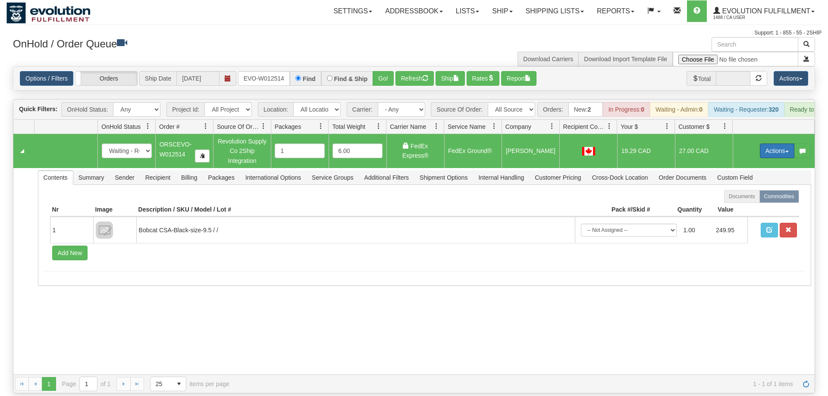
click at [769, 144] on button "Actions" at bounding box center [777, 151] width 35 height 15
click at [743, 198] on span "Ship" at bounding box center [743, 201] width 18 height 7
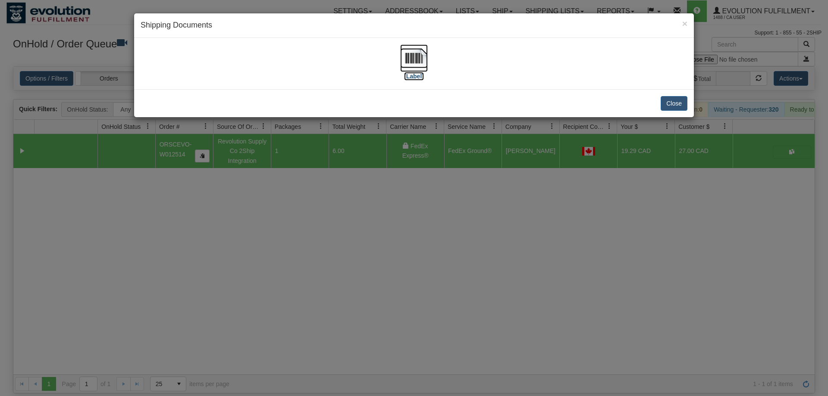
click at [403, 67] on img at bounding box center [414, 58] width 28 height 28
drag, startPoint x: 422, startPoint y: 270, endPoint x: 218, endPoint y: 125, distance: 250.8
click at [424, 267] on div "× Shipping Documents [Label] Close" at bounding box center [414, 198] width 828 height 396
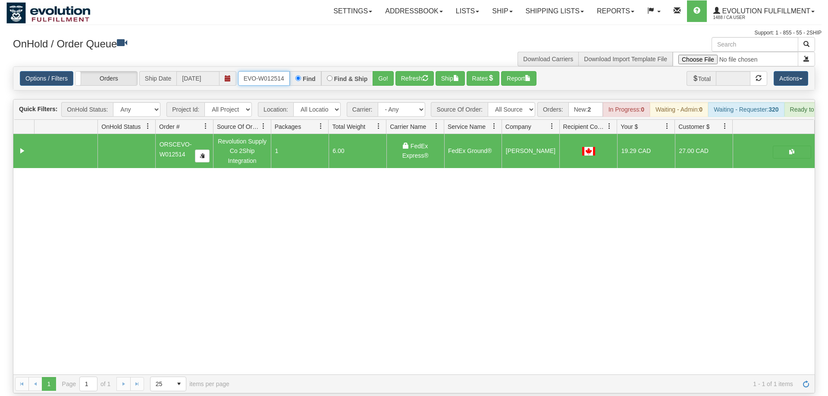
click at [274, 71] on input "ORSCEVO-W012514" at bounding box center [264, 78] width 52 height 15
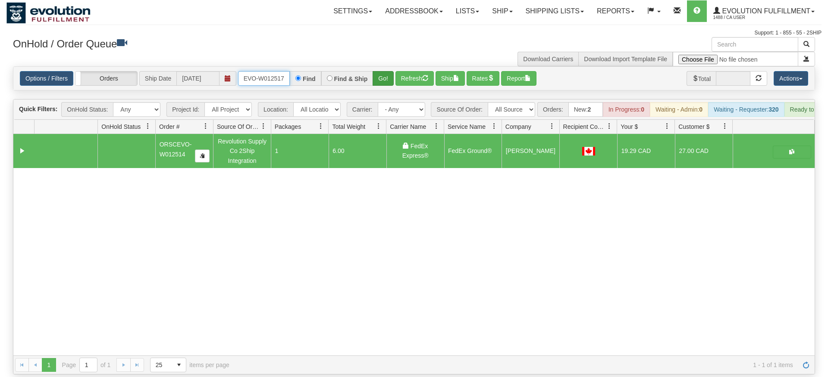
type input "ORSCEVO-W012517"
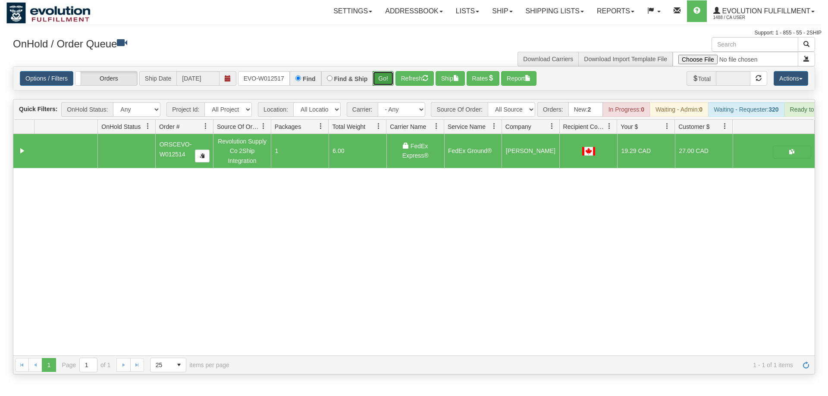
click at [379, 86] on div "Is equal to Is not equal to Contains Does not contains CAD USD EUR ZAR [PERSON_…" at bounding box center [413, 220] width 815 height 308
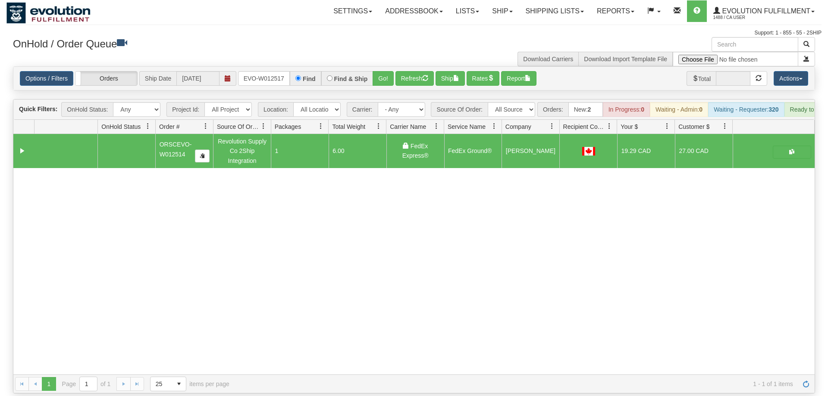
click at [384, 73] on div "Options / Filters Group Shipments Orders Ship Date [DATE] ORSCEVO-W012517 Find …" at bounding box center [413, 78] width 801 height 23
click at [384, 72] on button "Go!" at bounding box center [383, 78] width 21 height 15
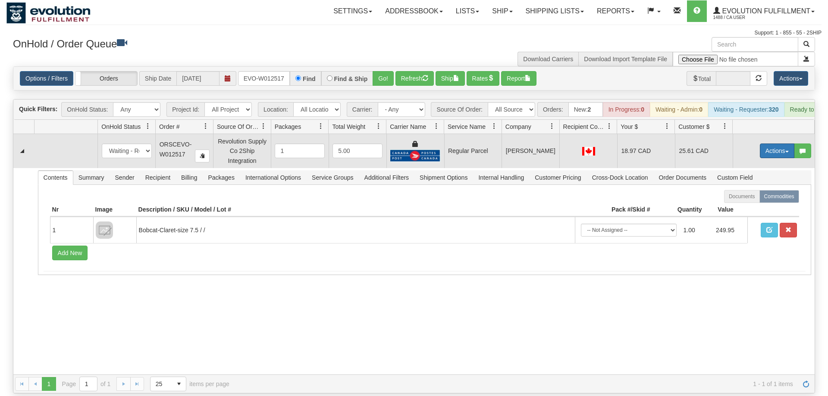
click at [785, 144] on button "Actions" at bounding box center [777, 151] width 35 height 15
click at [750, 186] on span "Rate All Services" at bounding box center [760, 189] width 52 height 7
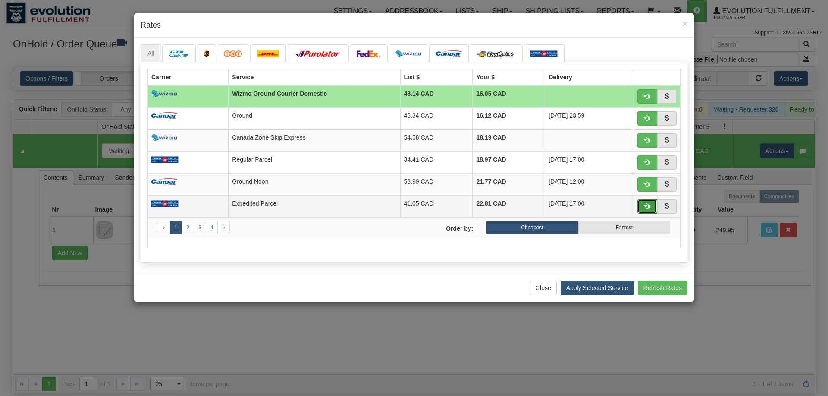
click at [647, 209] on span "button" at bounding box center [647, 206] width 6 height 6
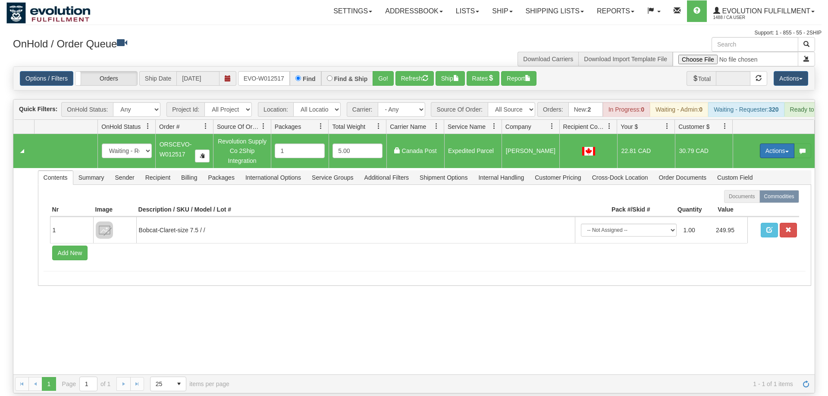
click at [766, 144] on button "Actions" at bounding box center [777, 151] width 35 height 15
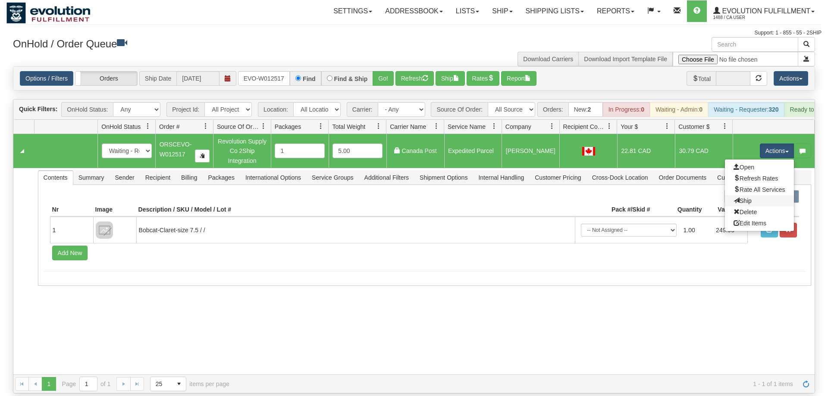
click at [753, 195] on link "Ship" at bounding box center [759, 200] width 69 height 11
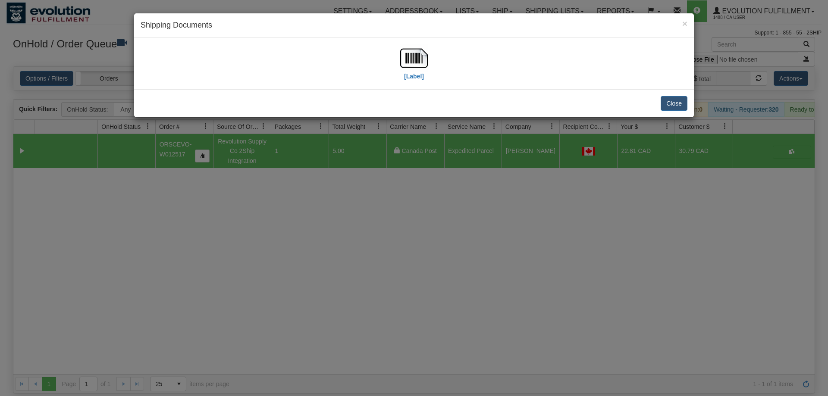
click at [204, 63] on div "[Label]" at bounding box center [414, 63] width 547 height 38
drag, startPoint x: 435, startPoint y: 72, endPoint x: 423, endPoint y: 65, distance: 13.5
click at [428, 69] on div "[Label]" at bounding box center [414, 63] width 547 height 38
click at [420, 63] on img at bounding box center [414, 58] width 28 height 28
click at [502, 184] on div "× Shipping Documents [Label] Close" at bounding box center [414, 198] width 828 height 396
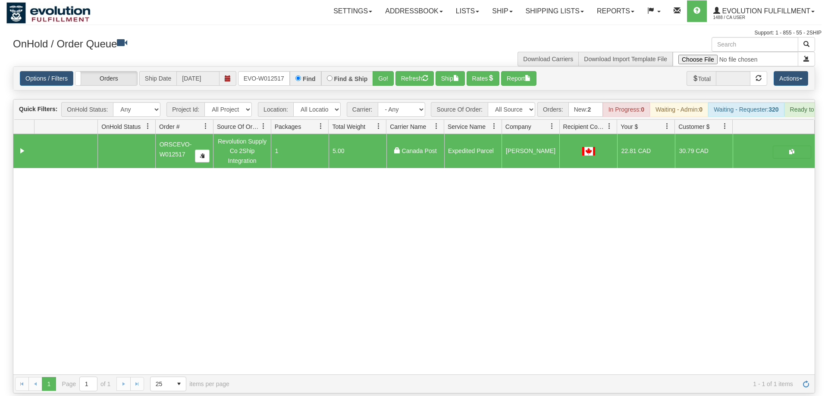
click at [273, 81] on div "Is equal to Is not equal to Contains Does not contains CAD USD EUR ZAR [PERSON_…" at bounding box center [413, 229] width 815 height 327
click at [273, 75] on div "Options / Filters Group Shipments Orders Ship Date [DATE] ORSCEVO-W012517 Find …" at bounding box center [413, 78] width 801 height 23
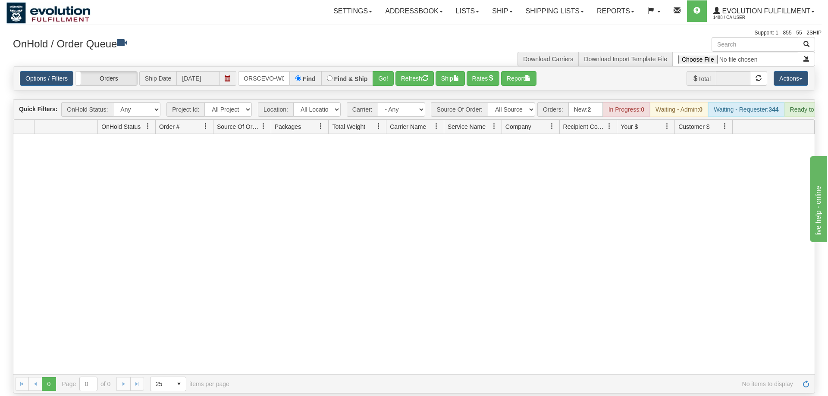
click at [128, 164] on div at bounding box center [413, 254] width 801 height 241
click at [235, 81] on div "Is equal to Is not equal to Contains Does not contains CAD USD EUR ZAR [PERSON_…" at bounding box center [413, 229] width 815 height 327
click at [258, 71] on input "ORSCEVO-W012517" at bounding box center [264, 78] width 52 height 15
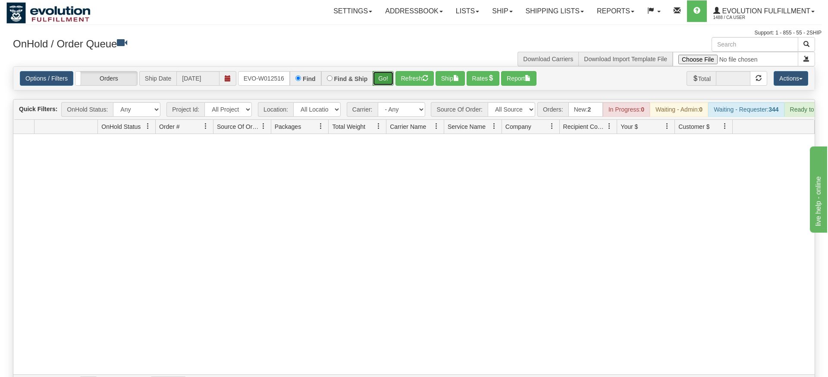
click at [375, 80] on div "Is equal to Is not equal to Contains Does not contains CAD USD EUR ZAR [PERSON_…" at bounding box center [413, 229] width 815 height 327
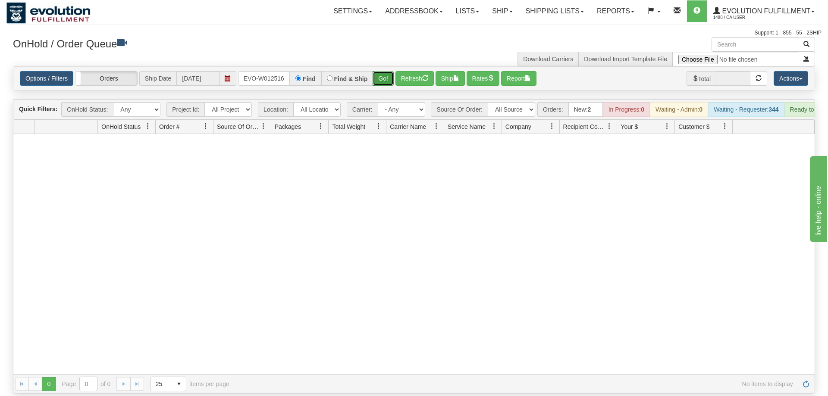
click at [386, 71] on button "Go!" at bounding box center [383, 78] width 21 height 15
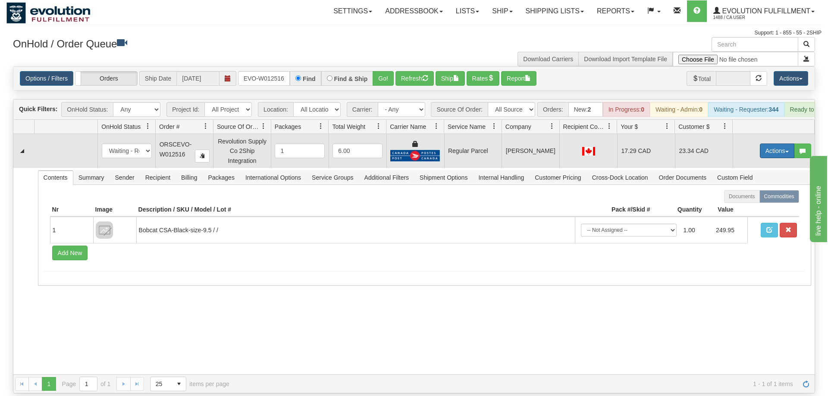
click at [765, 146] on button "Actions" at bounding box center [777, 151] width 35 height 15
click at [760, 186] on span "Rate All Services" at bounding box center [760, 189] width 52 height 7
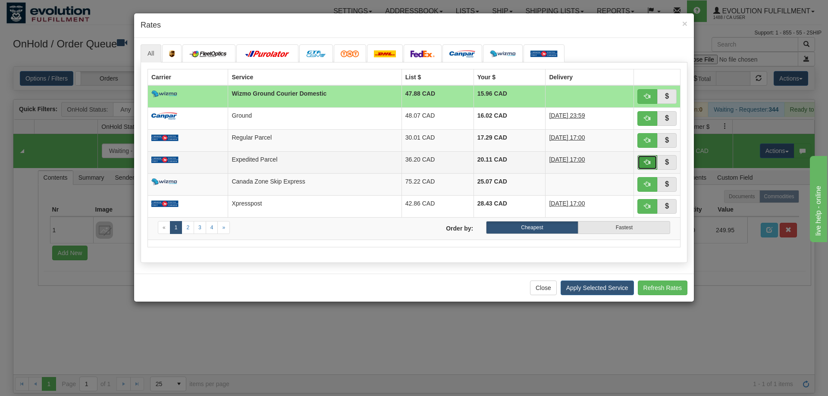
click at [651, 161] on button "button" at bounding box center [647, 162] width 20 height 15
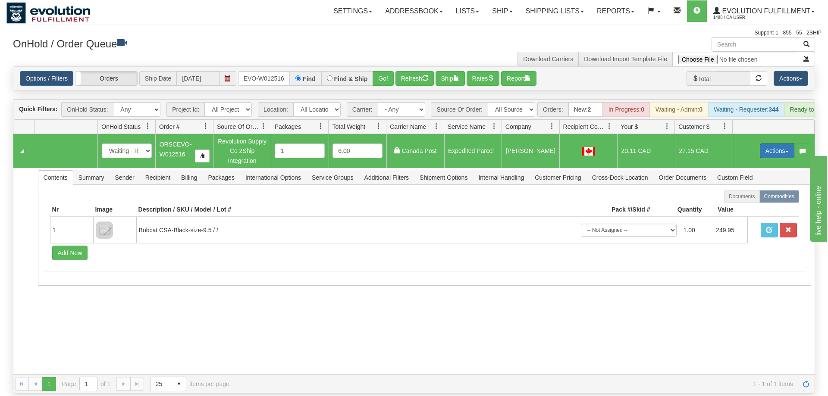
click at [776, 144] on button "Actions" at bounding box center [777, 151] width 35 height 15
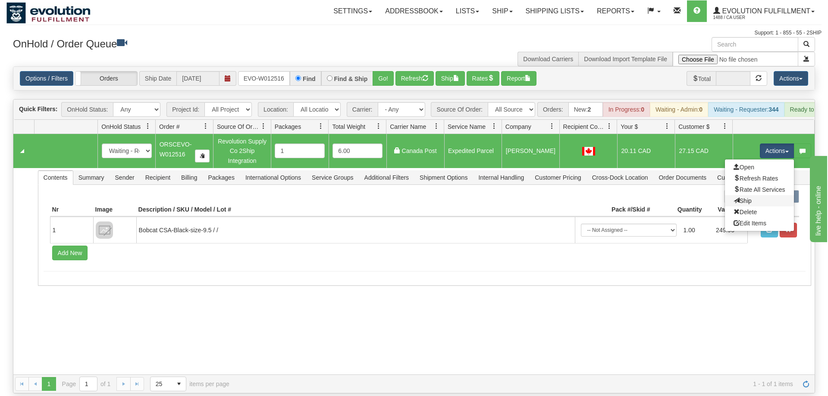
click at [757, 195] on link "Ship" at bounding box center [759, 200] width 69 height 11
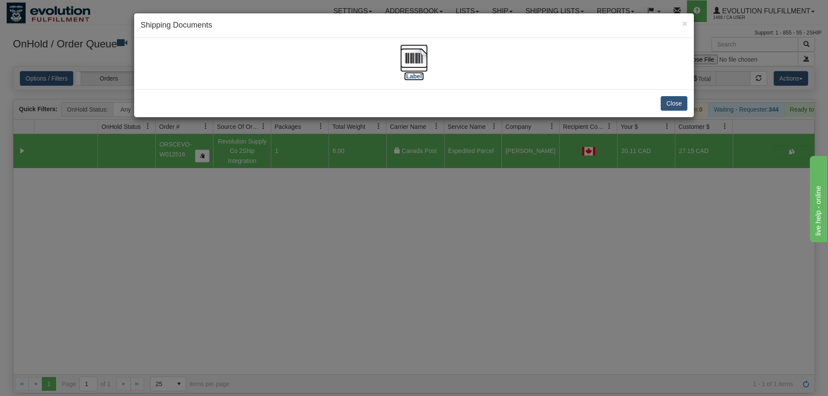
click at [424, 63] on img at bounding box center [414, 58] width 28 height 28
click at [458, 273] on div "× Shipping Documents [Label] Close" at bounding box center [414, 198] width 828 height 396
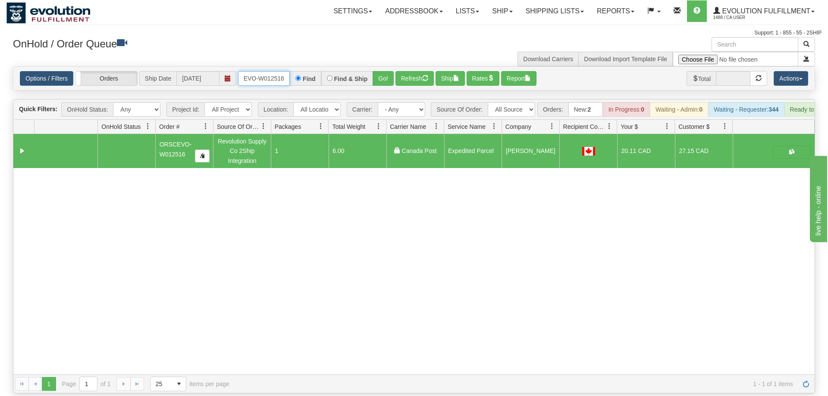
click at [272, 71] on input "ORSCEVO-W012516" at bounding box center [264, 78] width 52 height 15
type input "ORSCEVO-W01A2516"
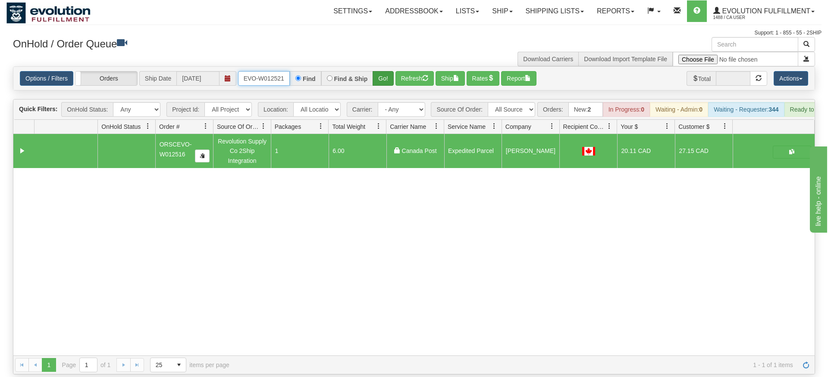
type input "ORSCEVO-W012521"
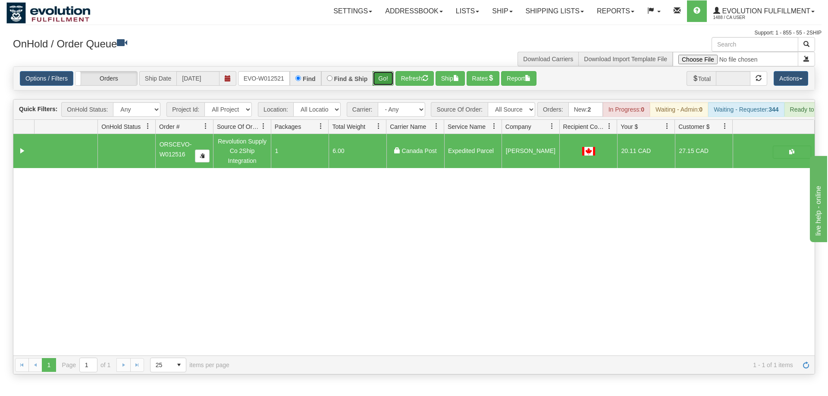
click at [383, 81] on div "Is equal to Is not equal to Contains Does not contains CAD USD EUR ZAR [PERSON_…" at bounding box center [413, 220] width 815 height 308
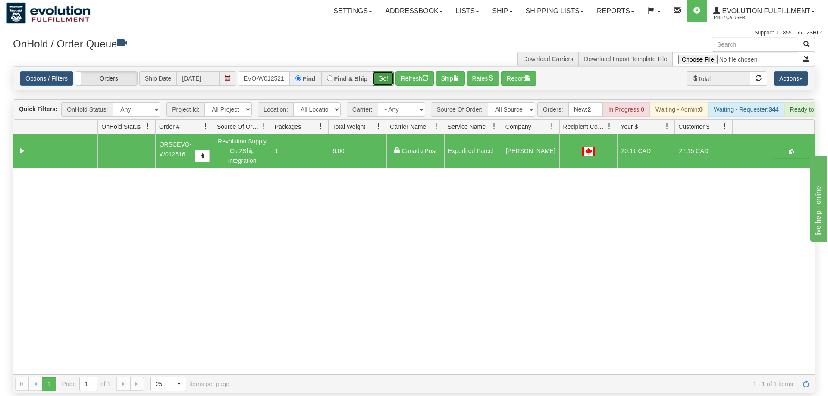
click at [387, 71] on button "Go!" at bounding box center [383, 78] width 21 height 15
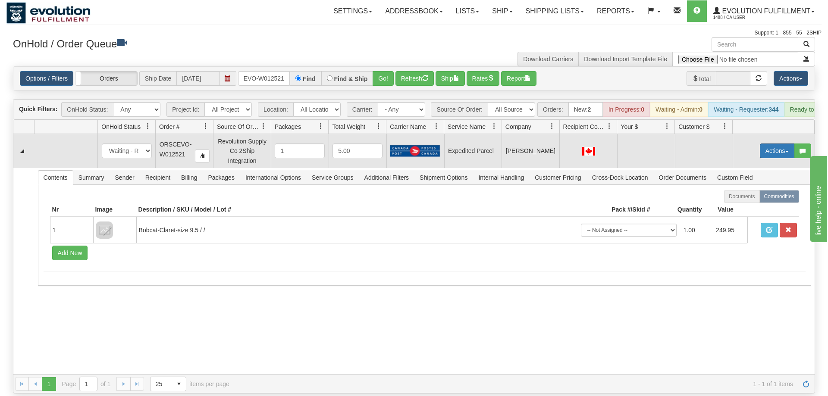
click at [768, 144] on button "Actions" at bounding box center [777, 151] width 35 height 15
click at [754, 186] on span "Rate All Services" at bounding box center [760, 189] width 52 height 7
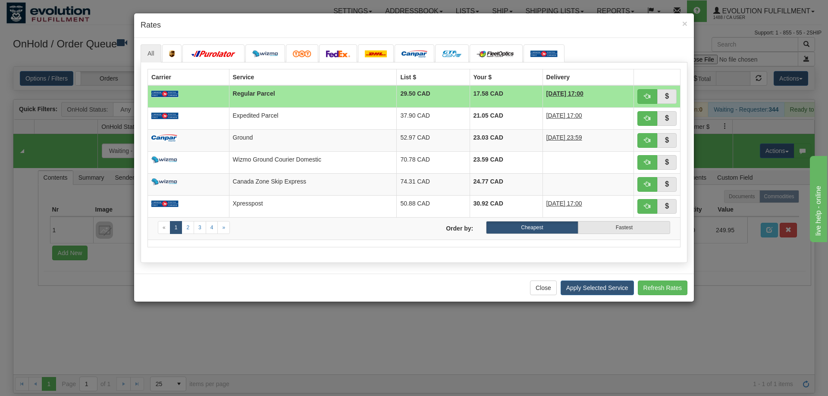
click at [242, 12] on div "× Rates All" at bounding box center [414, 198] width 828 height 396
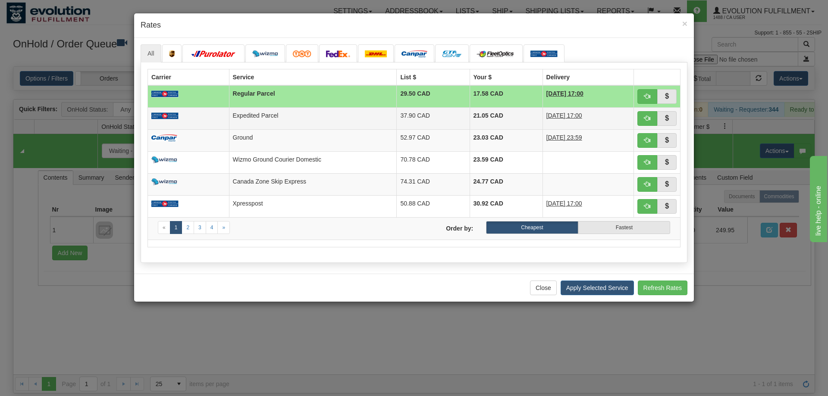
click at [652, 126] on td at bounding box center [657, 118] width 47 height 22
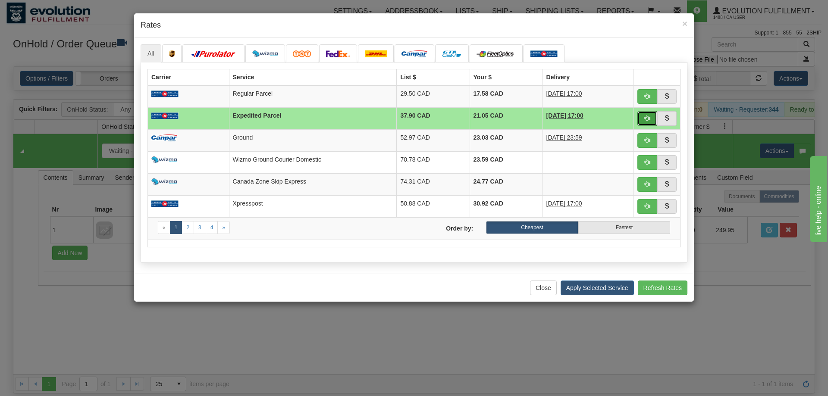
click at [647, 124] on button "button" at bounding box center [647, 118] width 20 height 15
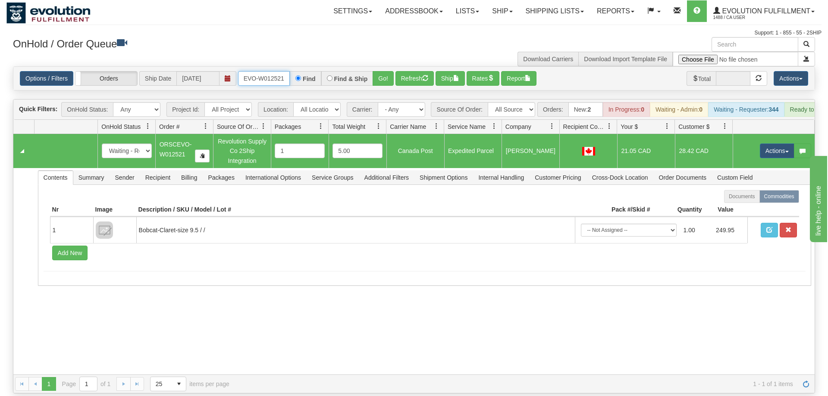
click at [256, 71] on input "ORSCEVO-W012521" at bounding box center [264, 78] width 52 height 15
click at [771, 144] on button "Actions" at bounding box center [777, 151] width 35 height 15
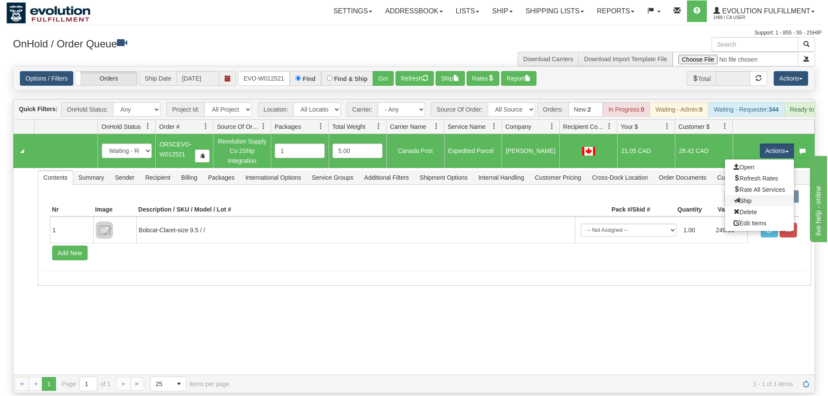
click at [756, 195] on link "Ship" at bounding box center [759, 200] width 69 height 11
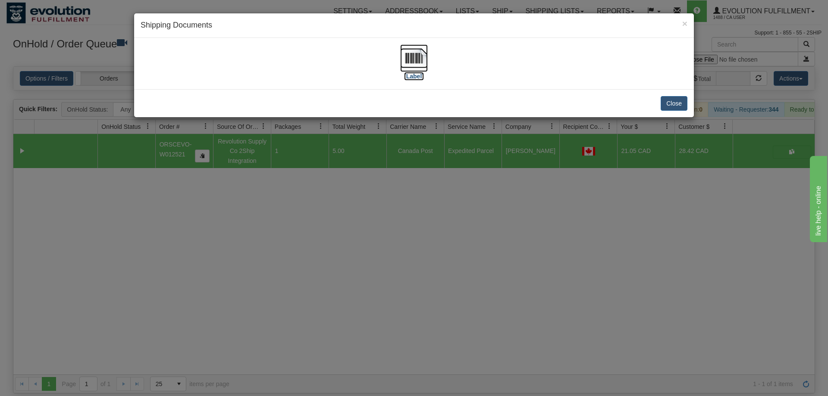
click at [417, 67] on img at bounding box center [414, 58] width 28 height 28
click at [511, 262] on div "× Shipping Documents [Label] Close" at bounding box center [414, 198] width 828 height 396
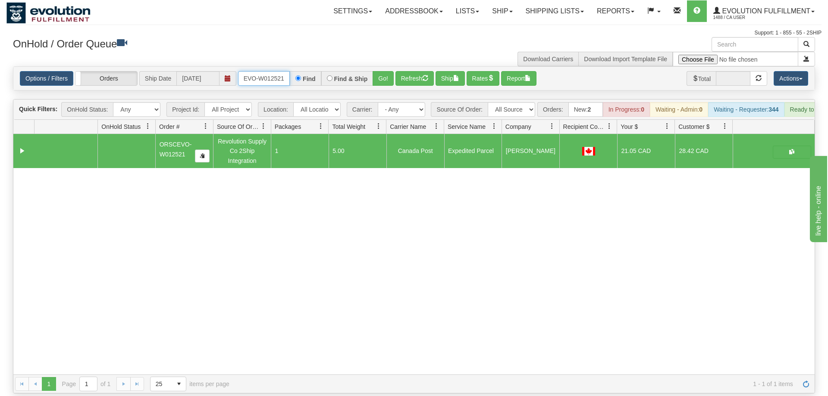
click at [277, 71] on input "ORSCEVO-W012521" at bounding box center [264, 78] width 52 height 15
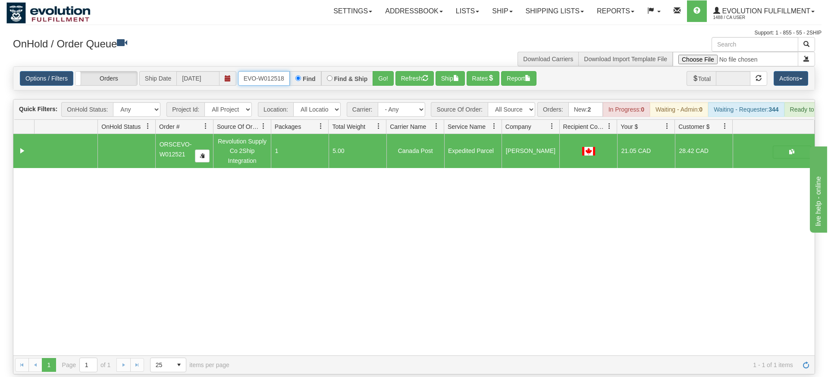
type input "ORSCEVO-W012518"
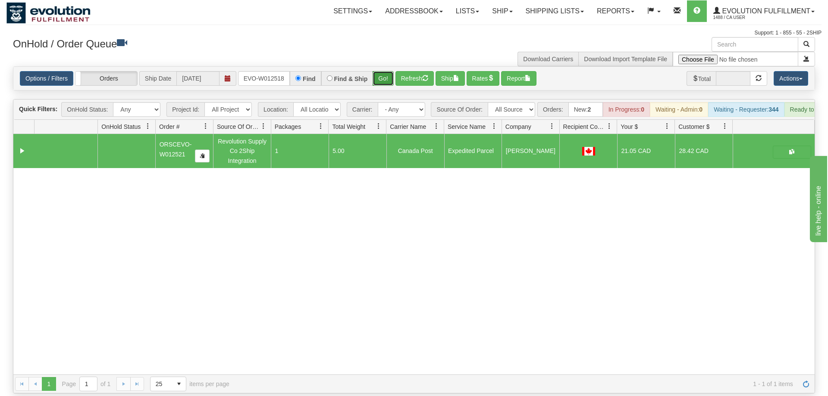
drag, startPoint x: 380, startPoint y: 81, endPoint x: 388, endPoint y: 65, distance: 18.1
click at [381, 80] on div "Is equal to Is not equal to Contains Does not contains CAD USD EUR ZAR [PERSON_…" at bounding box center [413, 229] width 815 height 327
click at [389, 71] on button "Go!" at bounding box center [383, 78] width 21 height 15
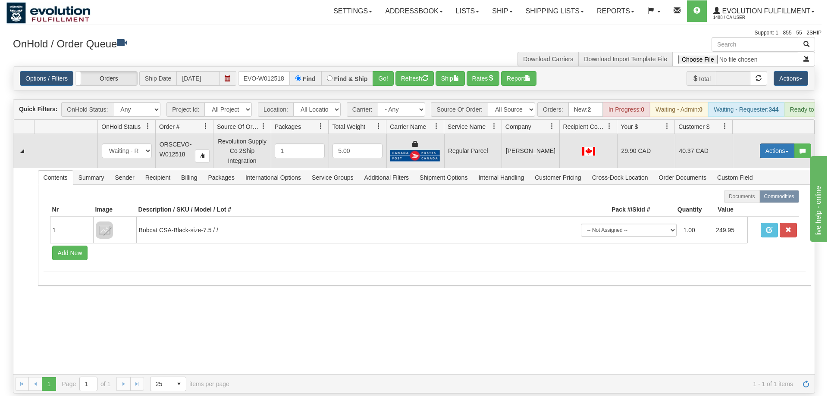
click at [774, 144] on button "Actions" at bounding box center [777, 151] width 35 height 15
click at [753, 186] on span "Rate All Services" at bounding box center [760, 189] width 52 height 7
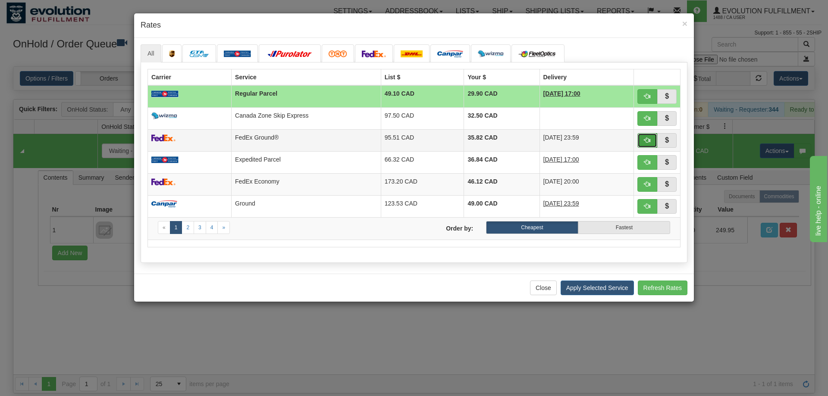
click at [651, 140] on button "button" at bounding box center [647, 140] width 20 height 15
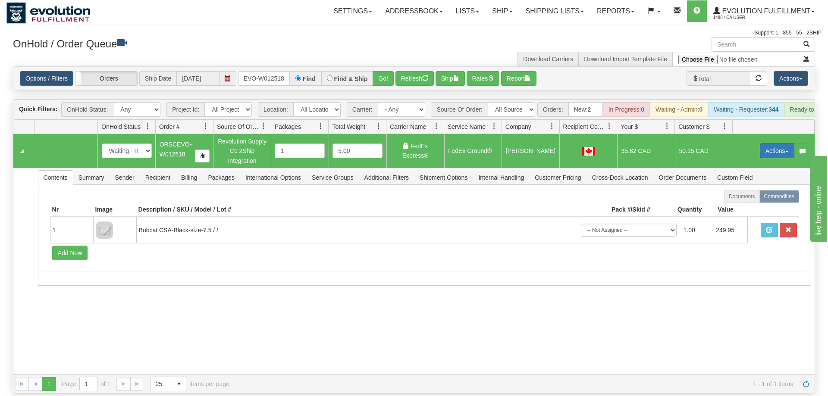
click at [787, 144] on button "Actions" at bounding box center [777, 151] width 35 height 15
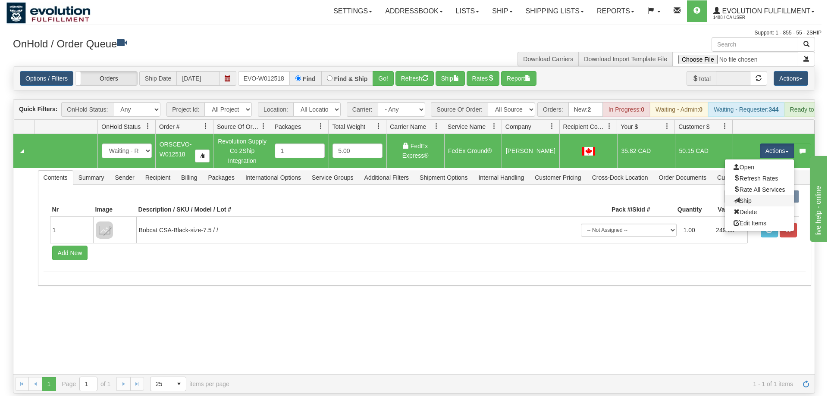
click at [754, 195] on link "Ship" at bounding box center [759, 200] width 69 height 11
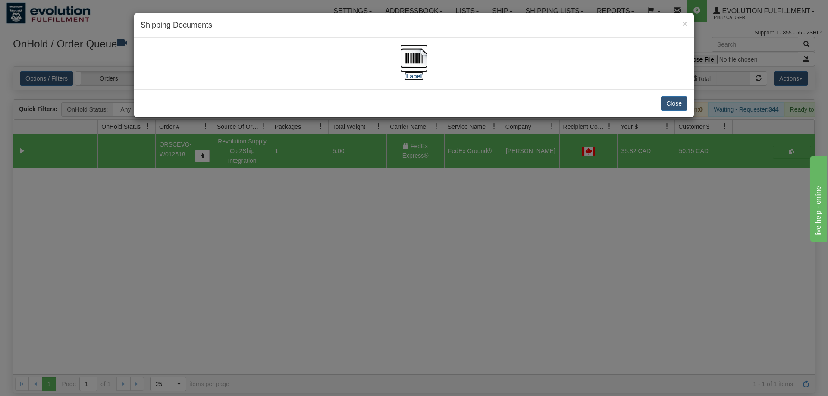
click at [419, 58] on img at bounding box center [414, 58] width 28 height 28
click at [431, 289] on div "× Shipping Documents [Label] Close" at bounding box center [414, 198] width 828 height 396
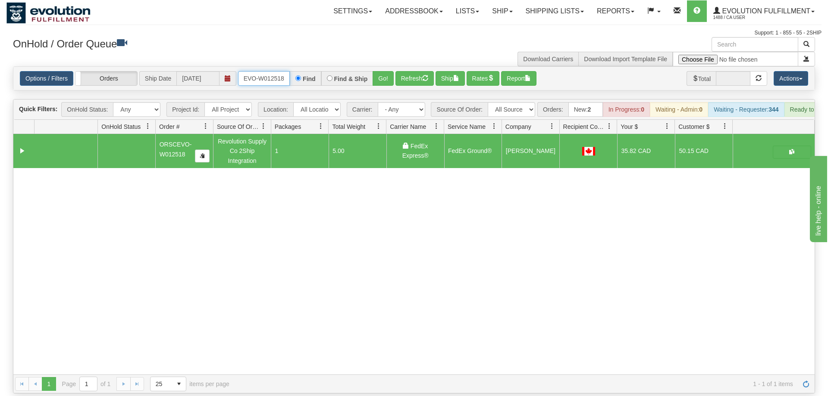
click at [269, 71] on input "ORSCEVO-W012518" at bounding box center [264, 78] width 52 height 15
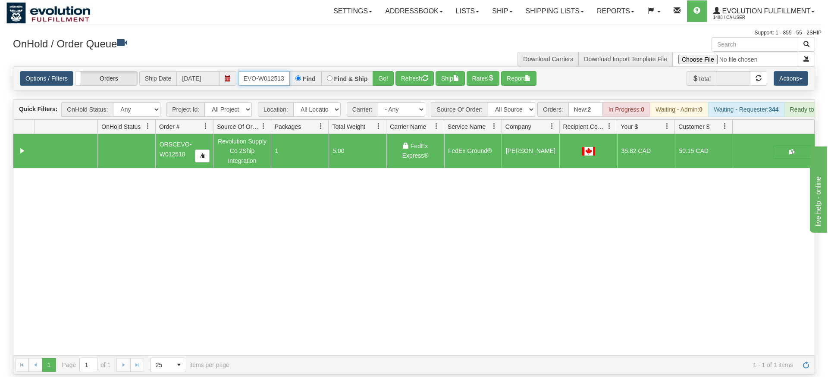
type input "ORSCEVO-W012513"
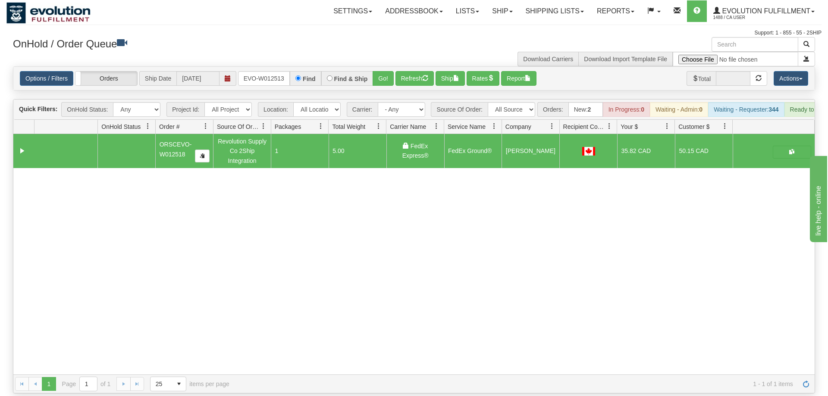
click at [383, 94] on div "Is equal to Is not equal to Contains Does not contains CAD USD EUR ZAR [PERSON_…" at bounding box center [413, 229] width 815 height 327
click at [382, 71] on button "Go!" at bounding box center [383, 78] width 21 height 15
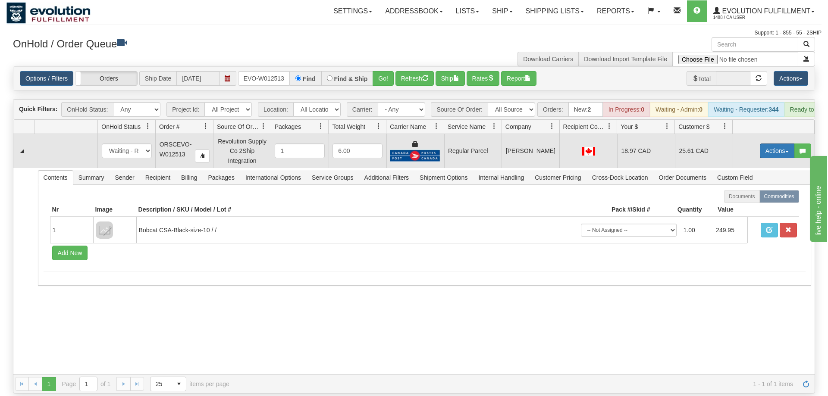
click at [769, 144] on button "Actions" at bounding box center [777, 151] width 35 height 15
click at [752, 186] on span "Rate All Services" at bounding box center [760, 189] width 52 height 7
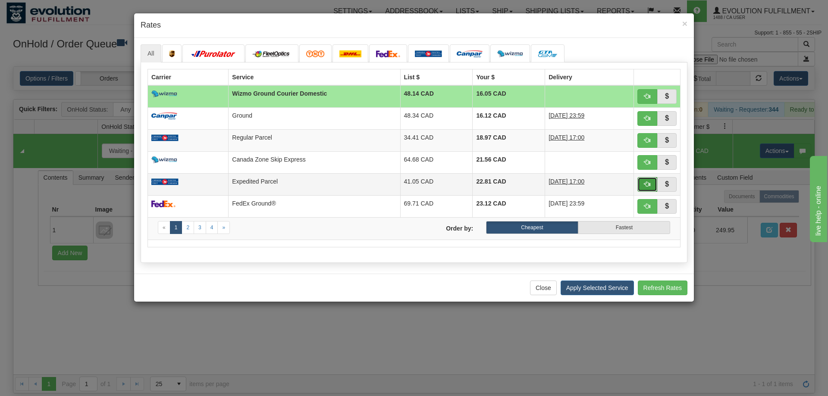
click at [652, 183] on button "button" at bounding box center [647, 184] width 20 height 15
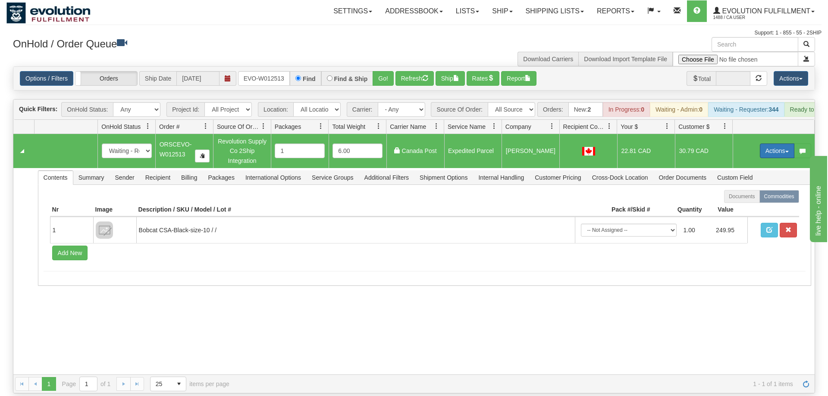
click at [781, 144] on button "Actions" at bounding box center [777, 151] width 35 height 15
click at [741, 198] on span "Ship" at bounding box center [743, 201] width 18 height 7
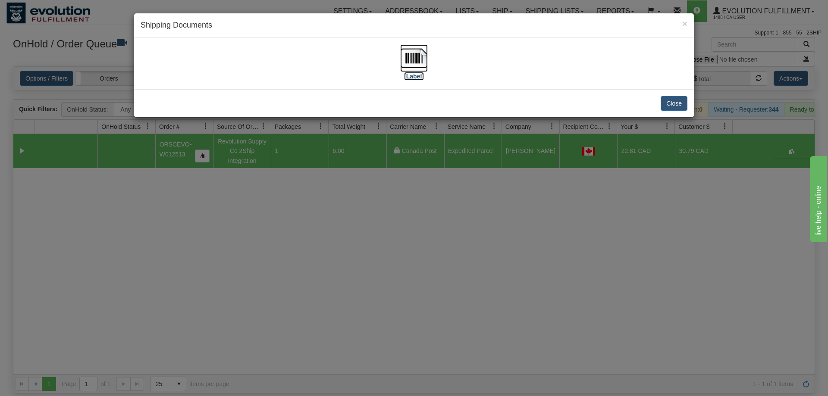
click at [427, 50] on img at bounding box center [414, 58] width 28 height 28
click at [336, 266] on div "× Shipping Documents [Label] Close" at bounding box center [414, 198] width 828 height 396
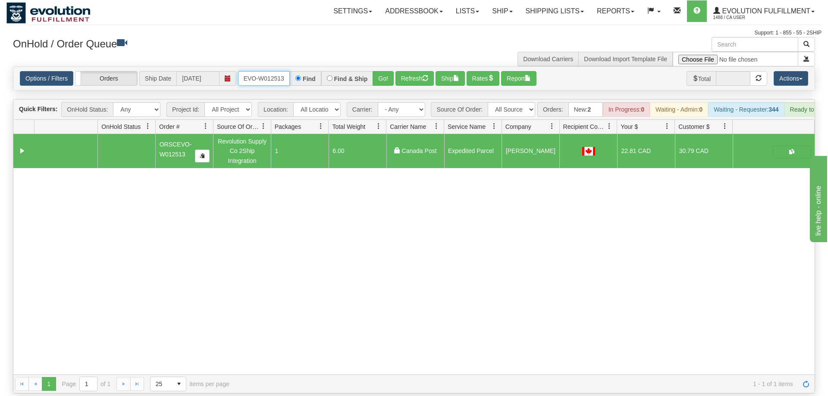
click at [286, 71] on input "ORSCEVO-W012513" at bounding box center [264, 78] width 52 height 15
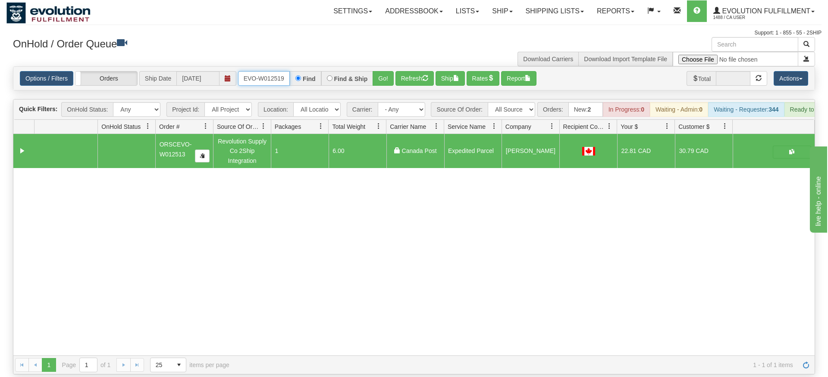
type input "ORSCEVO-W012519"
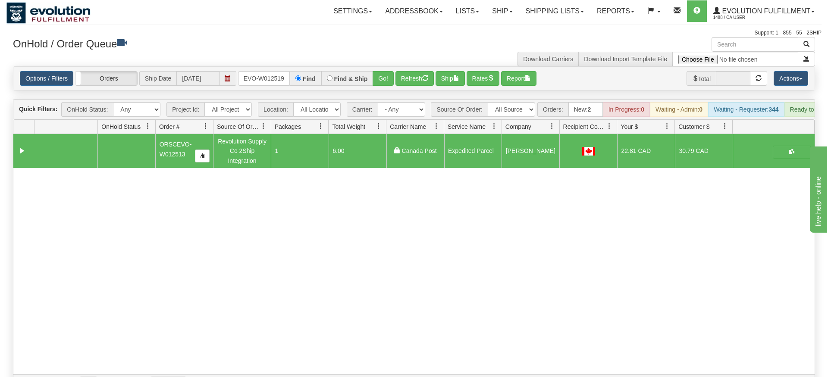
click at [386, 77] on div "Options / Filters Group Shipments Orders Ship Date 08/25/2025 ORSCEVO-W012519 F…" at bounding box center [413, 78] width 801 height 23
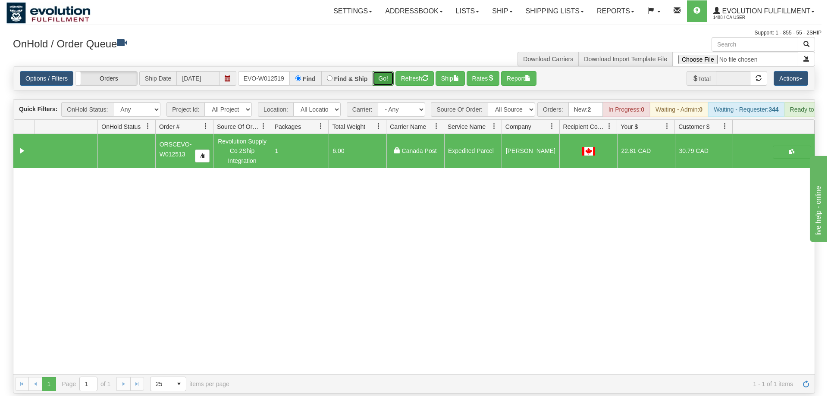
click at [386, 72] on button "Go!" at bounding box center [383, 78] width 21 height 15
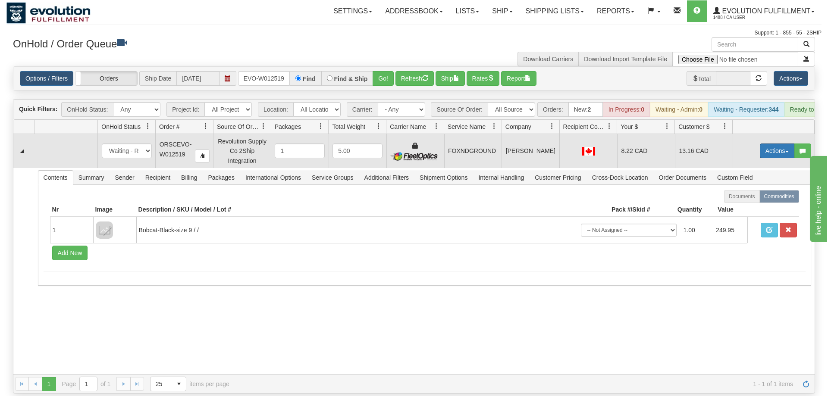
click at [785, 144] on button "Actions" at bounding box center [777, 151] width 35 height 15
click at [742, 195] on link "Ship" at bounding box center [759, 200] width 69 height 11
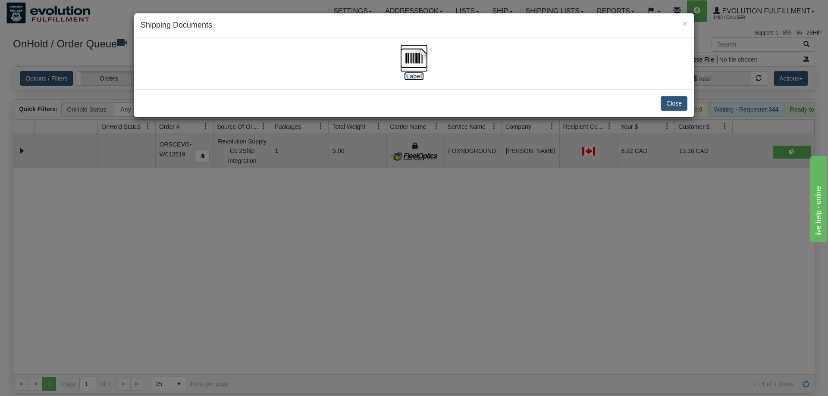
click at [427, 58] on img at bounding box center [414, 58] width 28 height 28
click at [399, 371] on div "× Shipping Documents [Label] Close" at bounding box center [414, 198] width 828 height 396
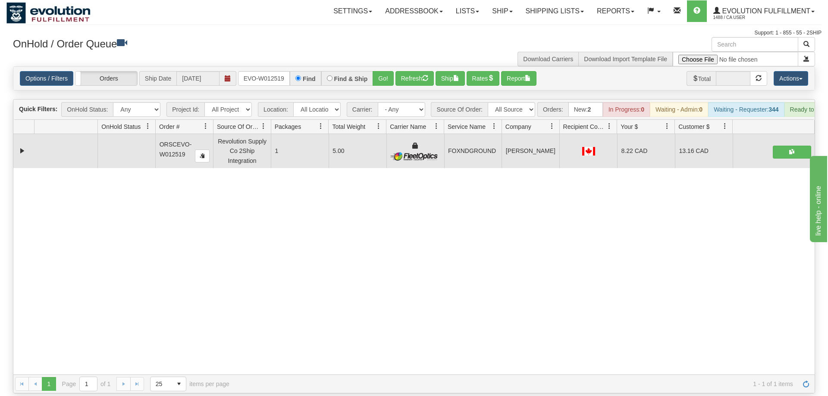
click at [244, 246] on div "31524736 EVOLUTION V3 90839027 90839028 ORSCEVO-W012519 Revolution Supply Co 2S…" at bounding box center [413, 254] width 801 height 241
click at [219, 286] on div "31524736 EVOLUTION V3 90839027 90839028 ORSCEVO-W012519 Revolution Supply Co 2S…" at bounding box center [413, 254] width 801 height 241
